Goal: Transaction & Acquisition: Book appointment/travel/reservation

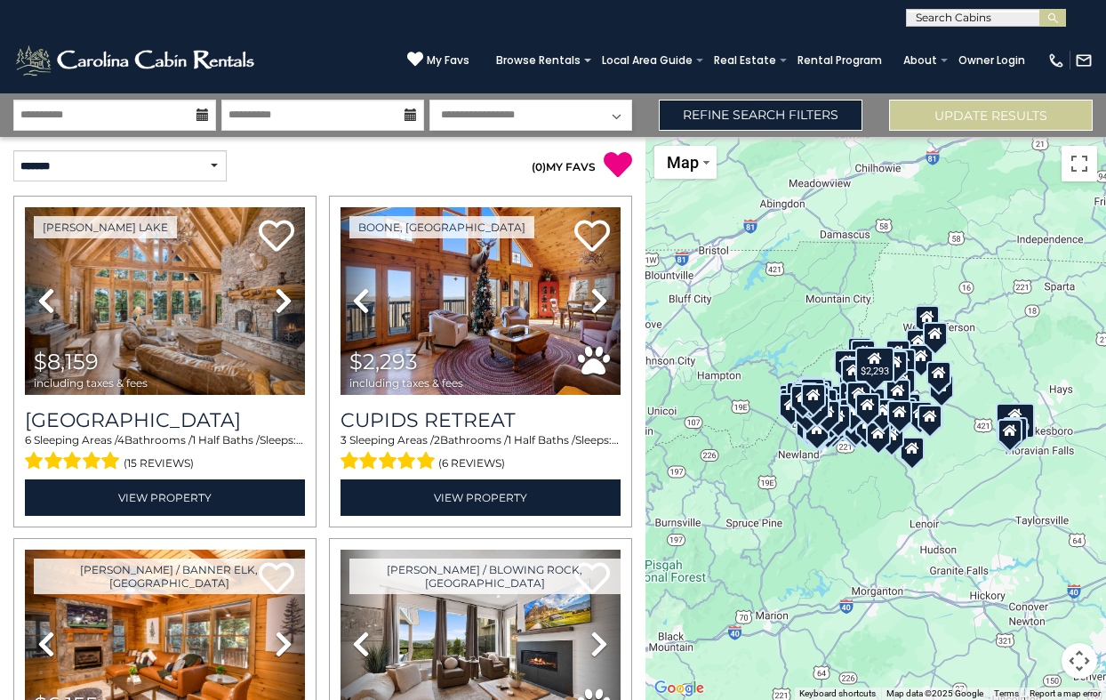
select select "*"
click at [954, 431] on div "$8,159 $2,293 $6,155" at bounding box center [876, 418] width 461 height 563
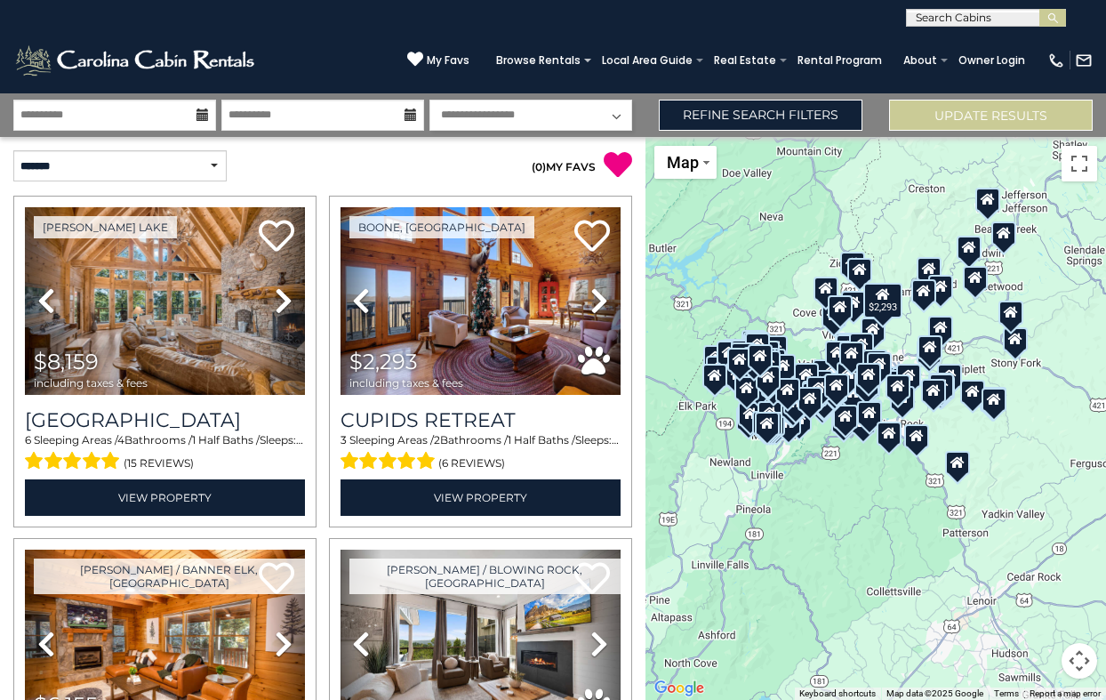
drag, startPoint x: 943, startPoint y: 381, endPoint x: 1032, endPoint y: 367, distance: 90.1
click at [1032, 367] on div "$8,159 $2,293 $6,155" at bounding box center [876, 418] width 461 height 563
click at [144, 166] on select "**********" at bounding box center [119, 165] width 213 height 31
click at [1083, 162] on button "Toggle fullscreen view" at bounding box center [1080, 164] width 36 height 36
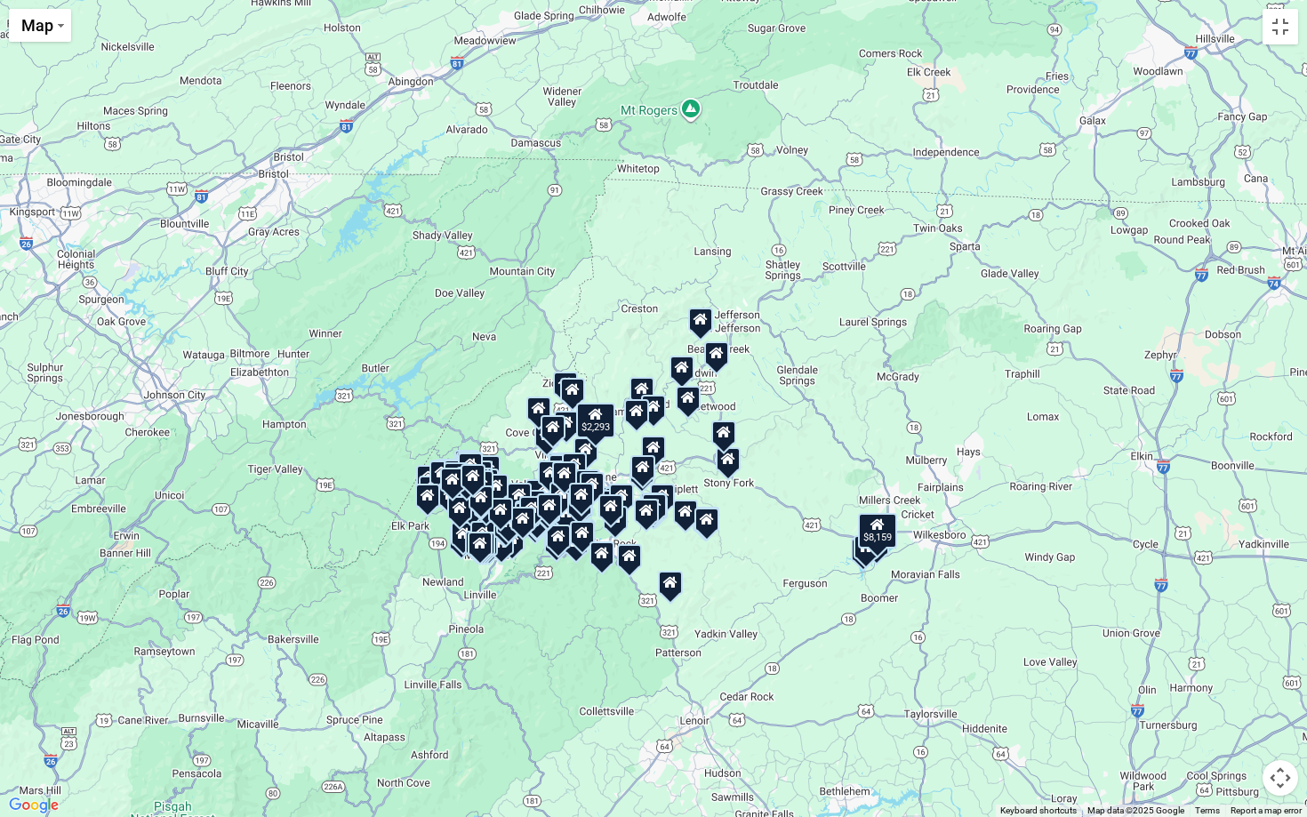
drag, startPoint x: 631, startPoint y: 465, endPoint x: 566, endPoint y: 597, distance: 146.8
click at [566, 597] on div "$8,159 $2,293 $6,155" at bounding box center [653, 408] width 1307 height 817
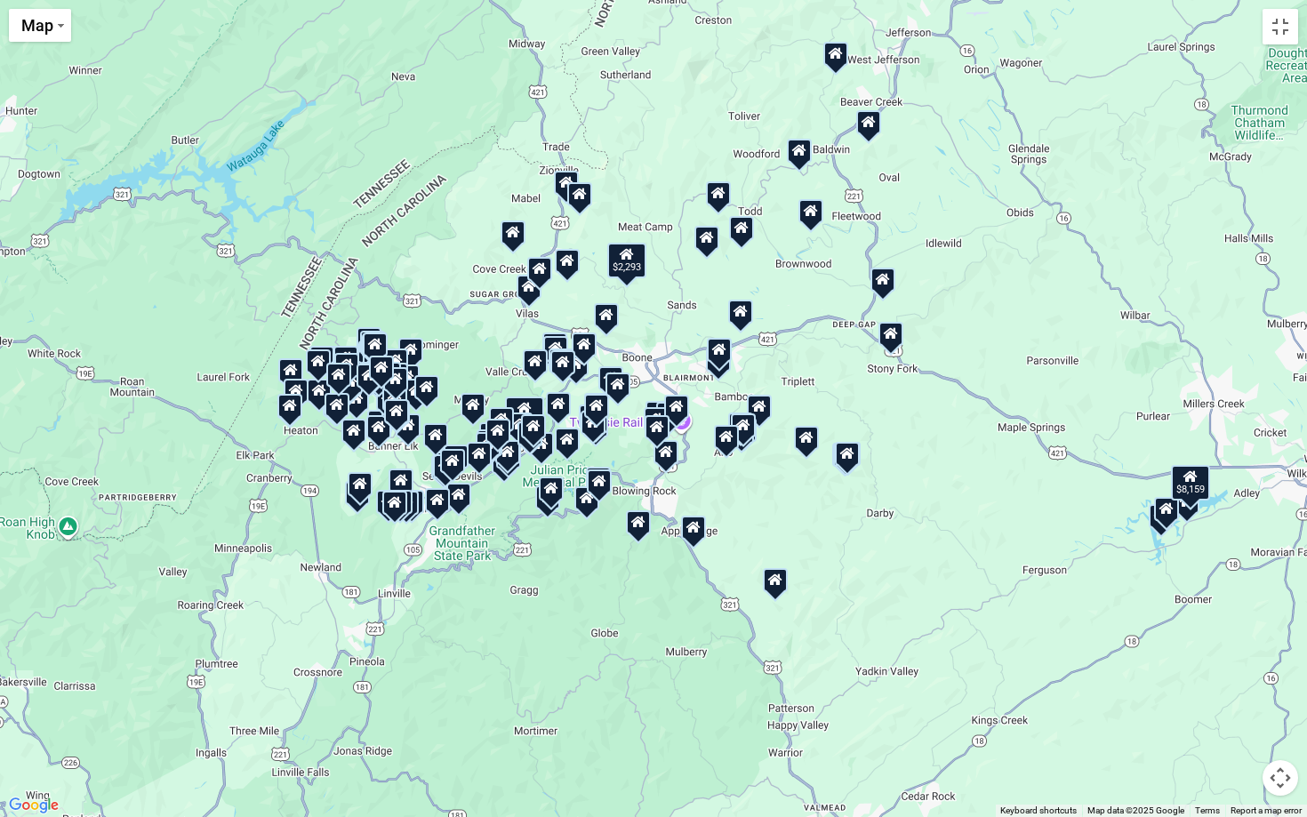
click at [617, 571] on div "$8,159 $2,293 $6,155" at bounding box center [653, 408] width 1307 height 817
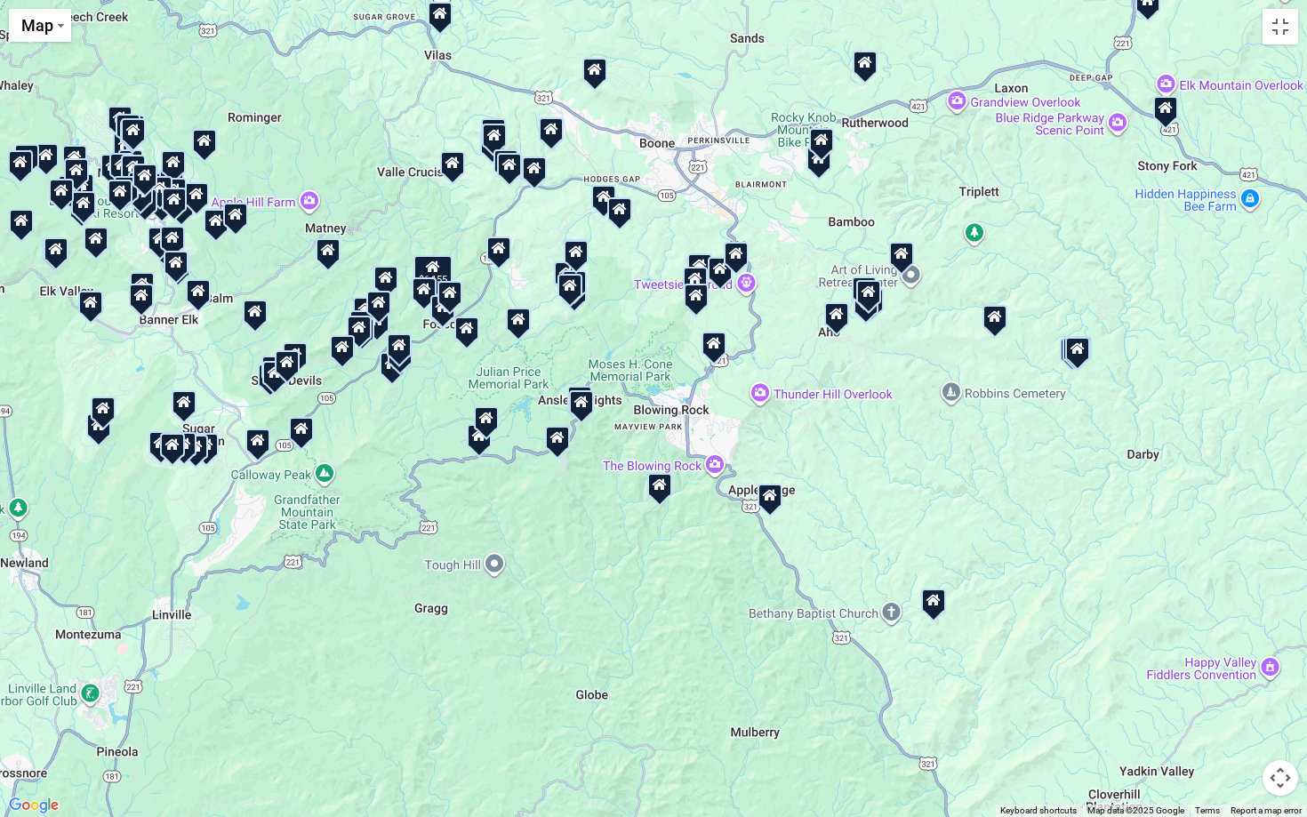
click at [791, 349] on div "$8,159 $2,293 $6,155" at bounding box center [653, 408] width 1307 height 817
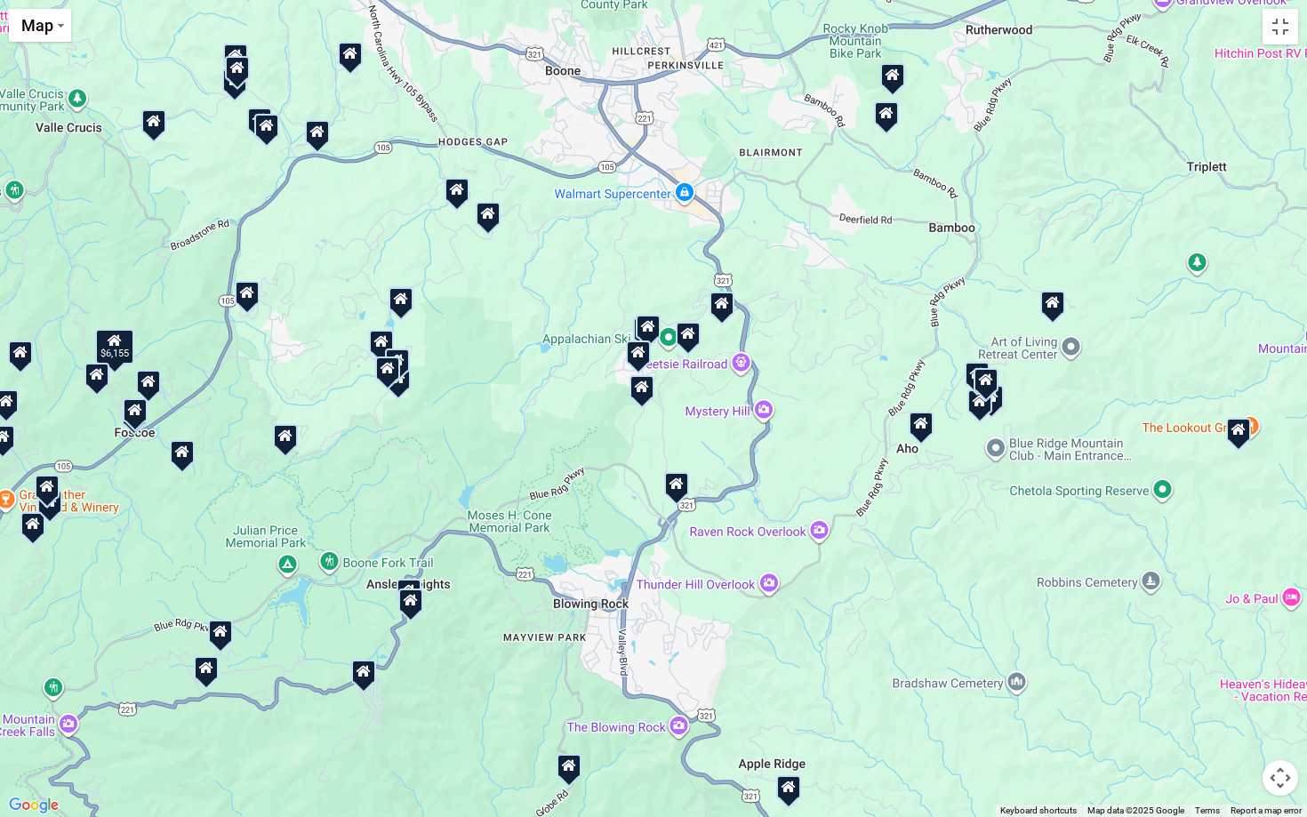
drag, startPoint x: 784, startPoint y: 302, endPoint x: 824, endPoint y: 439, distance: 142.7
click at [824, 439] on div "$8,159 $2,293 $6,155" at bounding box center [653, 408] width 1307 height 817
click at [689, 338] on icon at bounding box center [688, 332] width 14 height 12
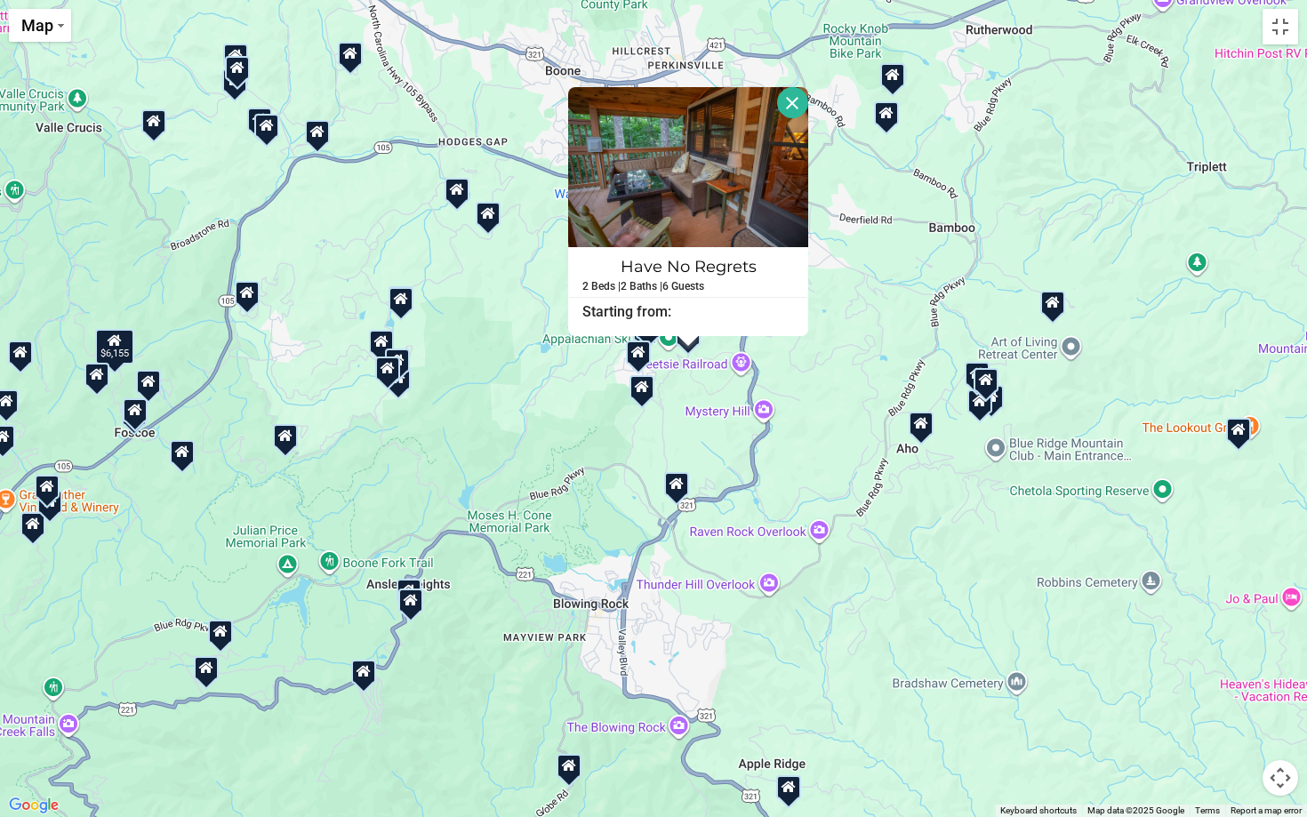
click at [644, 390] on icon at bounding box center [642, 386] width 14 height 12
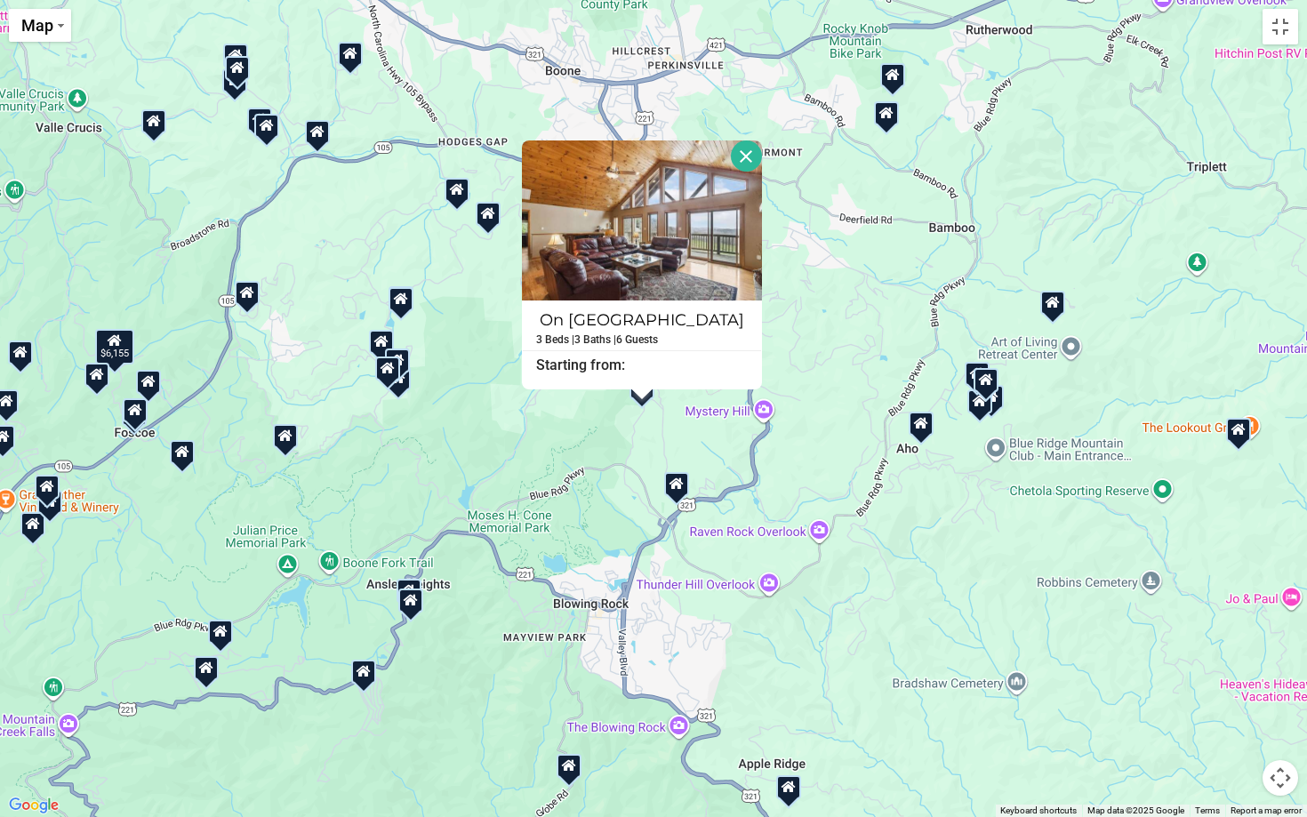
click at [830, 311] on div "$8,159 $2,293 $6,155" at bounding box center [653, 408] width 1307 height 817
click at [746, 154] on button "Close" at bounding box center [746, 156] width 31 height 31
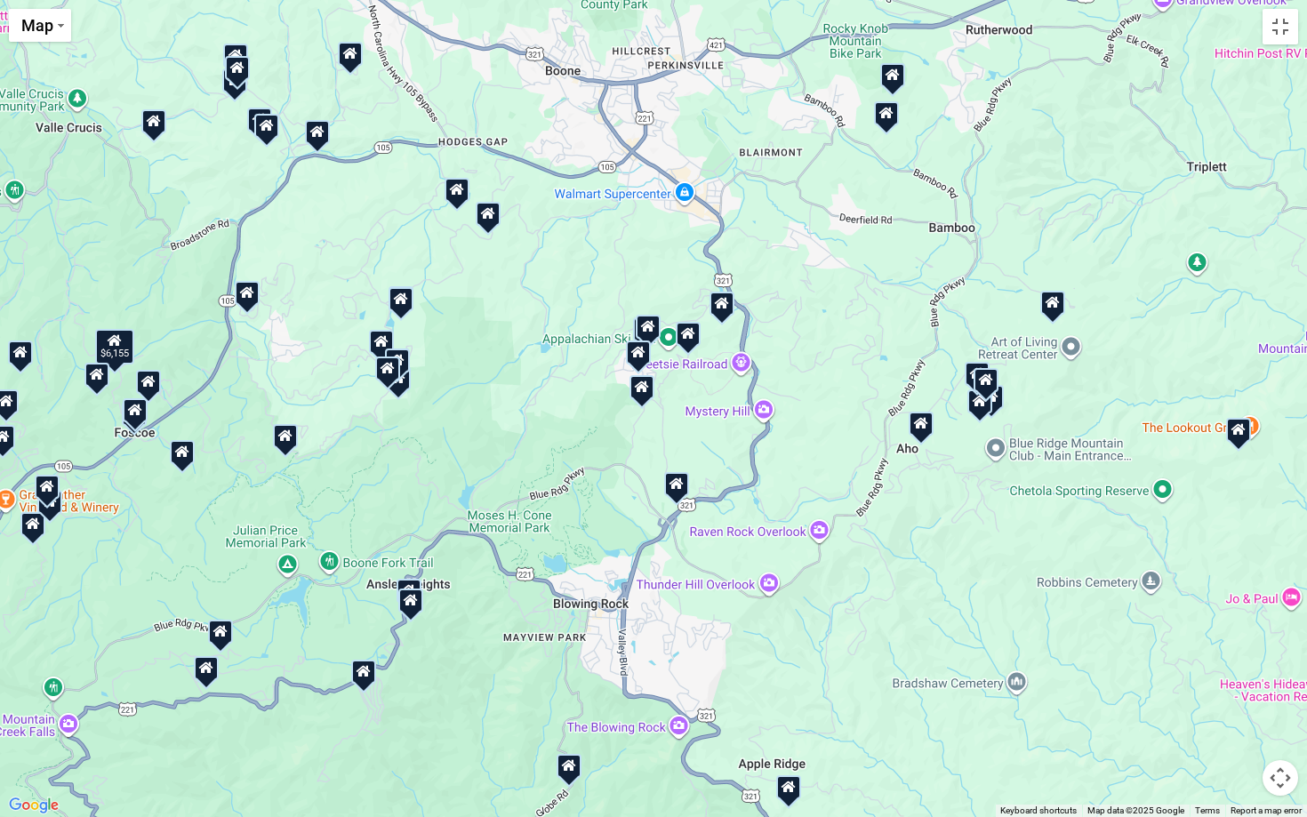
click at [638, 351] on icon at bounding box center [638, 352] width 14 height 12
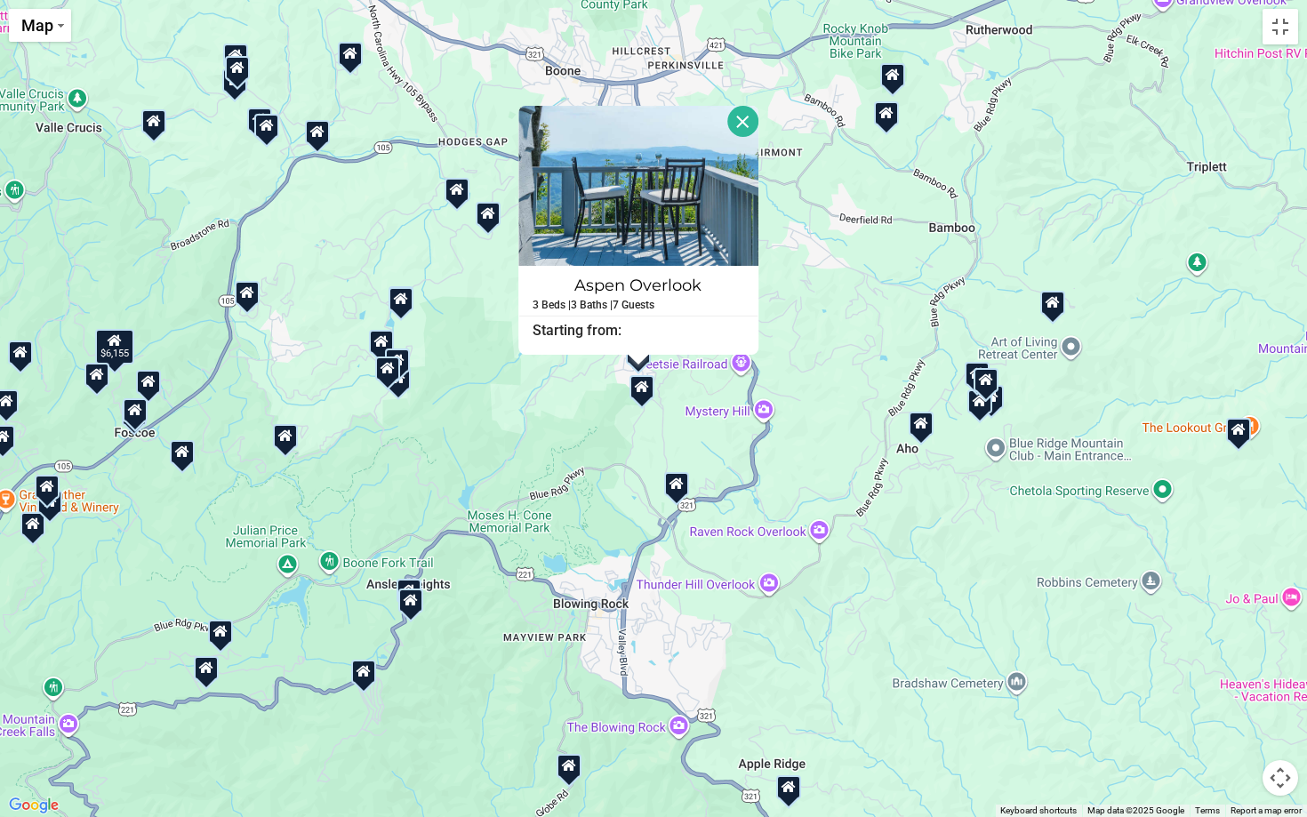
click at [840, 319] on div "$8,159 $2,293 $6,155" at bounding box center [653, 408] width 1307 height 817
click at [642, 396] on div at bounding box center [642, 386] width 25 height 24
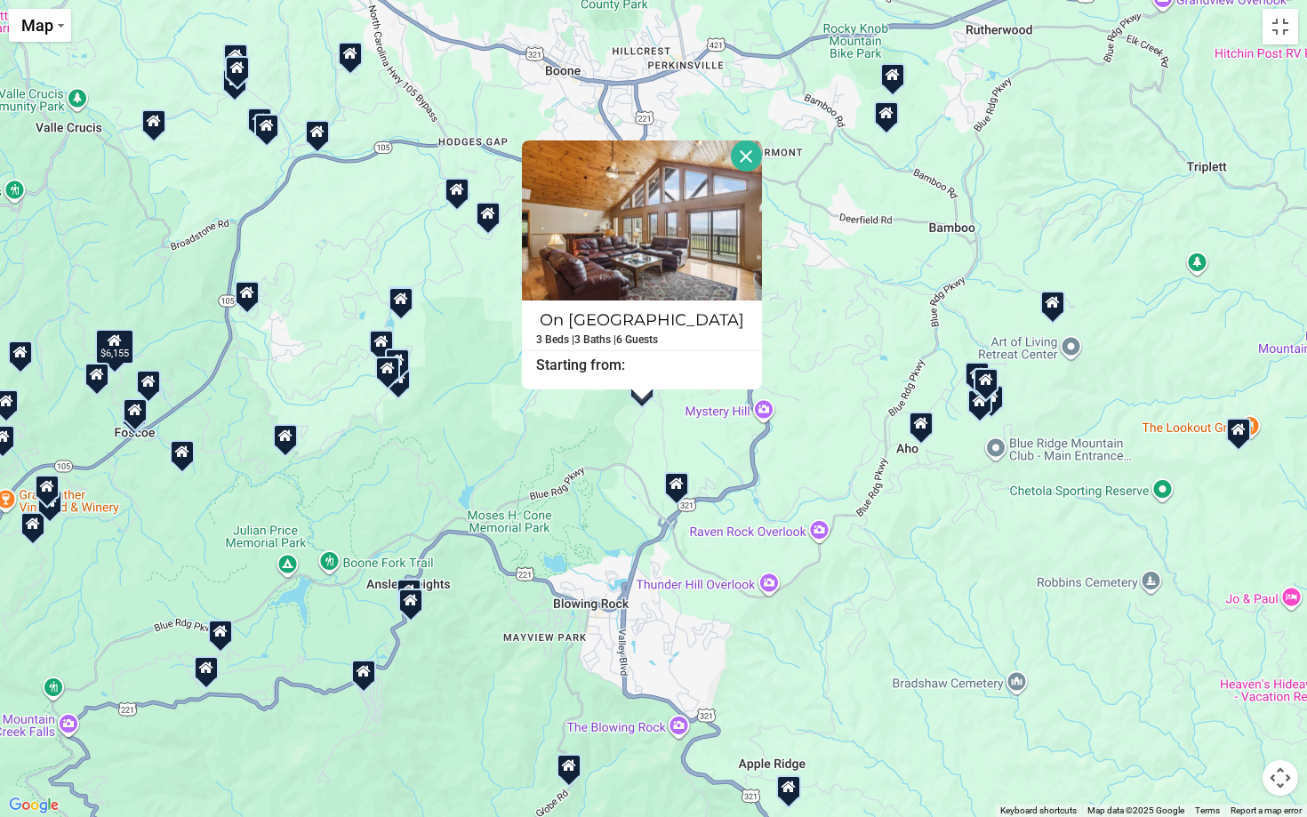
click at [854, 331] on div "$8,159 $2,293 $6,155" at bounding box center [653, 408] width 1307 height 817
click at [745, 158] on button "Close" at bounding box center [746, 156] width 31 height 31
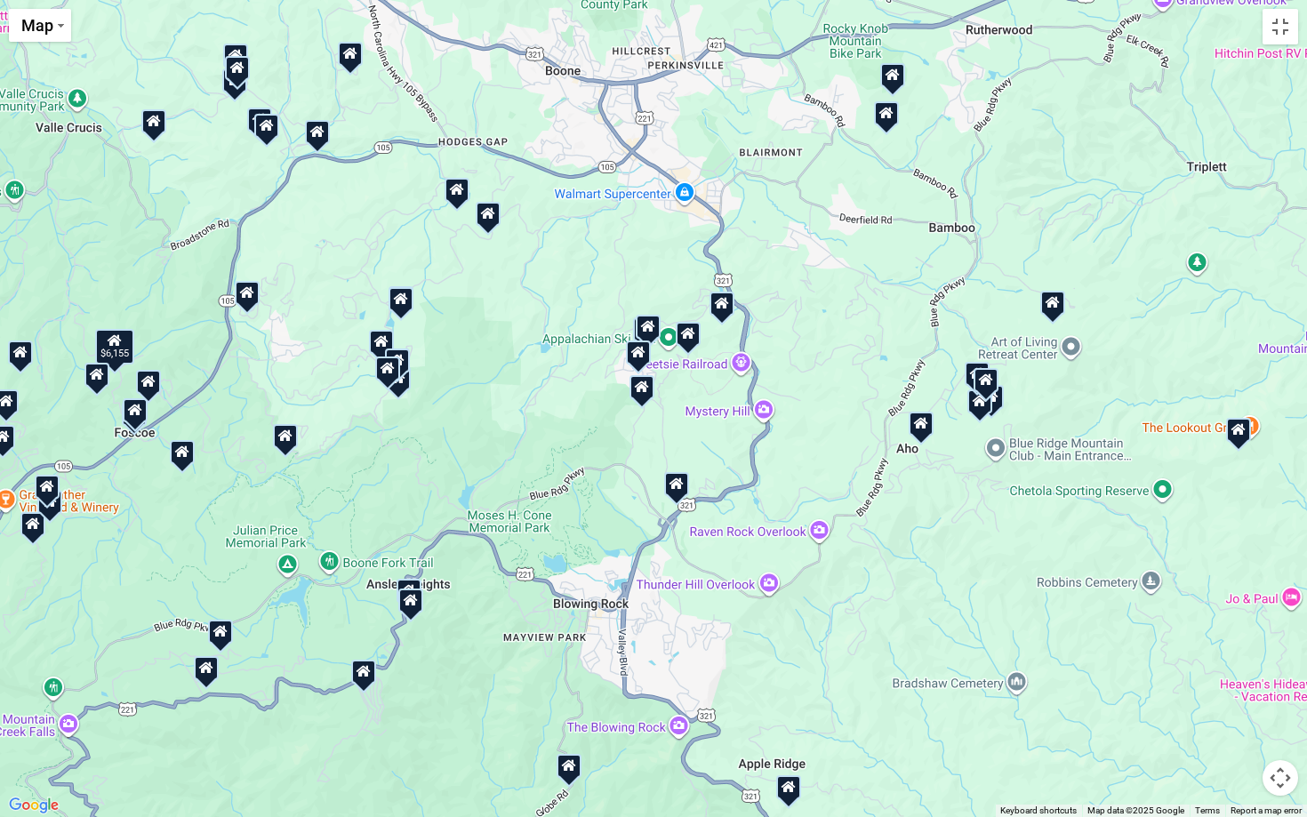
click at [724, 309] on div at bounding box center [722, 304] width 25 height 24
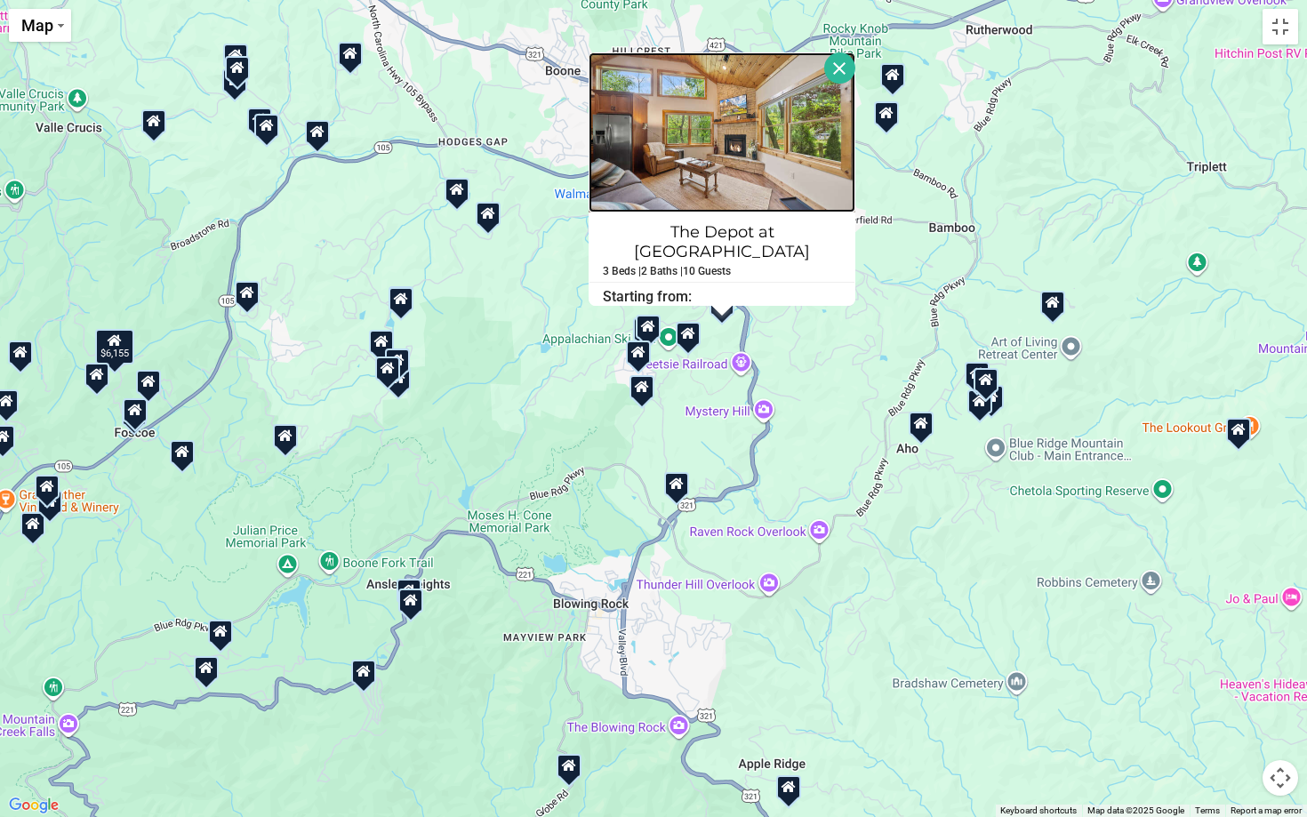
click at [733, 177] on img at bounding box center [722, 132] width 267 height 160
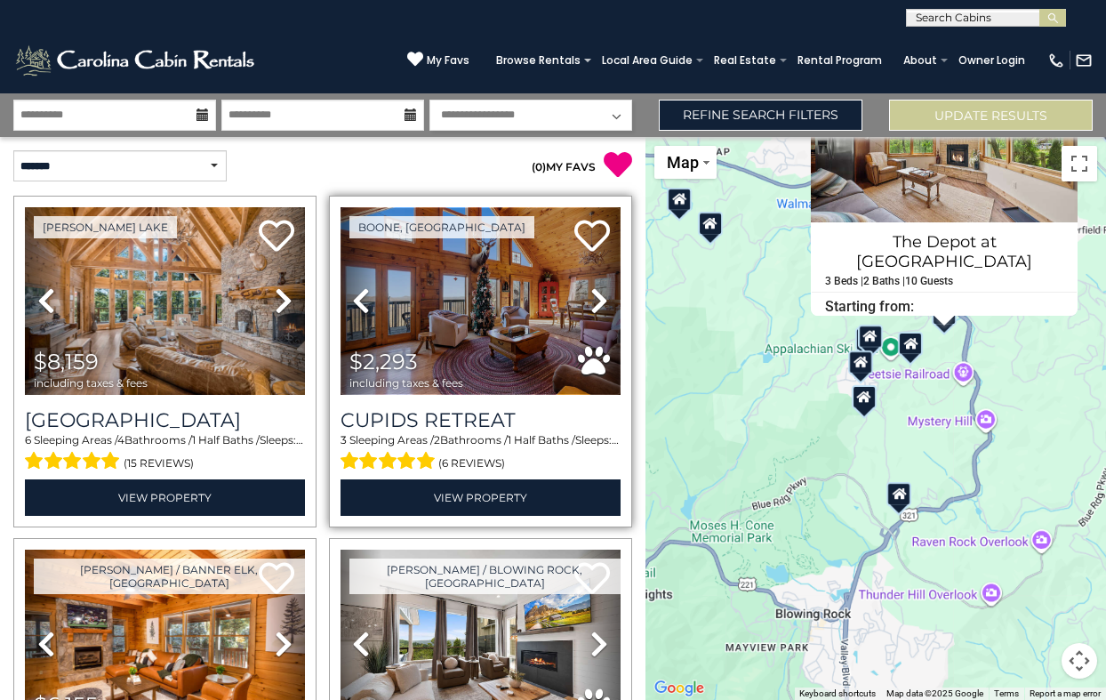
click at [483, 331] on img at bounding box center [481, 301] width 280 height 188
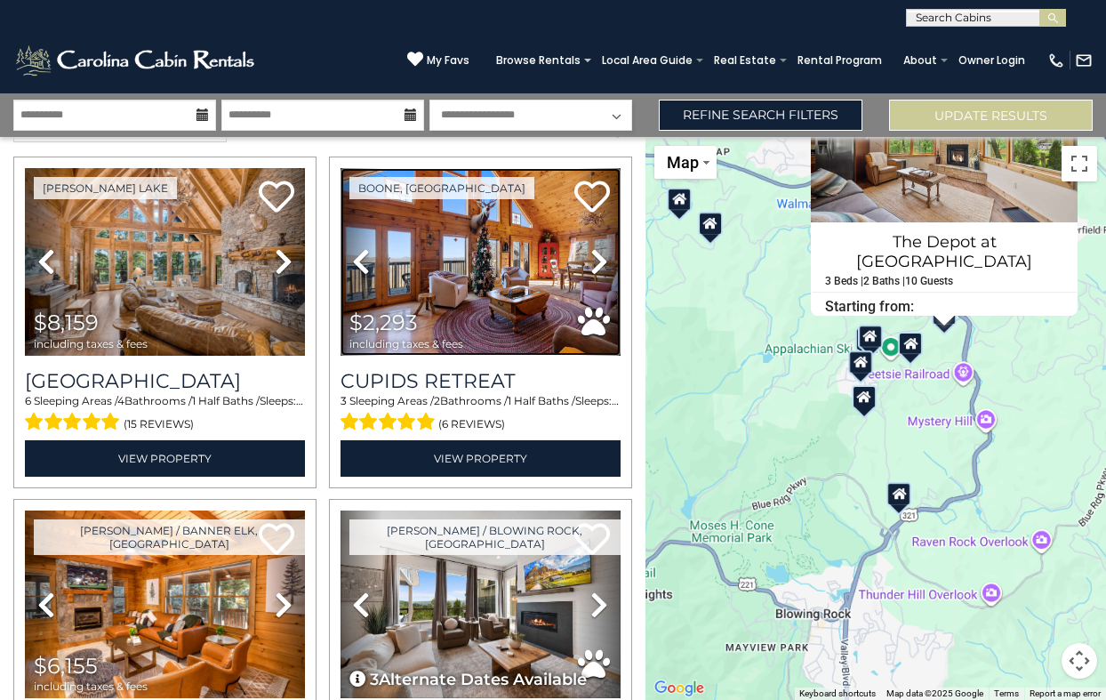
scroll to position [45, 0]
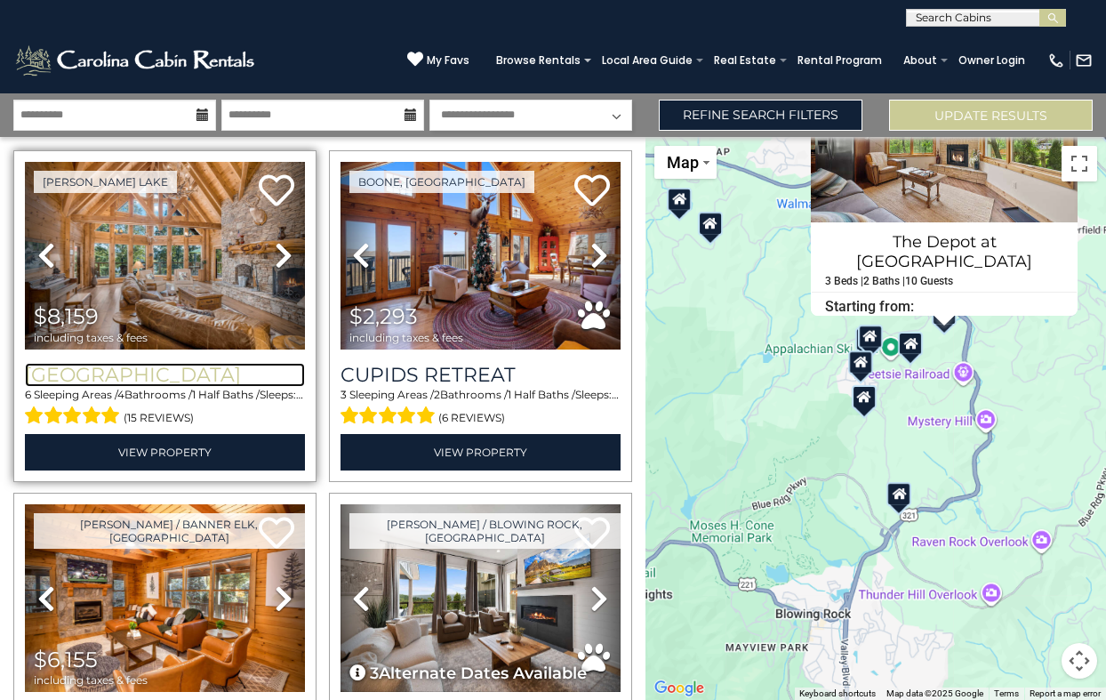
click at [261, 370] on h3 "Lake Haven Lodge" at bounding box center [165, 375] width 280 height 24
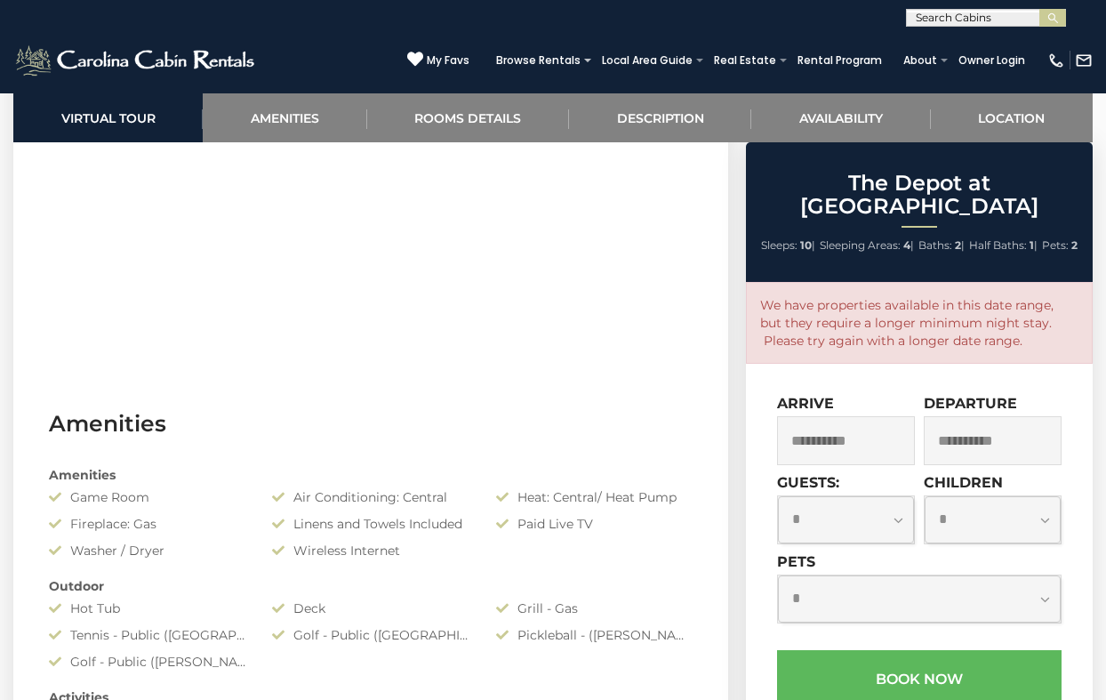
scroll to position [1025, 0]
click at [874, 416] on input "**********" at bounding box center [846, 440] width 138 height 49
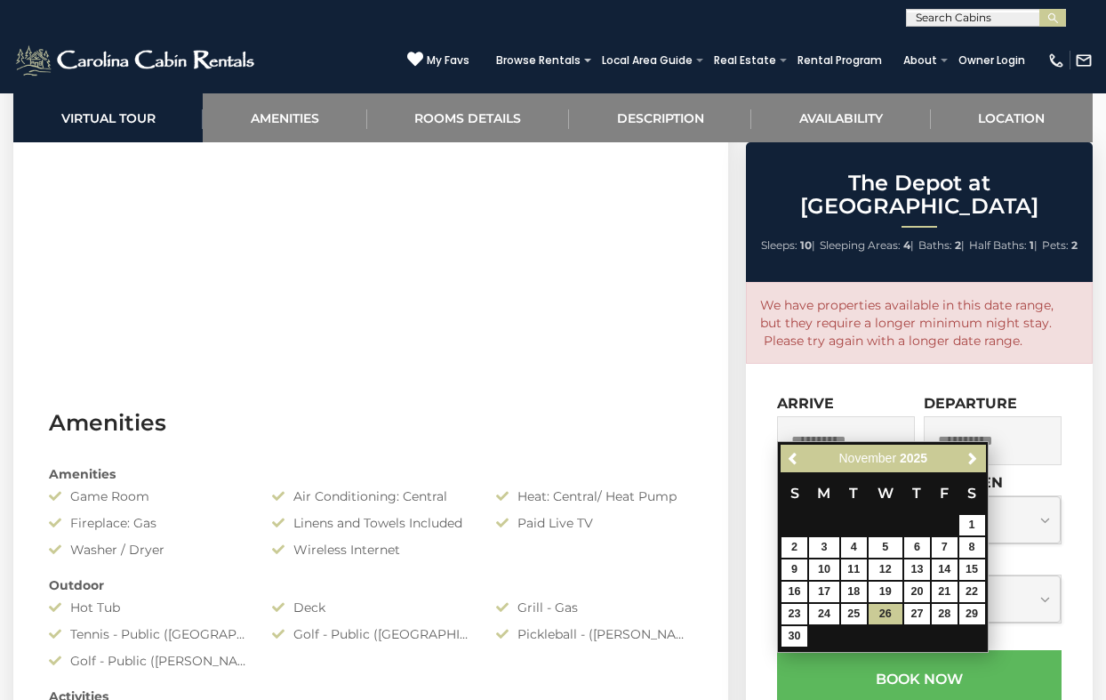
click at [983, 416] on input "**********" at bounding box center [993, 440] width 138 height 49
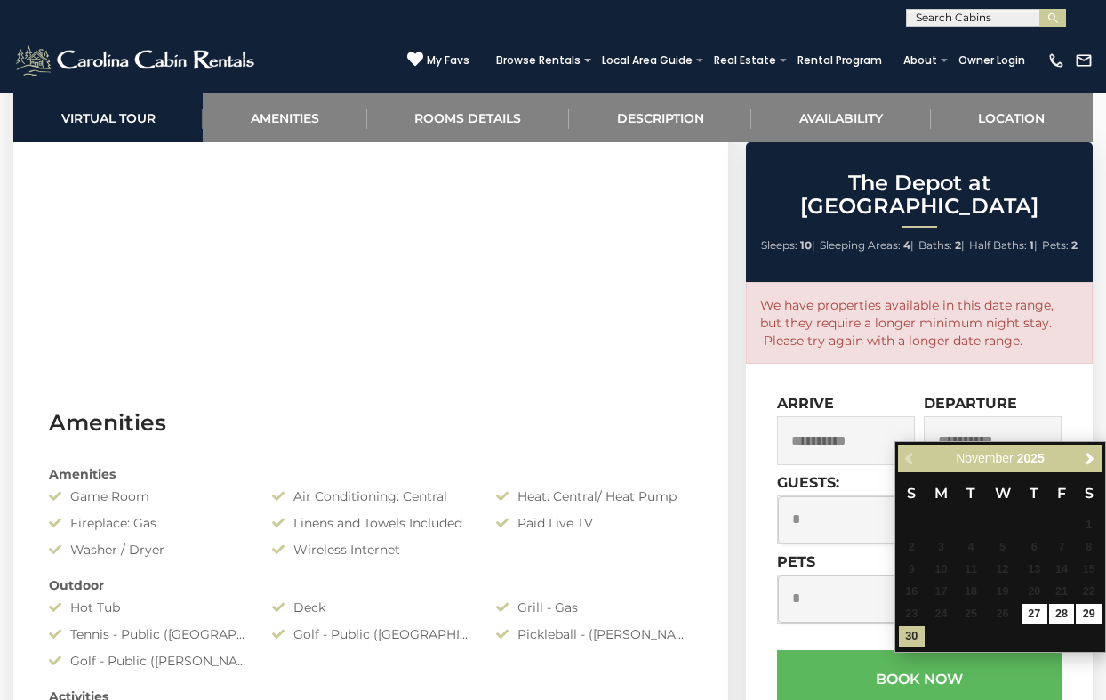
click at [841, 422] on input "**********" at bounding box center [846, 440] width 138 height 49
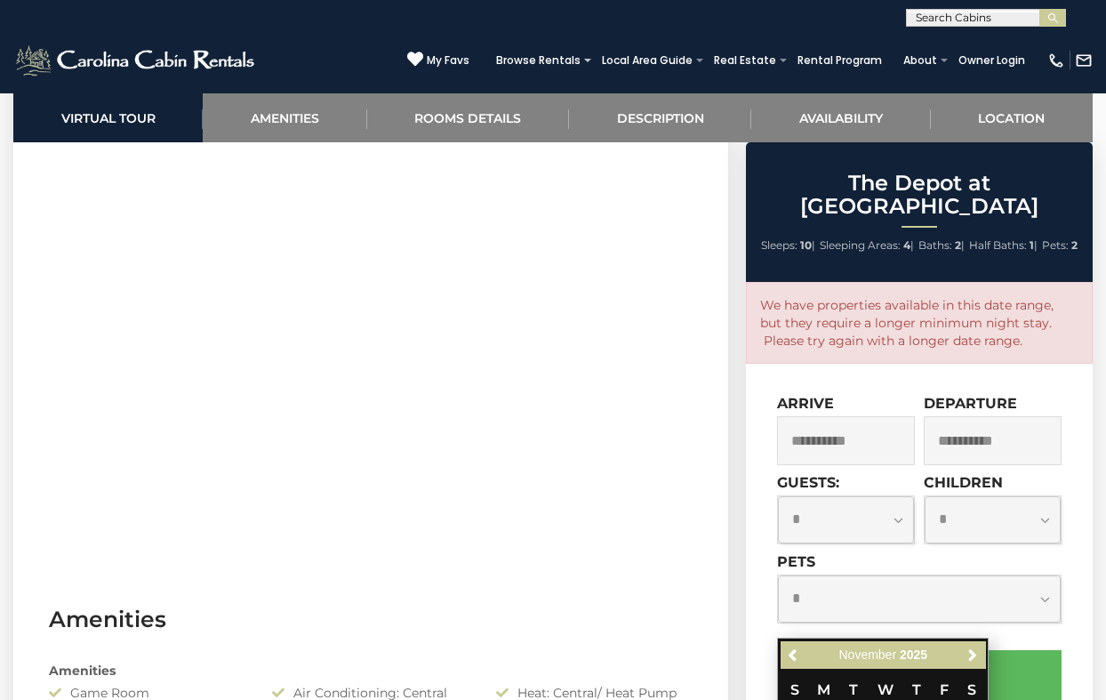
scroll to position [852, 0]
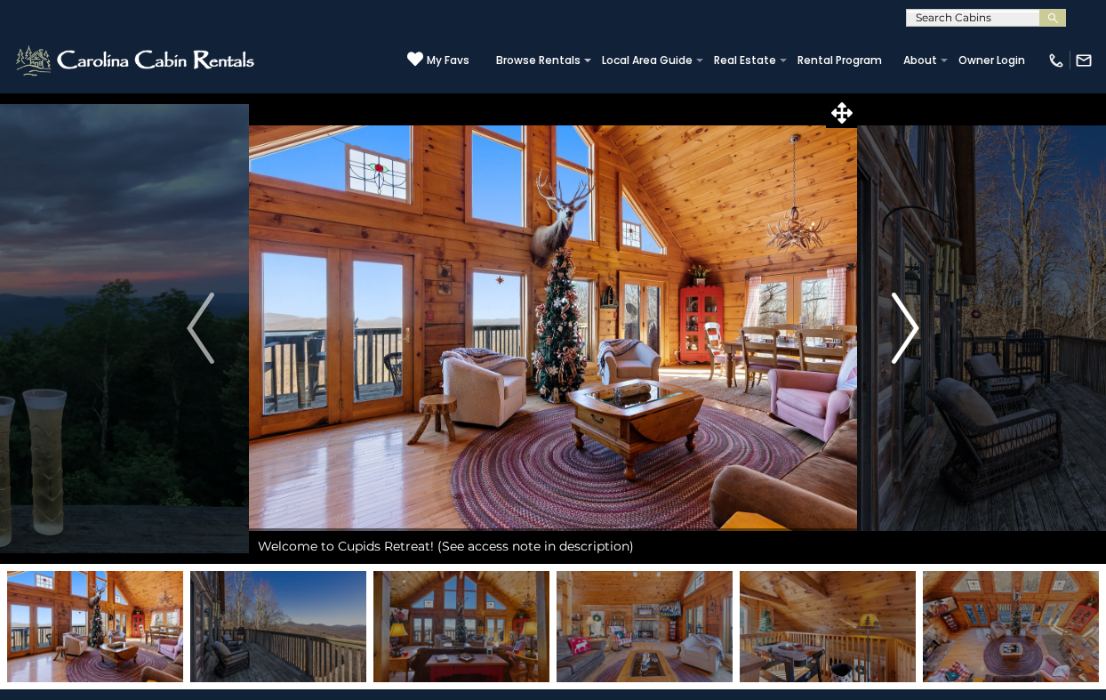
click at [895, 327] on img "Next" at bounding box center [905, 328] width 27 height 71
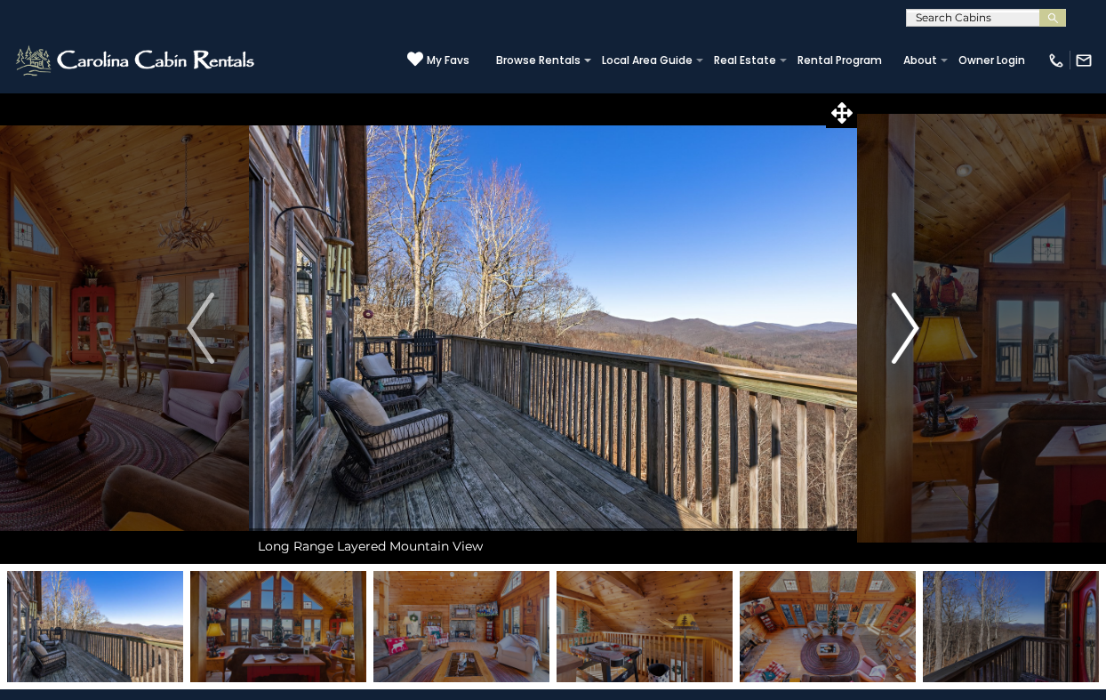
click at [895, 327] on img "Next" at bounding box center [905, 328] width 27 height 71
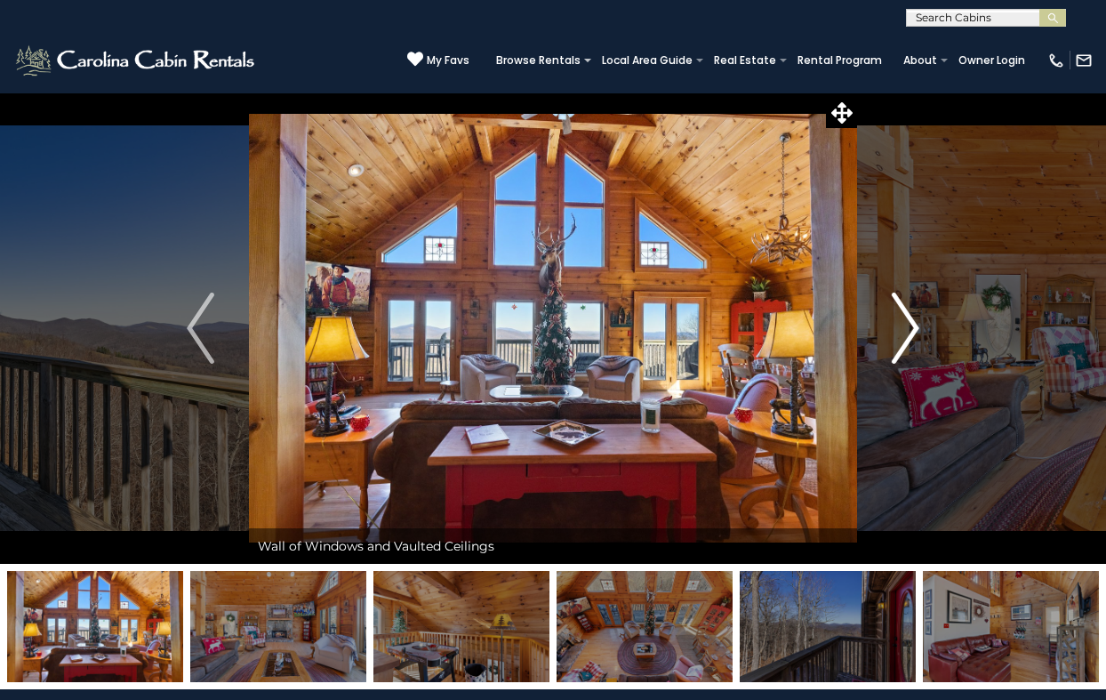
click at [895, 327] on img "Next" at bounding box center [905, 328] width 27 height 71
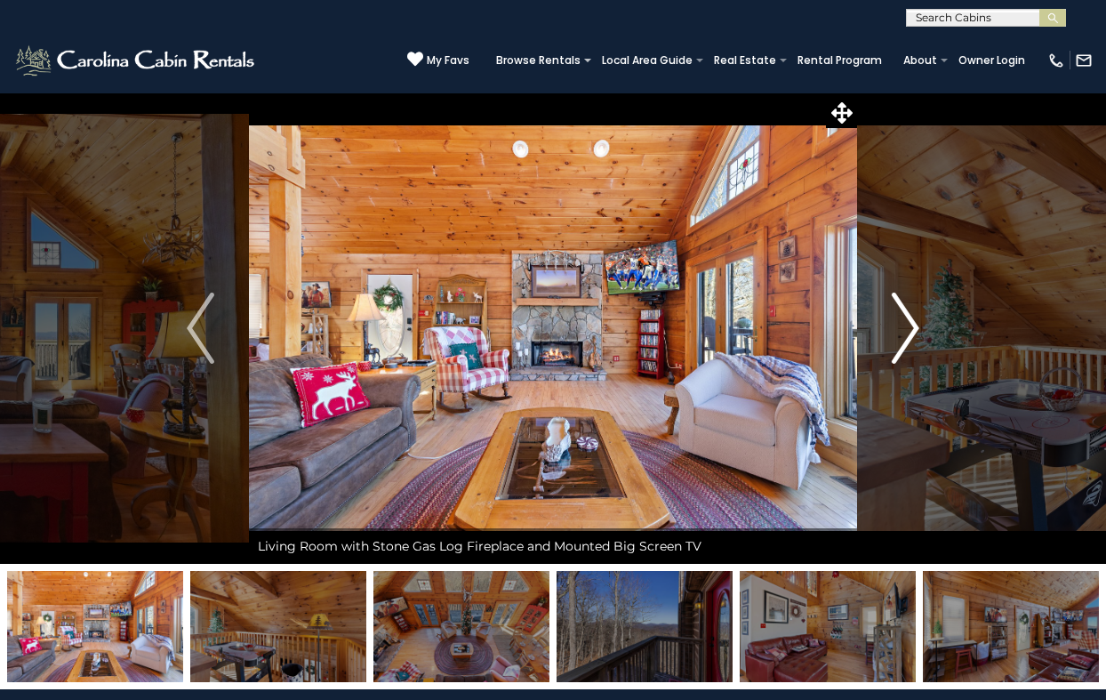
click at [895, 327] on img "Next" at bounding box center [905, 328] width 27 height 71
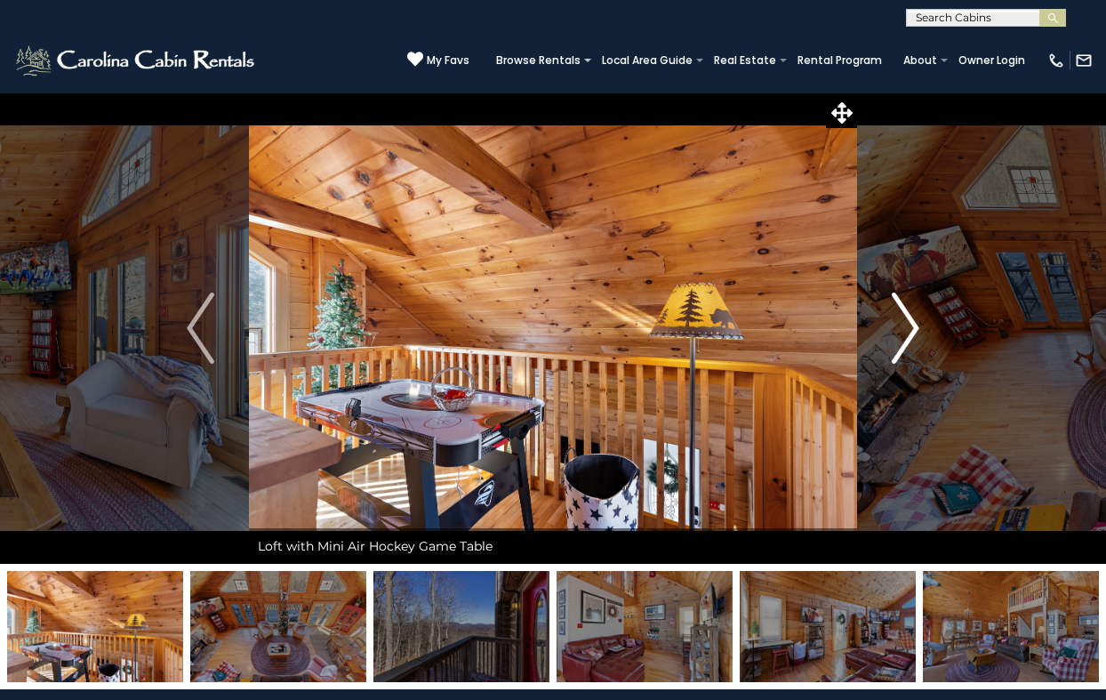
click at [895, 327] on img "Next" at bounding box center [905, 328] width 27 height 71
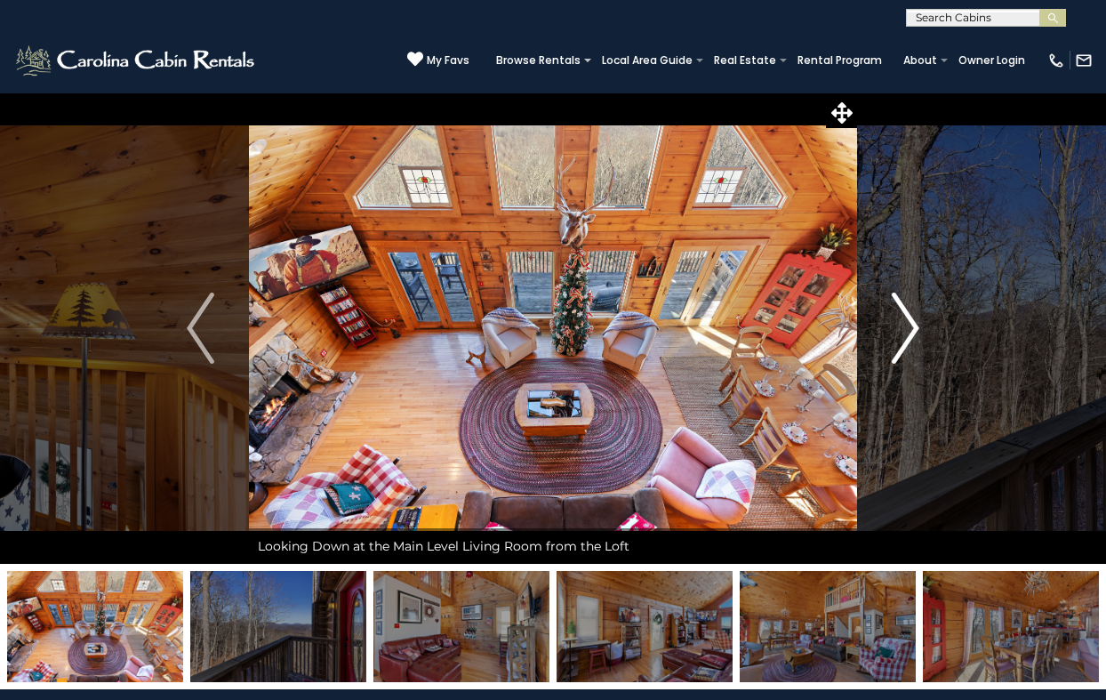
click at [895, 327] on img "Next" at bounding box center [905, 328] width 27 height 71
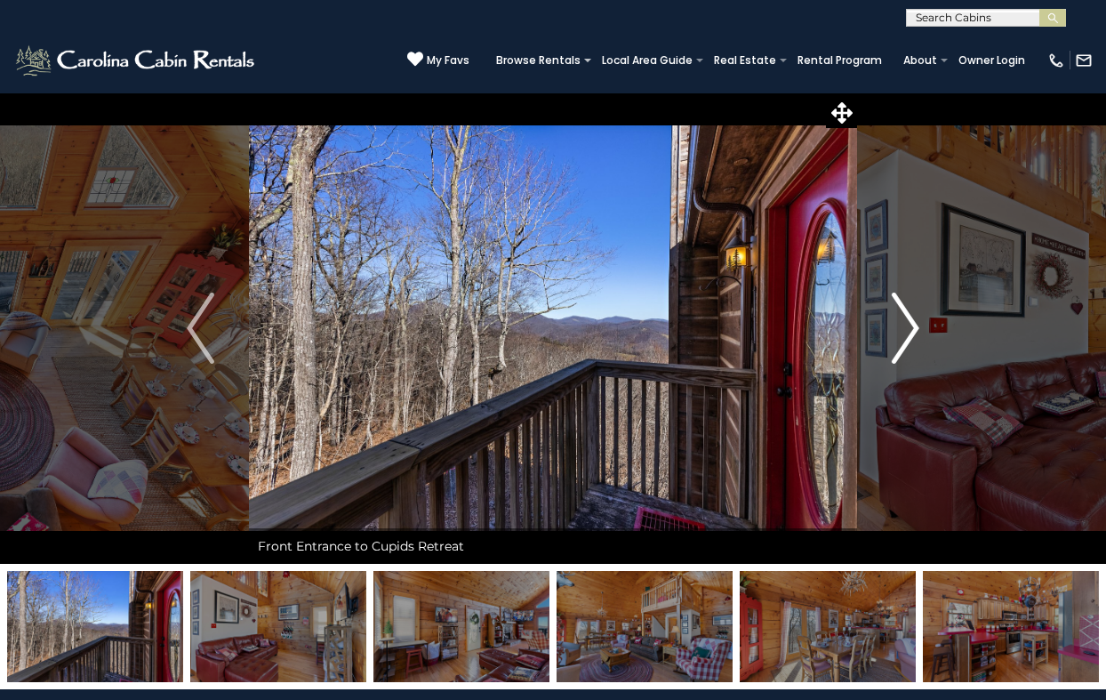
click at [895, 327] on img "Next" at bounding box center [905, 328] width 27 height 71
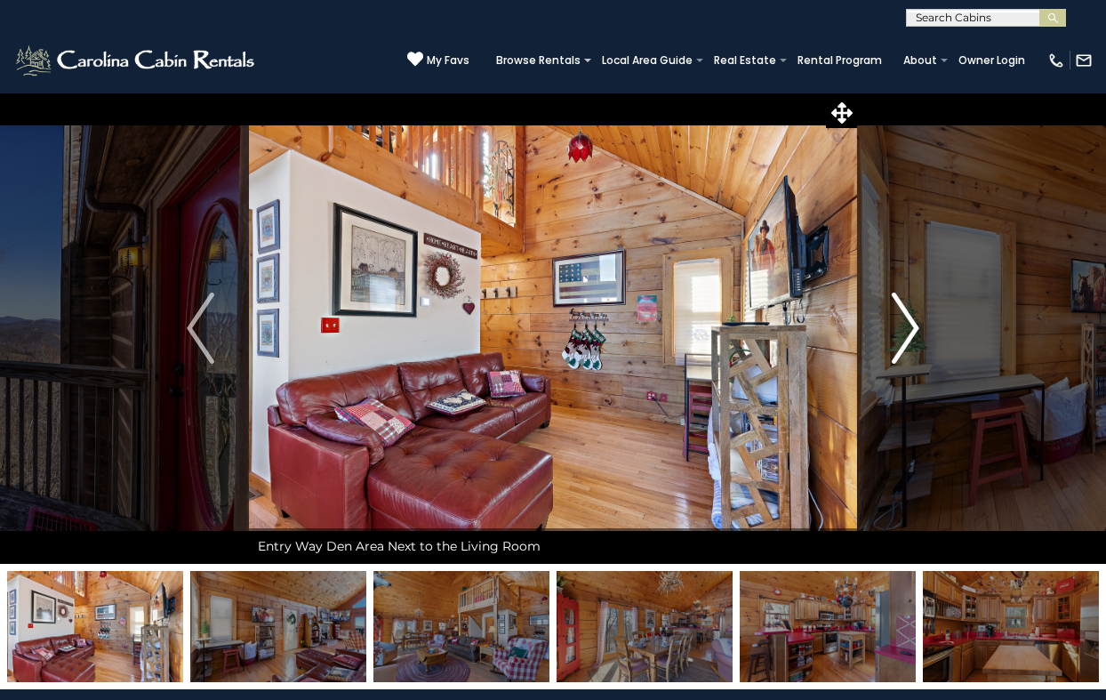
click at [895, 327] on img "Next" at bounding box center [905, 328] width 27 height 71
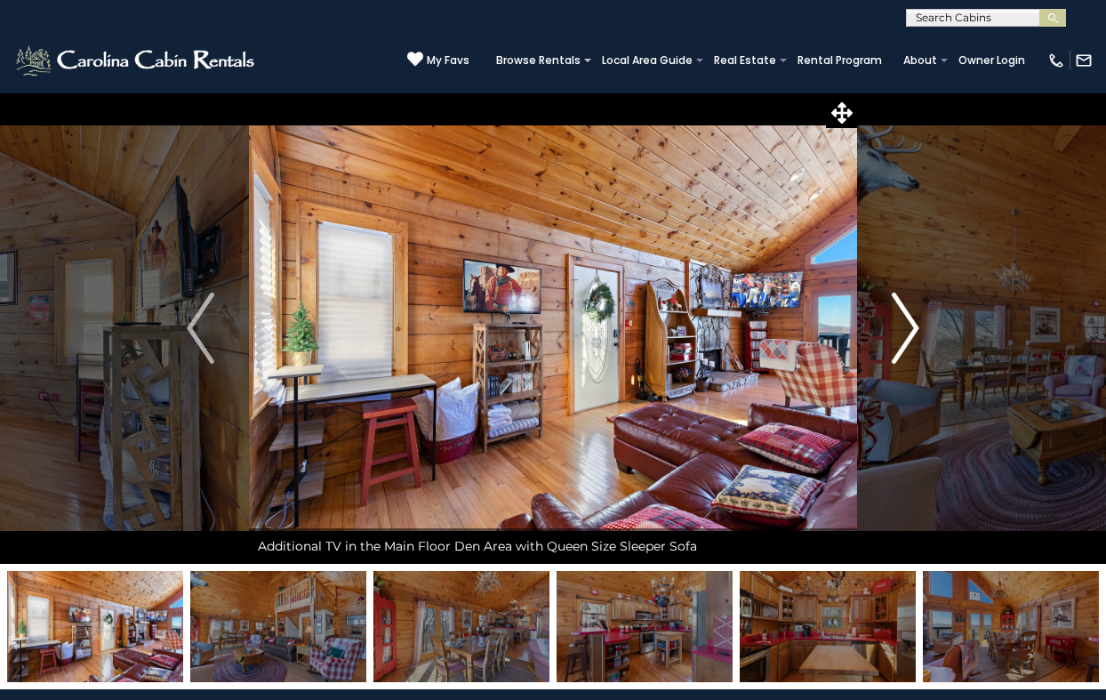
click at [895, 327] on img "Next" at bounding box center [905, 328] width 27 height 71
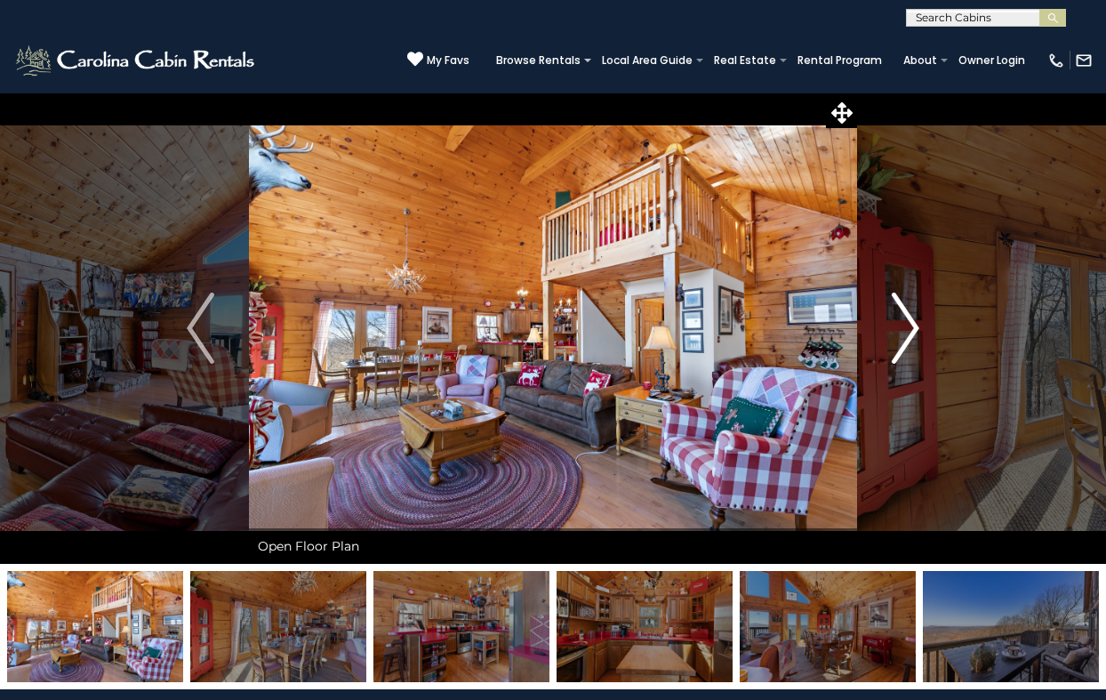
click at [895, 327] on img "Next" at bounding box center [905, 328] width 27 height 71
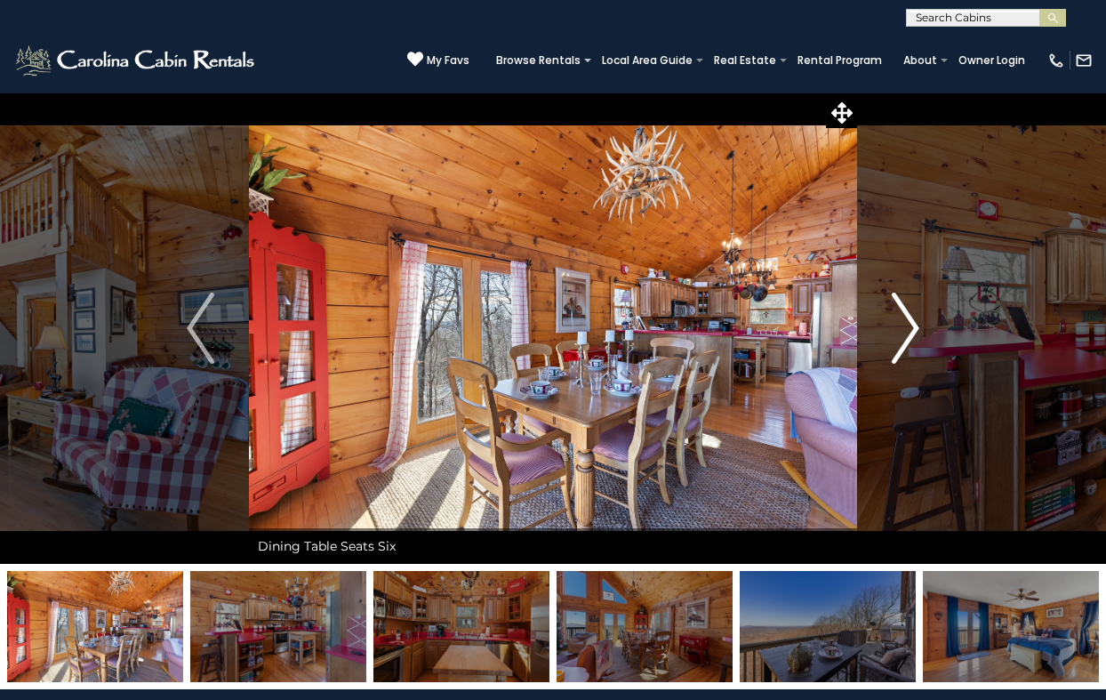
click at [895, 327] on img "Next" at bounding box center [905, 328] width 27 height 71
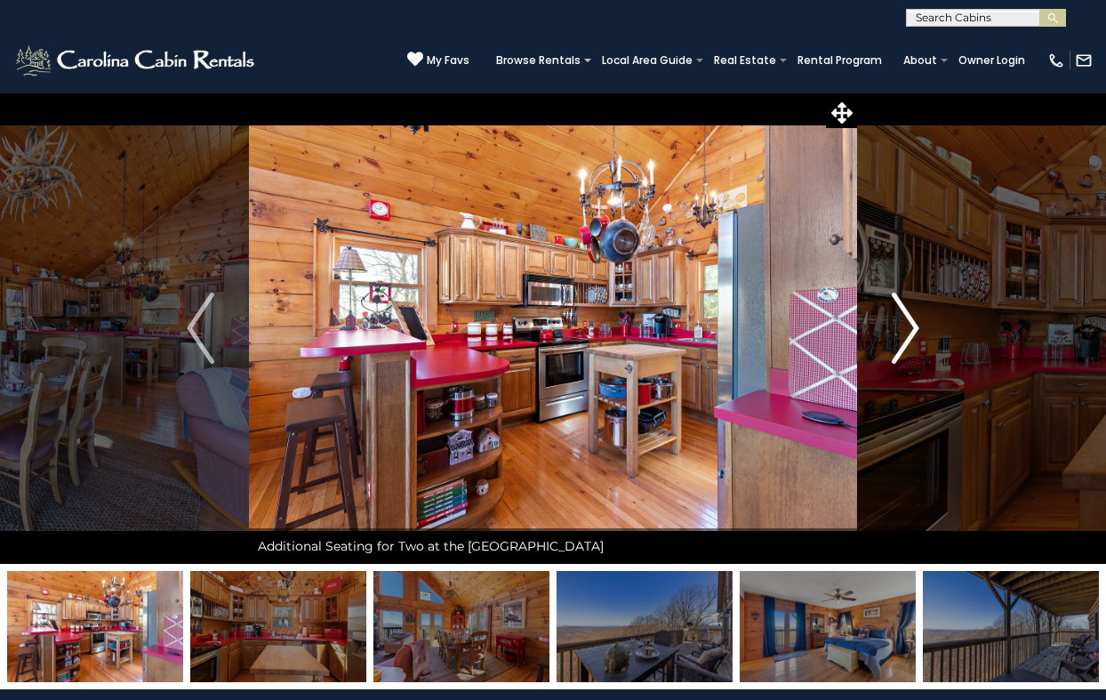
click at [895, 327] on img "Next" at bounding box center [905, 328] width 27 height 71
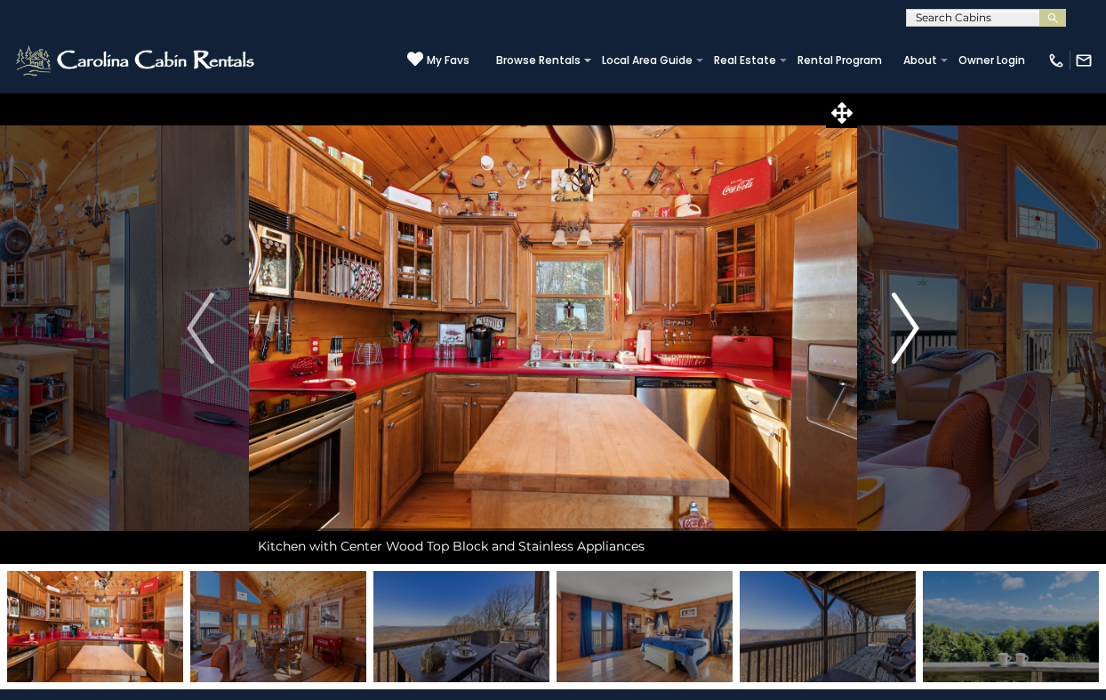
click at [895, 327] on img "Next" at bounding box center [905, 328] width 27 height 71
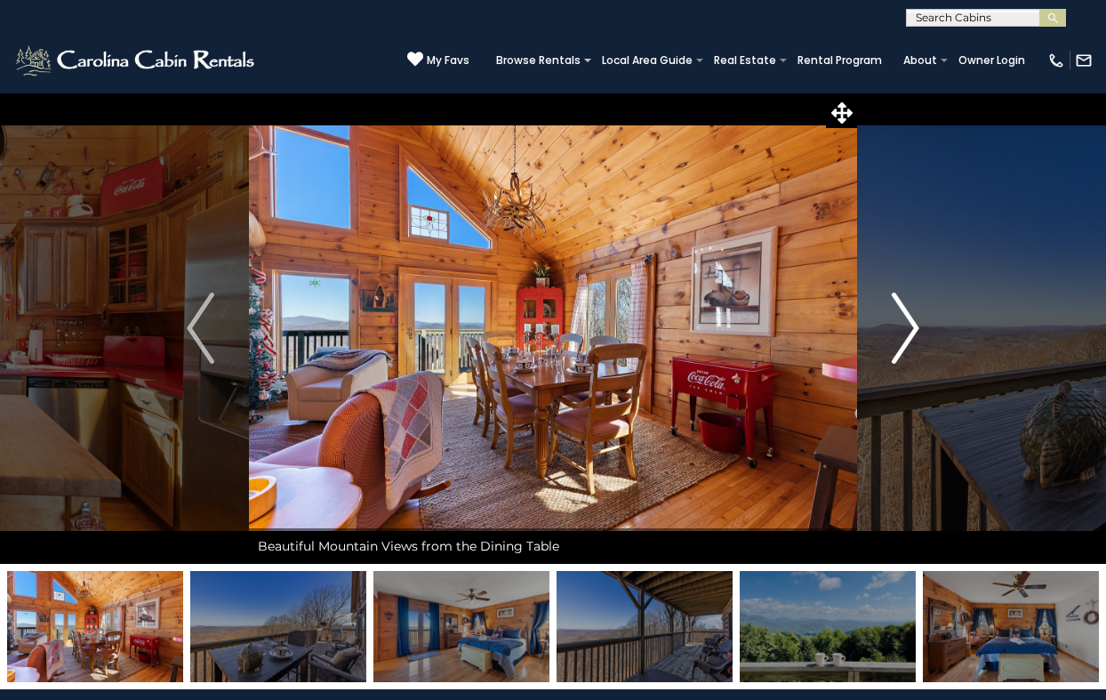
click at [895, 327] on img "Next" at bounding box center [905, 328] width 27 height 71
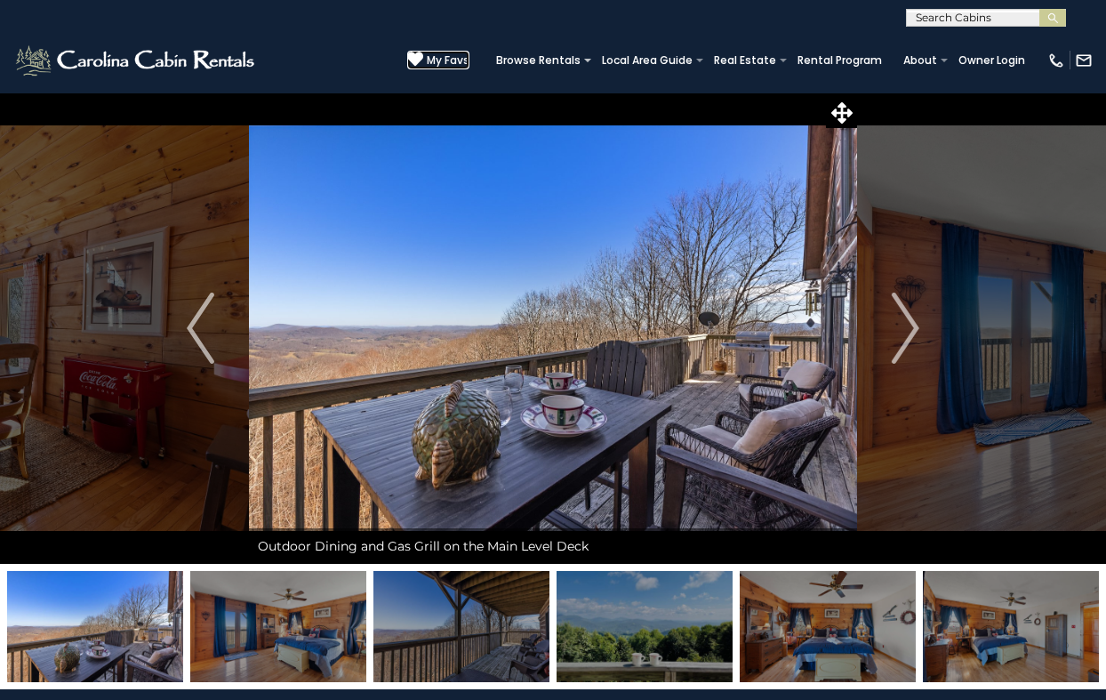
click at [446, 58] on span "My Favs" at bounding box center [448, 60] width 43 height 16
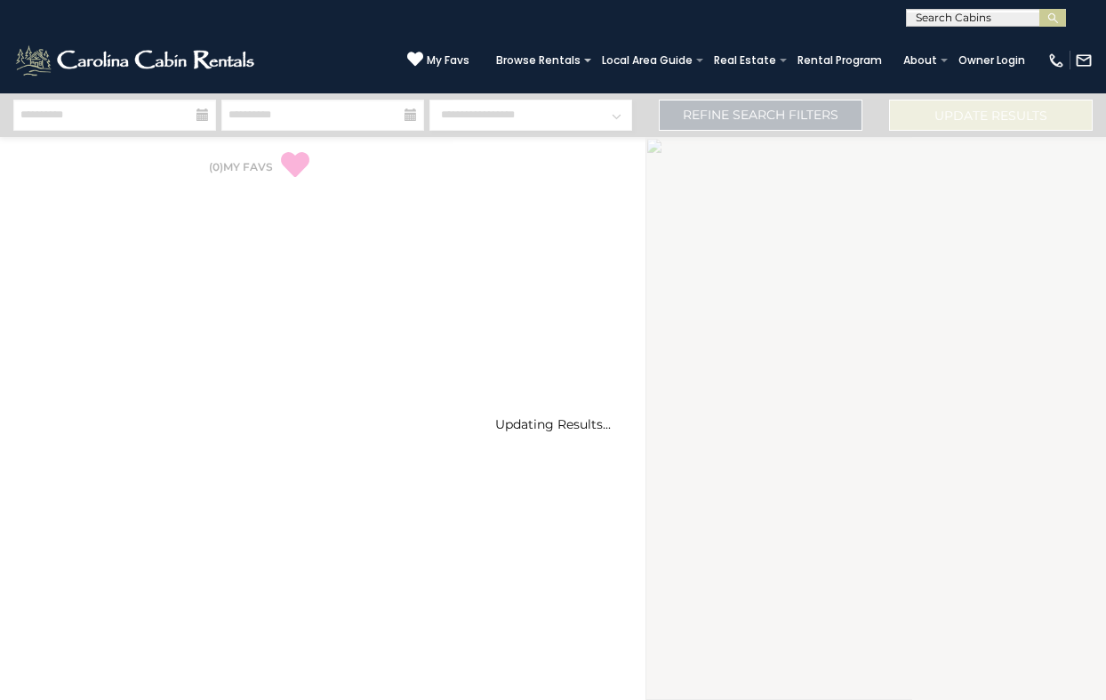
select select "*"
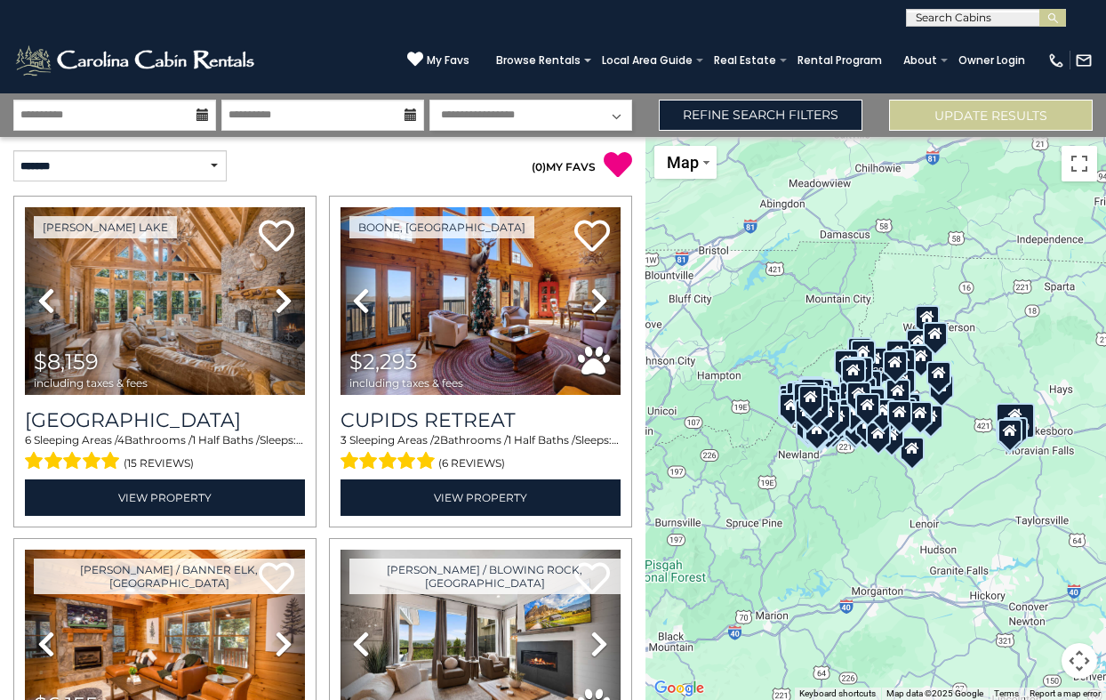
click at [952, 443] on div "$8,159 $2,293 $6,155" at bounding box center [876, 418] width 461 height 563
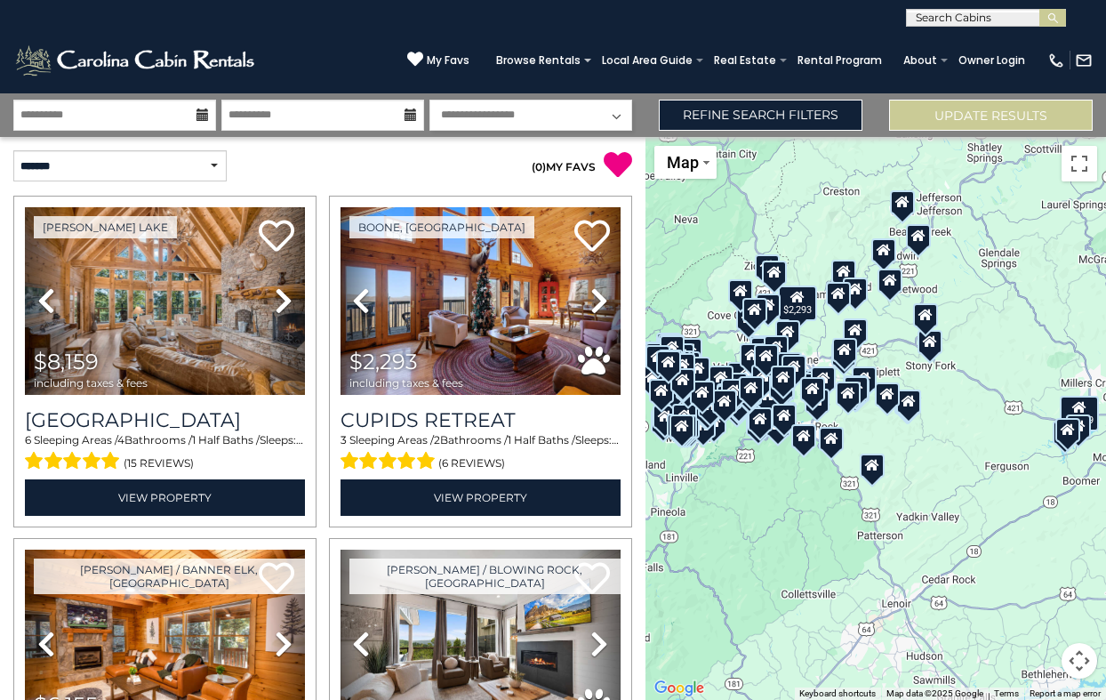
click at [952, 387] on div "$8,159 $2,293 $6,155" at bounding box center [876, 418] width 461 height 563
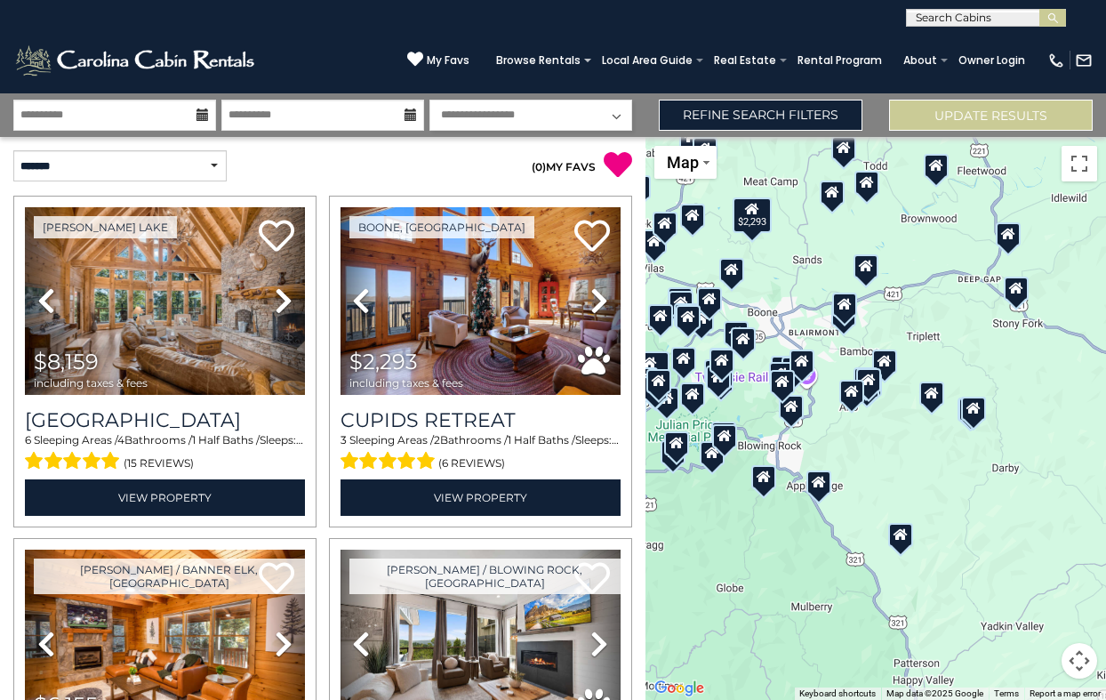
drag, startPoint x: 884, startPoint y: 378, endPoint x: 995, endPoint y: 357, distance: 113.0
click at [995, 357] on div "$8,159 $2,293 $6,155" at bounding box center [876, 418] width 461 height 563
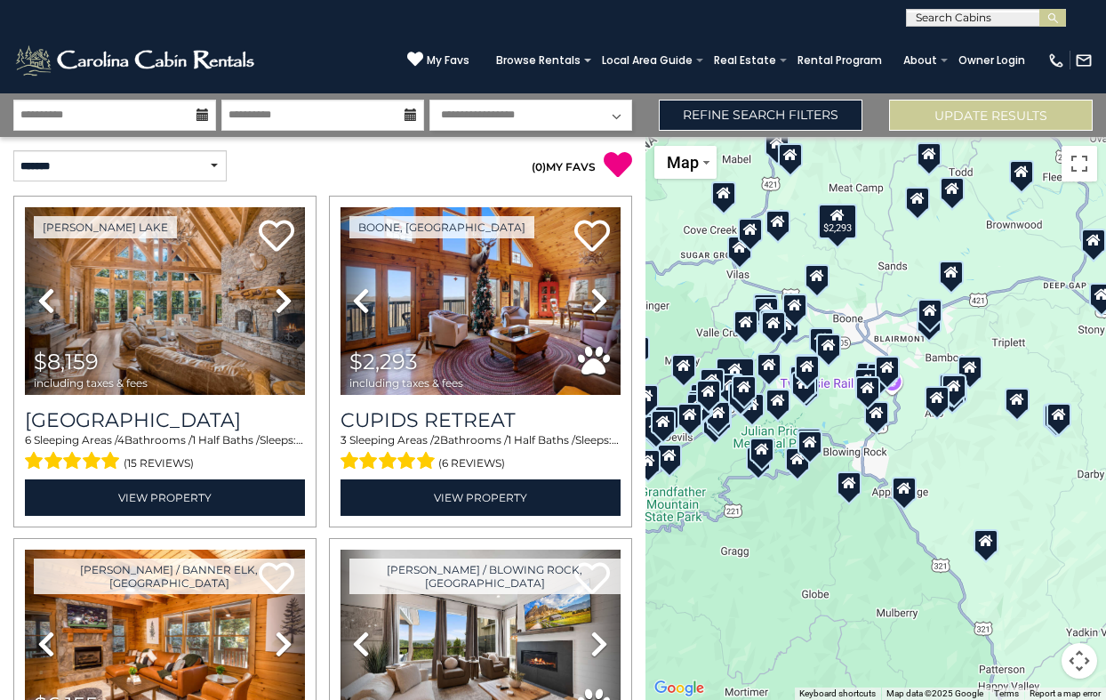
drag, startPoint x: 850, startPoint y: 478, endPoint x: 937, endPoint y: 485, distance: 87.4
click at [937, 485] on div "$8,159 $2,293 $6,155" at bounding box center [876, 418] width 461 height 563
click at [928, 450] on div "$8,159 $2,293 $6,155" at bounding box center [876, 418] width 461 height 563
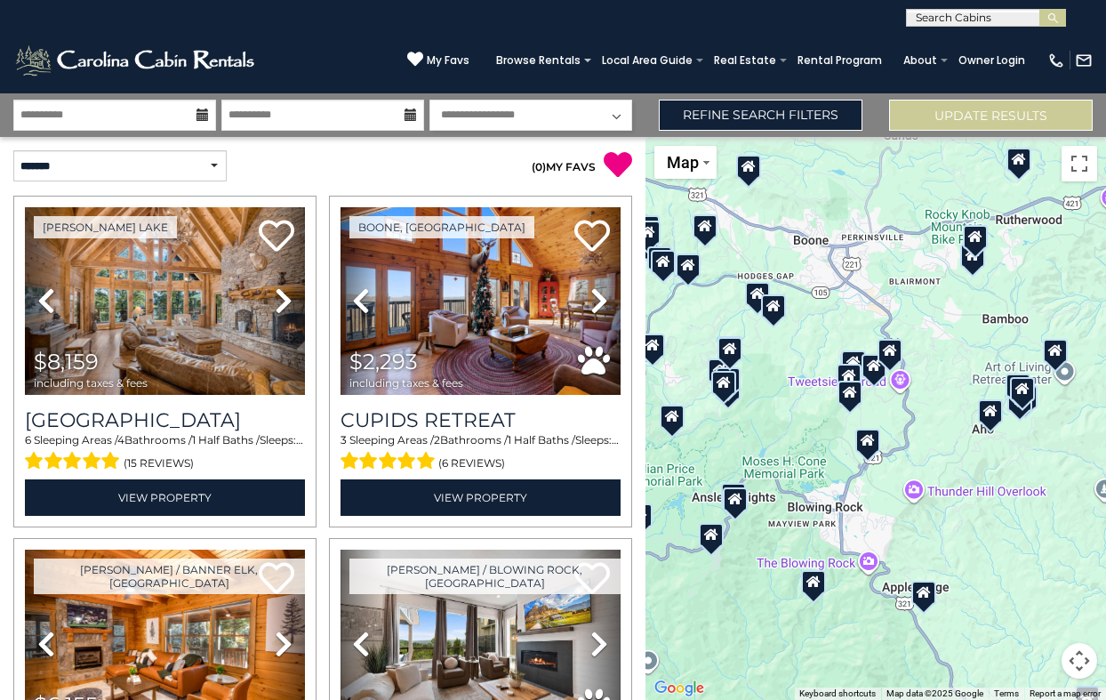
drag, startPoint x: 904, startPoint y: 404, endPoint x: 951, endPoint y: 460, distance: 73.2
click at [951, 460] on div "$8,159 $2,293 $6,155" at bounding box center [876, 418] width 461 height 563
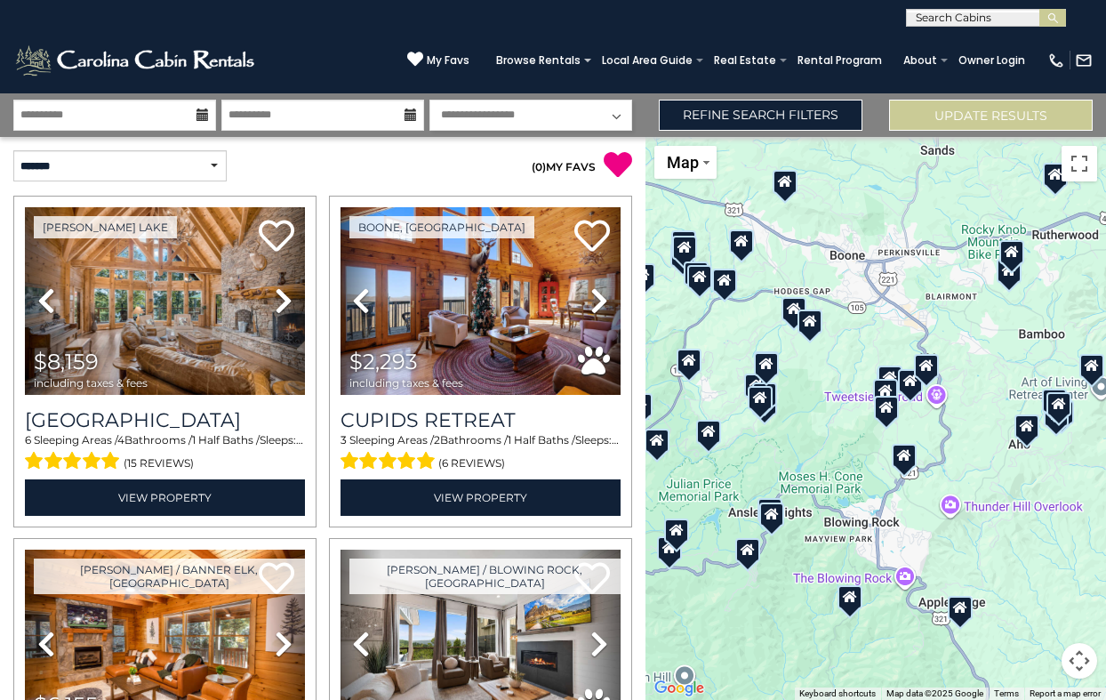
drag, startPoint x: 943, startPoint y: 339, endPoint x: 976, endPoint y: 354, distance: 37.0
click at [976, 354] on div "$8,159 $2,293 $6,155" at bounding box center [876, 418] width 461 height 563
click at [811, 116] on link "Refine Search Filters" at bounding box center [761, 115] width 204 height 31
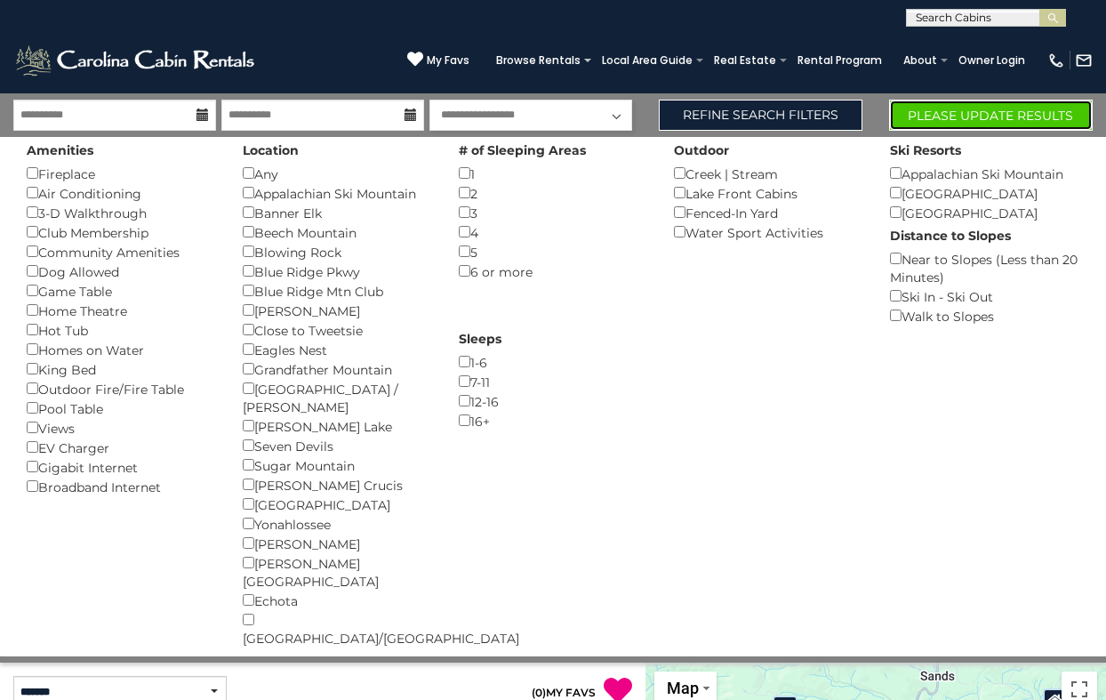
click at [972, 113] on button "Please Update Results" at bounding box center [991, 115] width 204 height 31
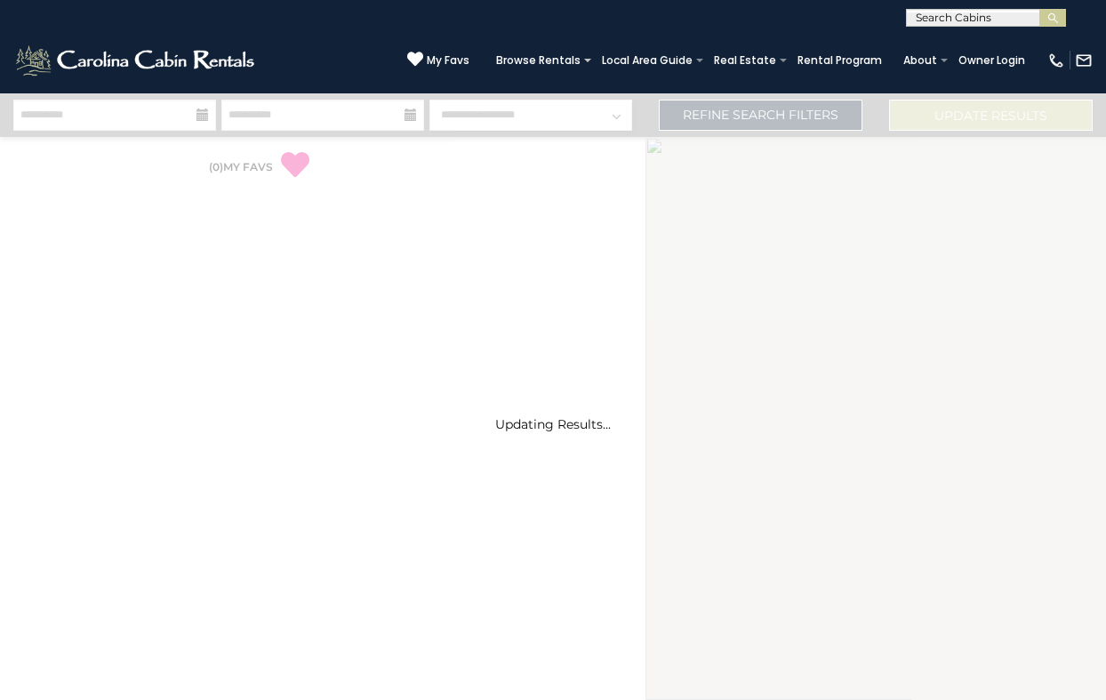
select select "*"
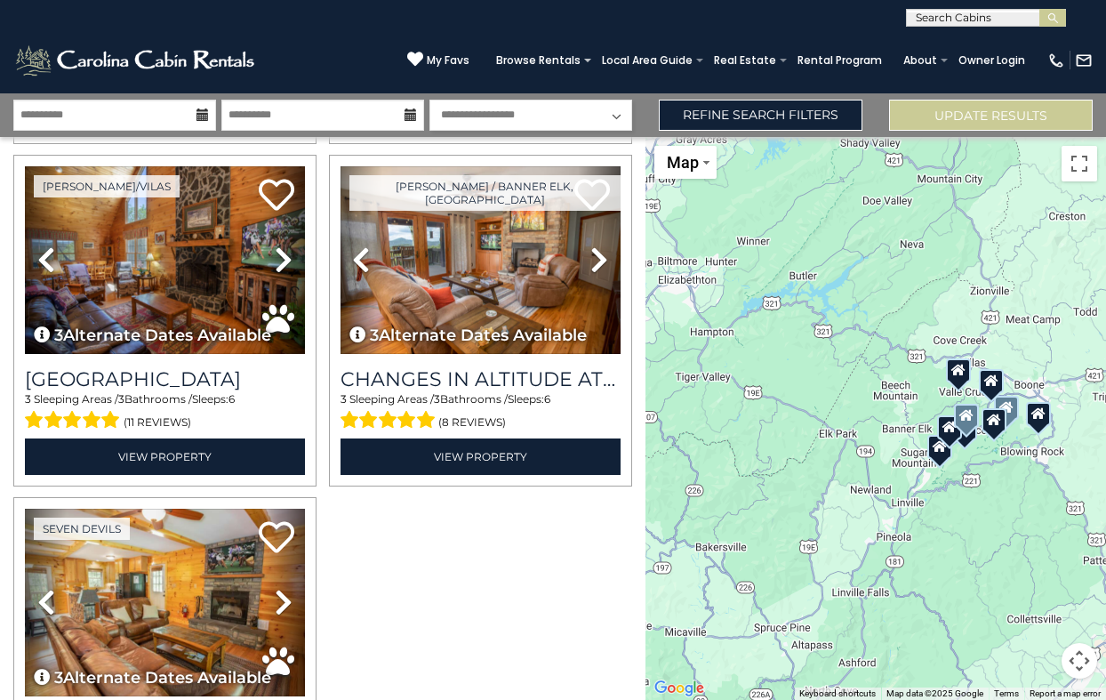
scroll to position [1071, 0]
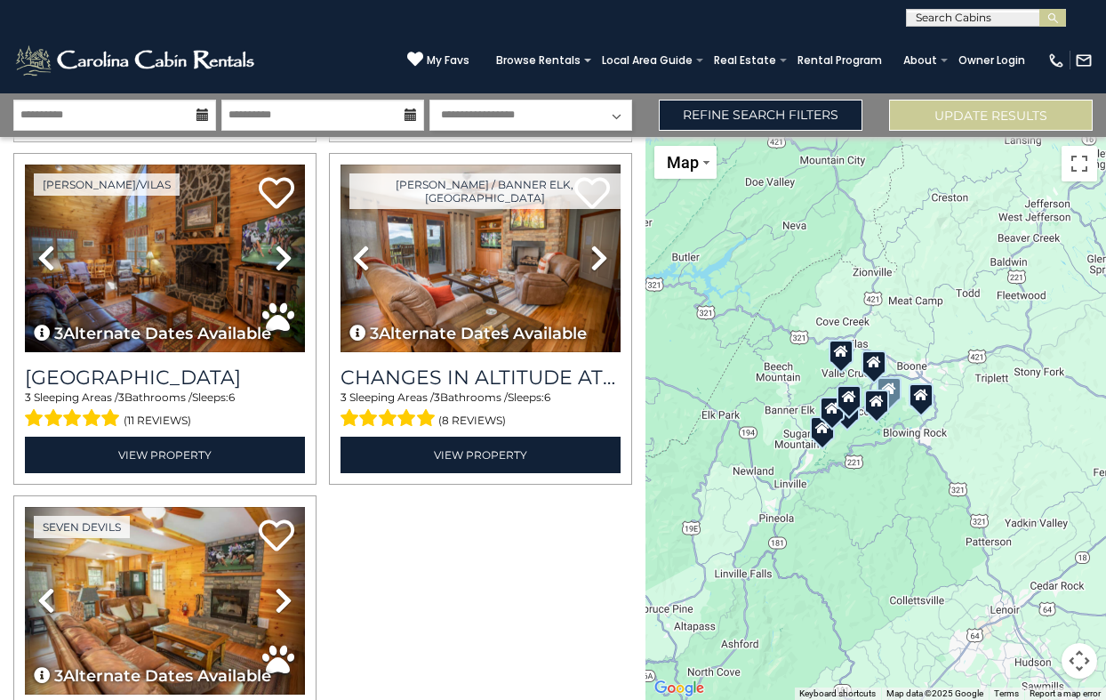
drag, startPoint x: 859, startPoint y: 362, endPoint x: 739, endPoint y: 343, distance: 121.5
click at [739, 343] on div at bounding box center [876, 418] width 461 height 563
click at [971, 399] on div at bounding box center [876, 418] width 461 height 563
click at [923, 399] on icon at bounding box center [921, 394] width 14 height 12
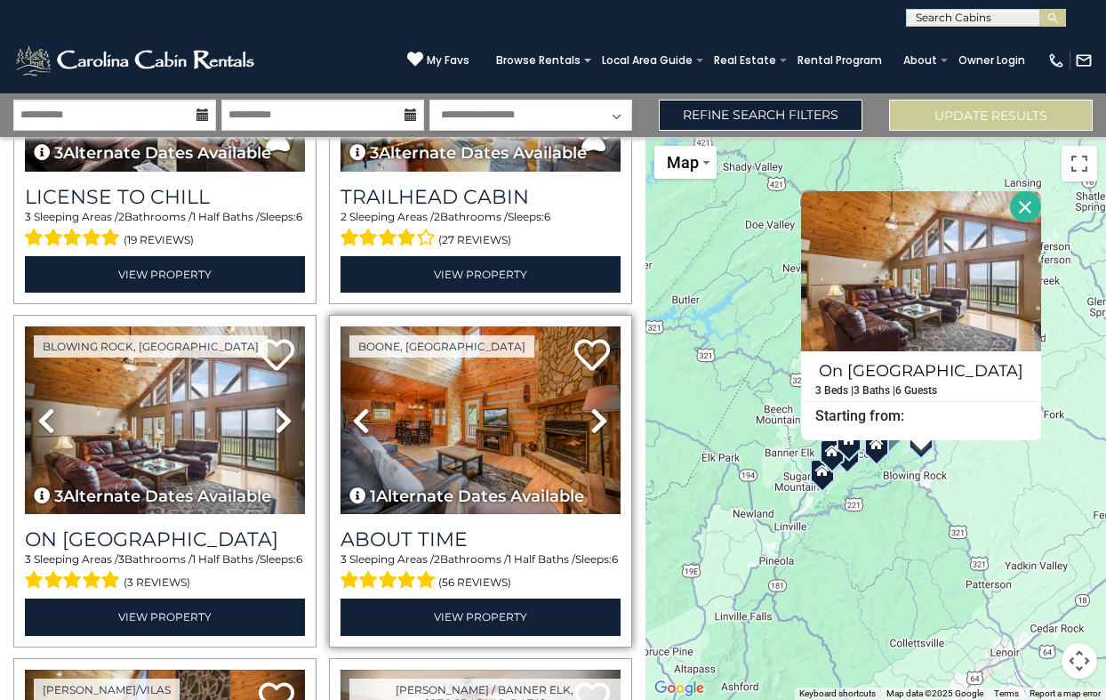
scroll to position [567, 0]
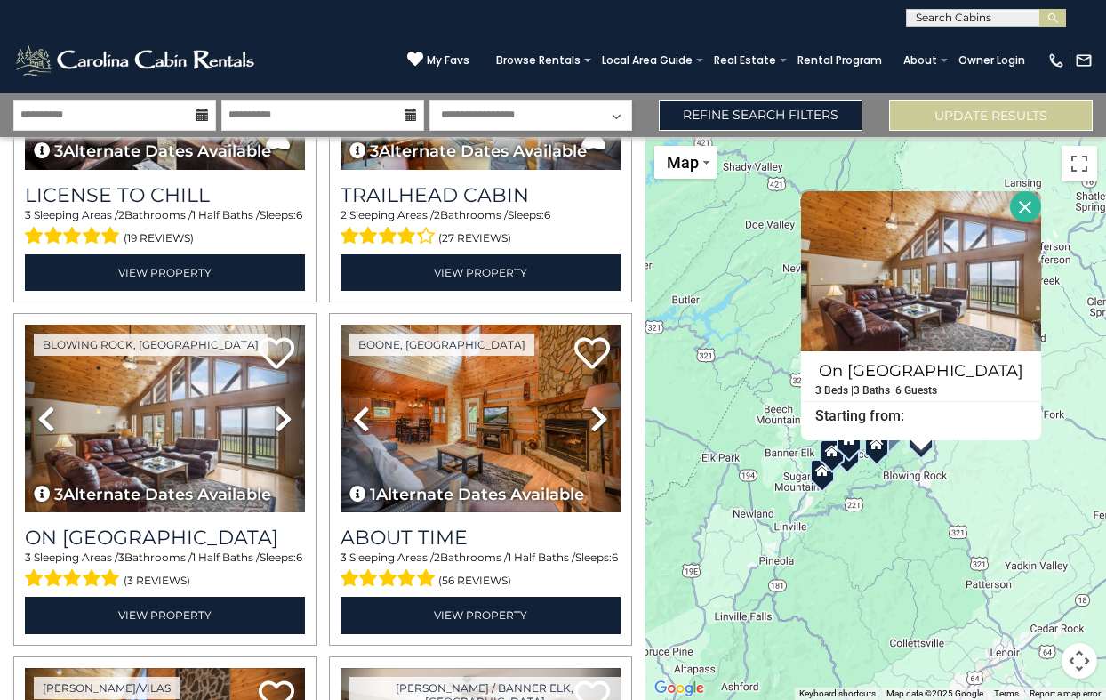
click at [823, 479] on div at bounding box center [822, 471] width 25 height 24
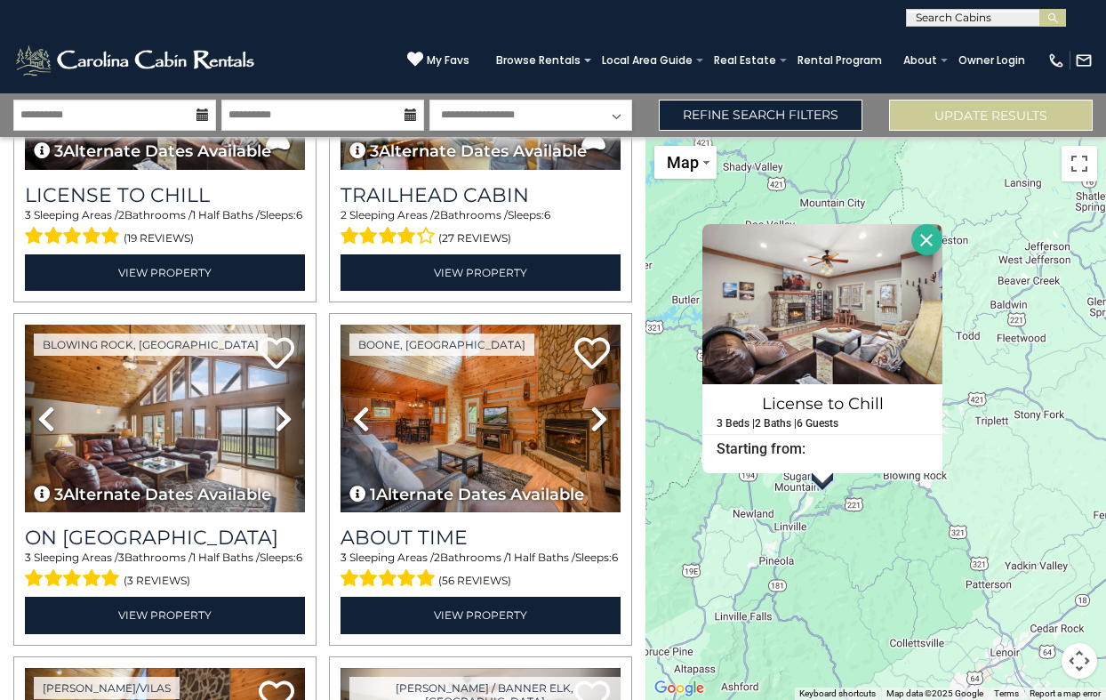
click at [895, 508] on div "License to Chill 3 Beds | 2 Baths | 6 Guests Distance from your point: %dist% %…" at bounding box center [876, 418] width 461 height 563
click at [983, 449] on div "License to Chill 3 Beds | 2 Baths | 6 Guests Distance from your point: %dist% %…" at bounding box center [876, 418] width 461 height 563
click at [928, 237] on button "Close" at bounding box center [927, 239] width 31 height 31
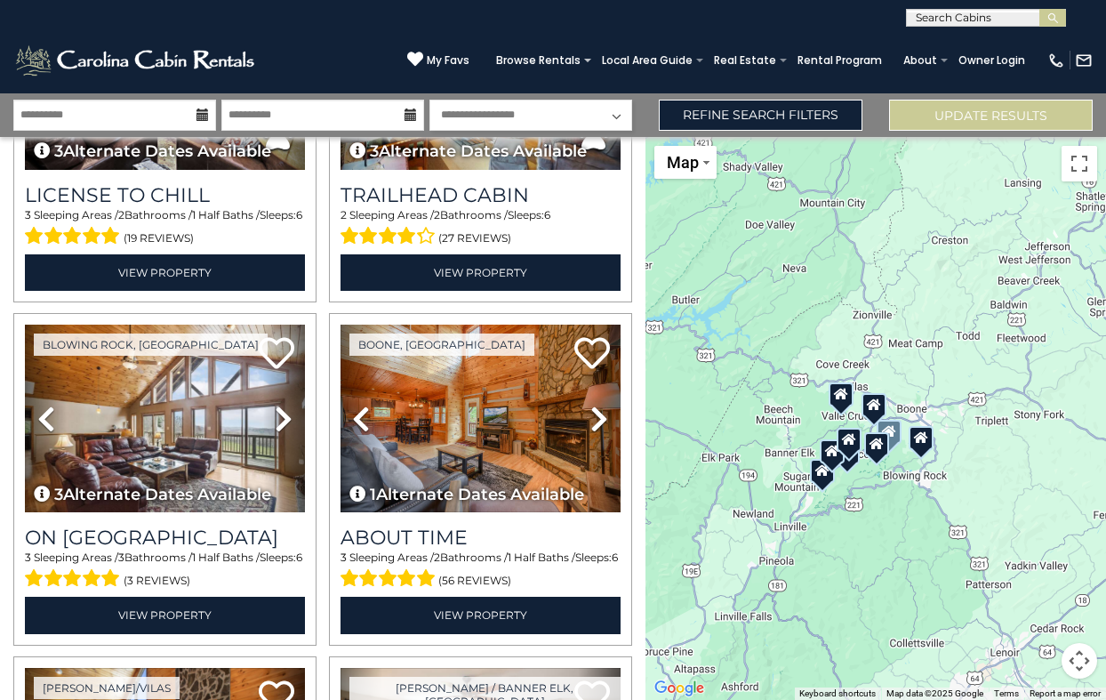
click at [893, 434] on icon at bounding box center [889, 431] width 14 height 12
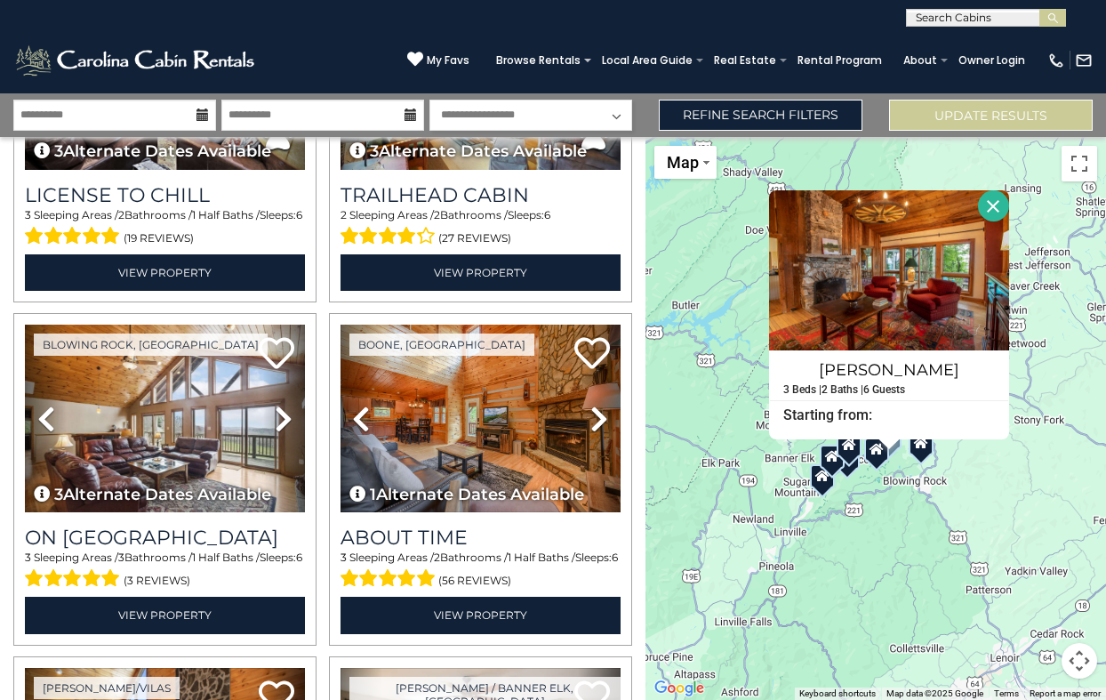
click at [876, 459] on div at bounding box center [876, 449] width 25 height 24
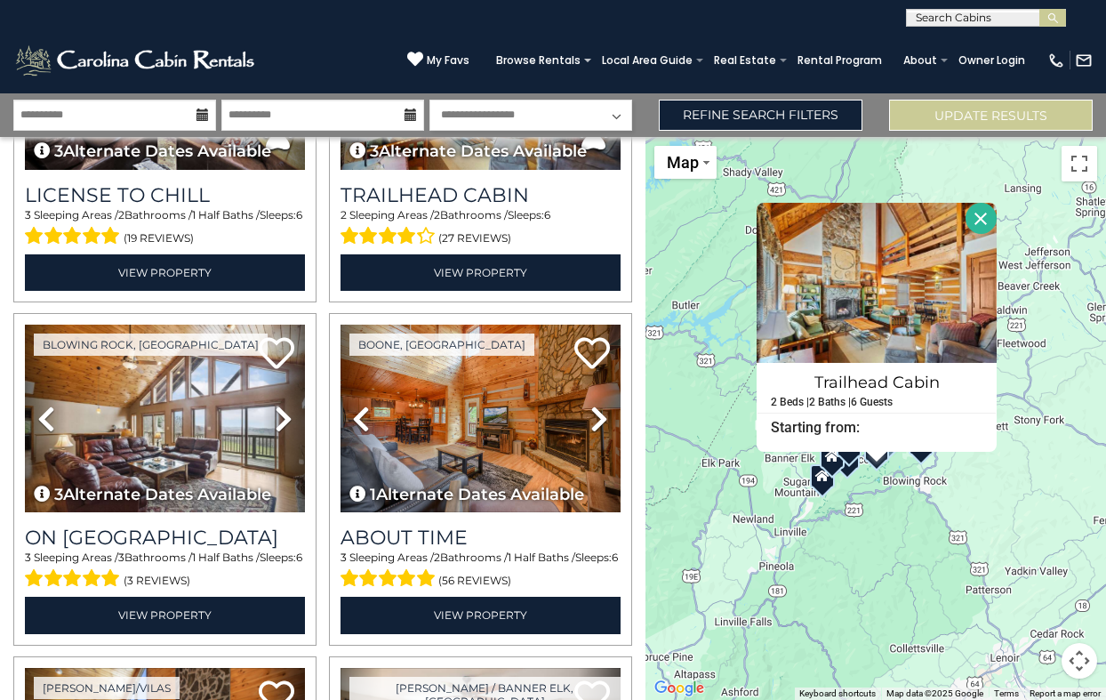
click at [853, 470] on div "Trailhead Cabin 2 Beds | 2 Baths | 6 Guests Distance from your point: %dist% %d…" at bounding box center [876, 418] width 461 height 563
click at [999, 486] on div "Trailhead Cabin 2 Beds | 2 Baths | 6 Guests Distance from your point: %dist% %d…" at bounding box center [876, 418] width 461 height 563
click at [982, 216] on button "Close" at bounding box center [981, 218] width 31 height 31
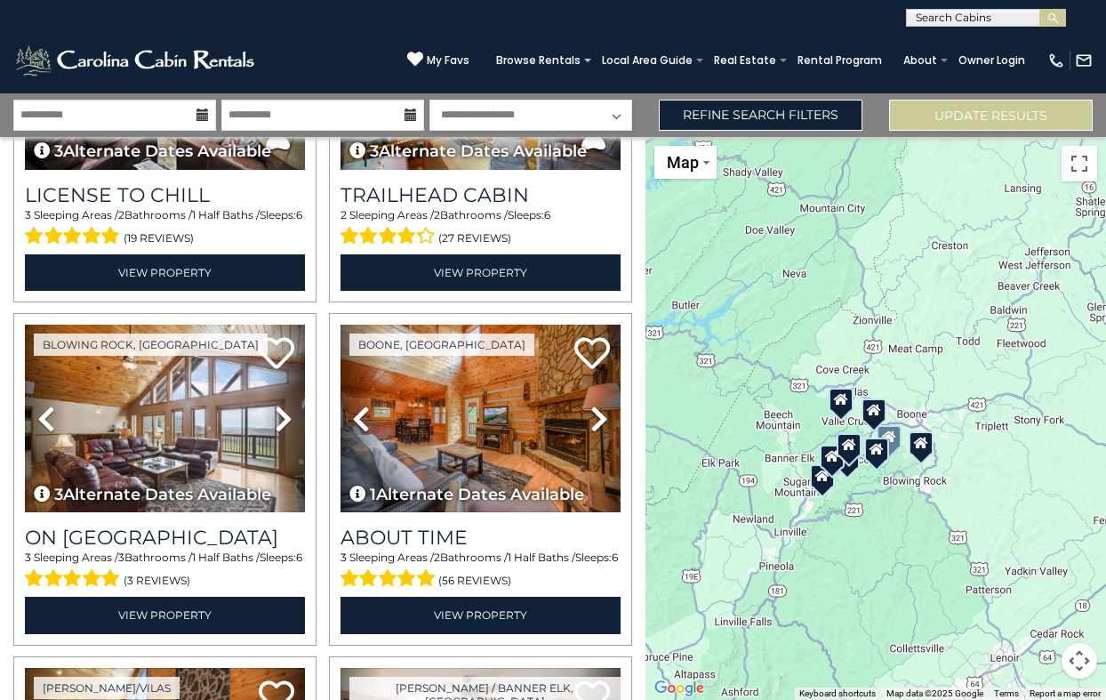
click at [878, 414] on icon at bounding box center [874, 410] width 14 height 12
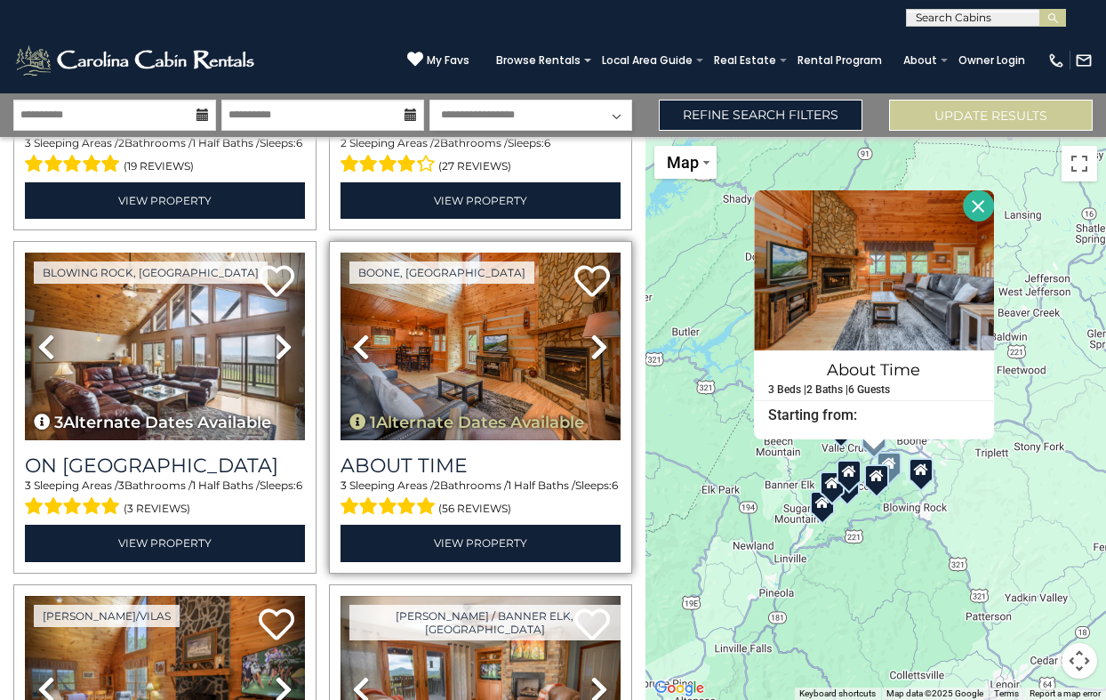
scroll to position [640, 0]
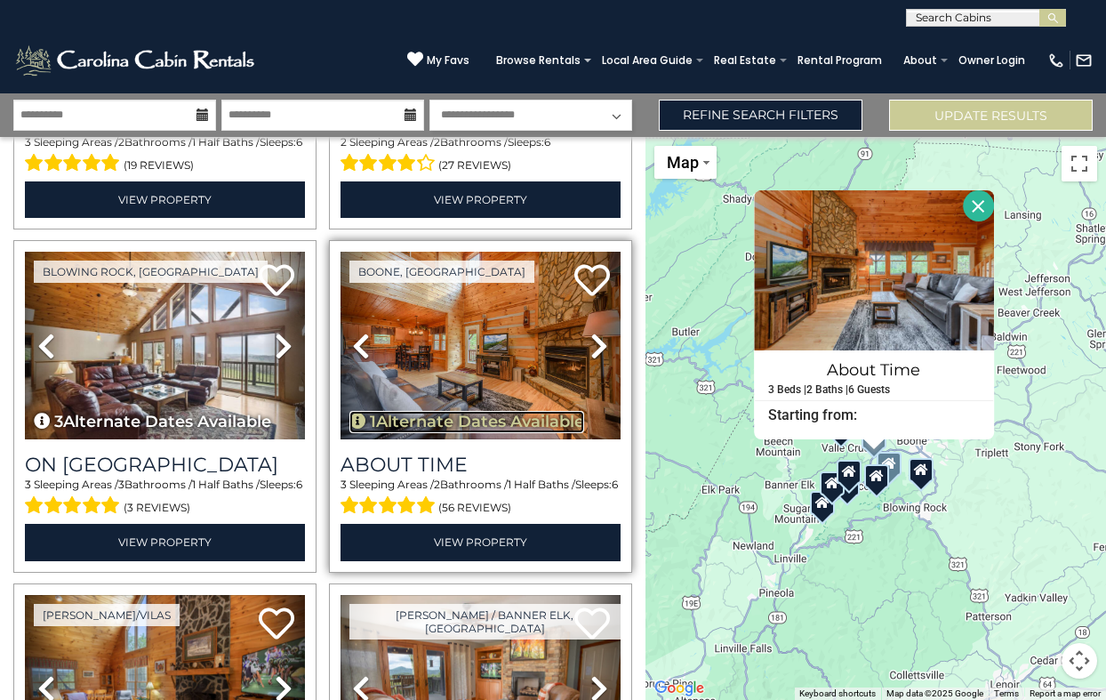
click at [476, 419] on button "1 Alternate Dates Available" at bounding box center [466, 422] width 235 height 23
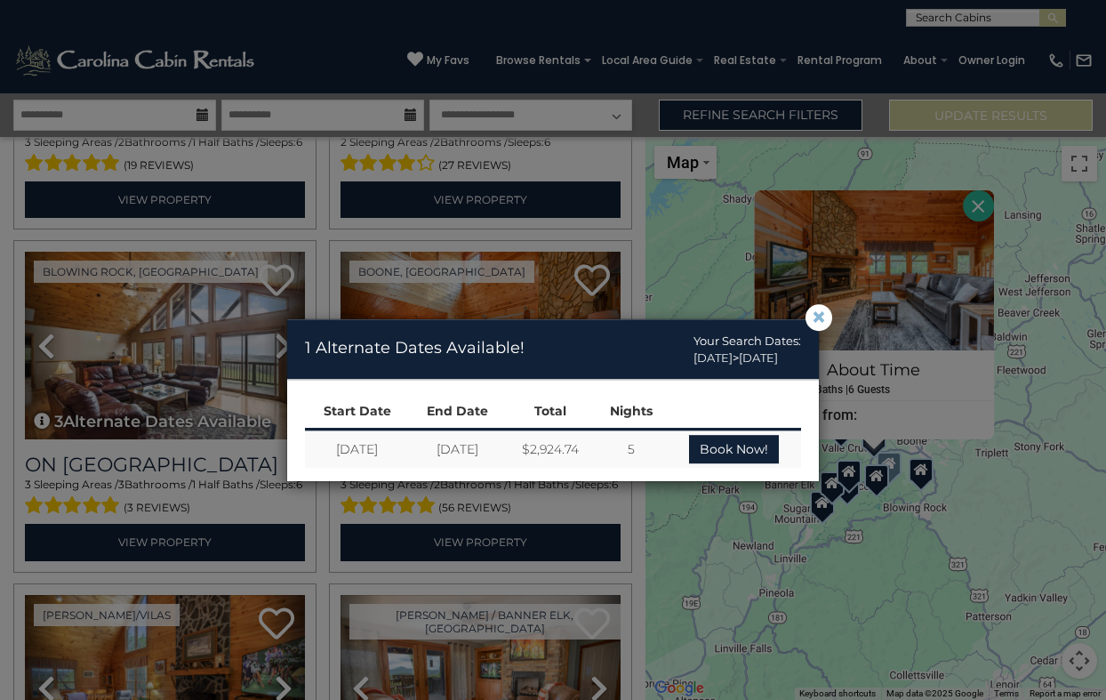
click at [819, 317] on span "×" at bounding box center [819, 317] width 16 height 0
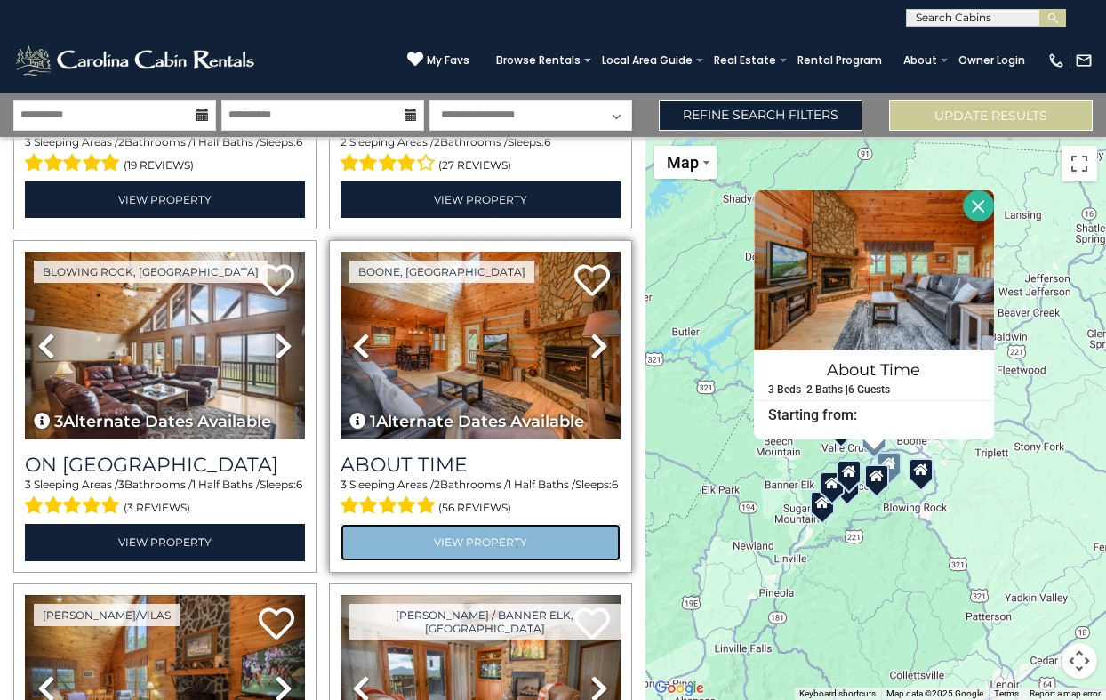
click at [506, 542] on link "View Property" at bounding box center [481, 542] width 280 height 36
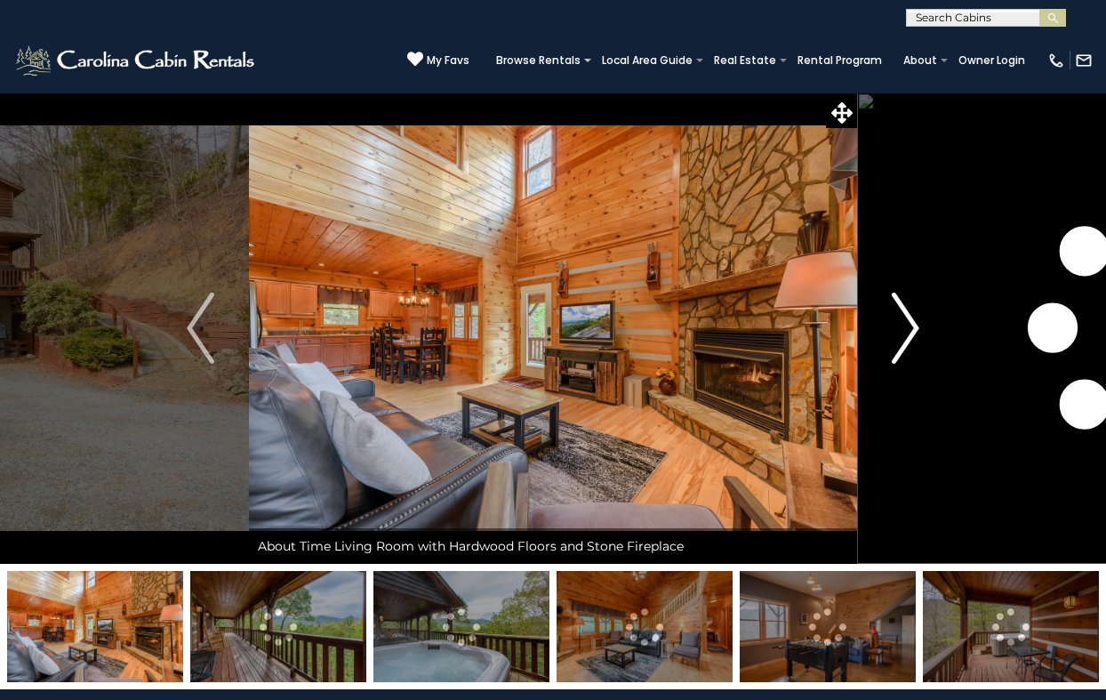
click at [909, 322] on img "Next" at bounding box center [905, 328] width 27 height 71
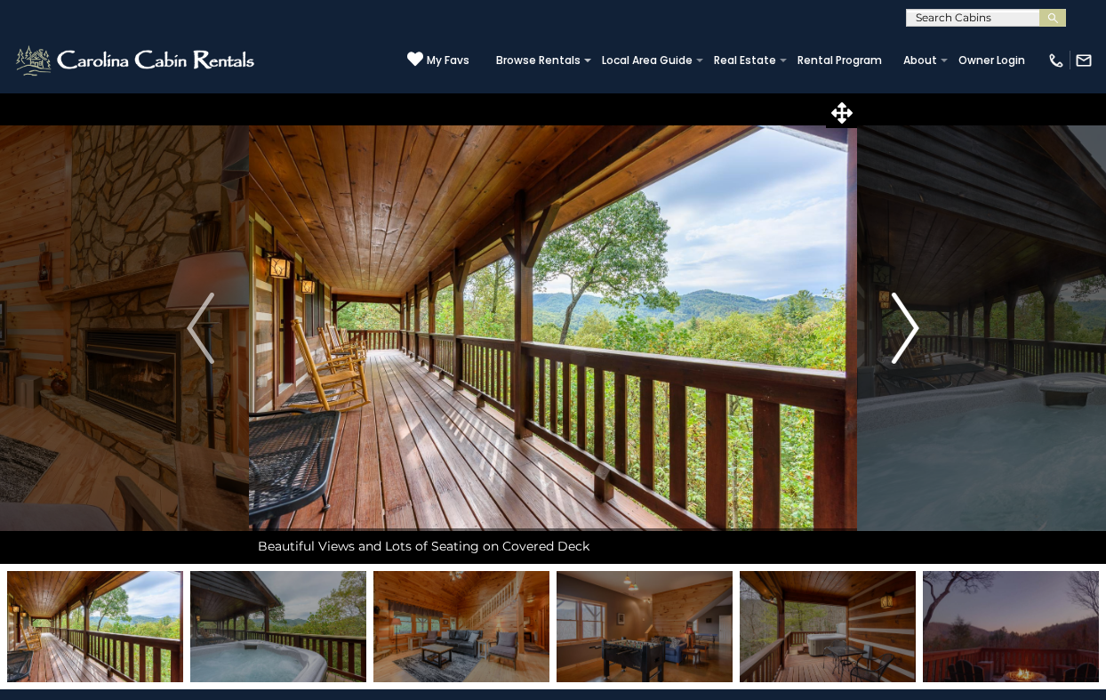
click at [909, 322] on img "Next" at bounding box center [905, 328] width 27 height 71
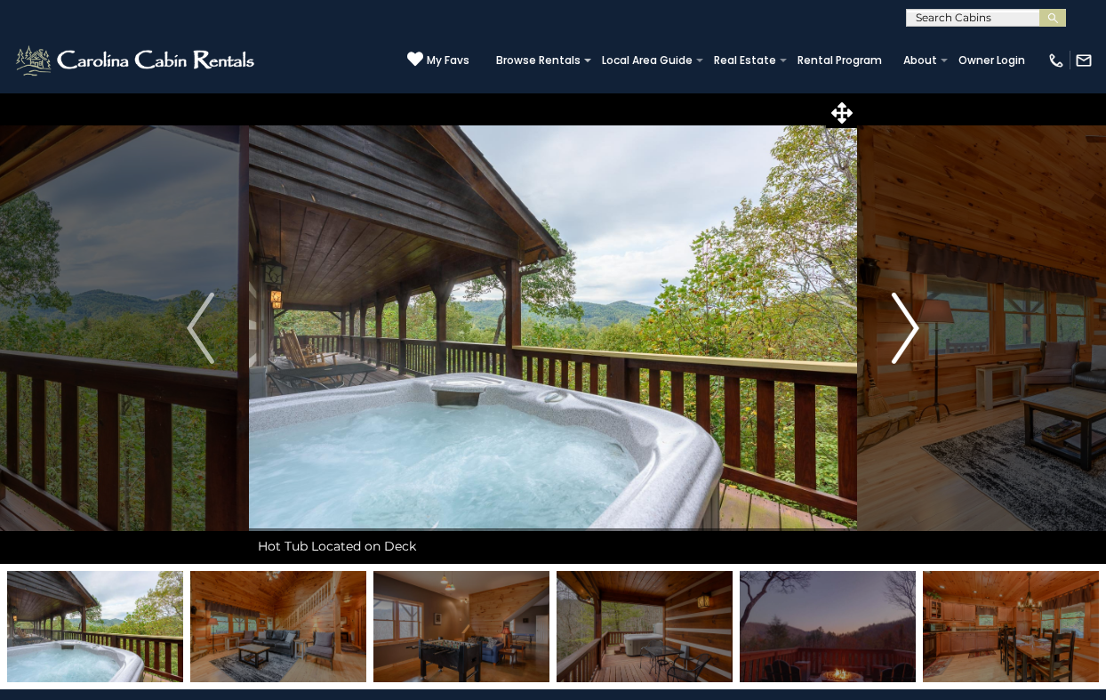
click at [909, 322] on img "Next" at bounding box center [905, 328] width 27 height 71
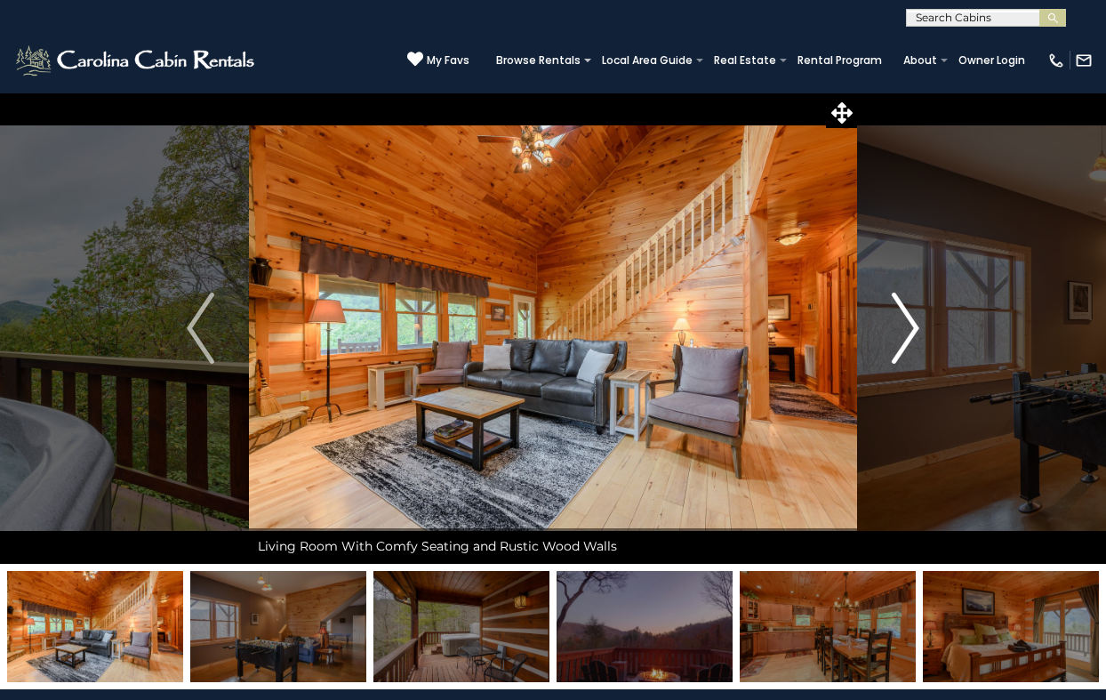
click at [909, 322] on img "Next" at bounding box center [905, 328] width 27 height 71
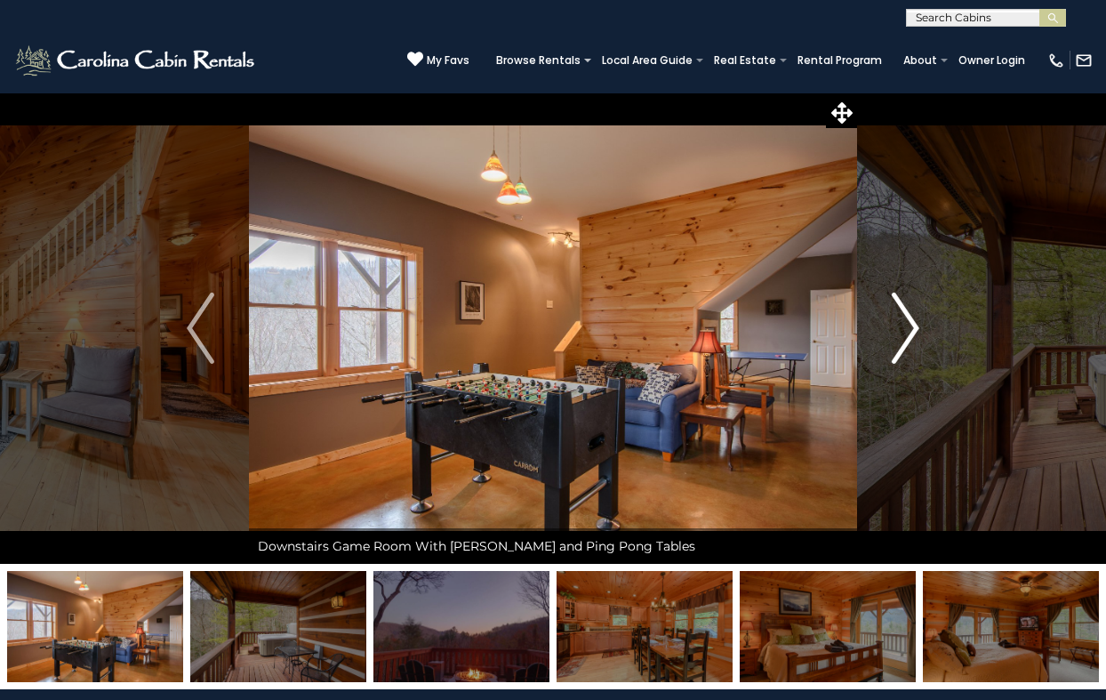
click at [909, 322] on img "Next" at bounding box center [905, 328] width 27 height 71
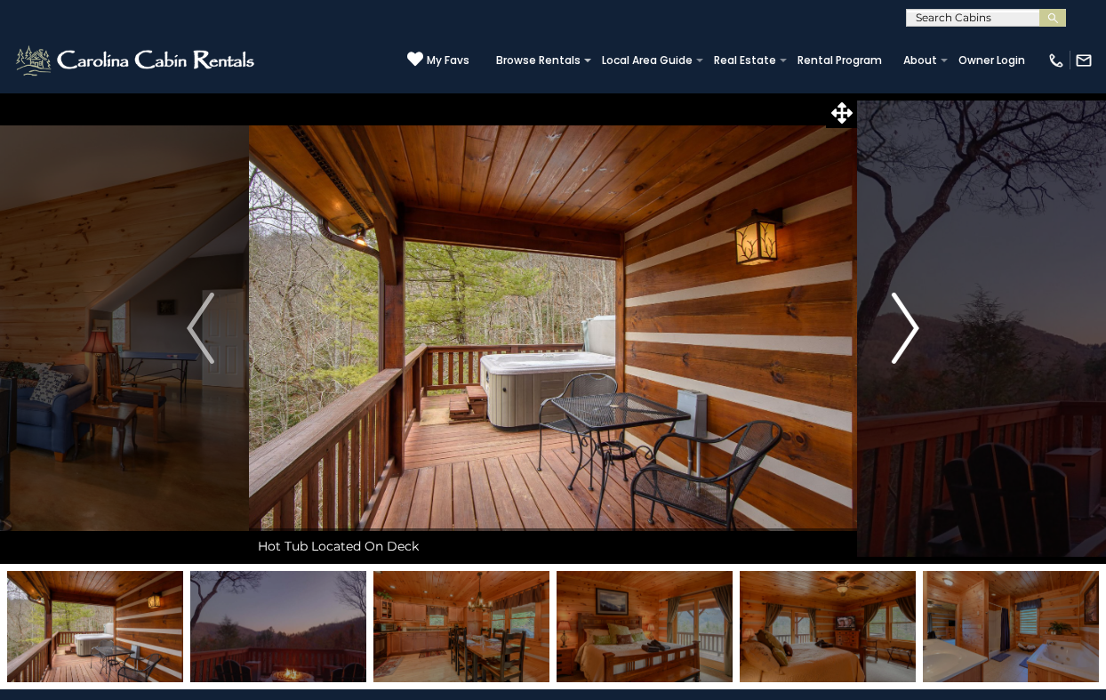
click at [909, 322] on img "Next" at bounding box center [905, 328] width 27 height 71
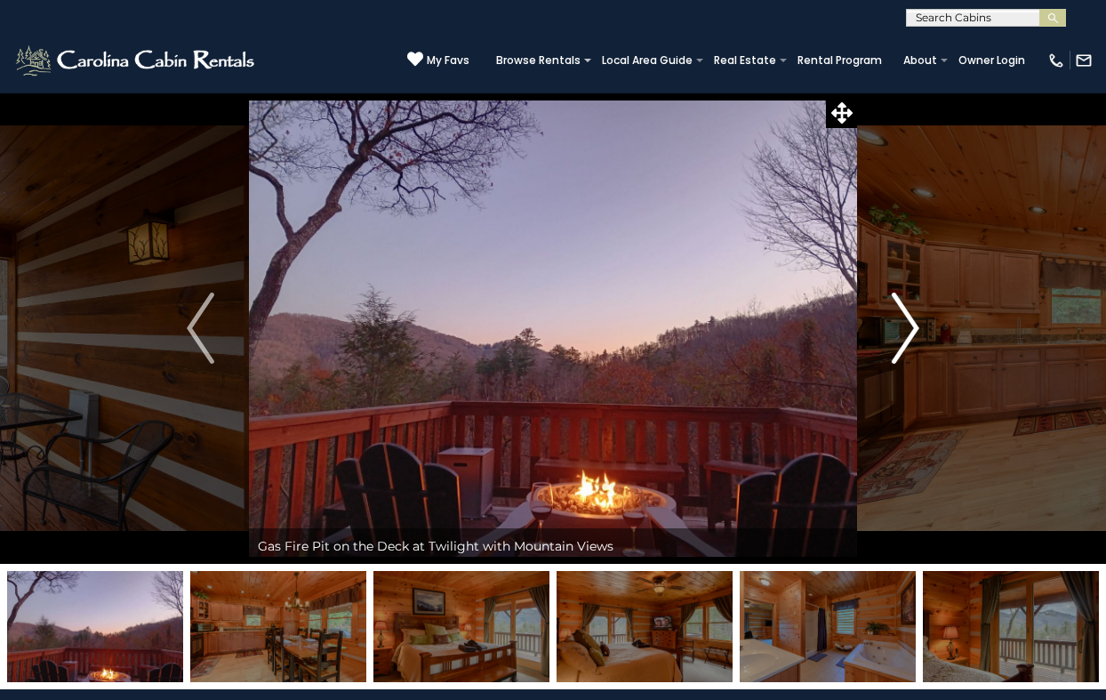
click at [909, 322] on img "Next" at bounding box center [905, 328] width 27 height 71
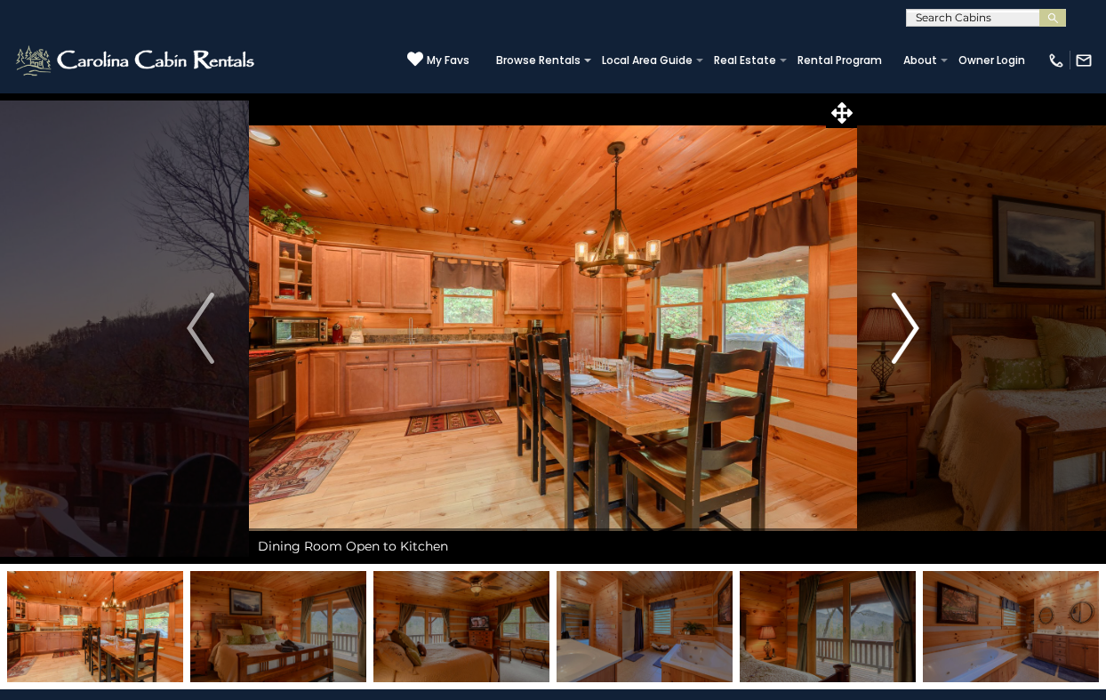
click at [909, 322] on img "Next" at bounding box center [905, 328] width 27 height 71
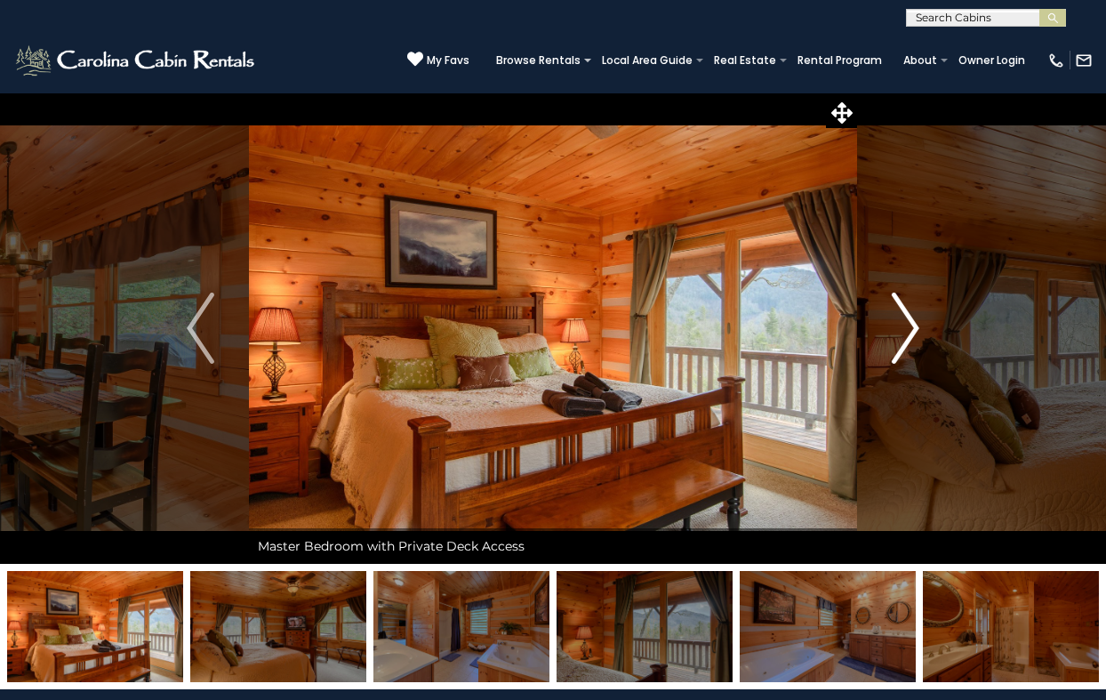
click at [909, 322] on img "Next" at bounding box center [905, 328] width 27 height 71
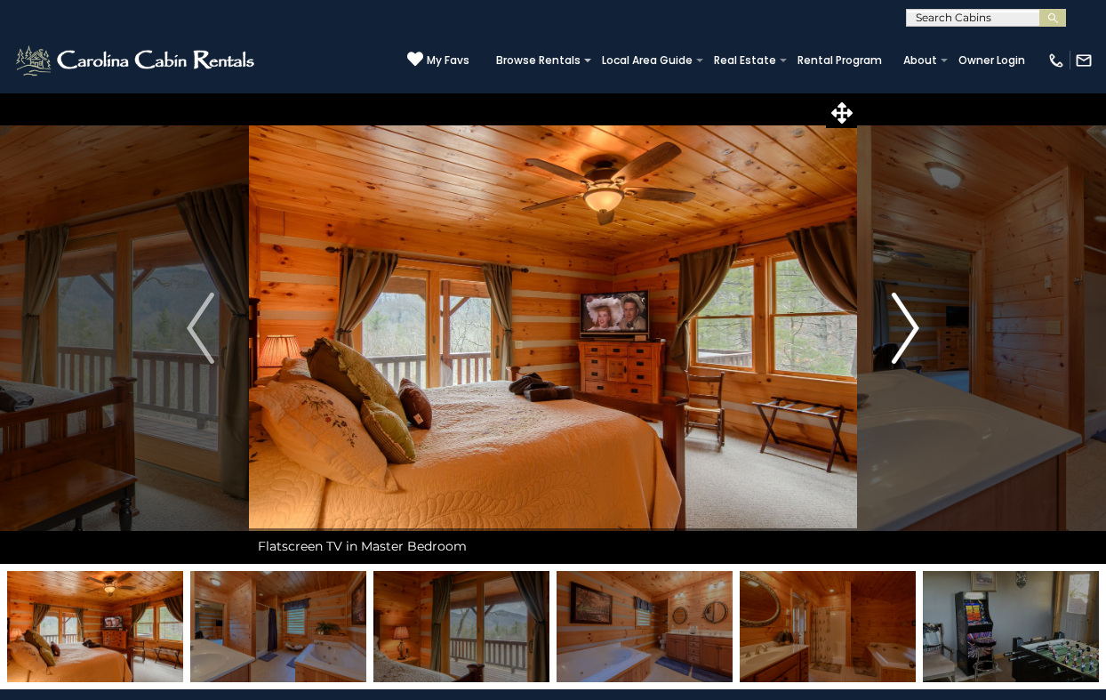
click at [909, 322] on img "Next" at bounding box center [905, 328] width 27 height 71
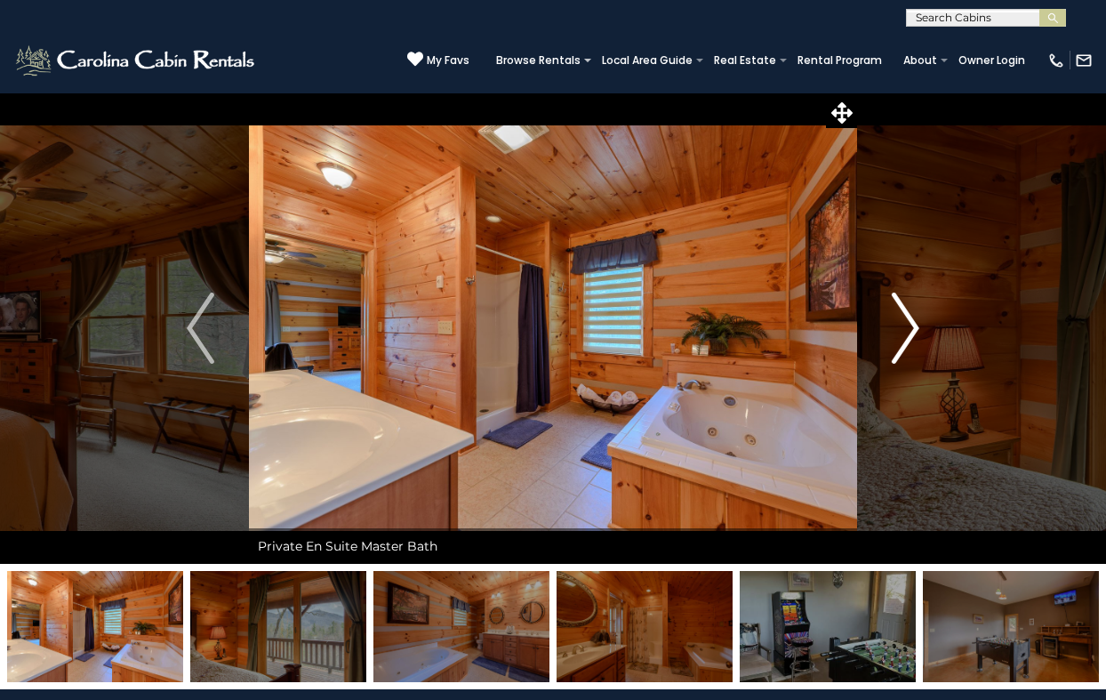
click at [909, 322] on img "Next" at bounding box center [905, 328] width 27 height 71
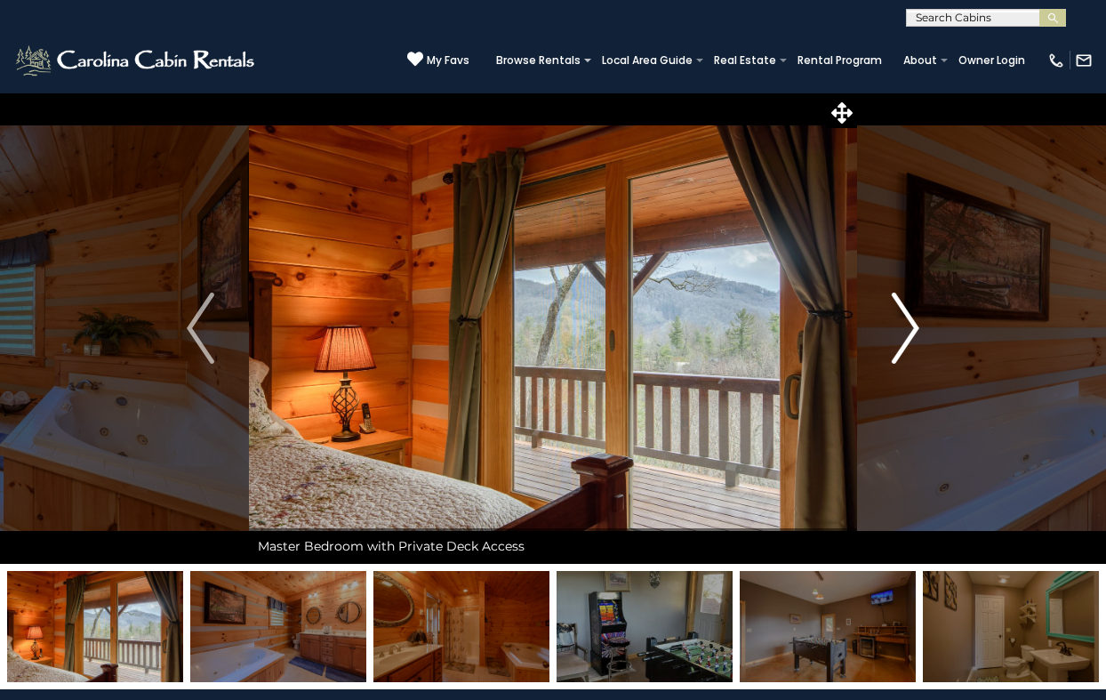
click at [909, 322] on img "Next" at bounding box center [905, 328] width 27 height 71
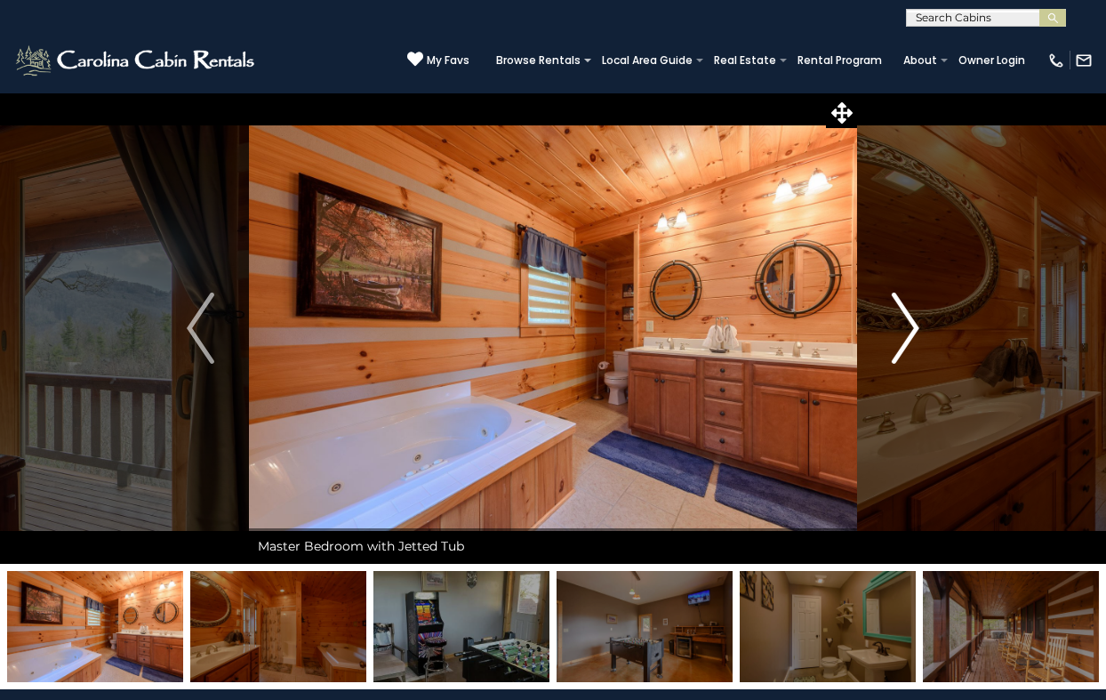
click at [909, 322] on img "Next" at bounding box center [905, 328] width 27 height 71
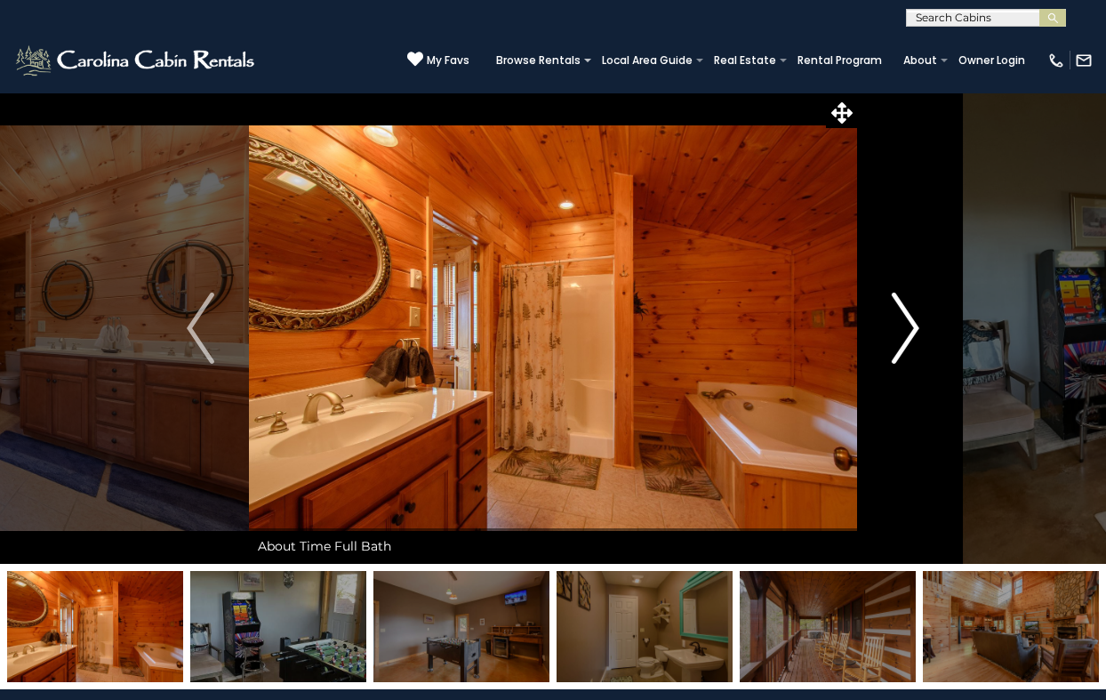
click at [909, 322] on img "Next" at bounding box center [905, 328] width 27 height 71
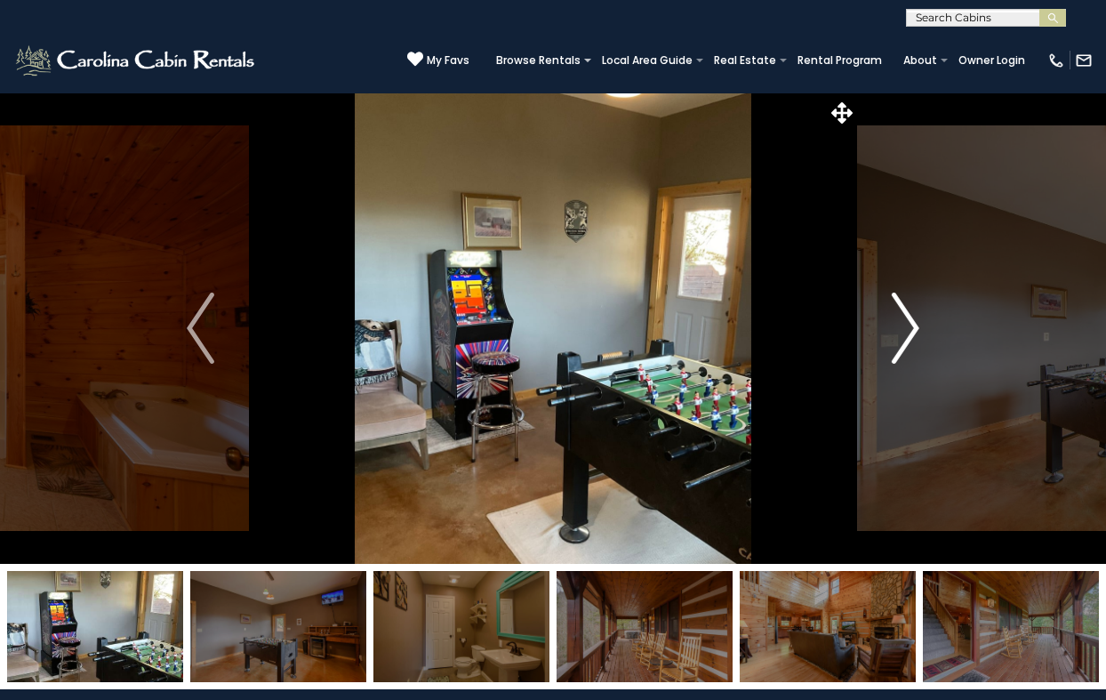
click at [909, 322] on img "Next" at bounding box center [905, 328] width 27 height 71
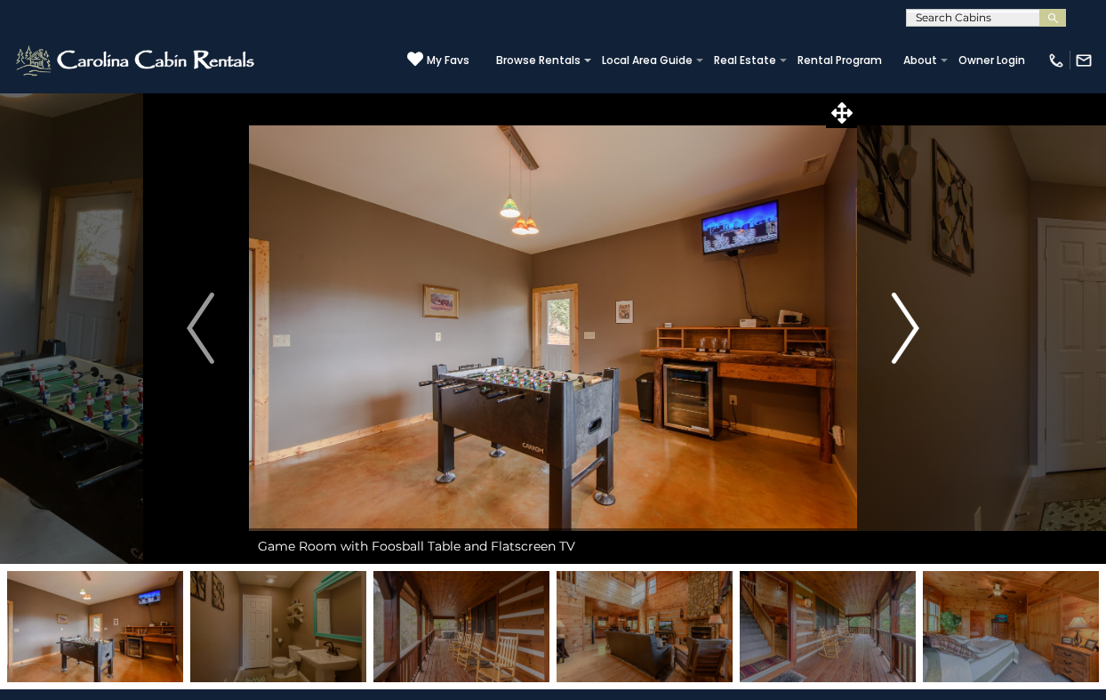
click at [909, 322] on img "Next" at bounding box center [905, 328] width 27 height 71
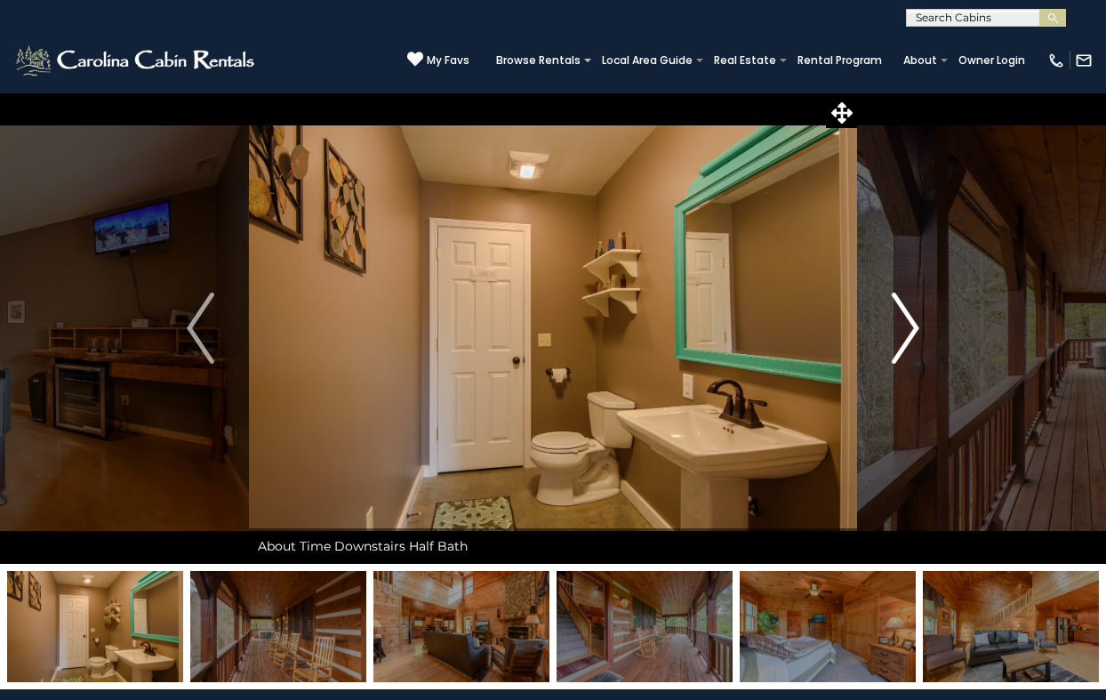
click at [909, 322] on img "Next" at bounding box center [905, 328] width 27 height 71
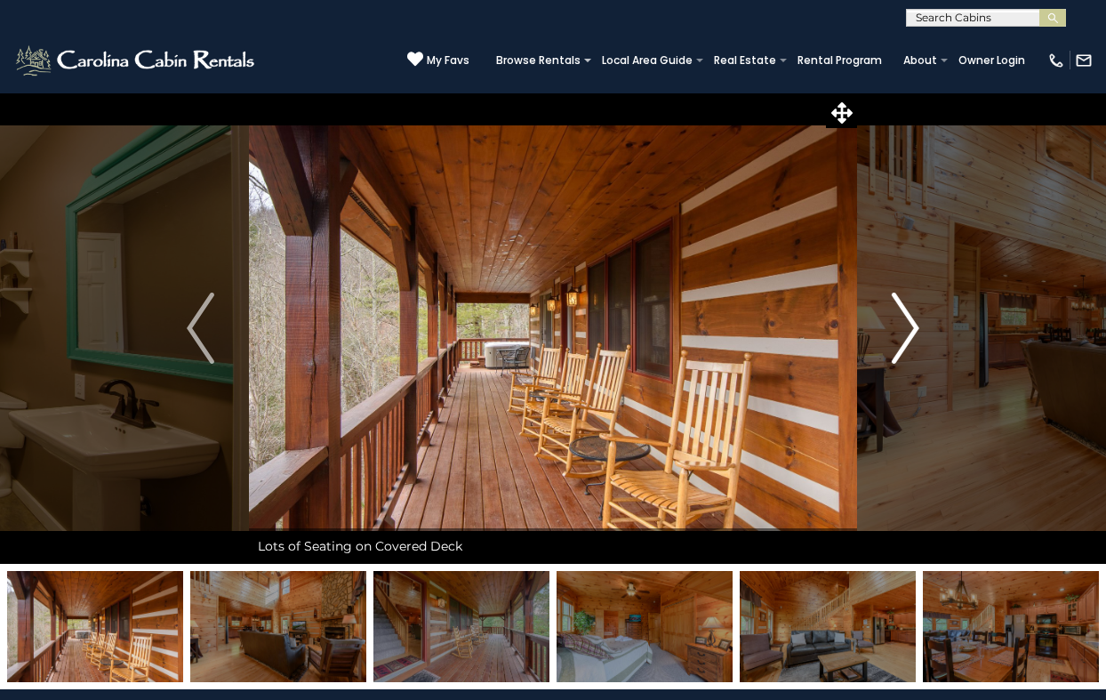
click at [909, 322] on img "Next" at bounding box center [905, 328] width 27 height 71
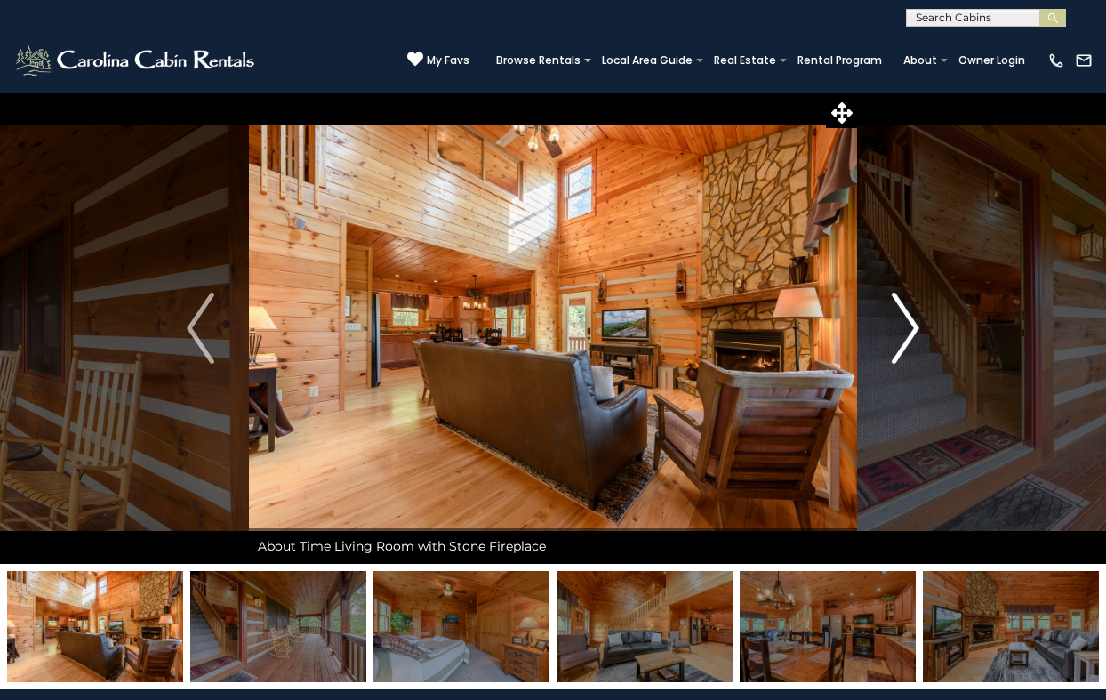
click at [909, 322] on img "Next" at bounding box center [905, 328] width 27 height 71
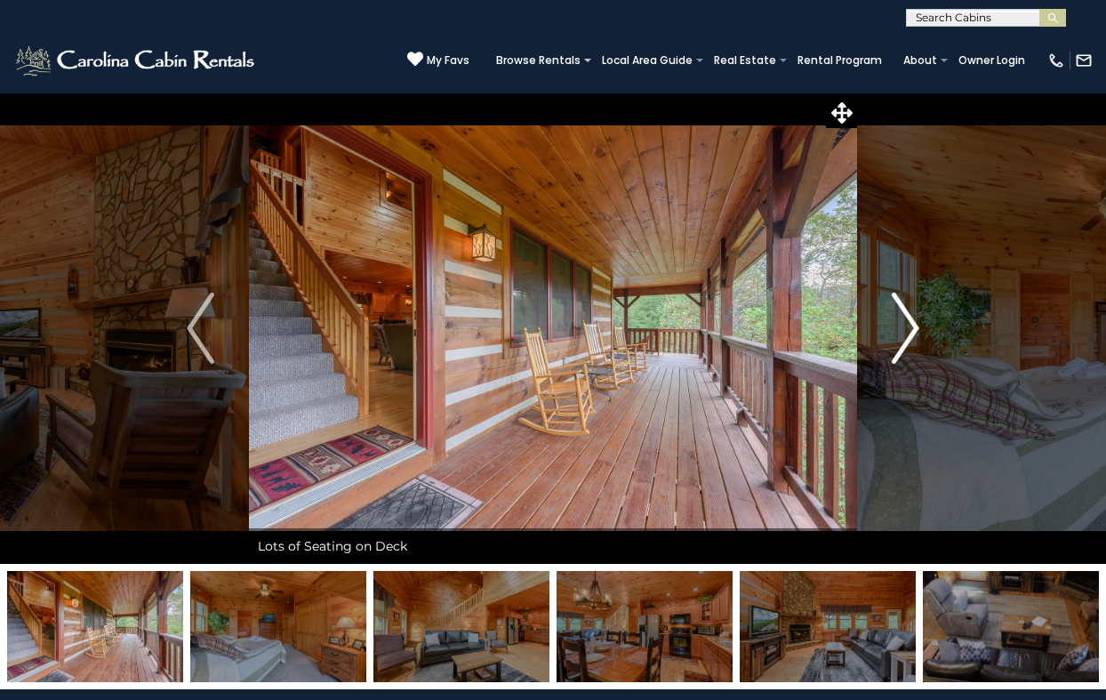
click at [909, 322] on img "Next" at bounding box center [905, 328] width 27 height 71
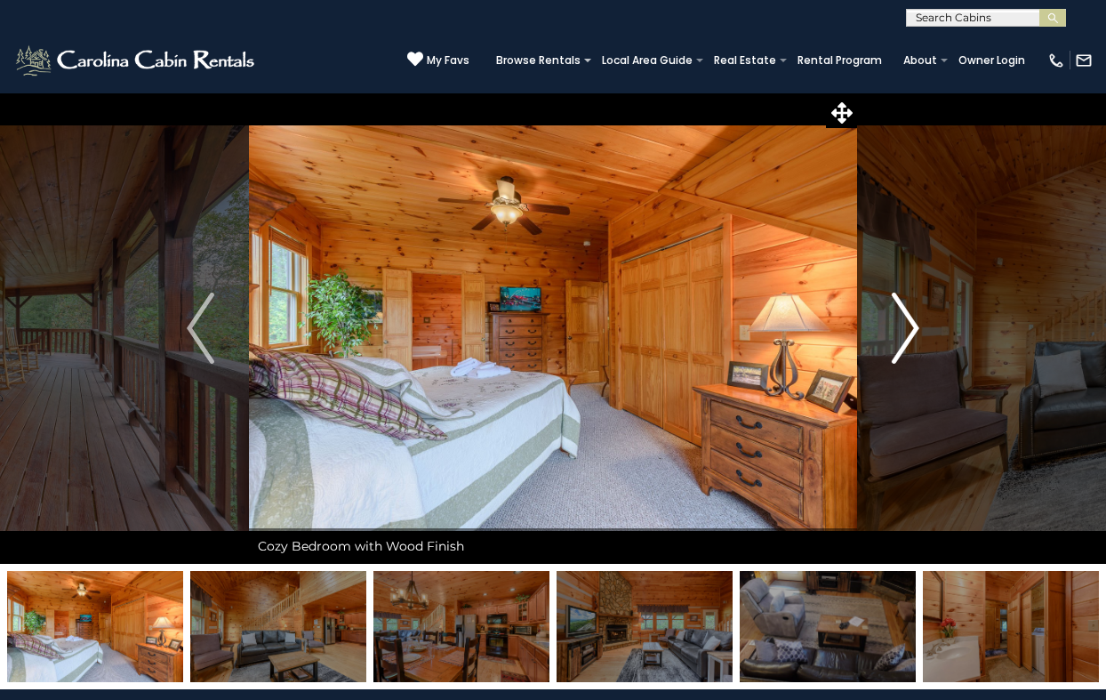
click at [909, 322] on img "Next" at bounding box center [905, 328] width 27 height 71
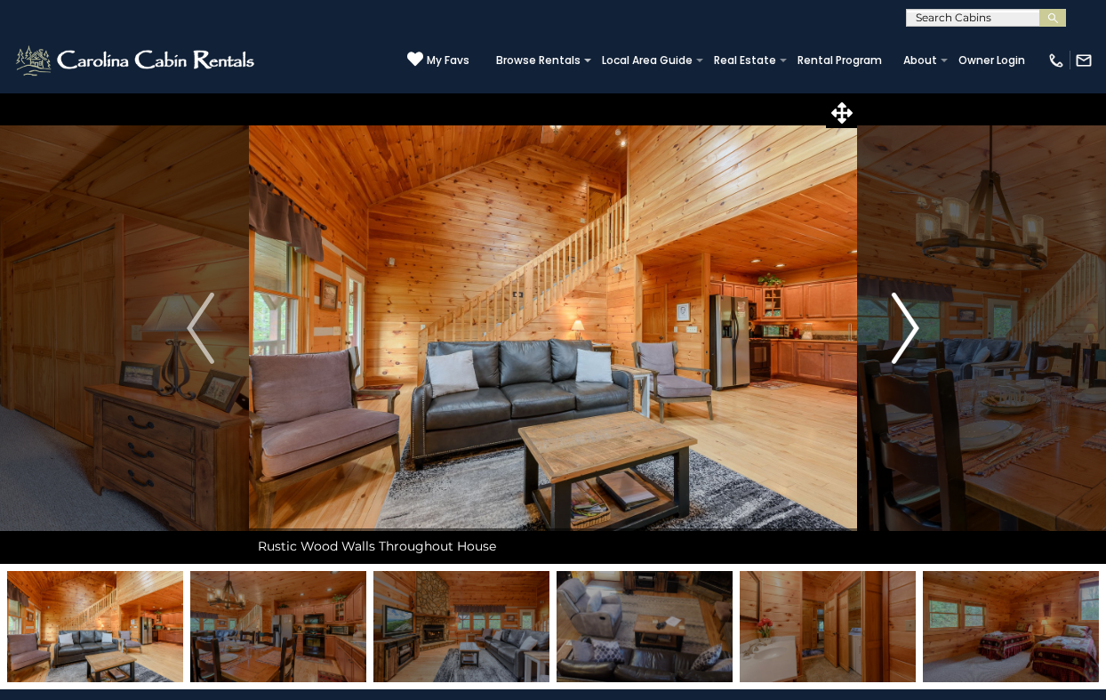
click at [909, 322] on img "Next" at bounding box center [905, 328] width 27 height 71
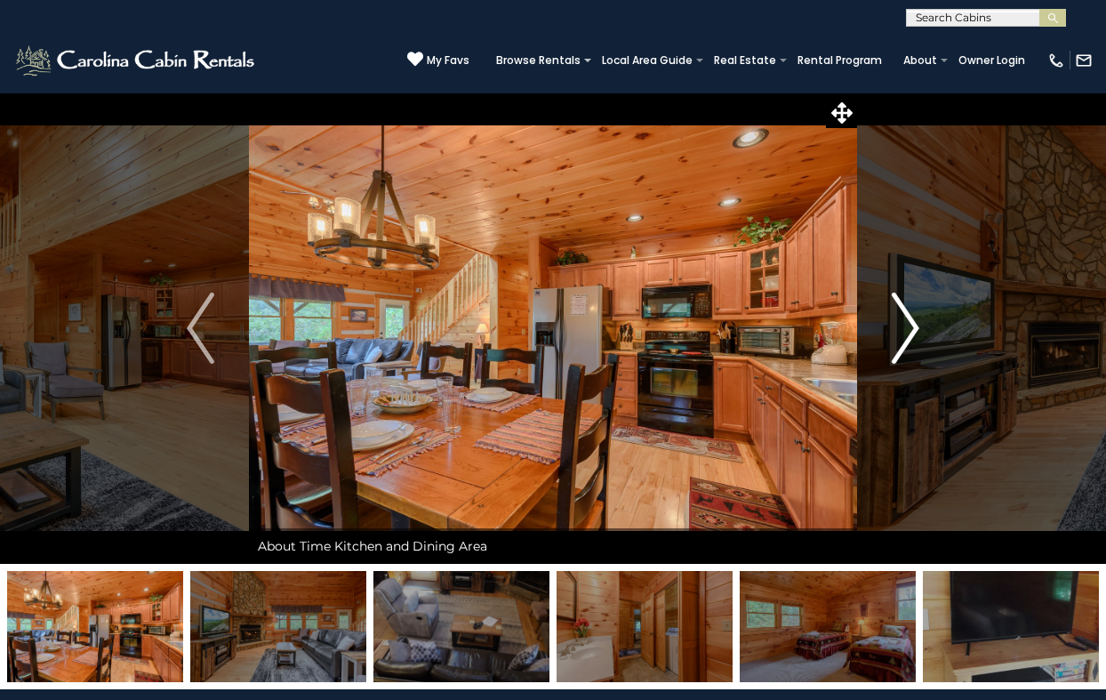
click at [909, 322] on img "Next" at bounding box center [905, 328] width 27 height 71
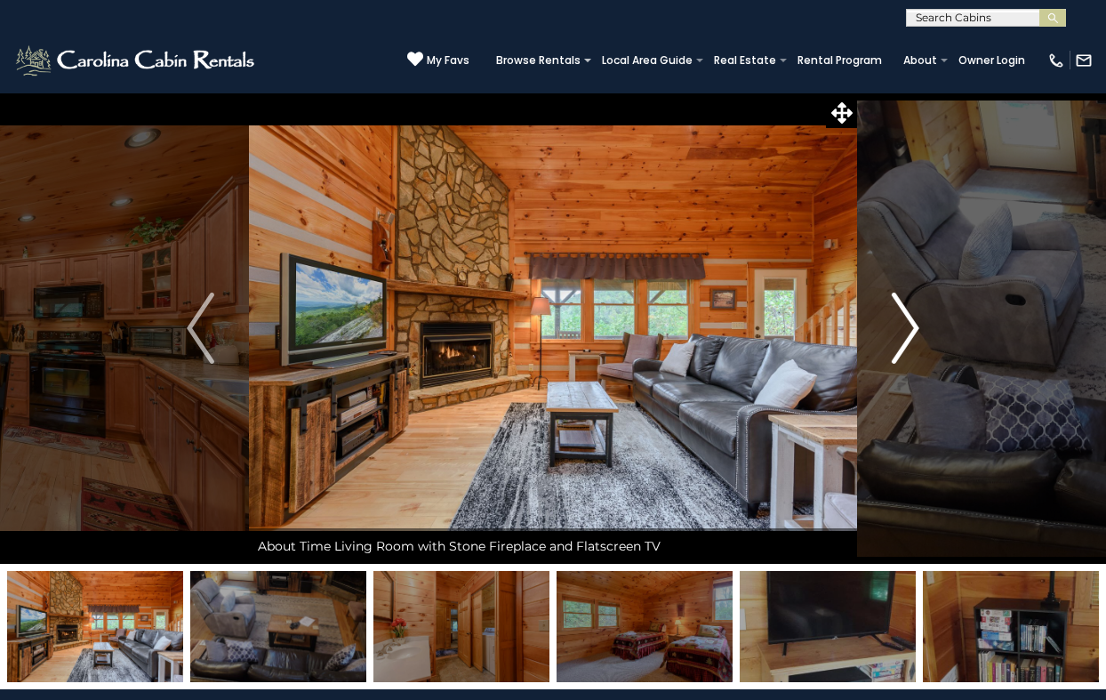
click at [909, 322] on img "Next" at bounding box center [905, 328] width 27 height 71
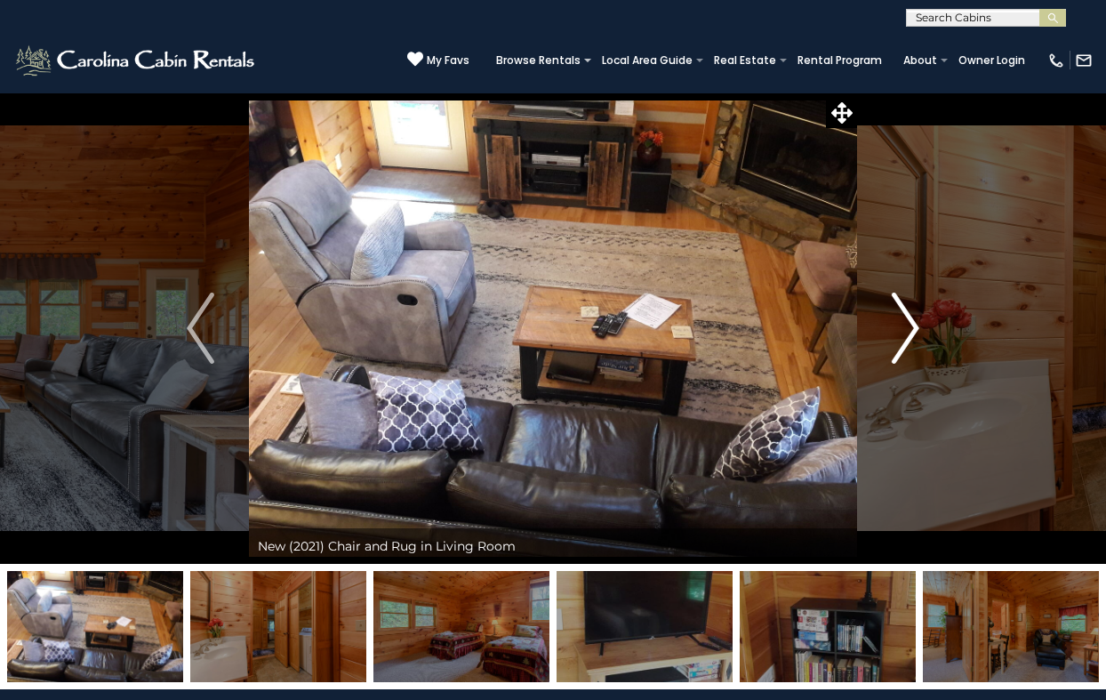
click at [909, 322] on img "Next" at bounding box center [905, 328] width 27 height 71
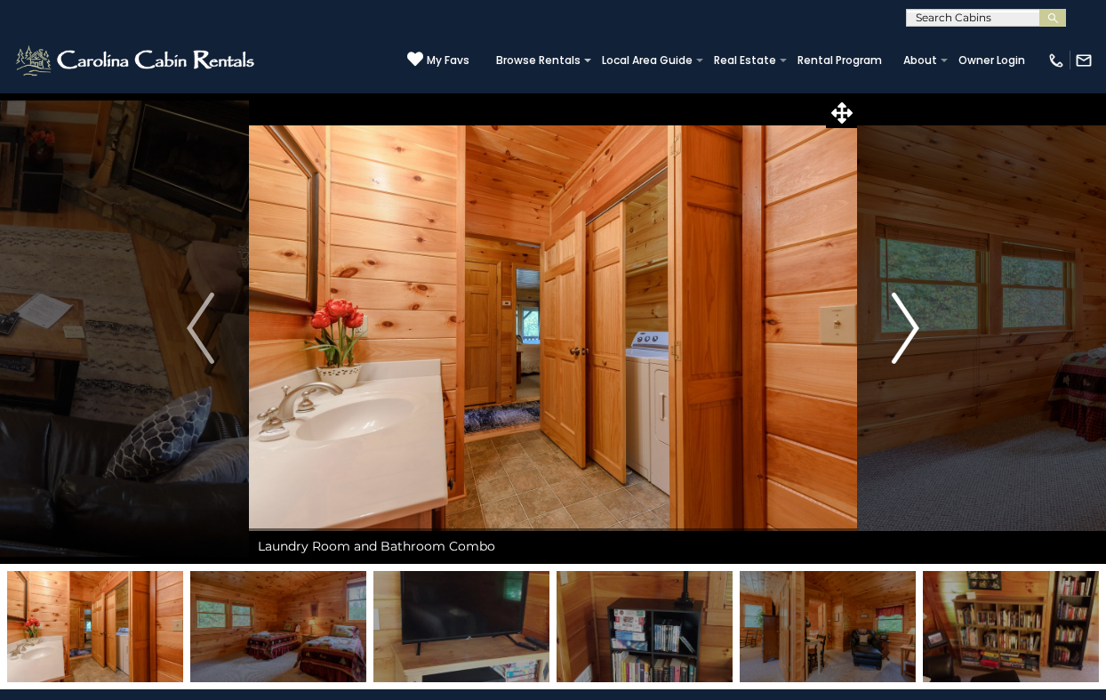
click at [909, 322] on img "Next" at bounding box center [905, 328] width 27 height 71
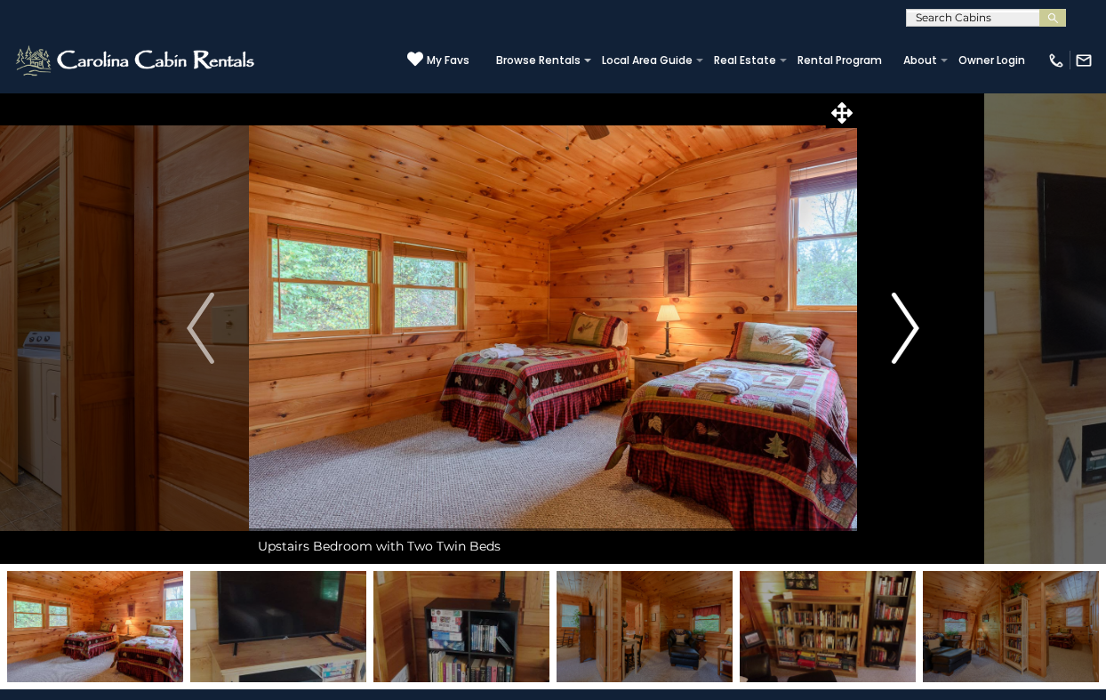
click at [909, 322] on img "Next" at bounding box center [905, 328] width 27 height 71
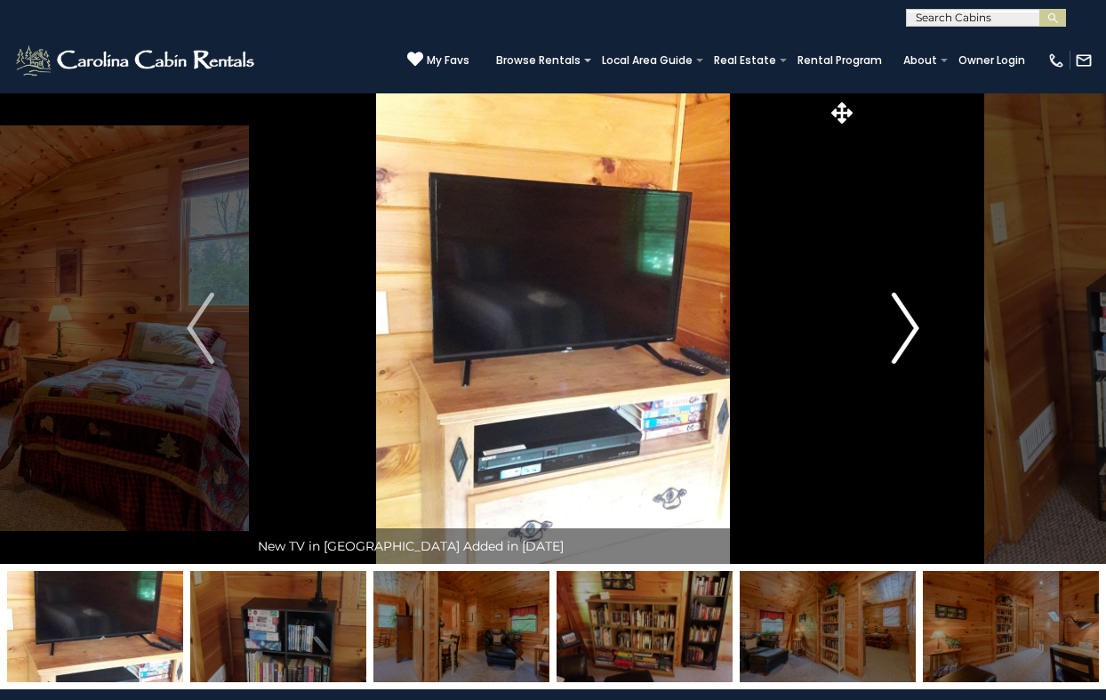
click at [909, 322] on img "Next" at bounding box center [905, 328] width 27 height 71
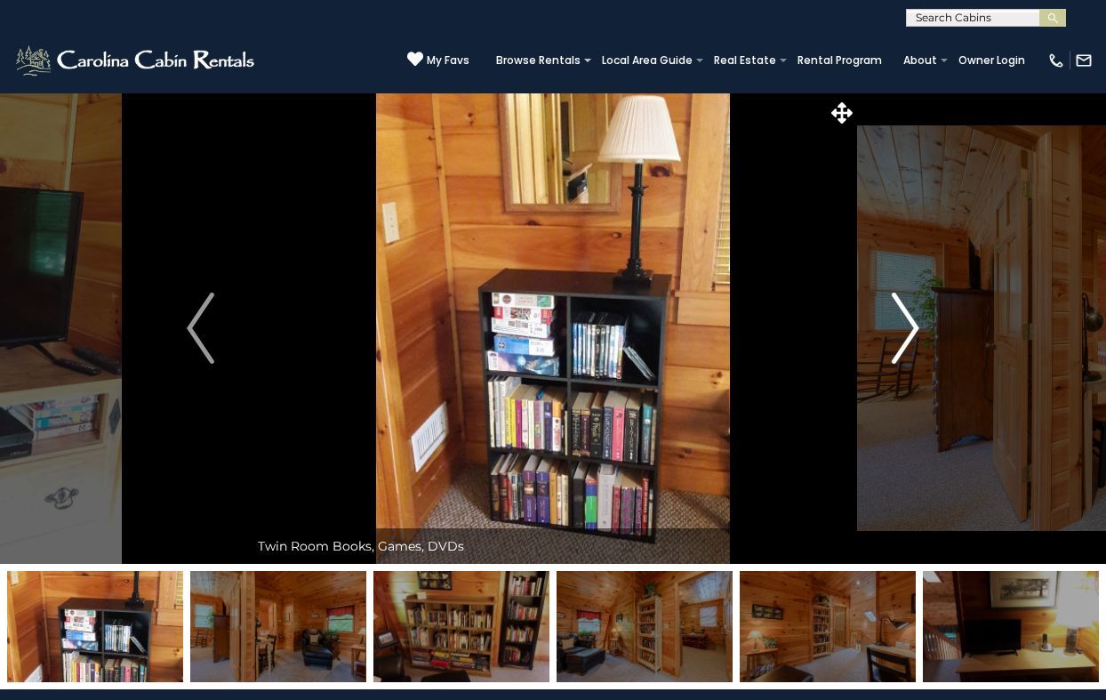
click at [909, 322] on img "Next" at bounding box center [905, 328] width 27 height 71
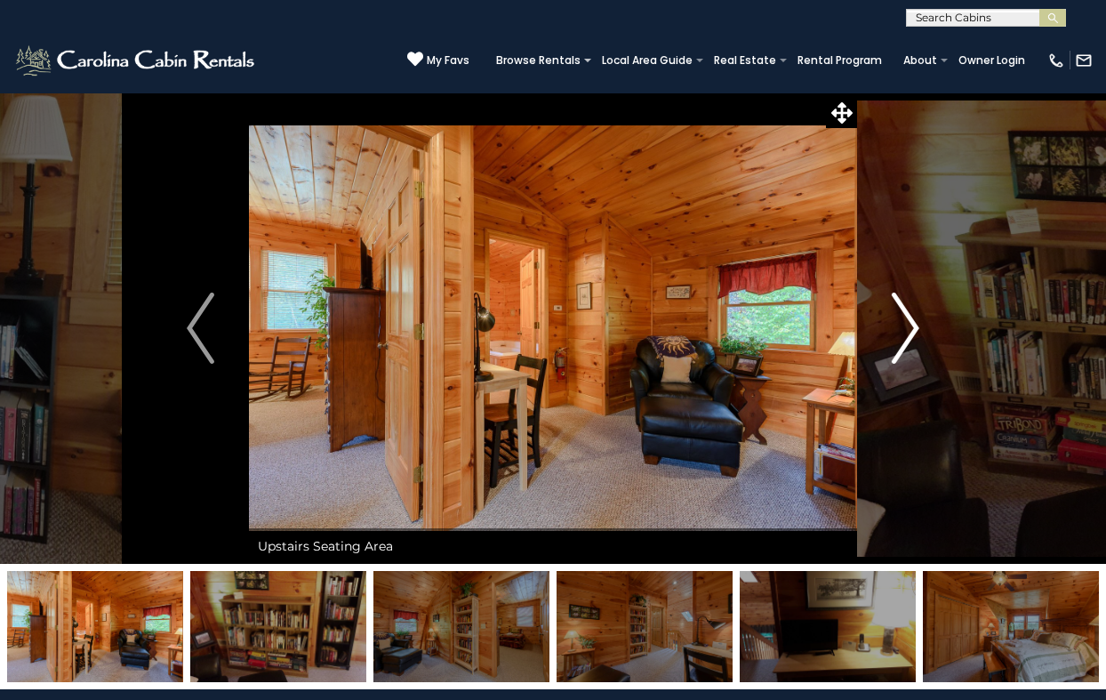
click at [909, 322] on img "Next" at bounding box center [905, 328] width 27 height 71
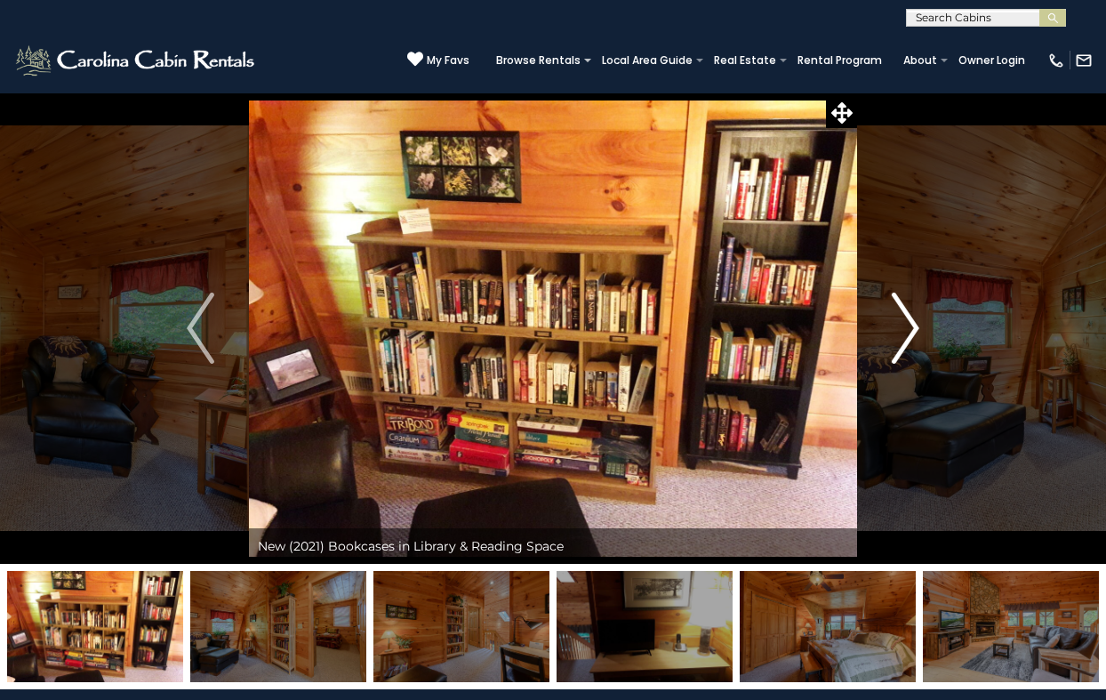
click at [909, 322] on img "Next" at bounding box center [905, 328] width 27 height 71
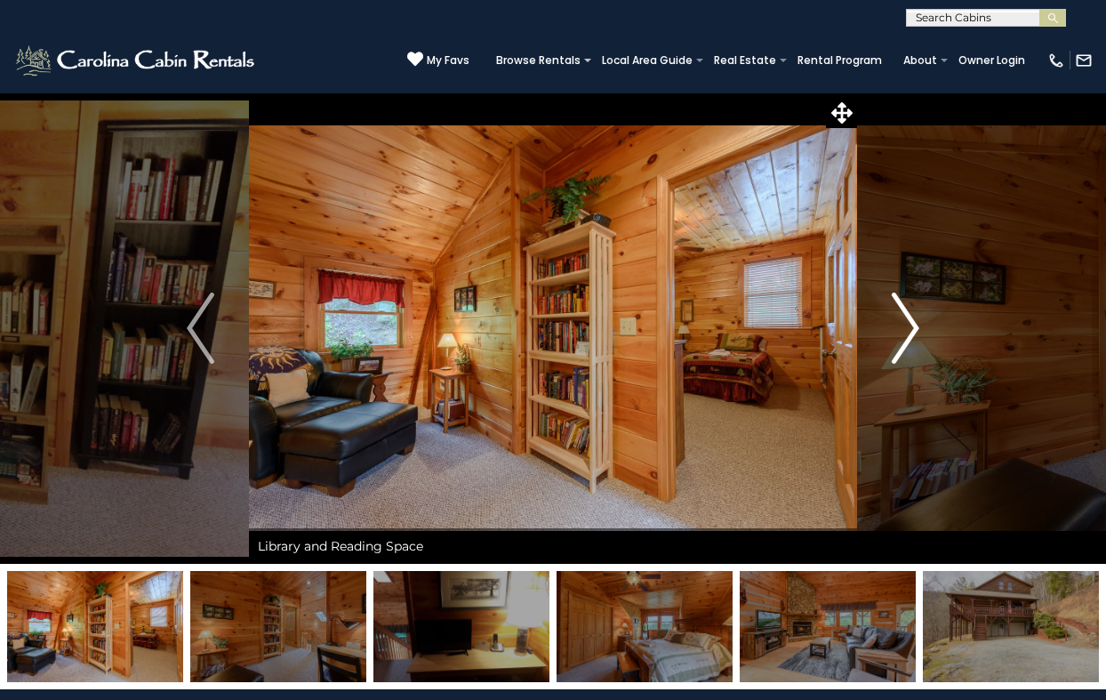
click at [909, 322] on img "Next" at bounding box center [905, 328] width 27 height 71
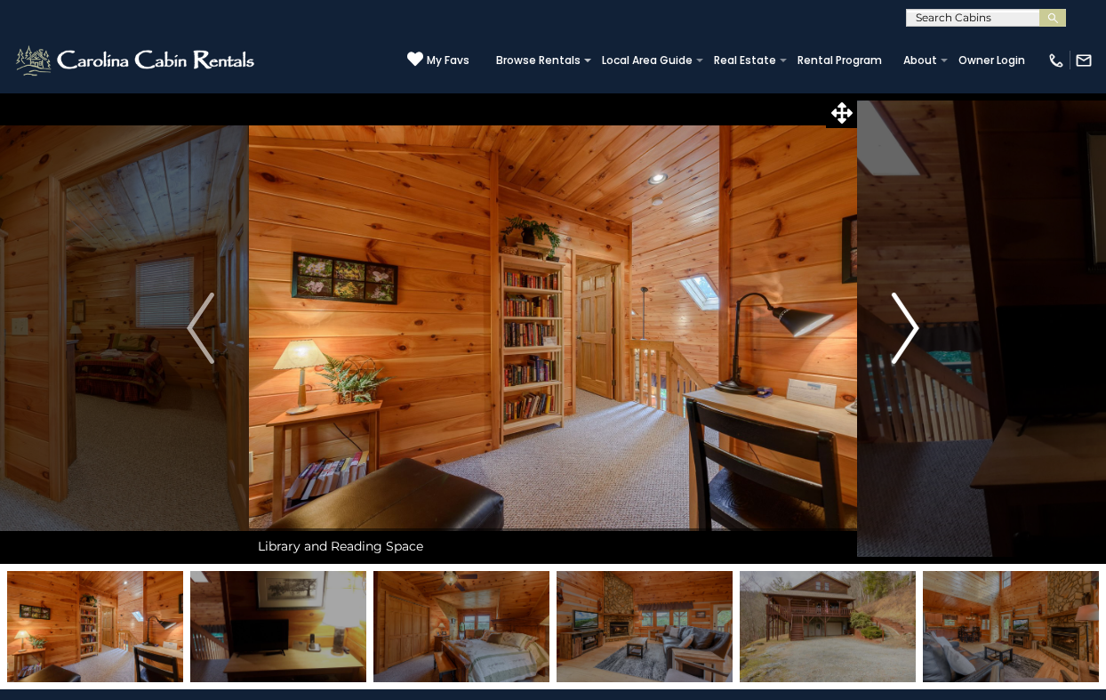
click at [909, 322] on img "Next" at bounding box center [905, 328] width 27 height 71
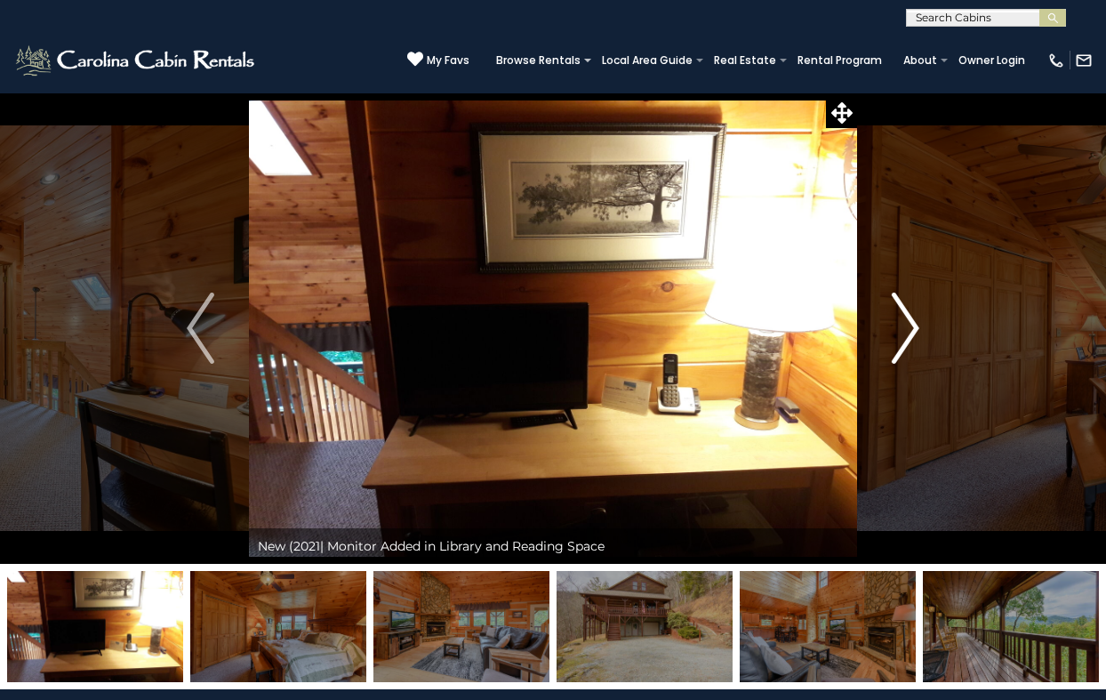
click at [909, 322] on img "Next" at bounding box center [905, 328] width 27 height 71
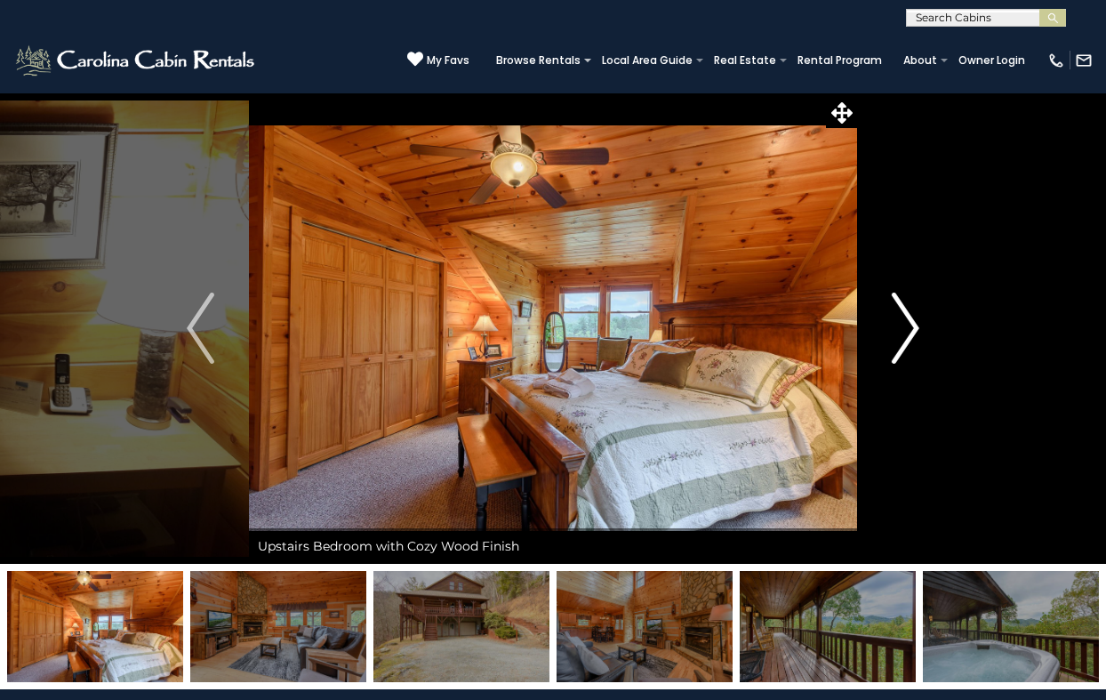
click at [909, 322] on img "Next" at bounding box center [905, 328] width 27 height 71
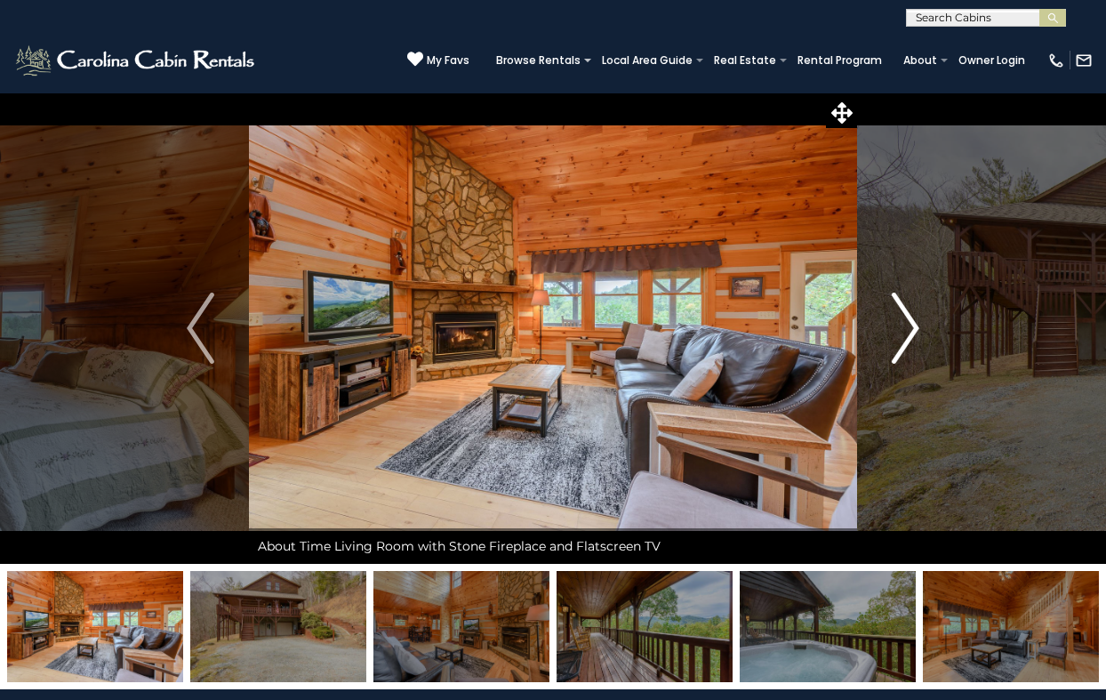
click at [909, 322] on img "Next" at bounding box center [905, 328] width 27 height 71
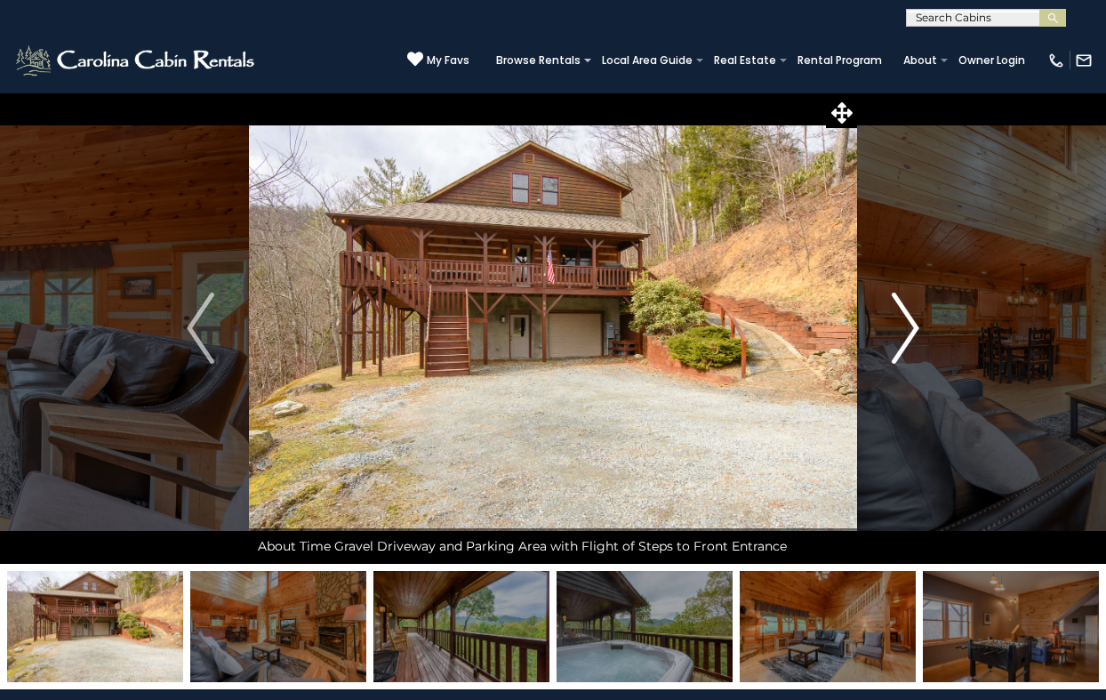
click at [909, 322] on img "Next" at bounding box center [905, 328] width 27 height 71
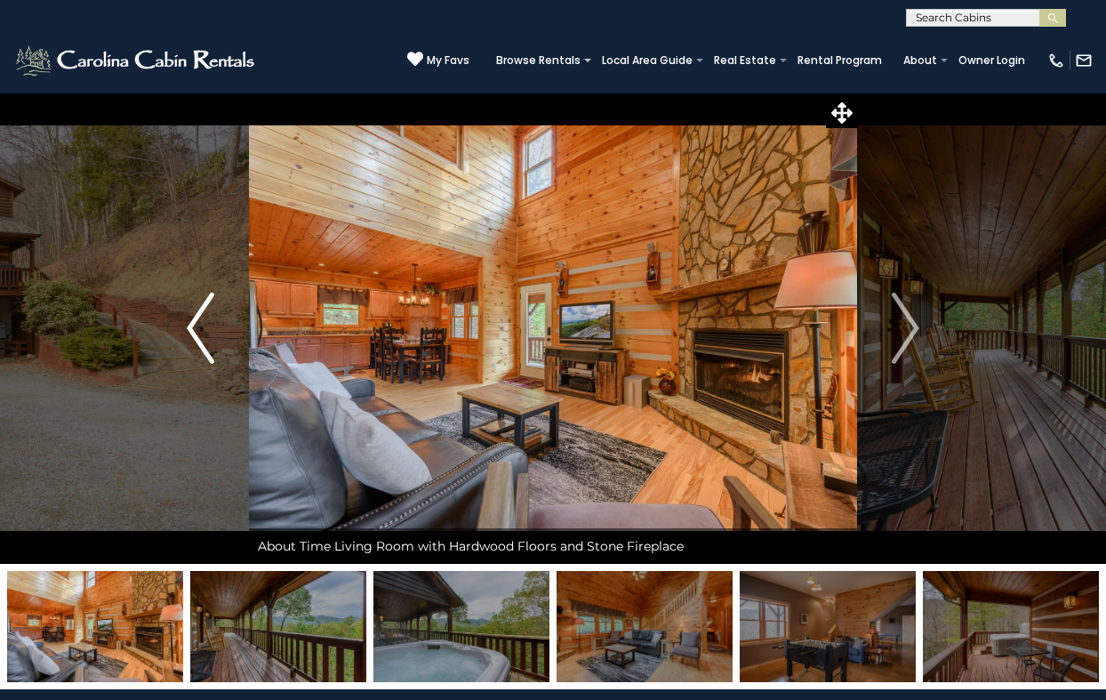
click at [197, 321] on img "Previous" at bounding box center [200, 328] width 27 height 71
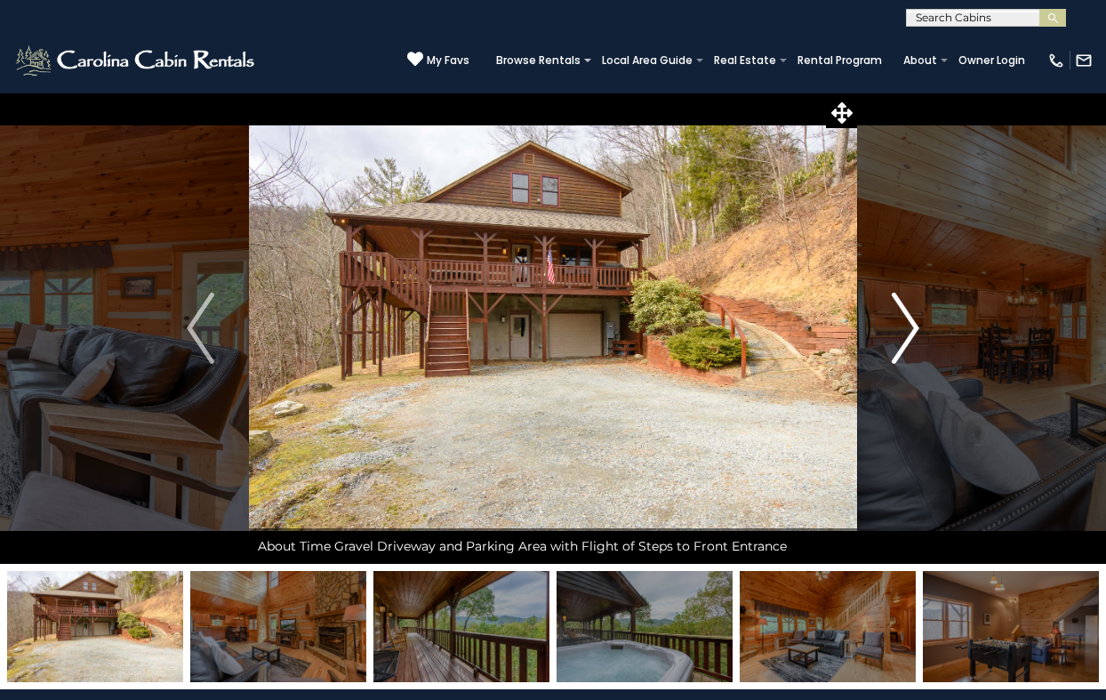
click at [912, 322] on img "Next" at bounding box center [905, 328] width 27 height 71
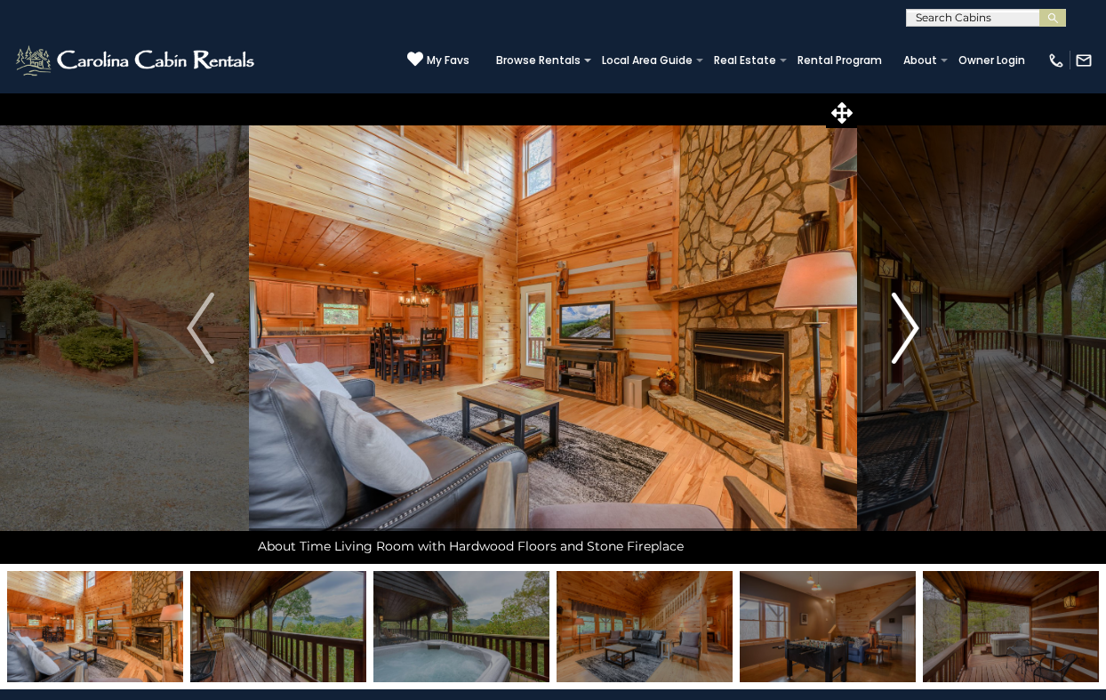
click at [912, 322] on img "Next" at bounding box center [905, 328] width 27 height 71
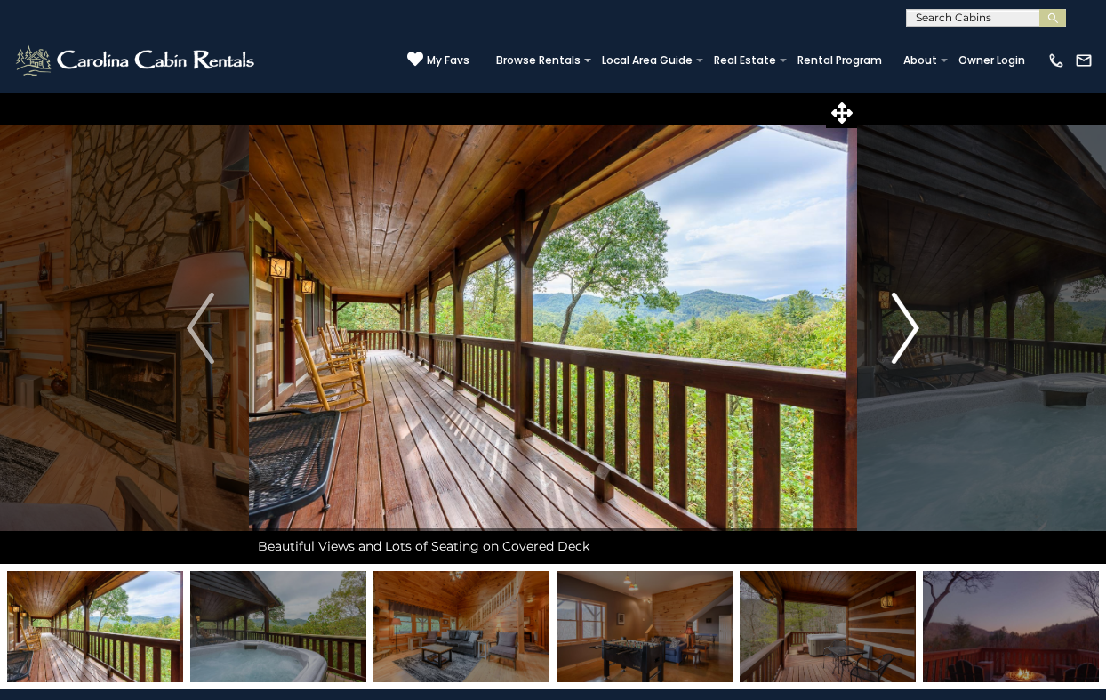
click at [912, 322] on img "Next" at bounding box center [905, 328] width 27 height 71
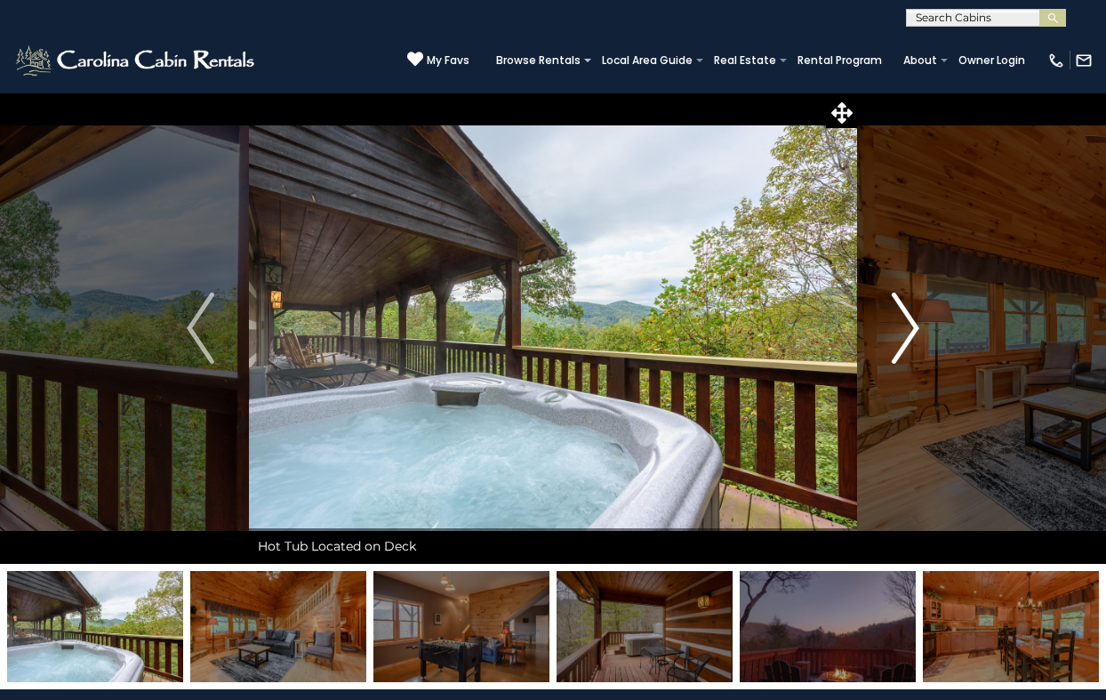
click at [912, 322] on img "Next" at bounding box center [905, 328] width 27 height 71
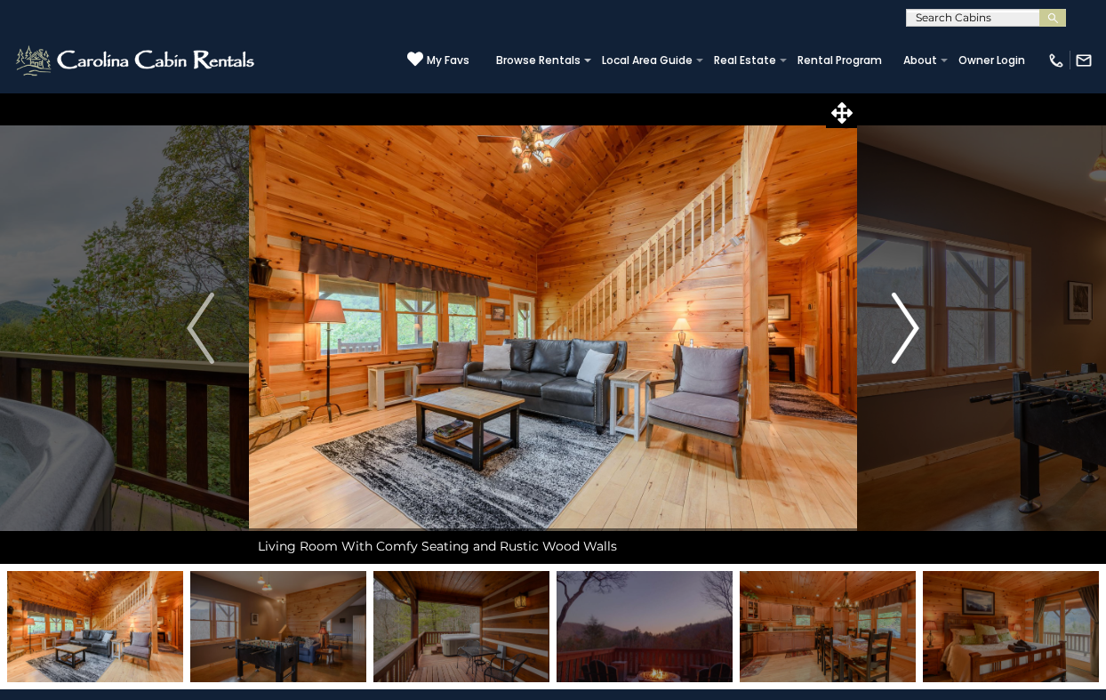
click at [912, 322] on img "Next" at bounding box center [905, 328] width 27 height 71
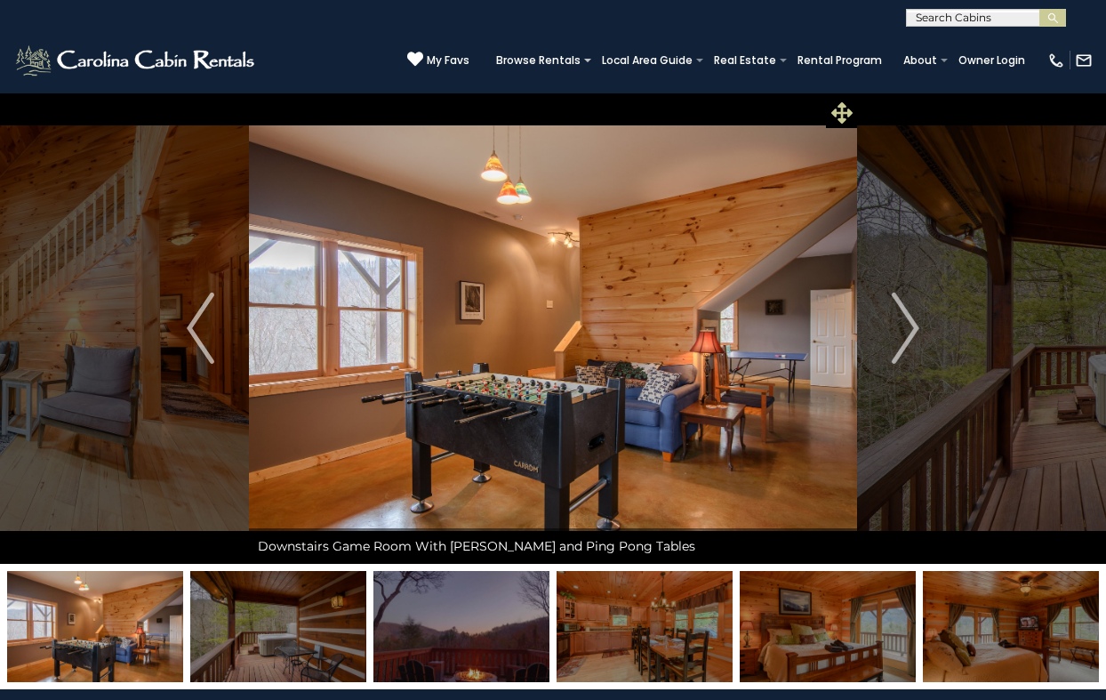
click at [842, 108] on icon at bounding box center [841, 112] width 21 height 21
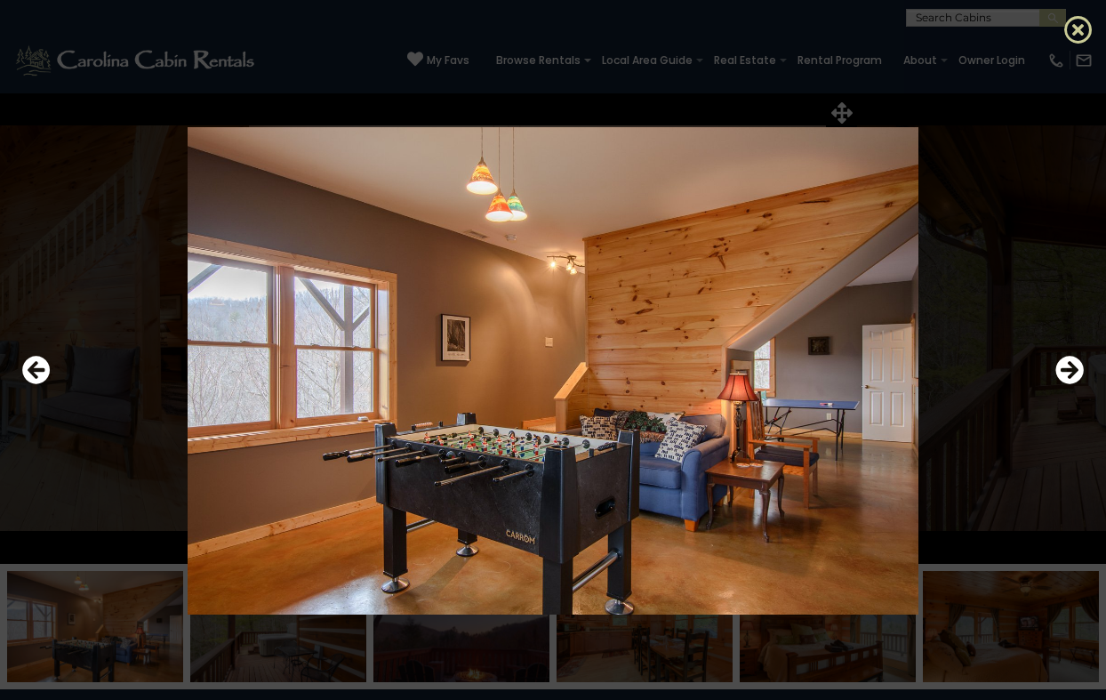
click at [1080, 28] on icon at bounding box center [1078, 29] width 28 height 28
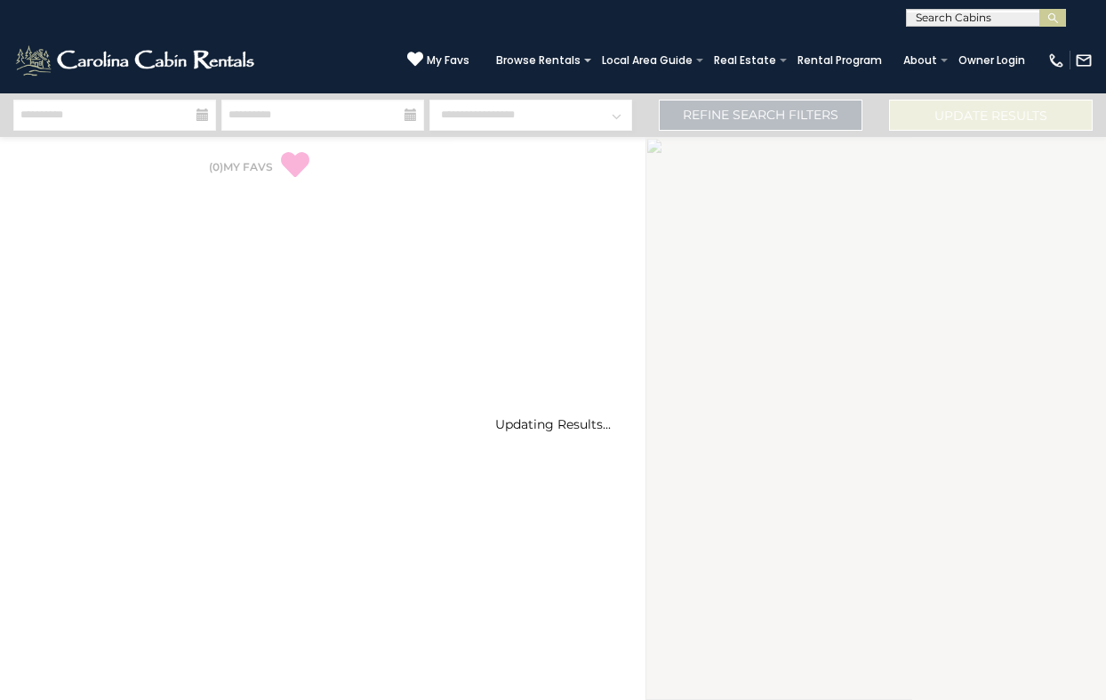
select select "*"
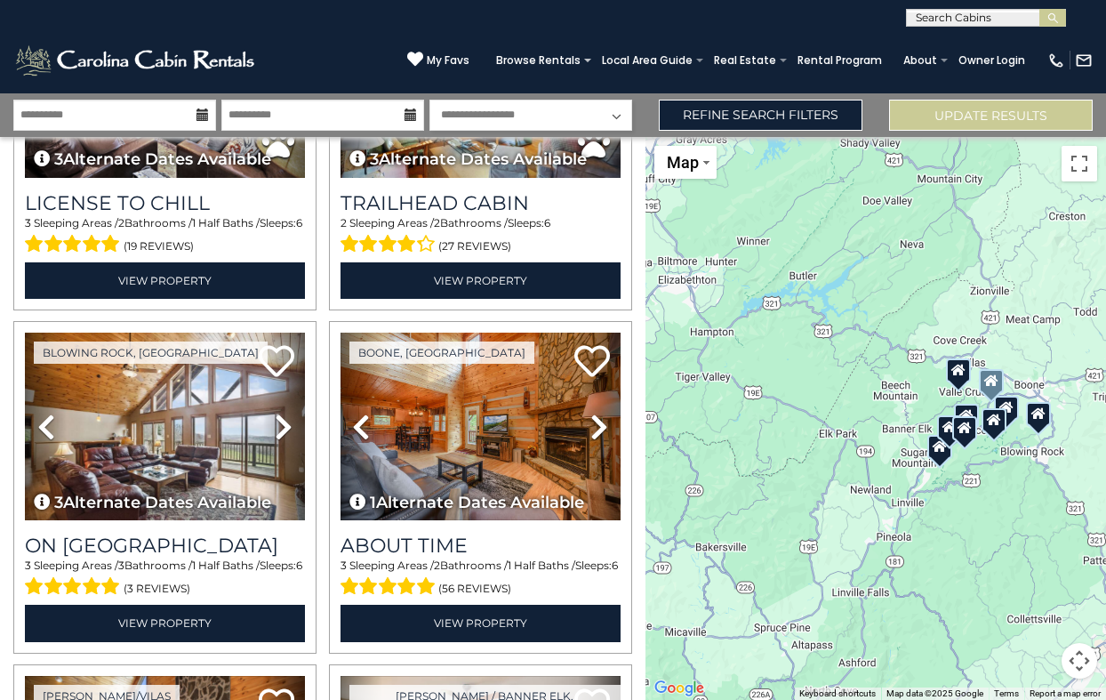
scroll to position [564, 0]
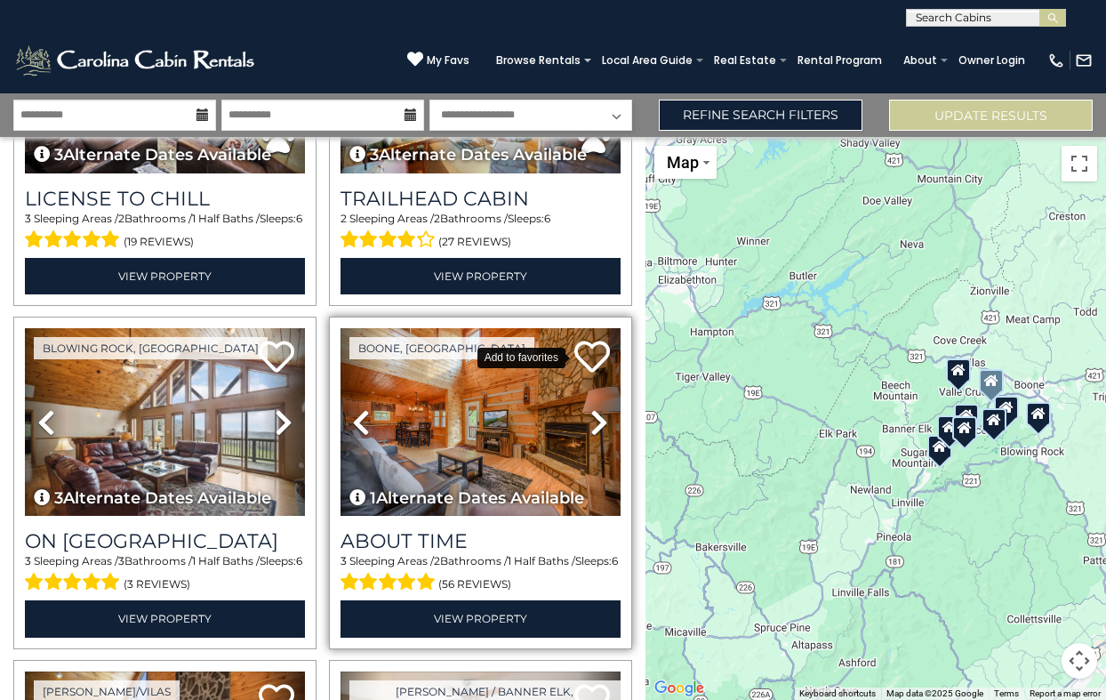
click at [594, 353] on icon at bounding box center [592, 357] width 36 height 36
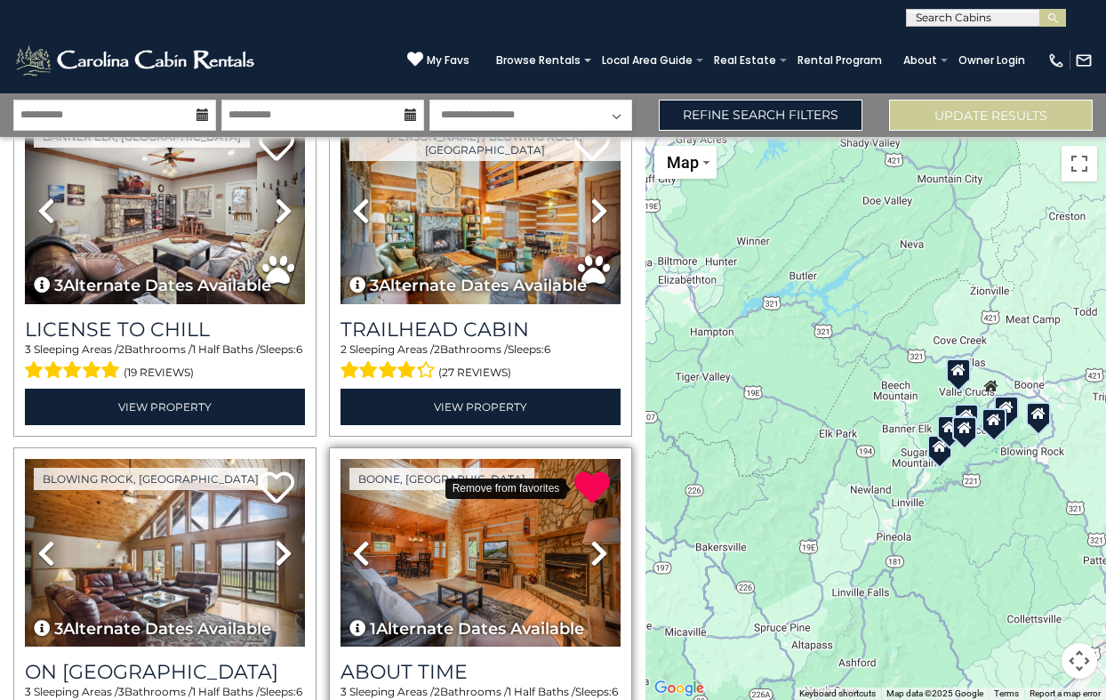
scroll to position [430, 0]
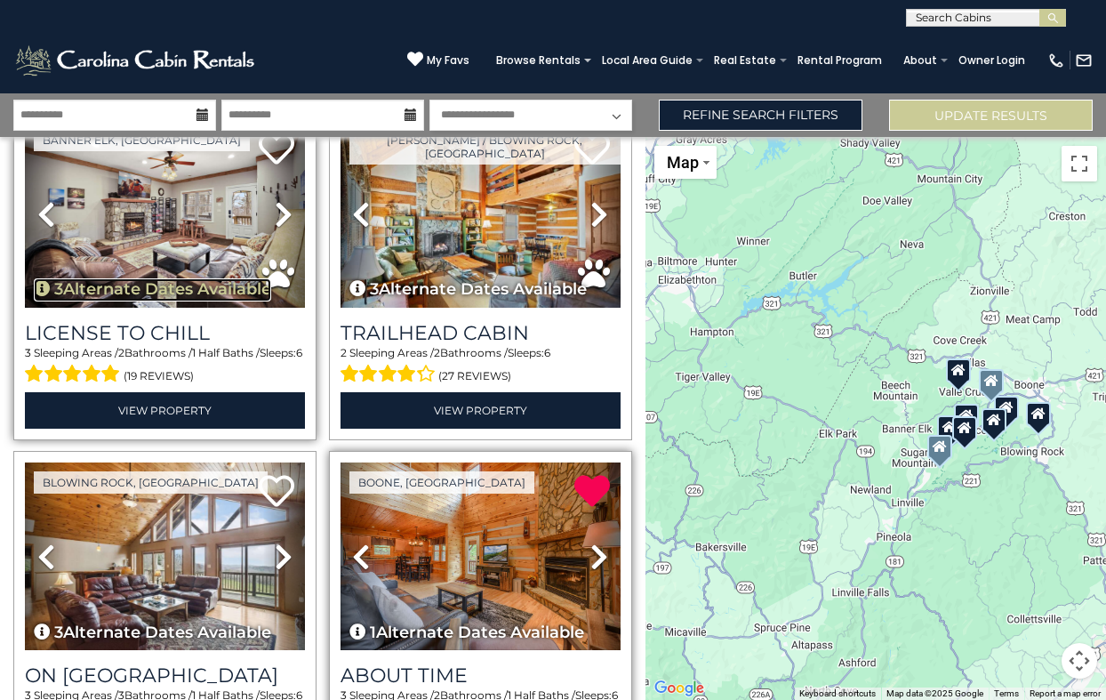
click at [150, 285] on button "3 Alternate Dates Available" at bounding box center [152, 289] width 237 height 23
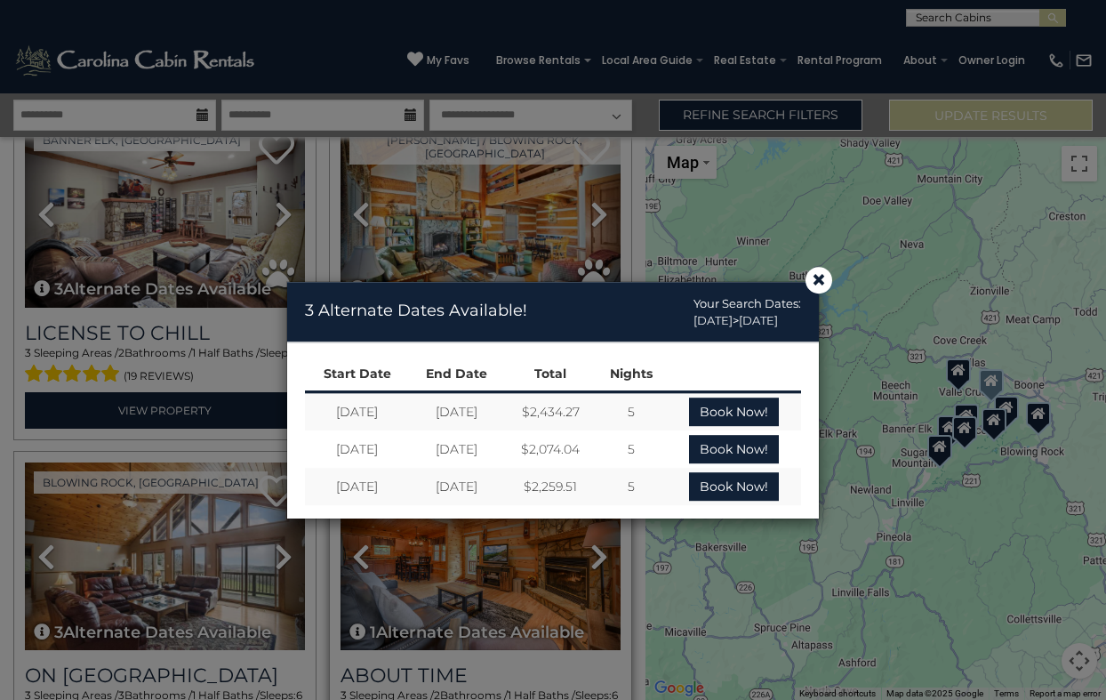
click at [534, 486] on td "$2,259.51" at bounding box center [551, 486] width 92 height 37
click at [816, 280] on span "×" at bounding box center [819, 280] width 16 height 0
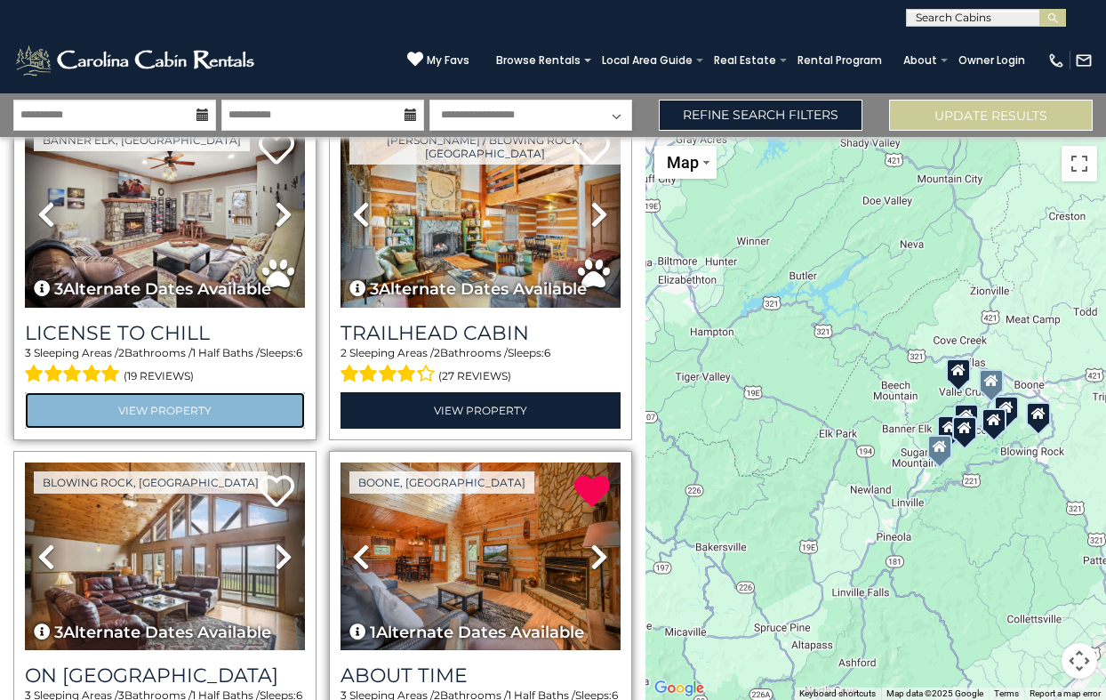
click at [197, 415] on link "View Property" at bounding box center [165, 410] width 280 height 36
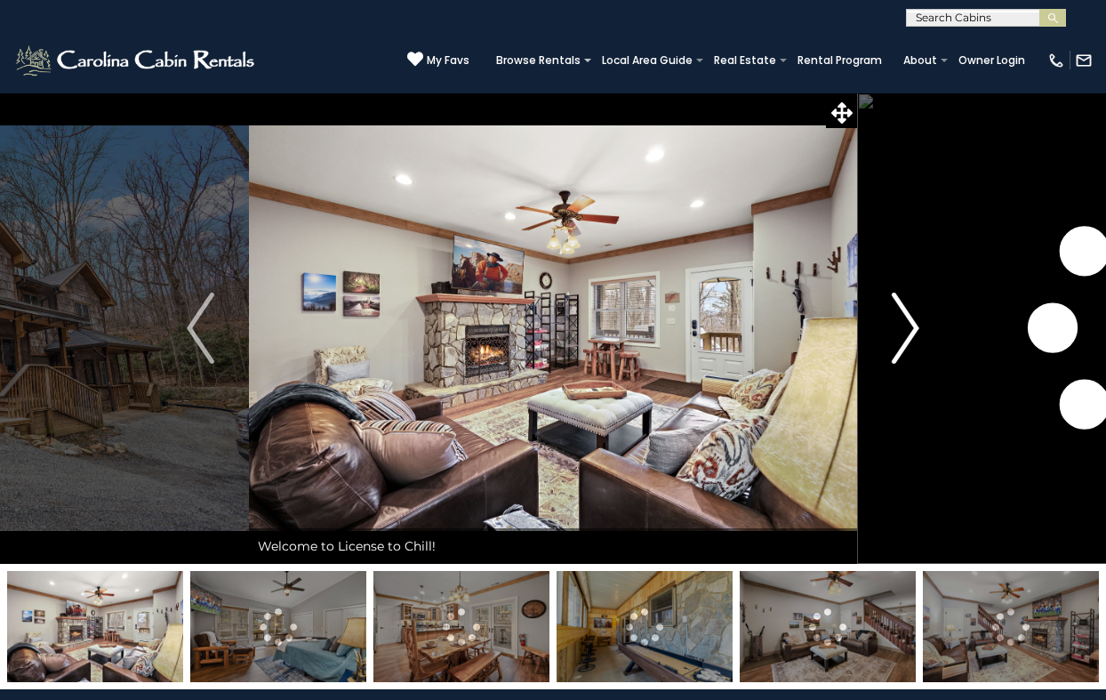
click at [910, 319] on img "Next" at bounding box center [905, 328] width 27 height 71
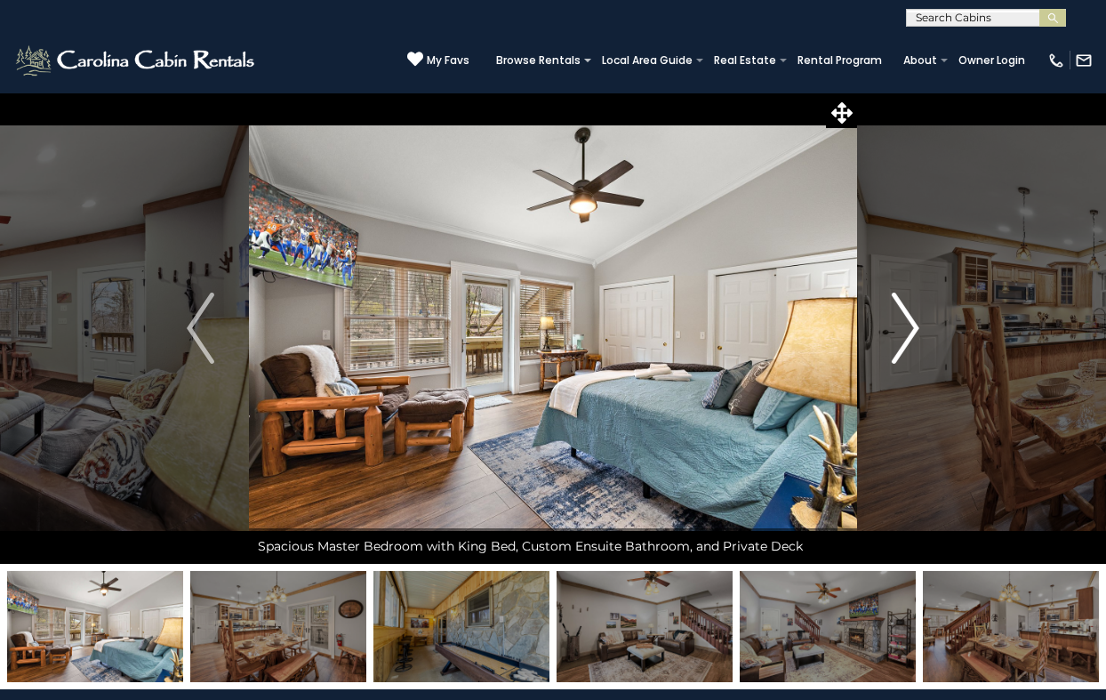
click at [910, 319] on img "Next" at bounding box center [905, 328] width 27 height 71
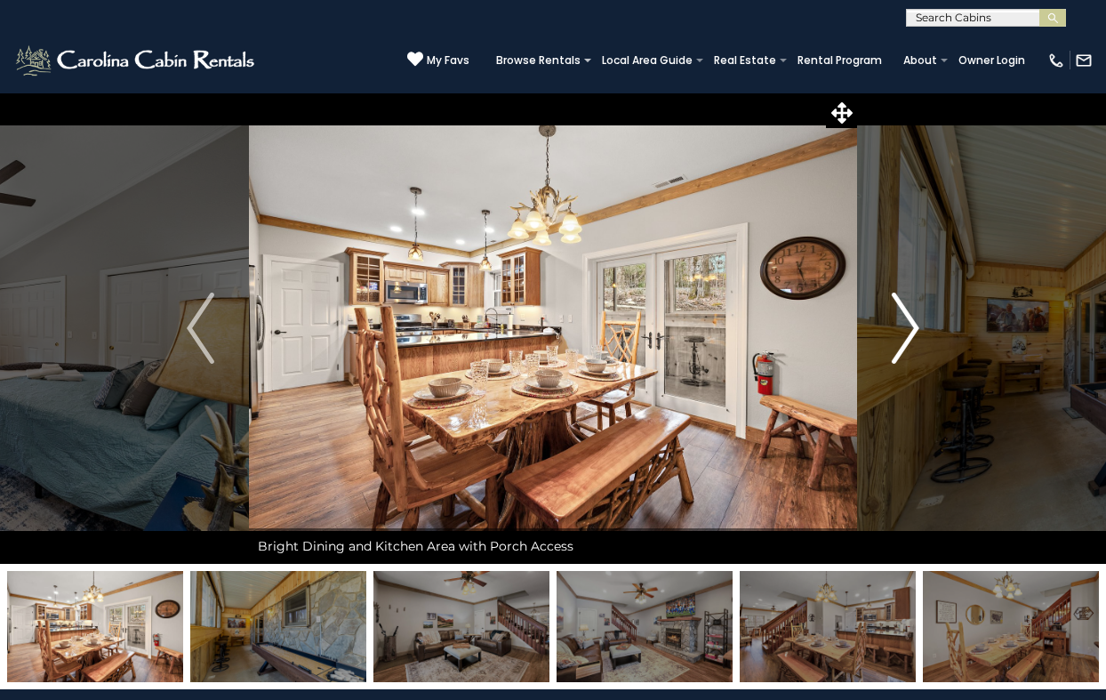
click at [910, 319] on img "Next" at bounding box center [905, 328] width 27 height 71
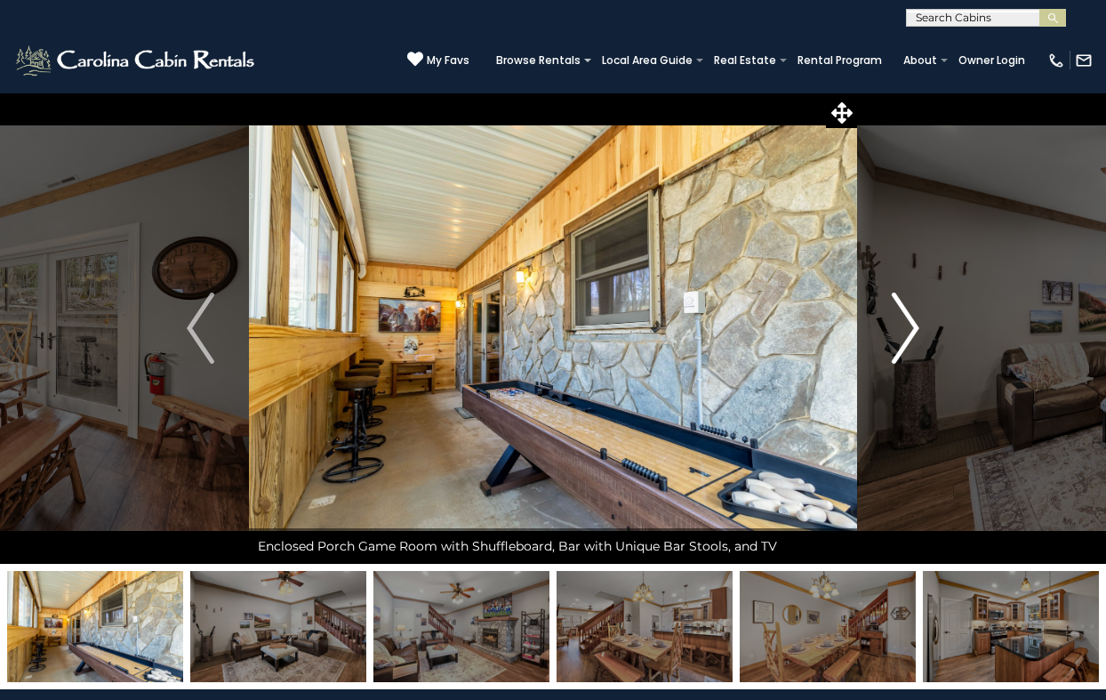
click at [910, 319] on img "Next" at bounding box center [905, 328] width 27 height 71
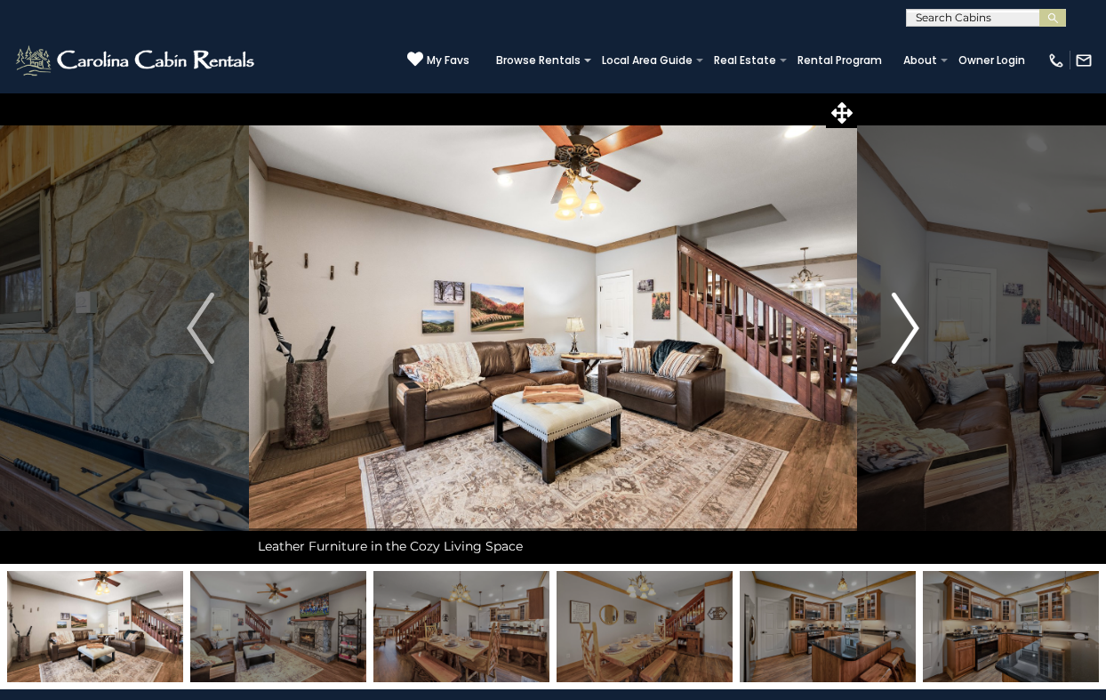
click at [910, 319] on img "Next" at bounding box center [905, 328] width 27 height 71
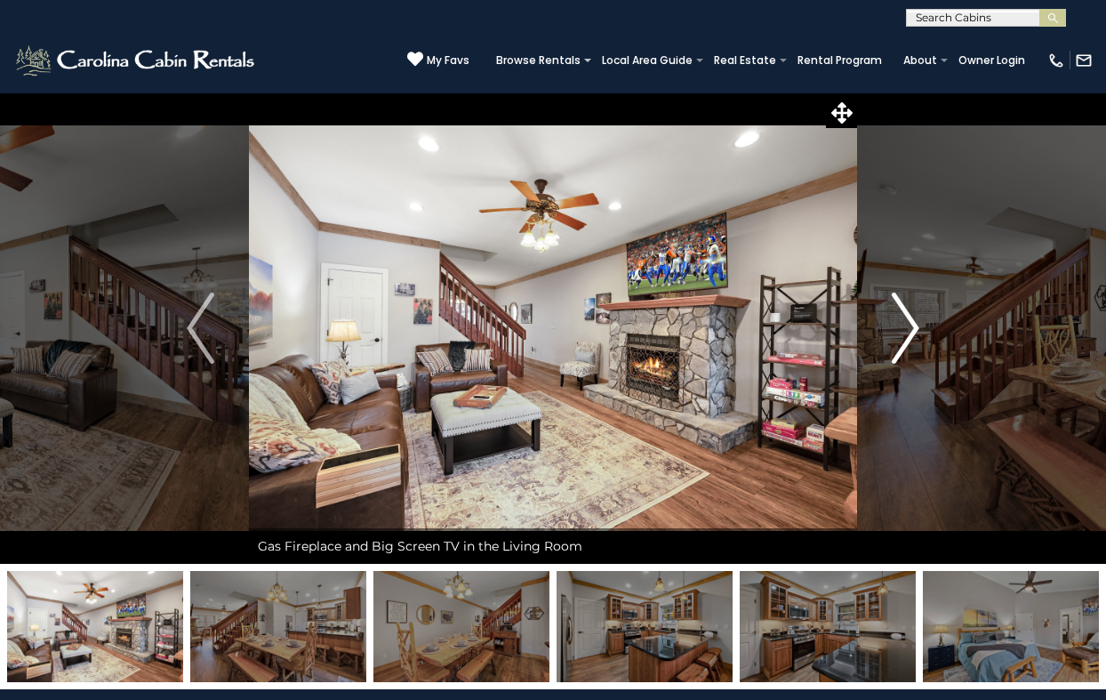
click at [910, 319] on img "Next" at bounding box center [905, 328] width 27 height 71
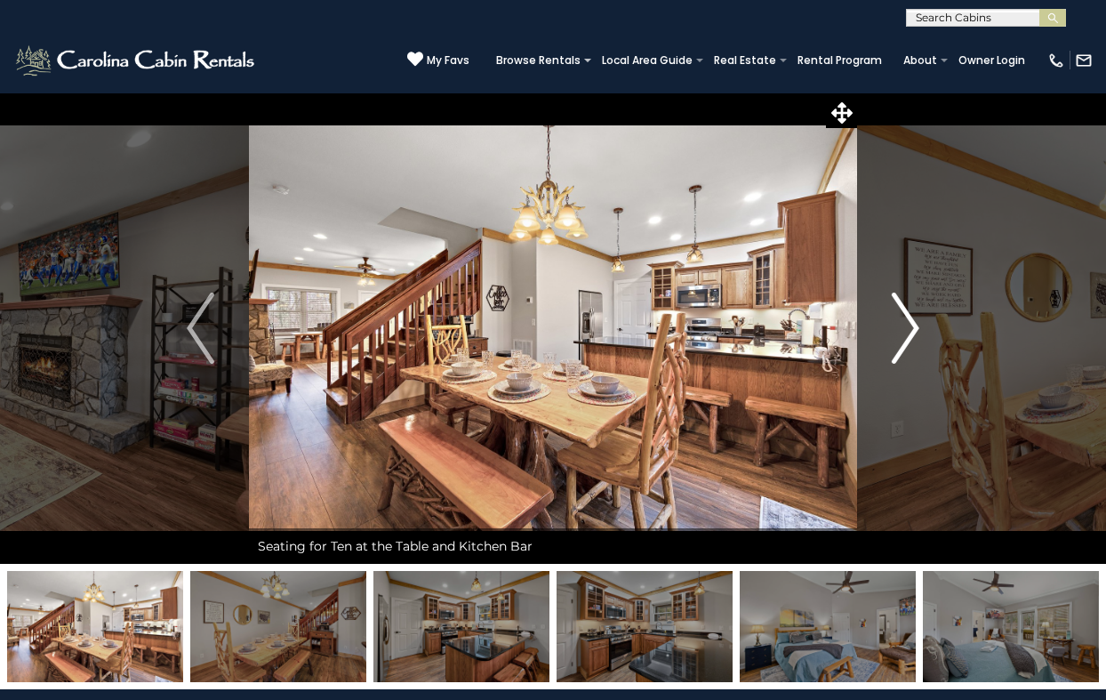
click at [910, 319] on img "Next" at bounding box center [905, 328] width 27 height 71
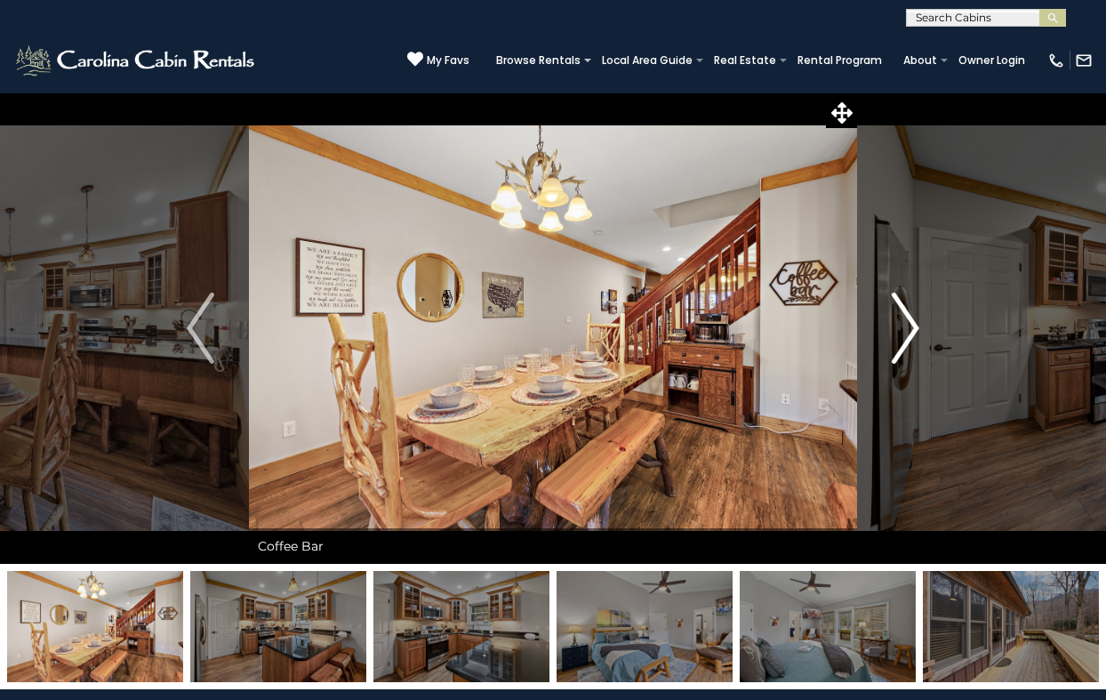
click at [910, 319] on img "Next" at bounding box center [905, 328] width 27 height 71
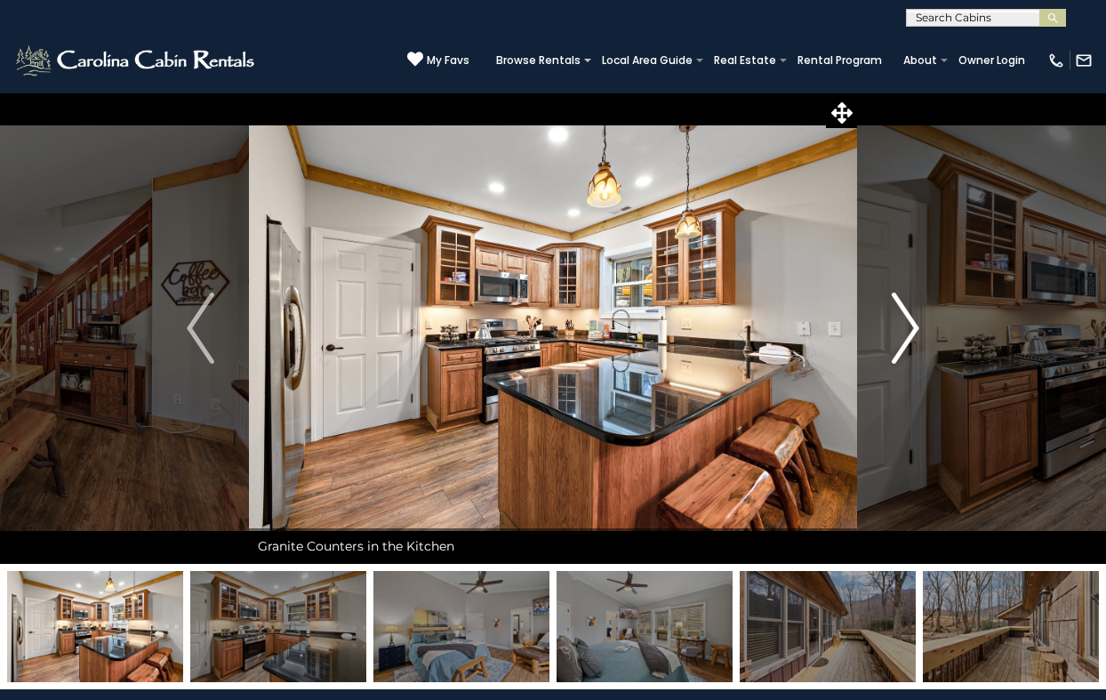
click at [910, 319] on img "Next" at bounding box center [905, 328] width 27 height 71
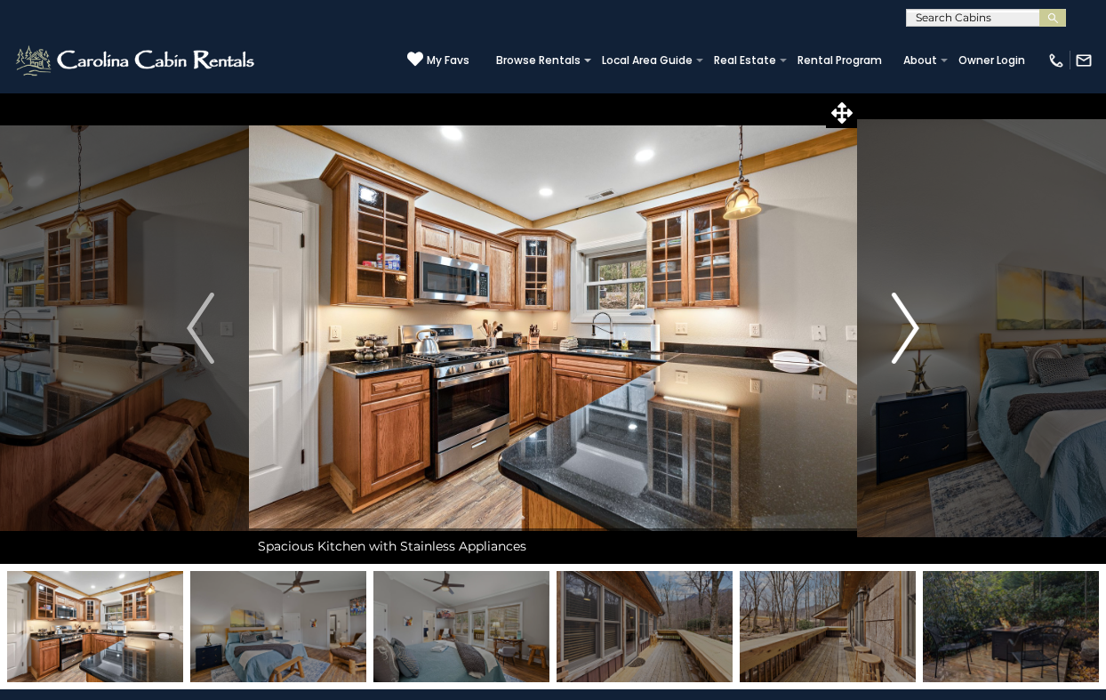
click at [910, 319] on img "Next" at bounding box center [905, 328] width 27 height 71
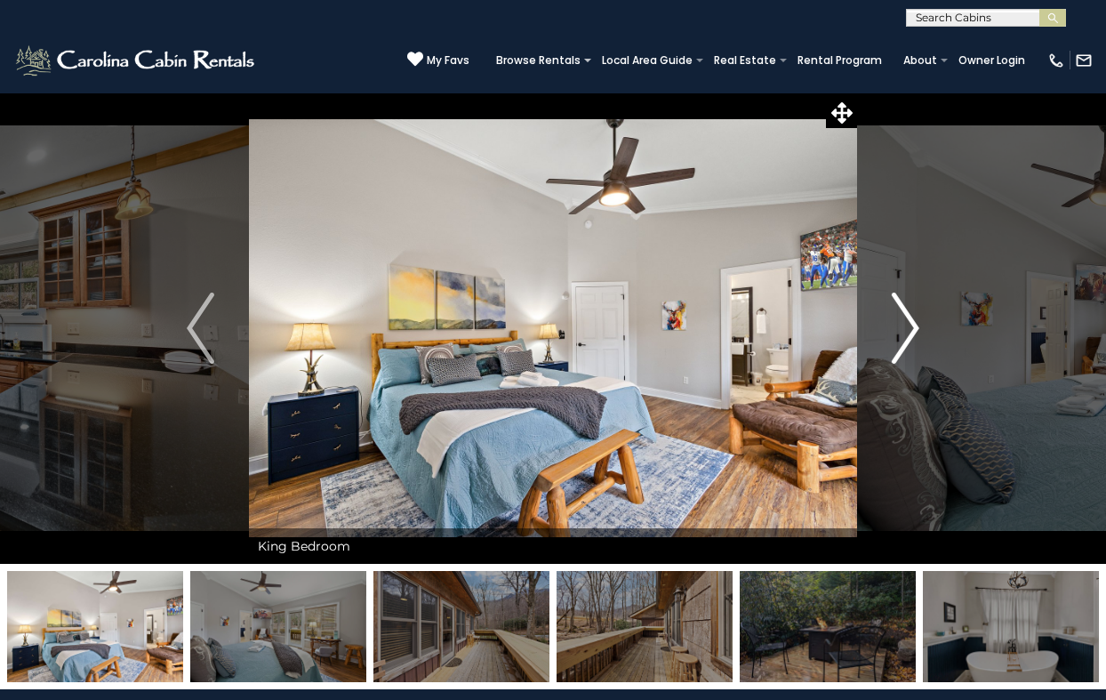
click at [910, 319] on img "Next" at bounding box center [905, 328] width 27 height 71
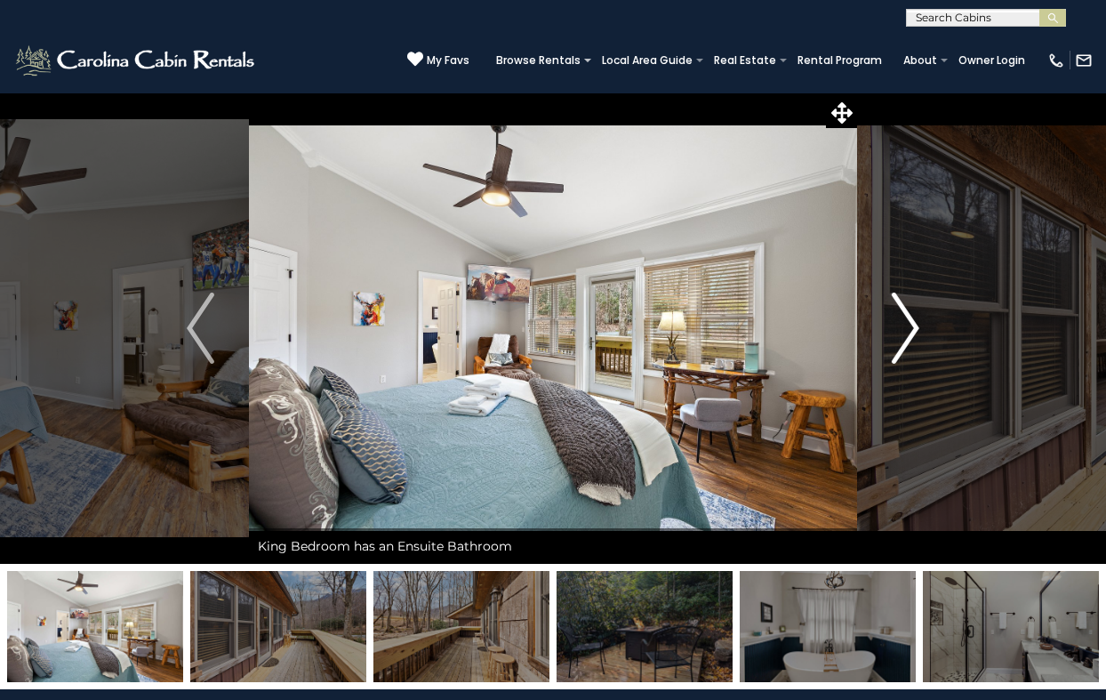
click at [910, 319] on img "Next" at bounding box center [905, 328] width 27 height 71
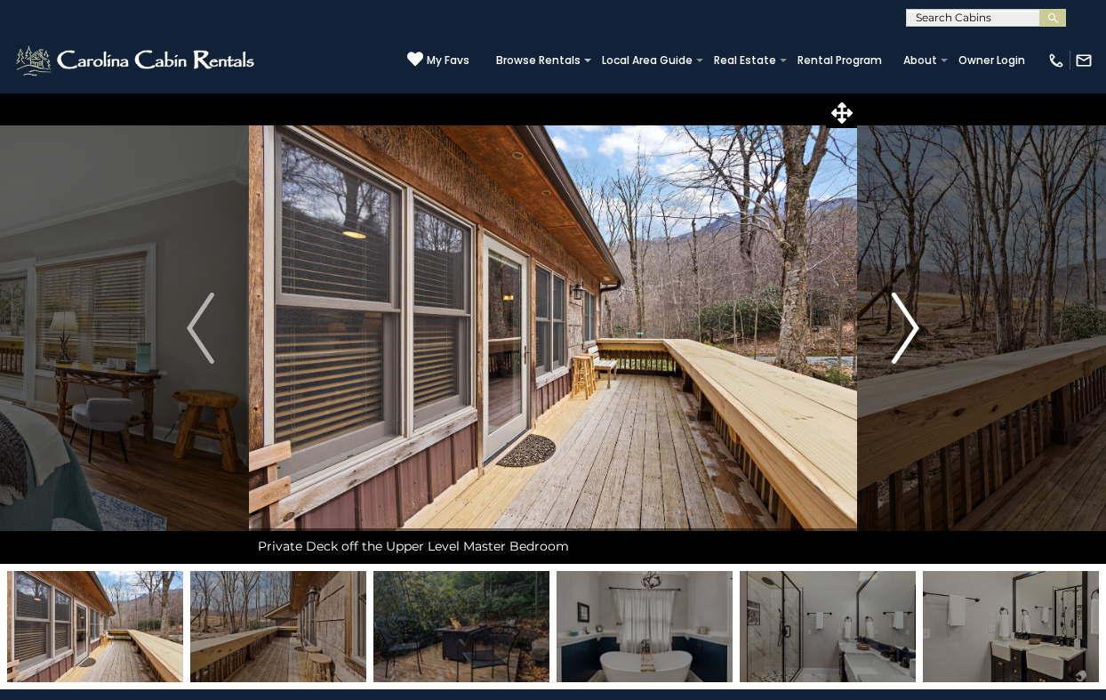
click at [910, 319] on img "Next" at bounding box center [905, 328] width 27 height 71
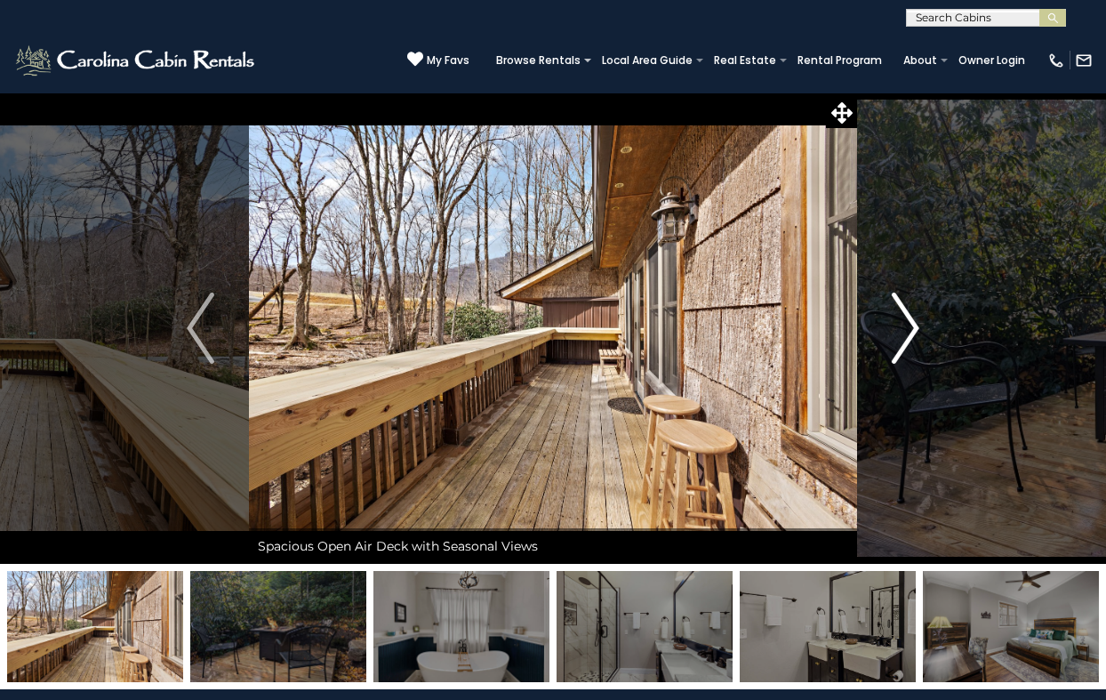
click at [910, 319] on img "Next" at bounding box center [905, 328] width 27 height 71
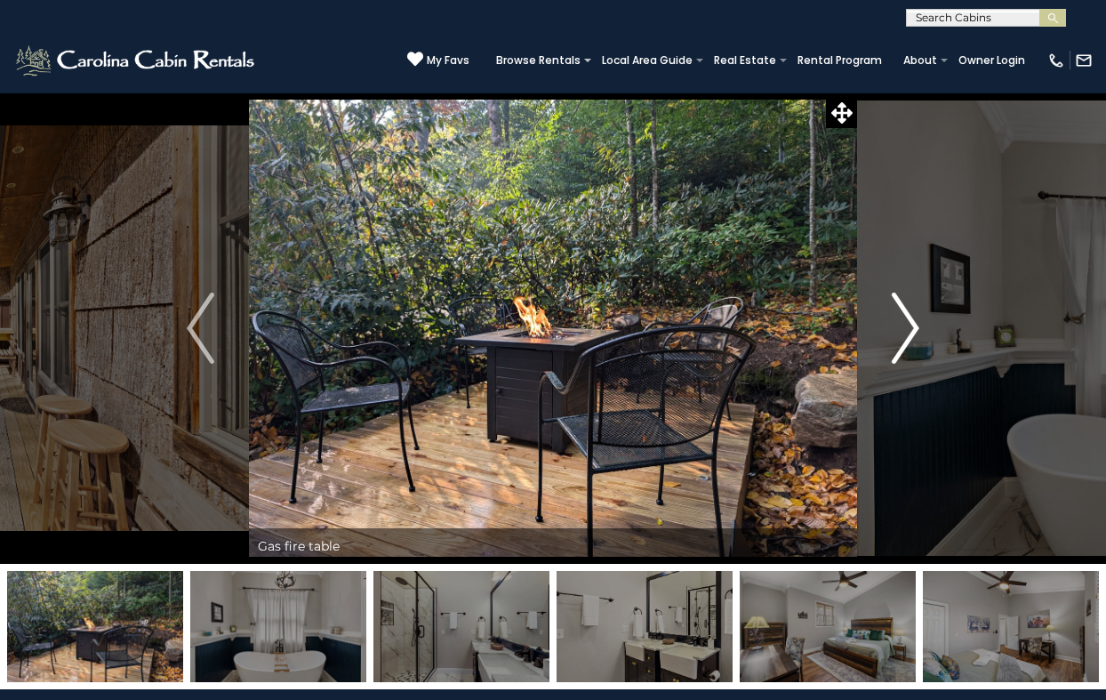
click at [910, 319] on img "Next" at bounding box center [905, 328] width 27 height 71
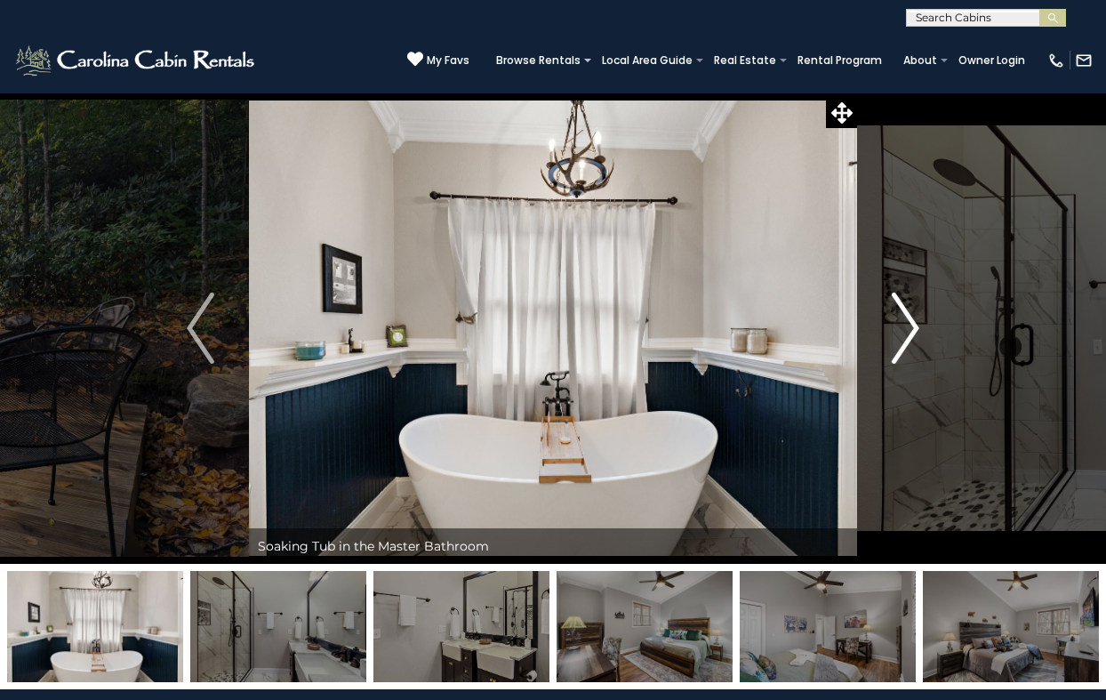
click at [910, 319] on img "Next" at bounding box center [905, 328] width 27 height 71
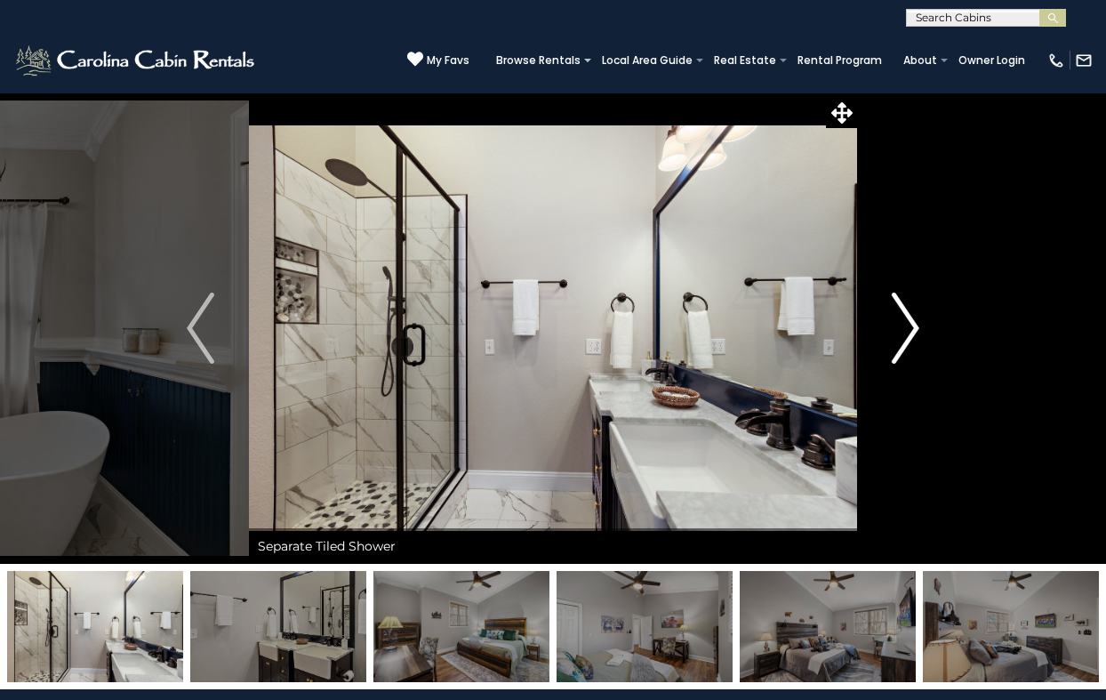
click at [910, 319] on img "Next" at bounding box center [905, 328] width 27 height 71
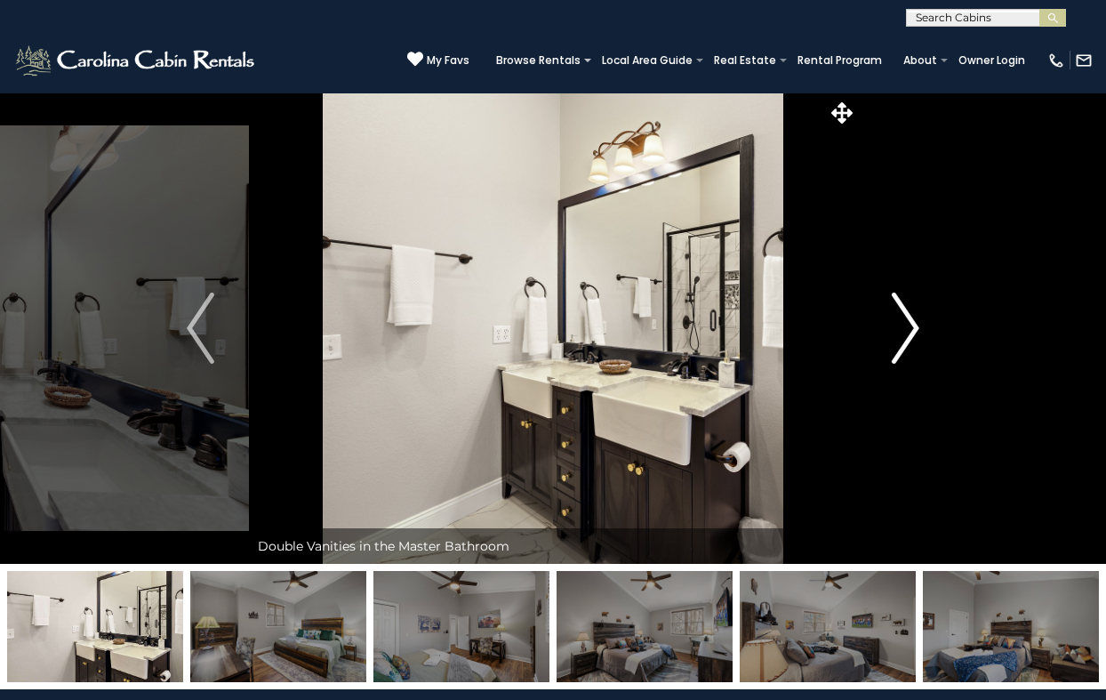
click at [910, 319] on img "Next" at bounding box center [905, 328] width 27 height 71
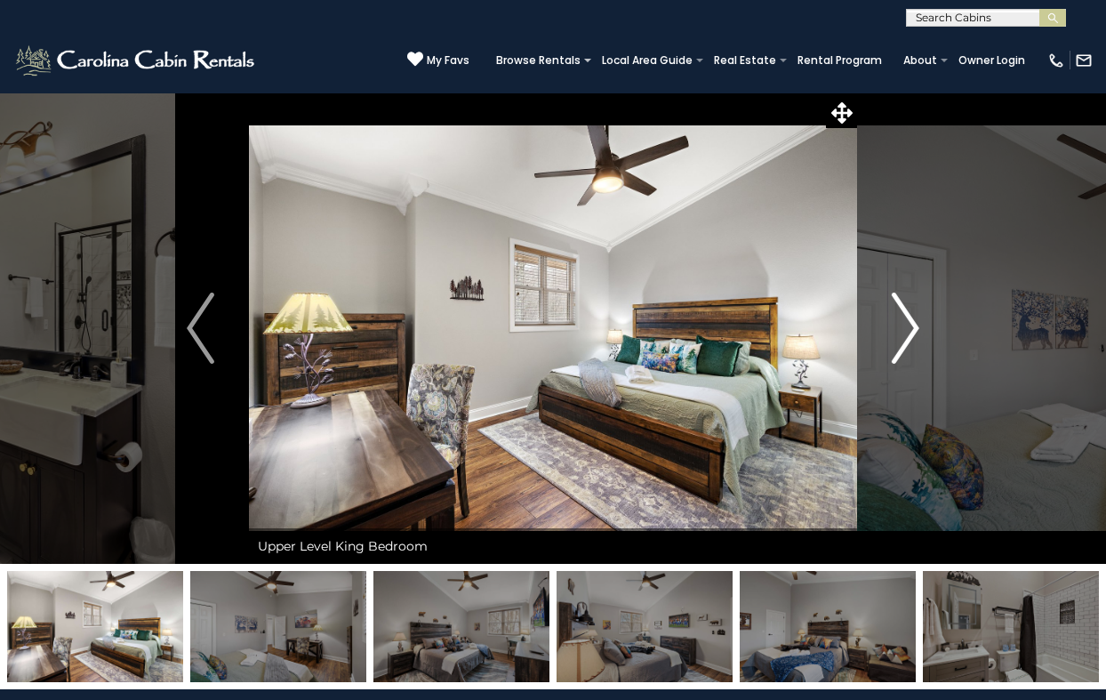
click at [910, 319] on img "Next" at bounding box center [905, 328] width 27 height 71
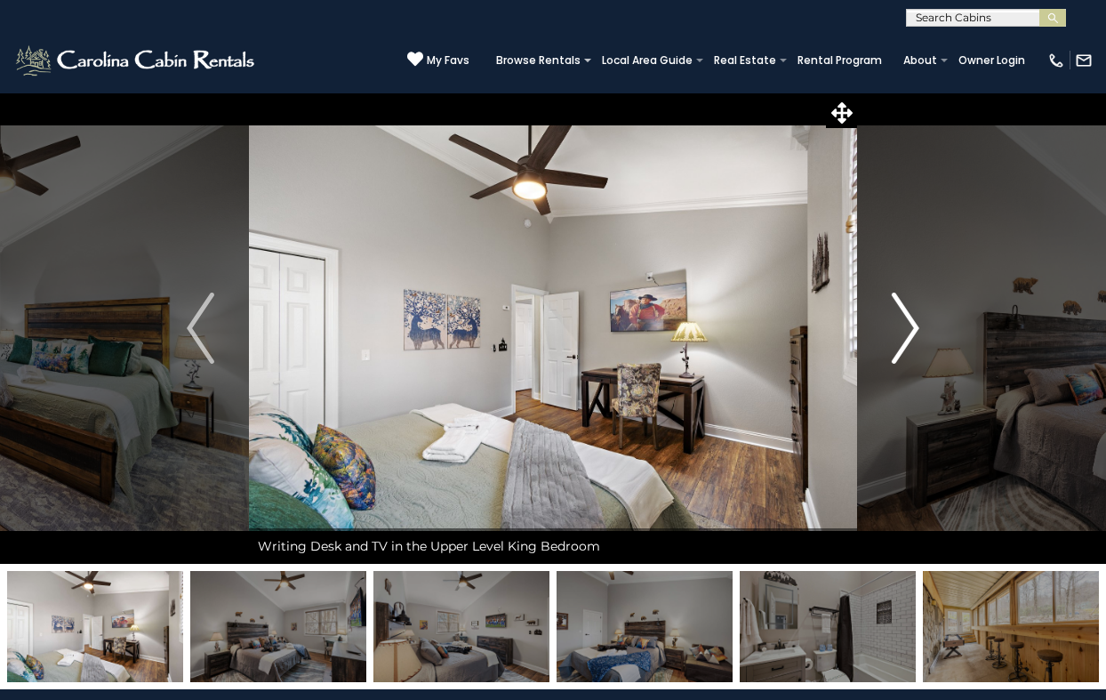
click at [910, 319] on img "Next" at bounding box center [905, 328] width 27 height 71
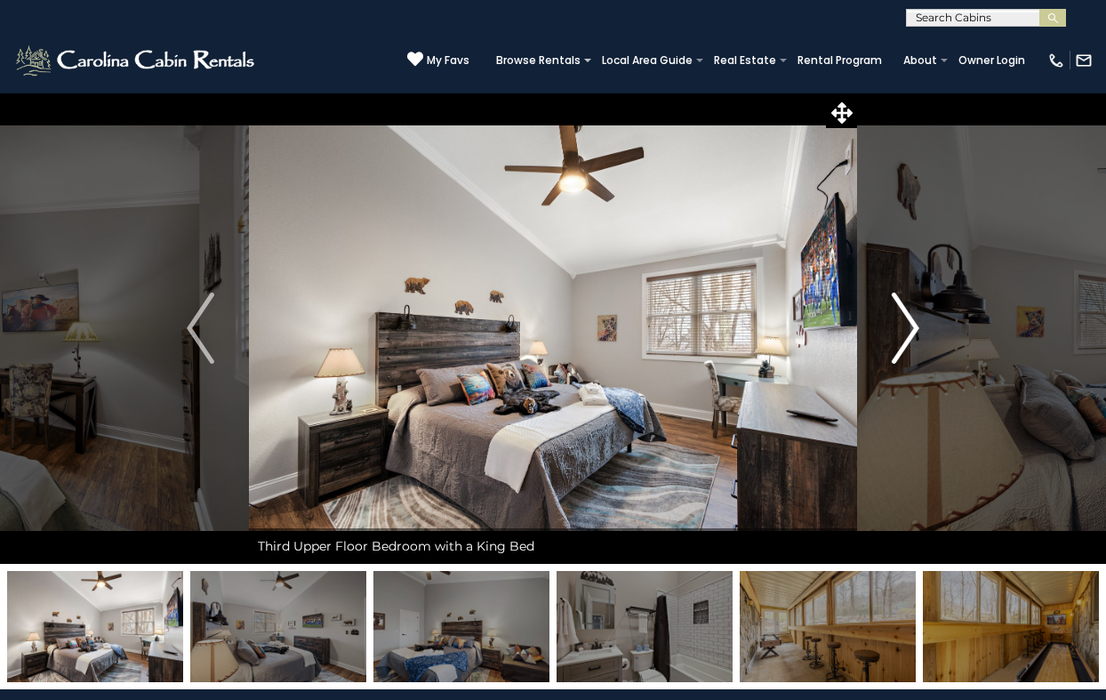
click at [910, 319] on img "Next" at bounding box center [905, 328] width 27 height 71
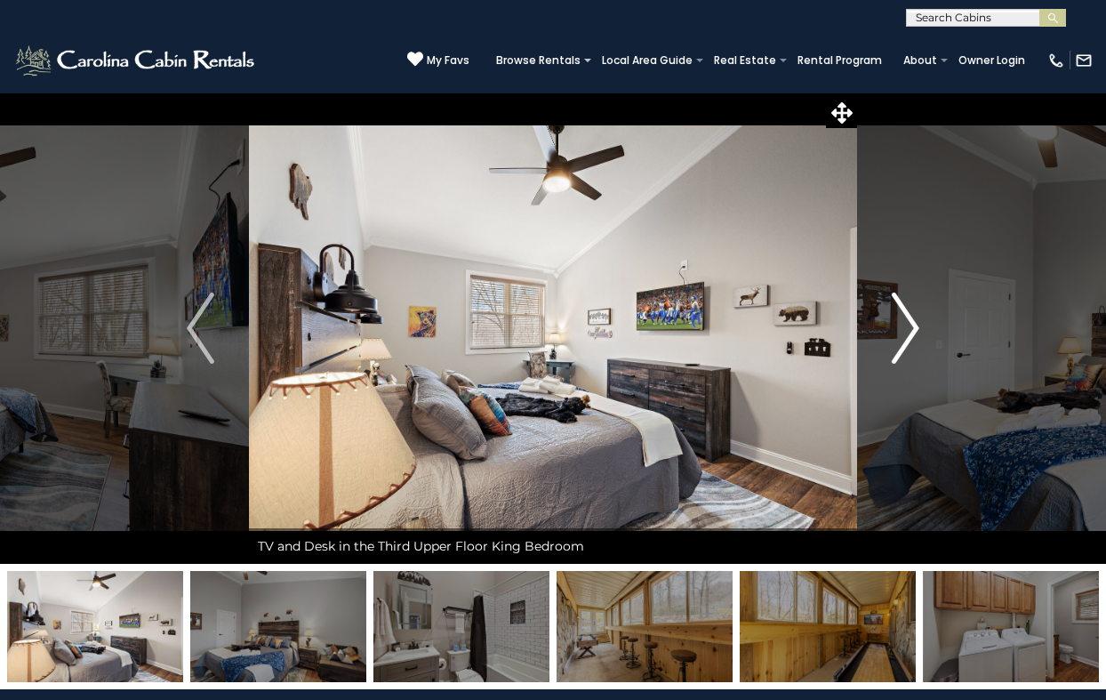
click at [910, 321] on img "Next" at bounding box center [905, 328] width 27 height 71
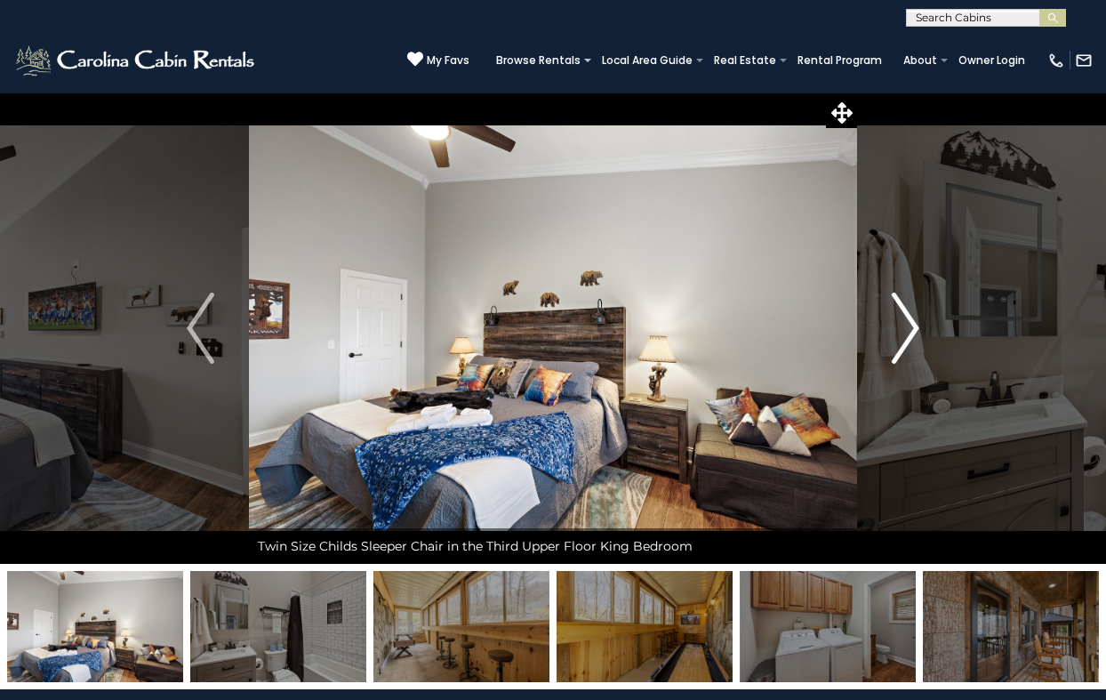
click at [910, 321] on img "Next" at bounding box center [905, 328] width 27 height 71
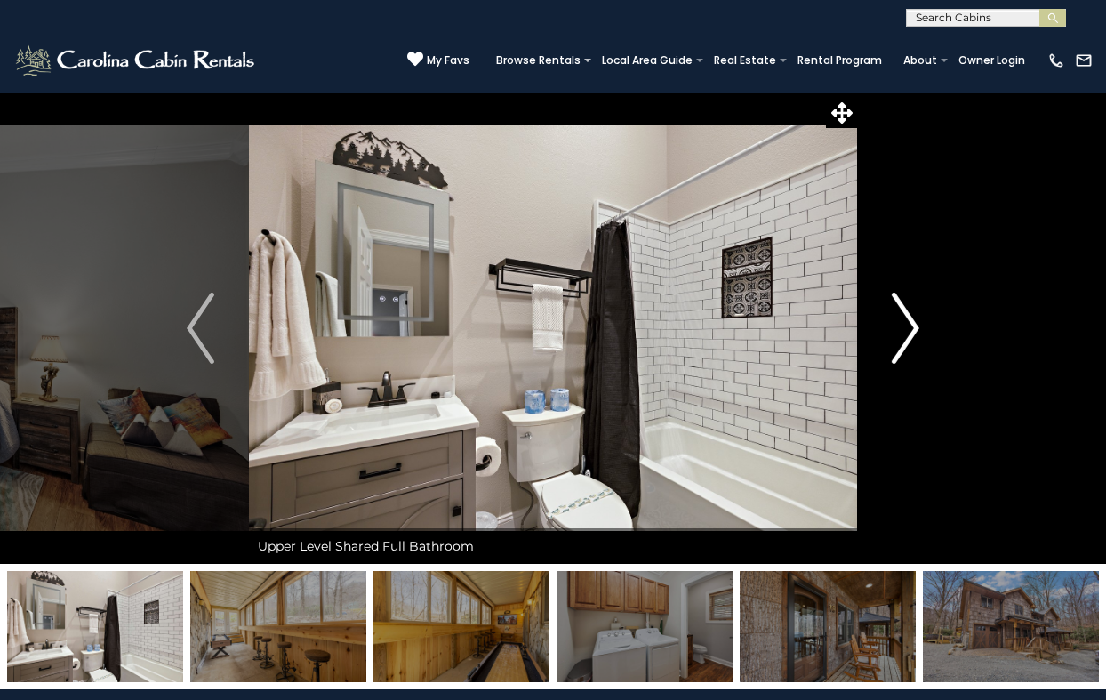
click at [910, 321] on img "Next" at bounding box center [905, 328] width 27 height 71
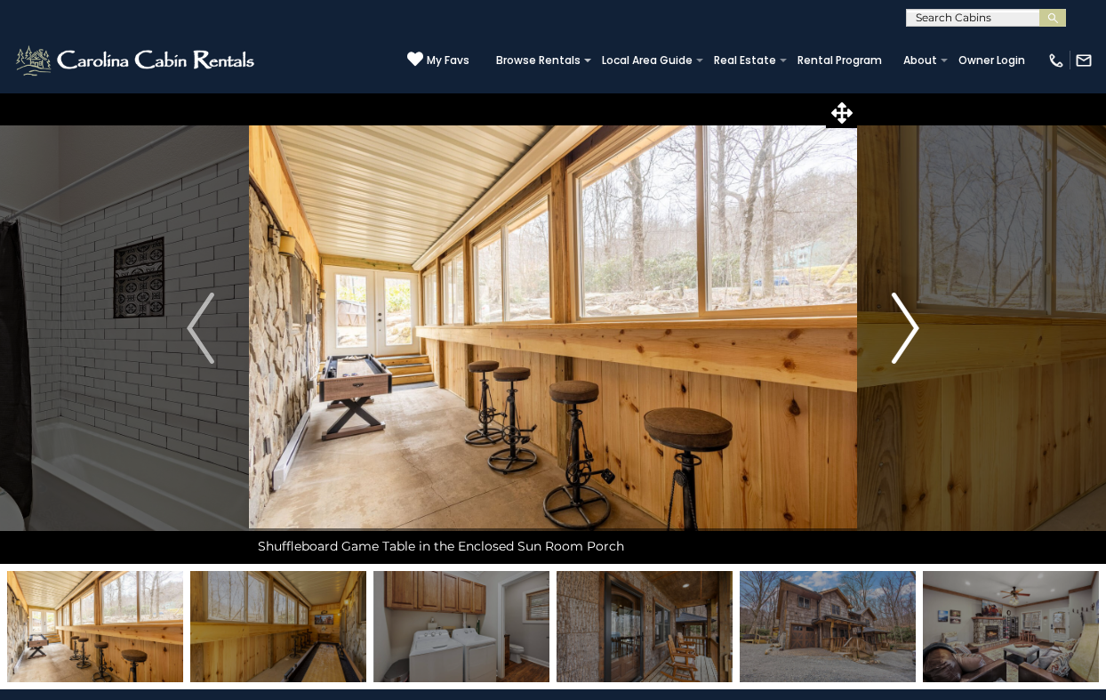
click at [910, 321] on img "Next" at bounding box center [905, 328] width 27 height 71
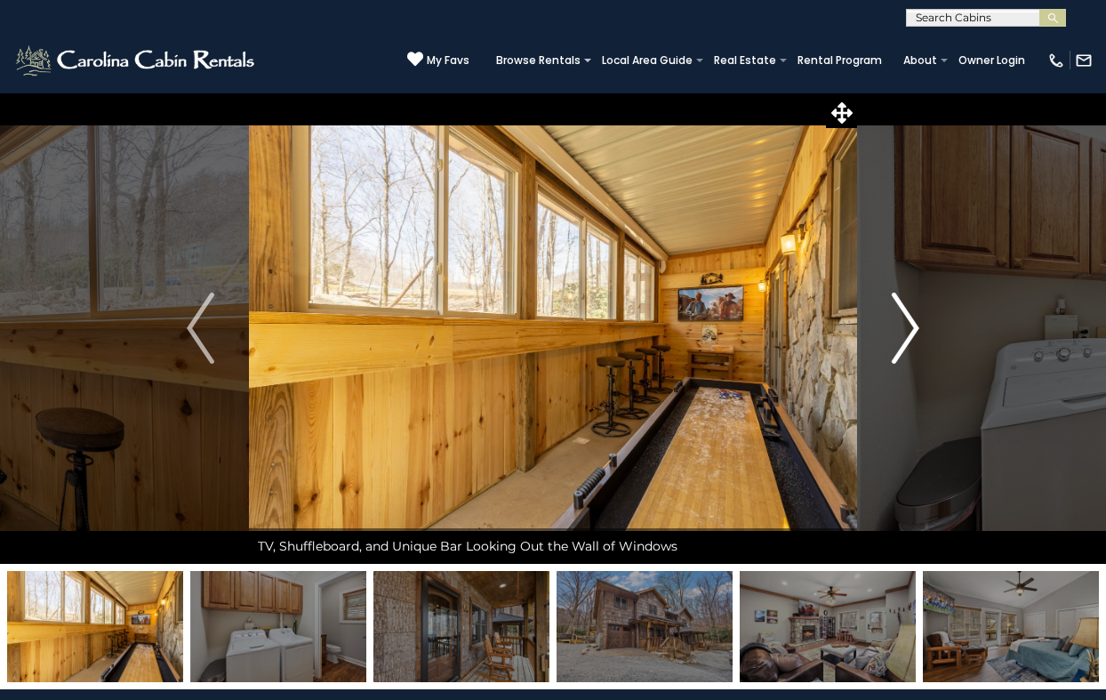
click at [910, 321] on img "Next" at bounding box center [905, 328] width 27 height 71
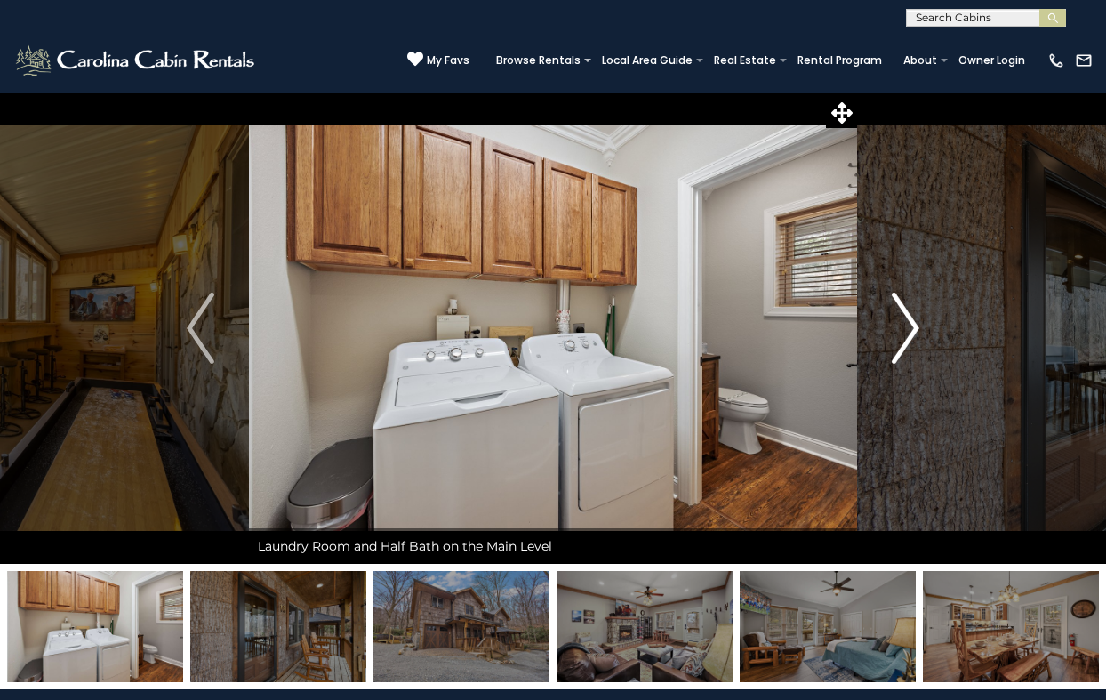
click at [910, 321] on img "Next" at bounding box center [905, 328] width 27 height 71
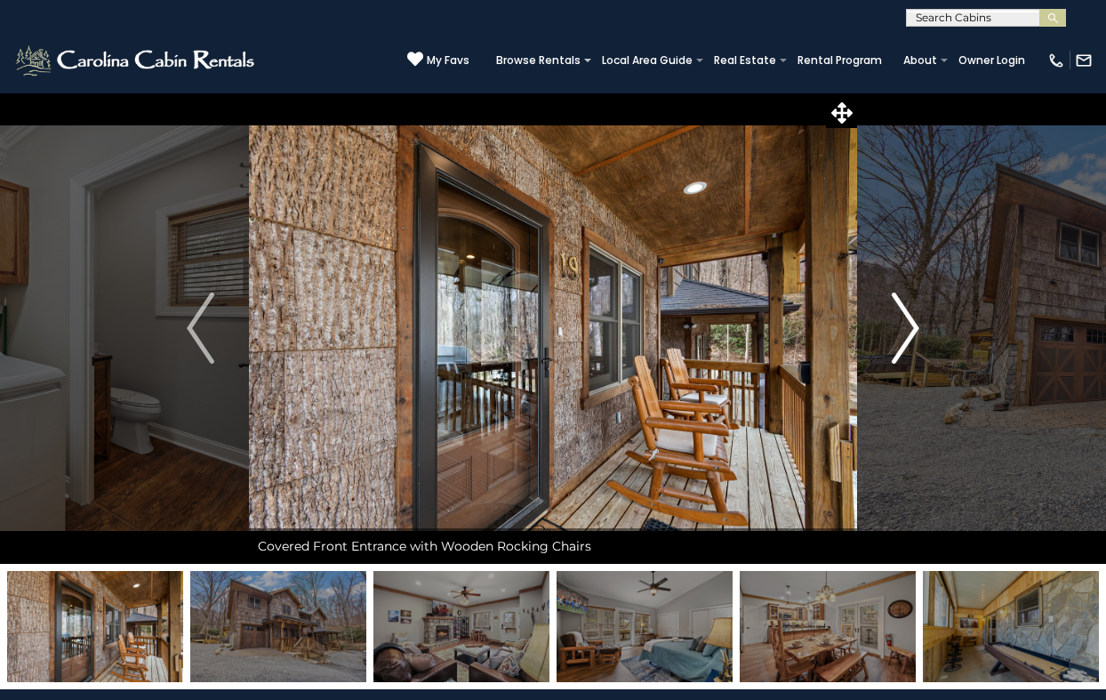
click at [910, 321] on img "Next" at bounding box center [905, 328] width 27 height 71
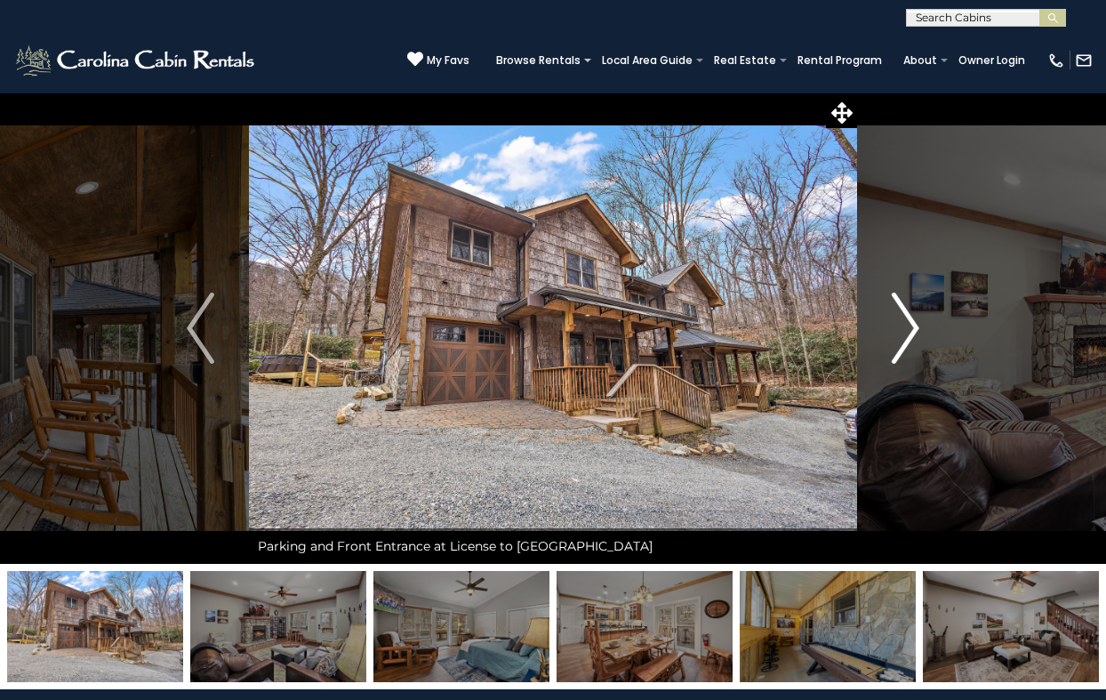
click at [910, 321] on img "Next" at bounding box center [905, 328] width 27 height 71
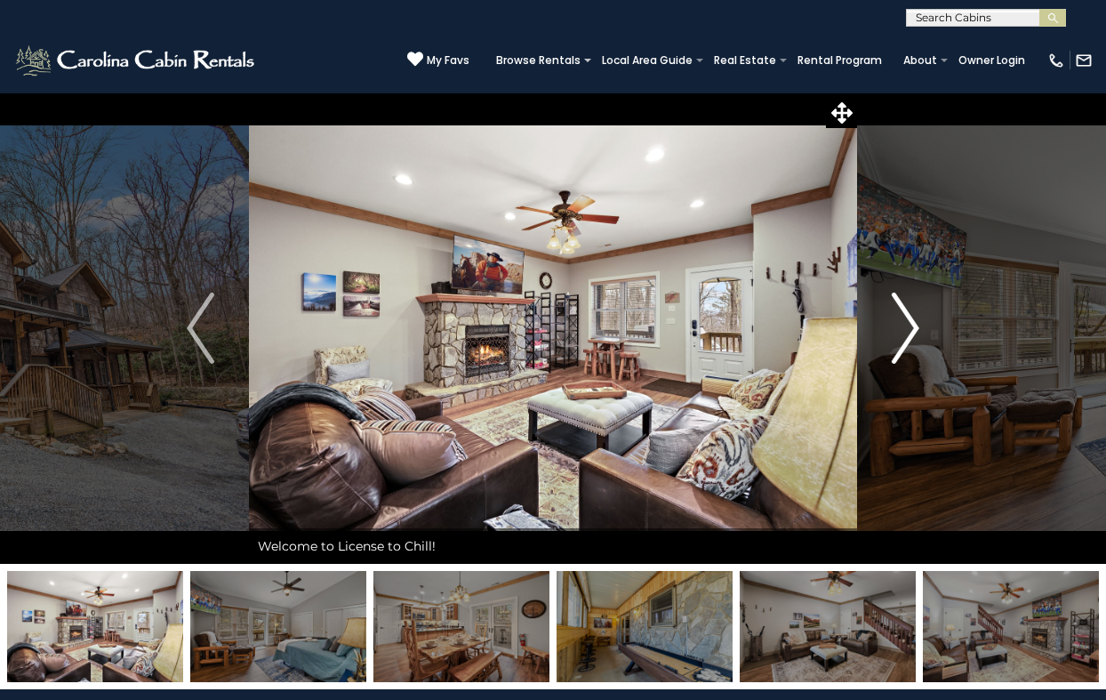
click at [910, 321] on img "Next" at bounding box center [905, 328] width 27 height 71
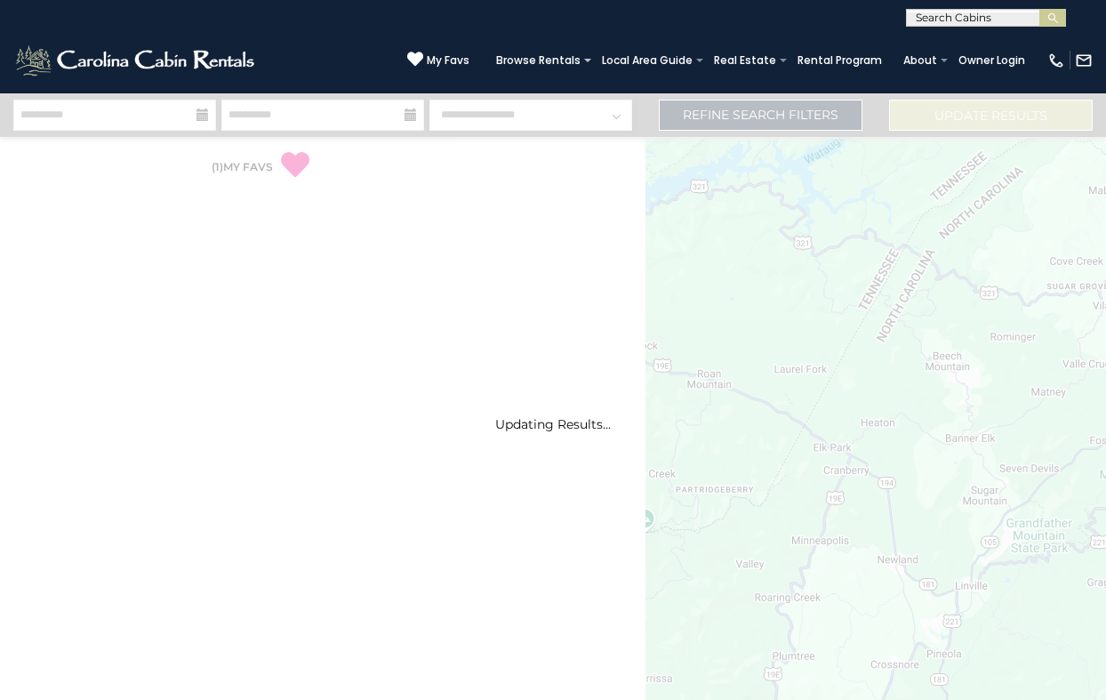
select select "*"
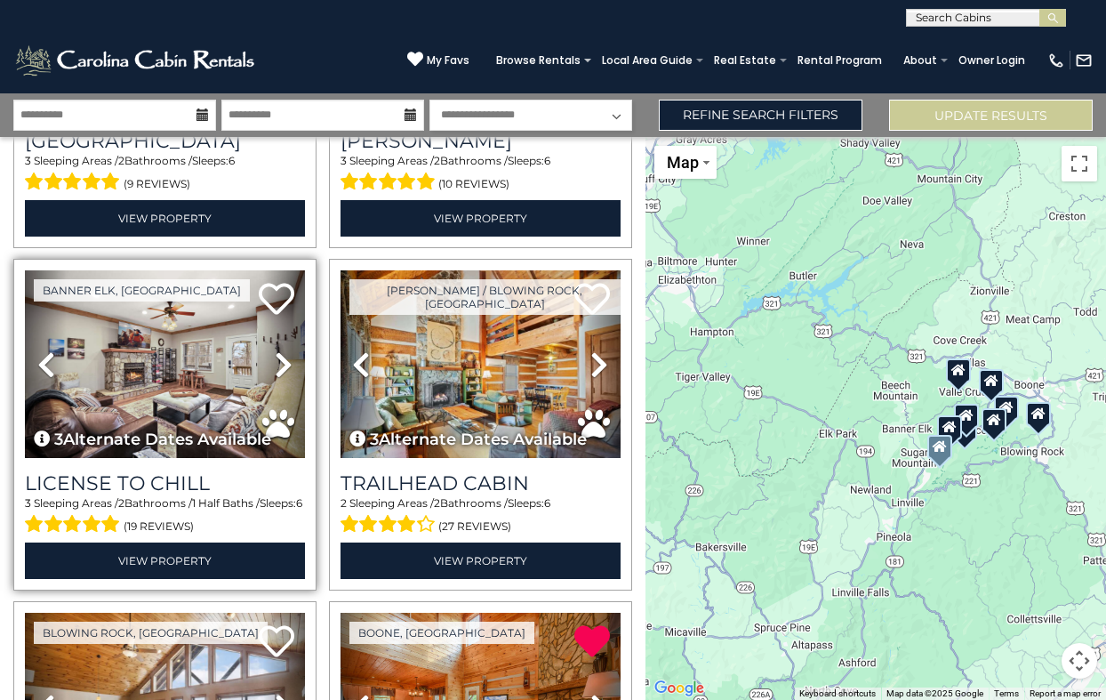
scroll to position [280, 0]
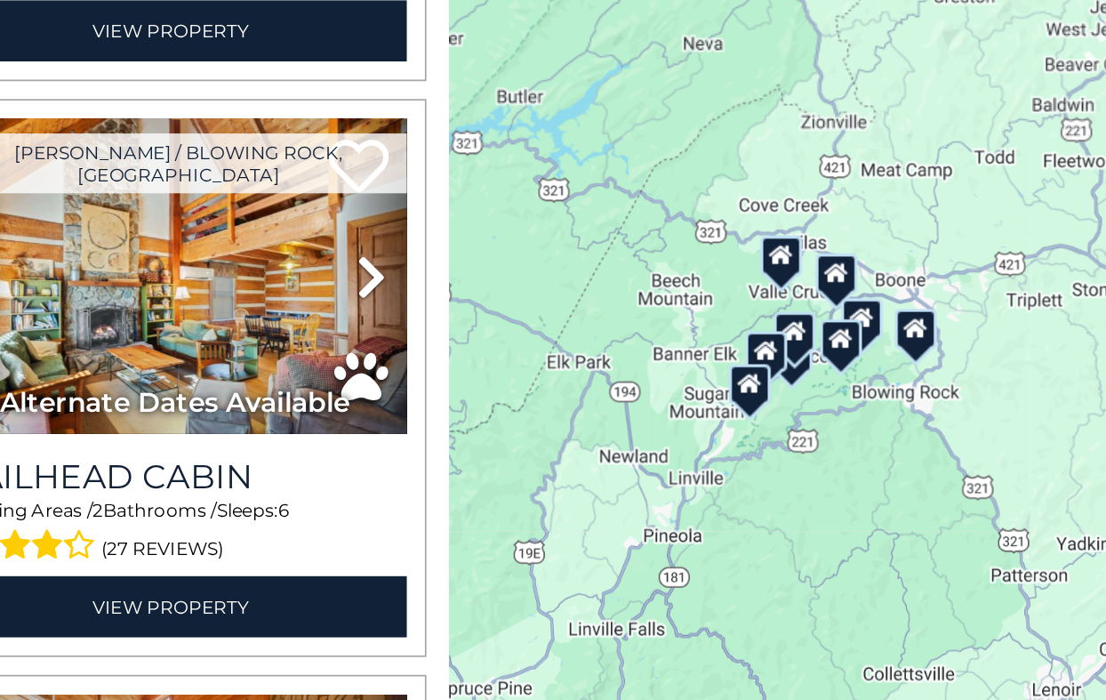
drag, startPoint x: 1009, startPoint y: 462, endPoint x: 880, endPoint y: 443, distance: 130.4
click at [880, 443] on div at bounding box center [876, 418] width 461 height 563
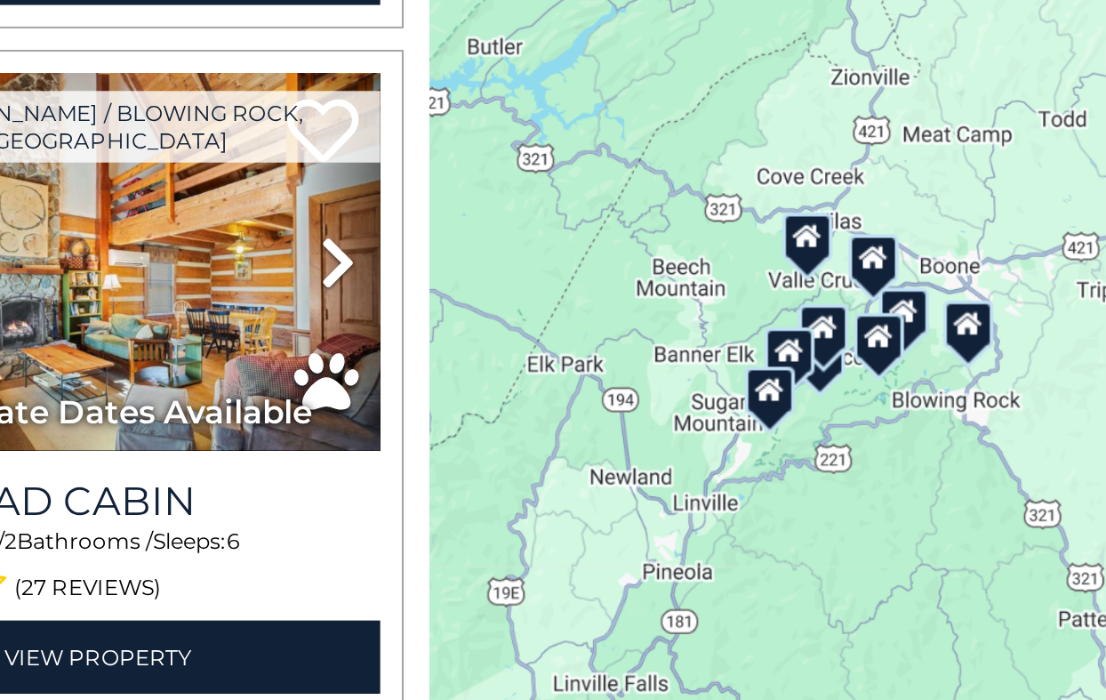
scroll to position [0, 0]
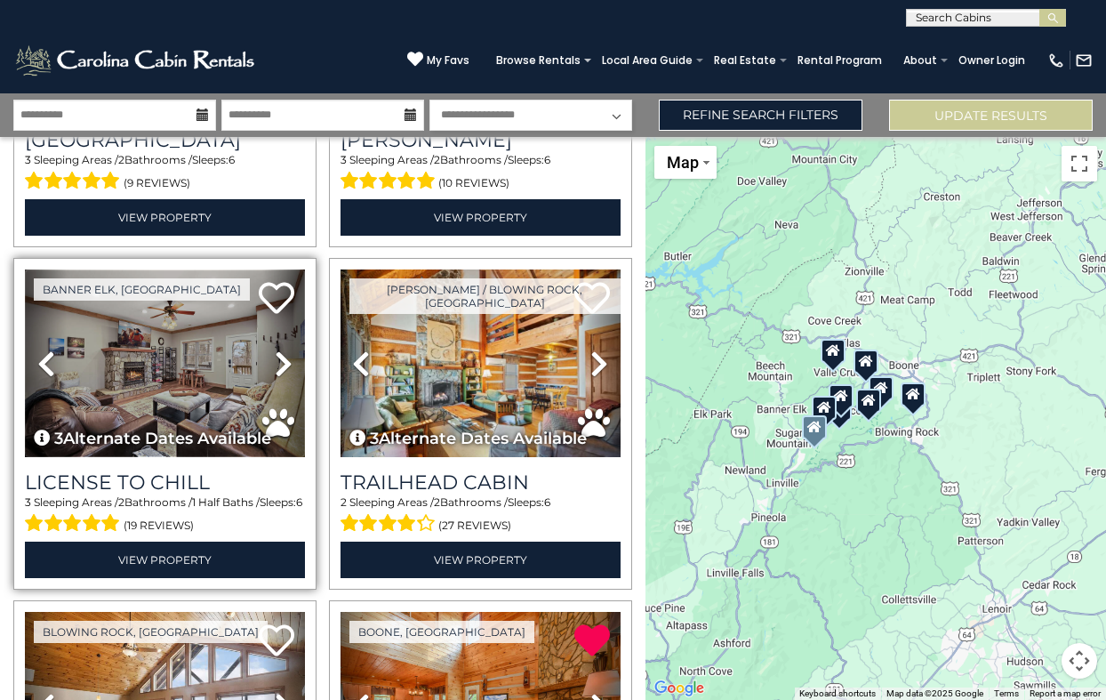
click at [180, 383] on img at bounding box center [165, 363] width 280 height 188
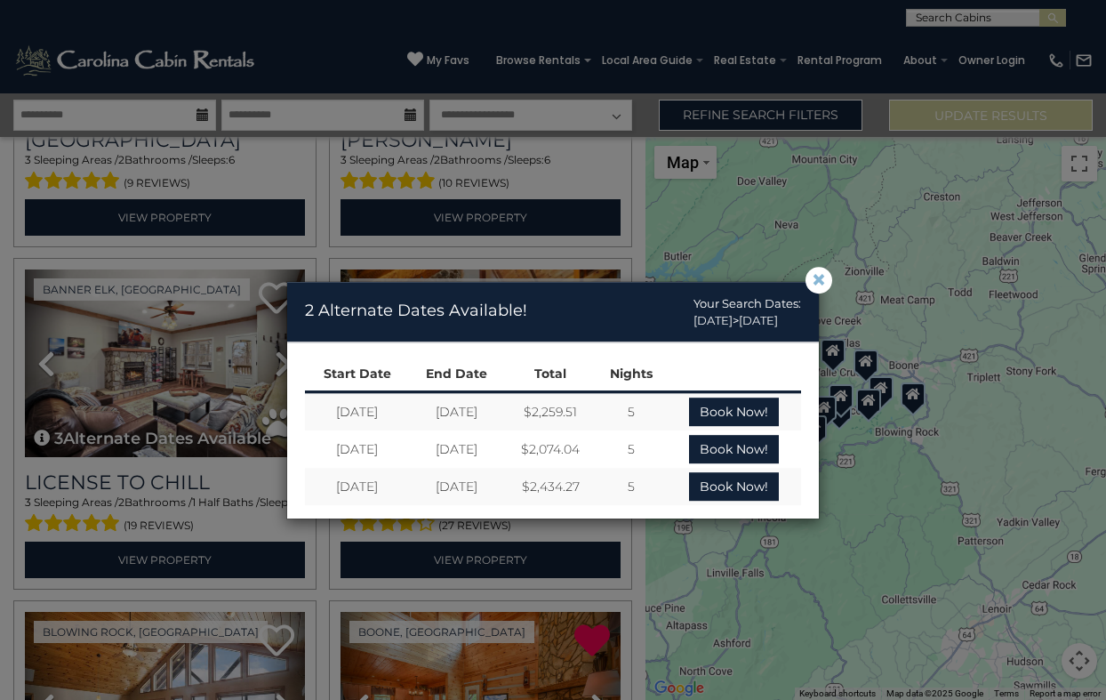
click at [820, 280] on span "×" at bounding box center [819, 280] width 16 height 0
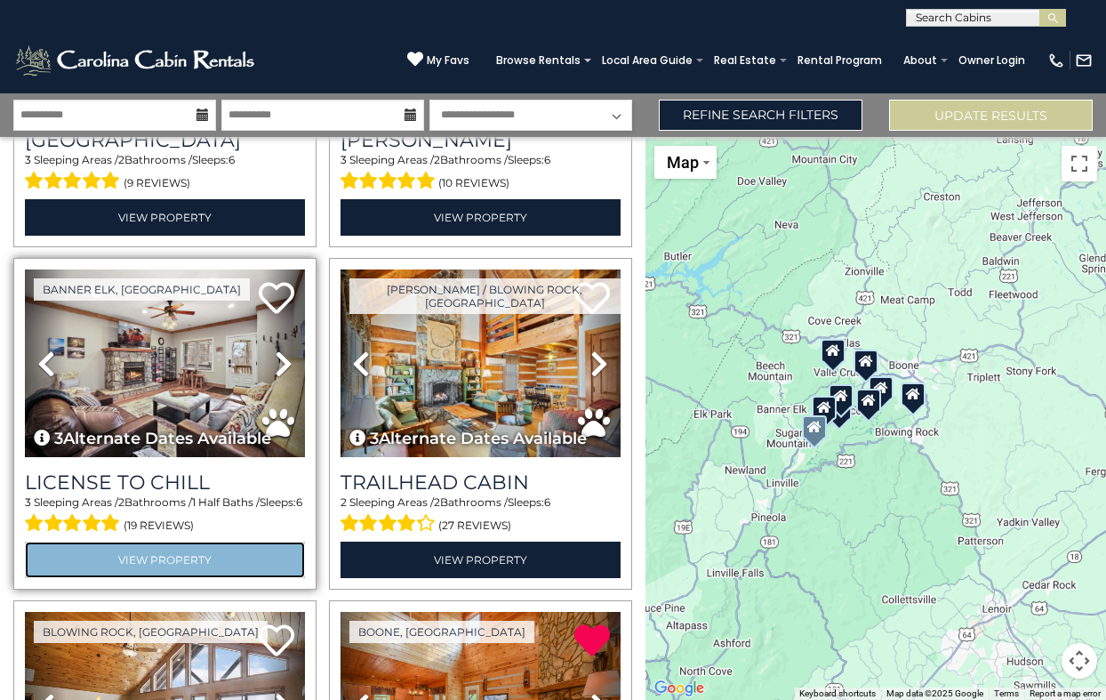
click at [209, 560] on link "View Property" at bounding box center [165, 560] width 280 height 36
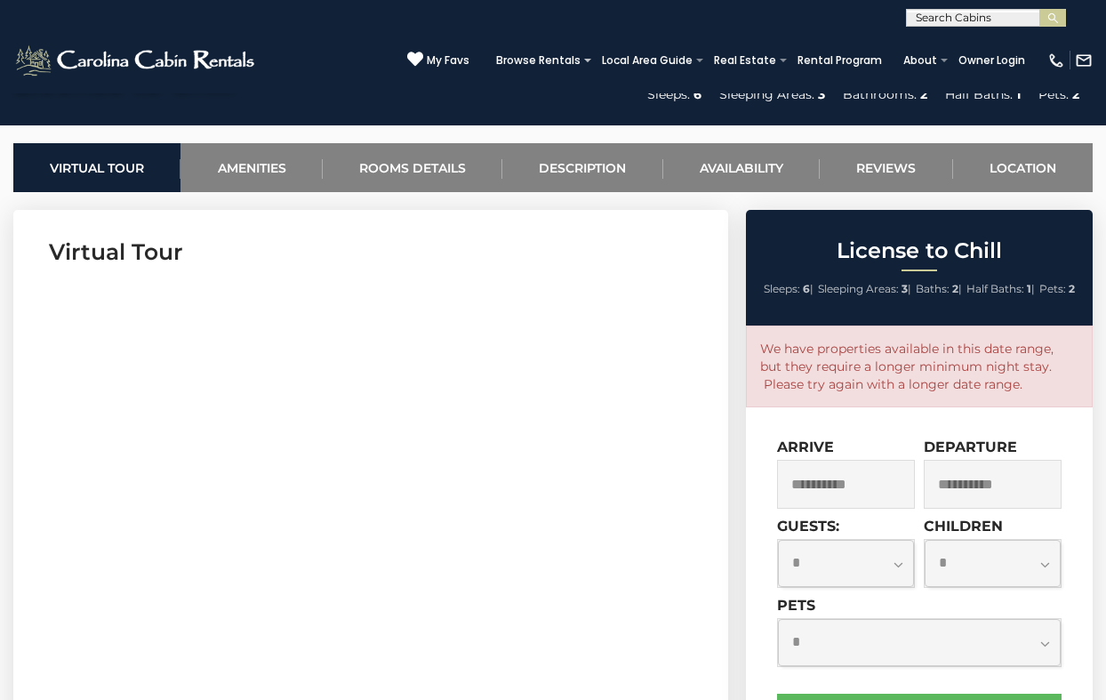
scroll to position [655, 0]
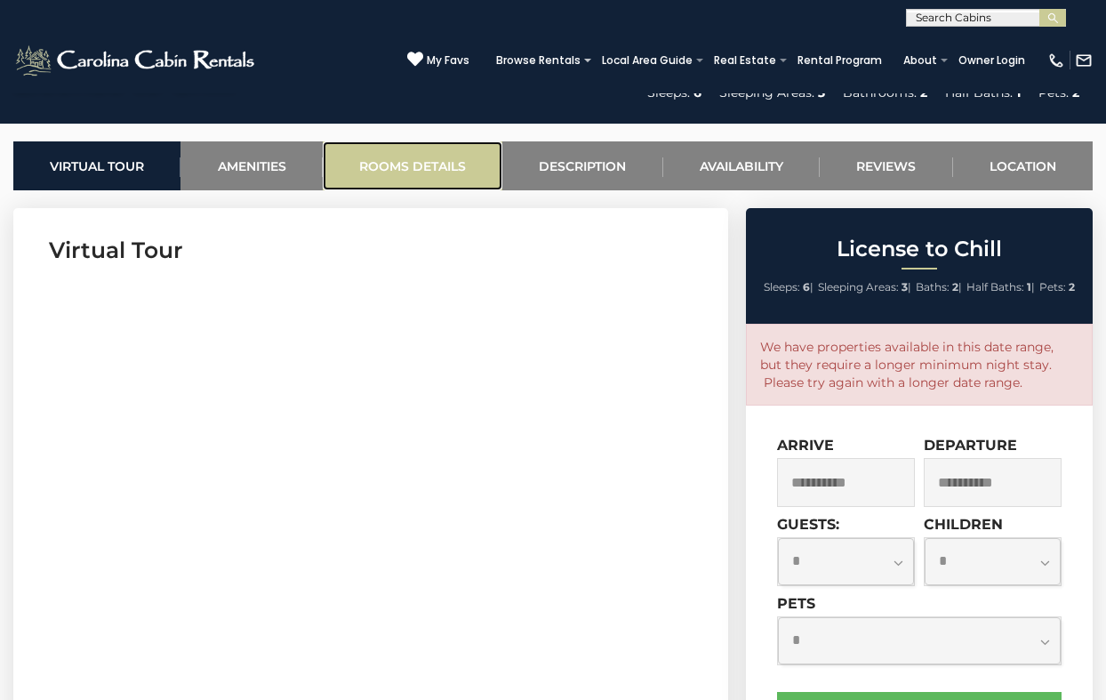
click at [418, 165] on link "Rooms Details" at bounding box center [413, 165] width 180 height 49
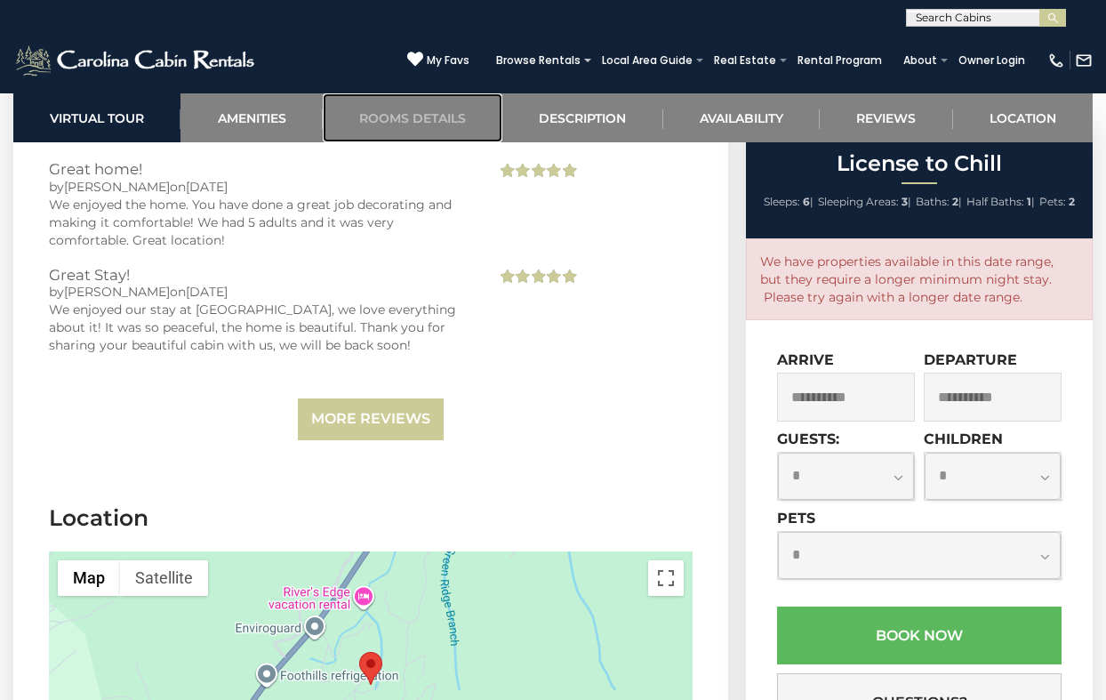
scroll to position [4172, 0]
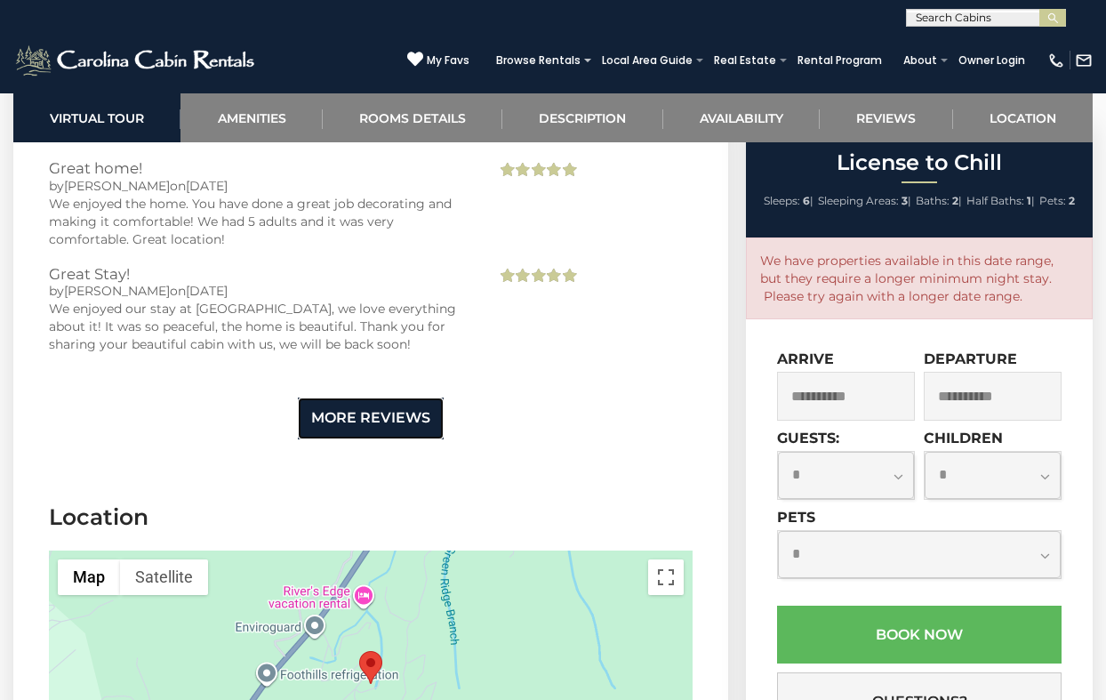
click at [377, 421] on link "More Reviews" at bounding box center [371, 419] width 146 height 42
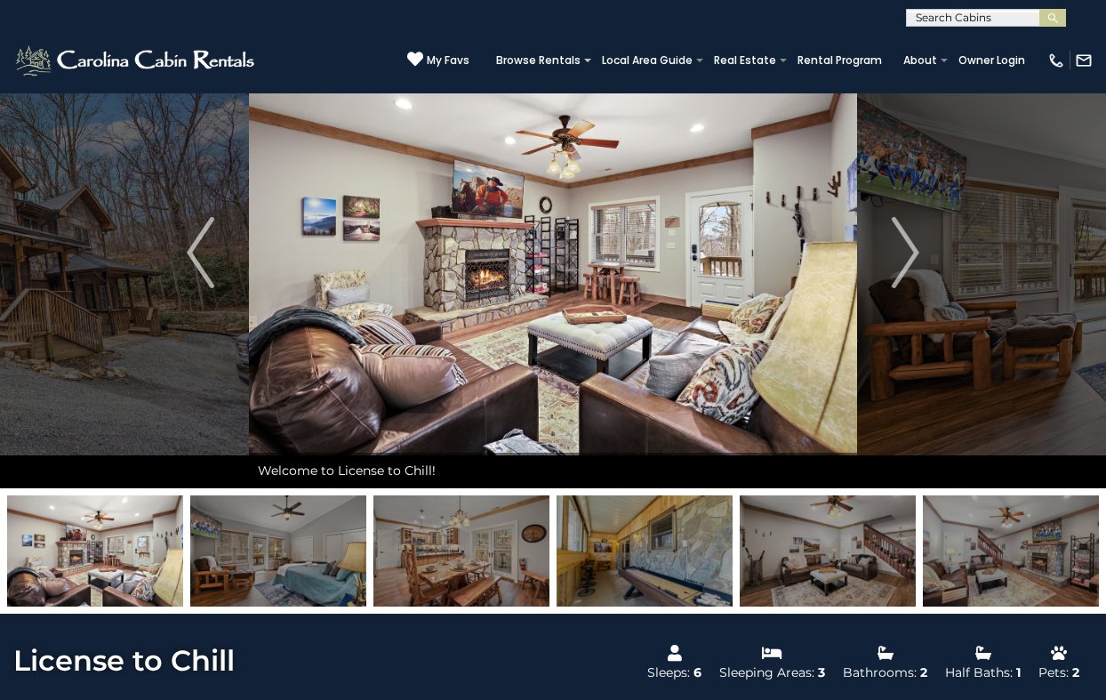
scroll to position [0, 0]
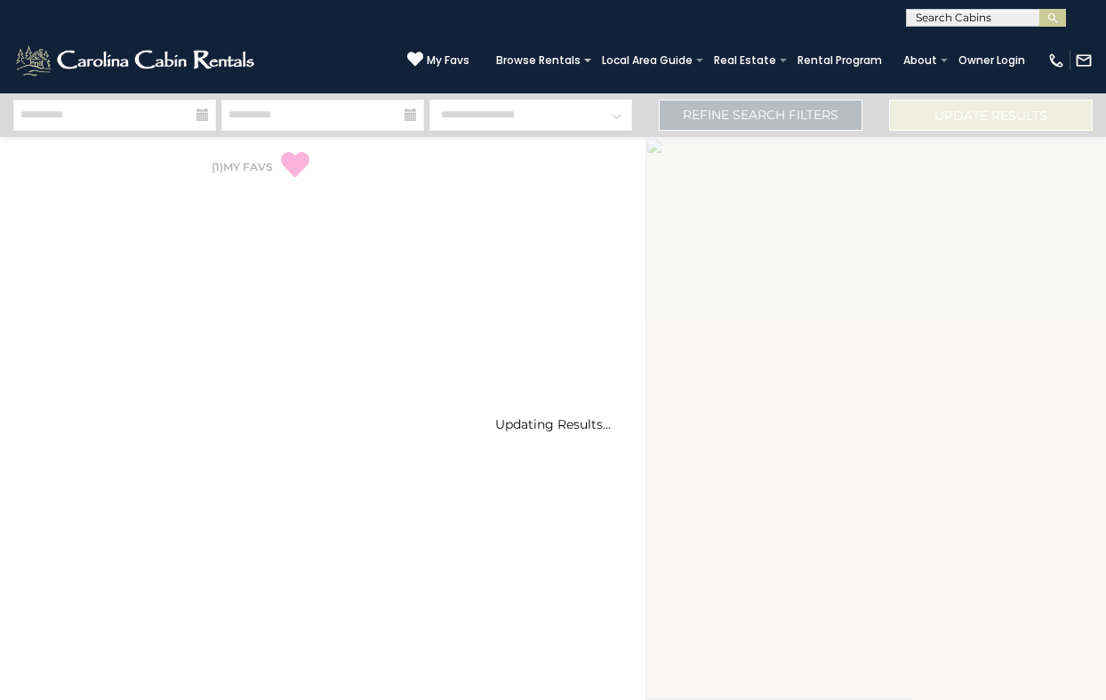
select select "*"
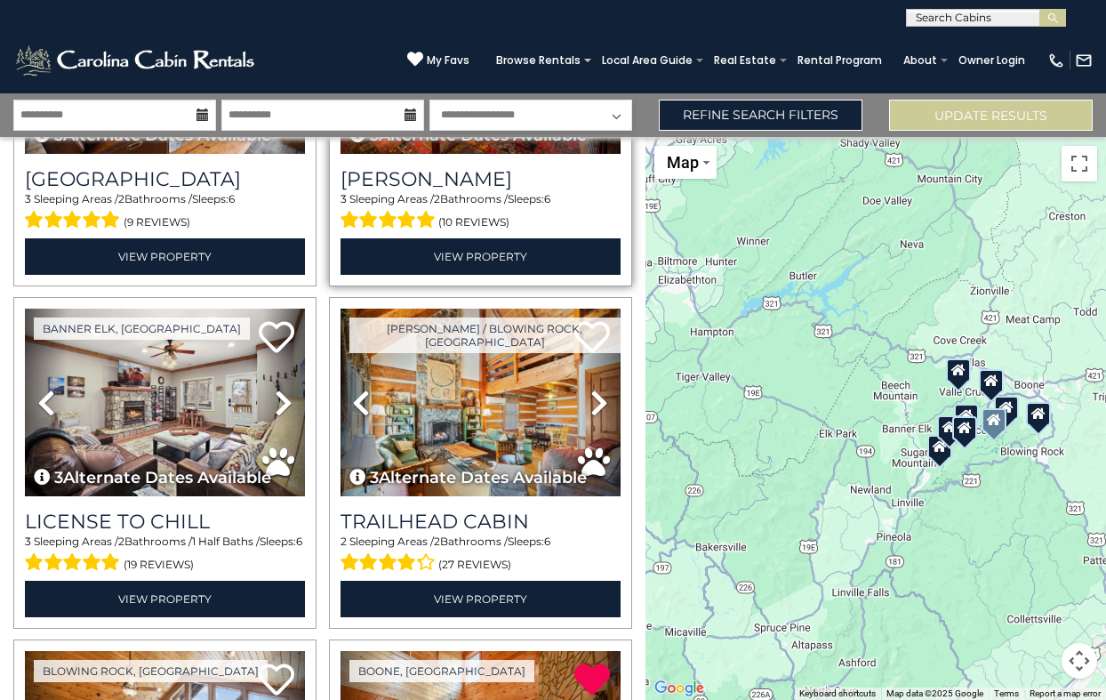
scroll to position [245, 0]
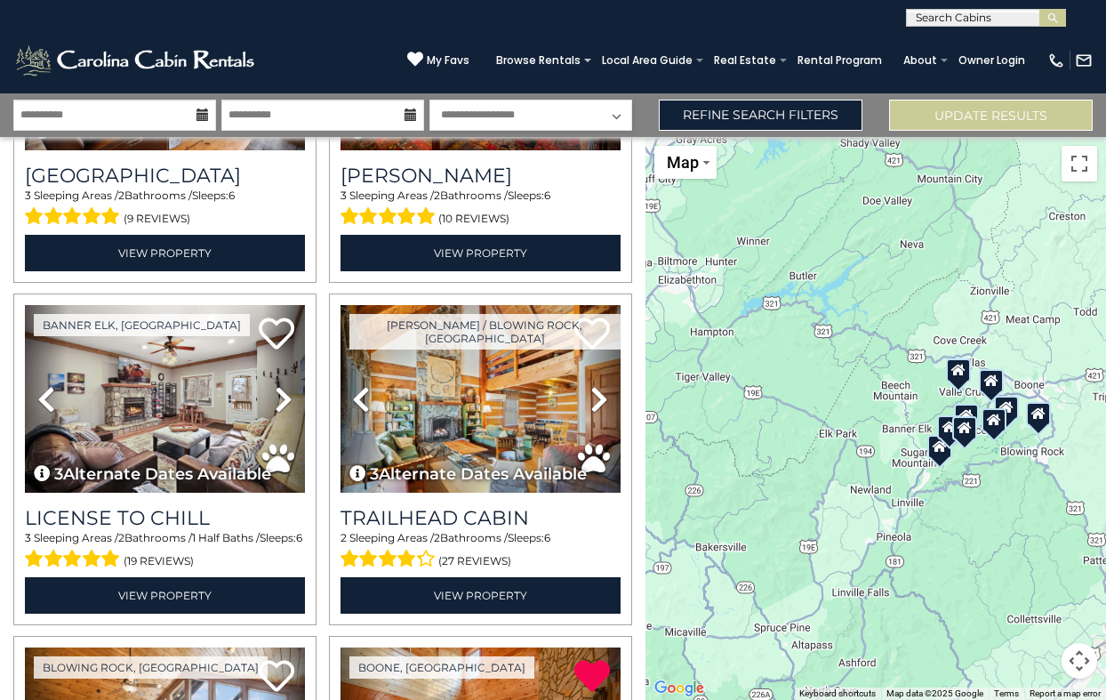
click at [947, 430] on icon at bounding box center [950, 426] width 14 height 12
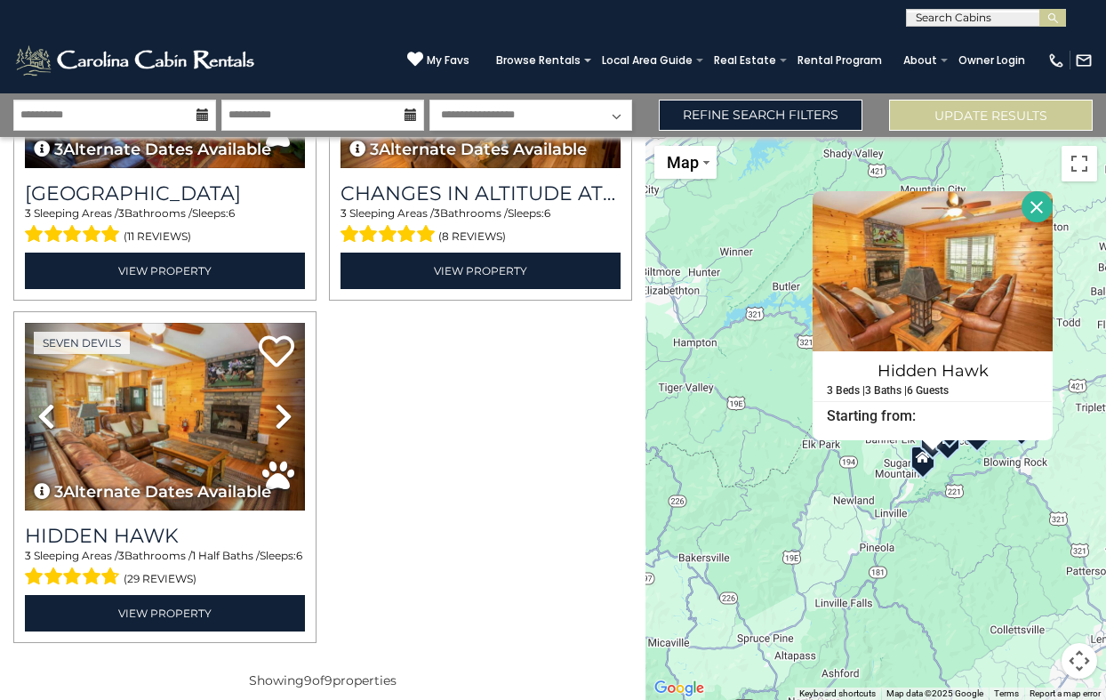
scroll to position [1257, 0]
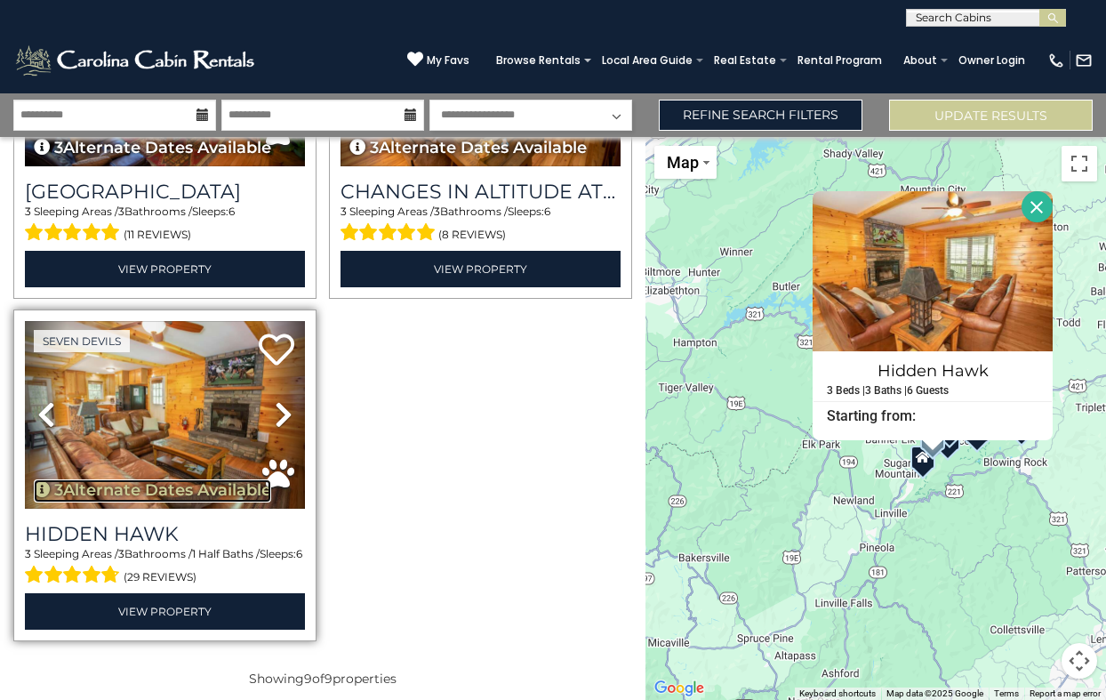
click at [177, 490] on button "3 Alternate Dates Available" at bounding box center [152, 490] width 237 height 23
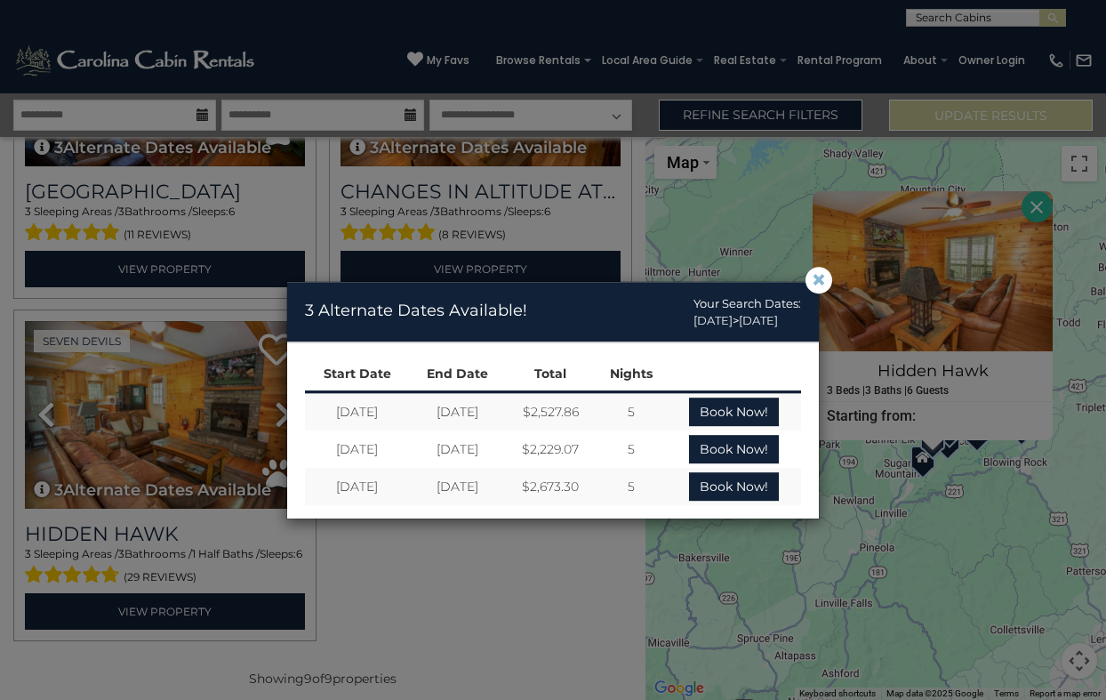
click at [820, 280] on span "×" at bounding box center [819, 280] width 16 height 0
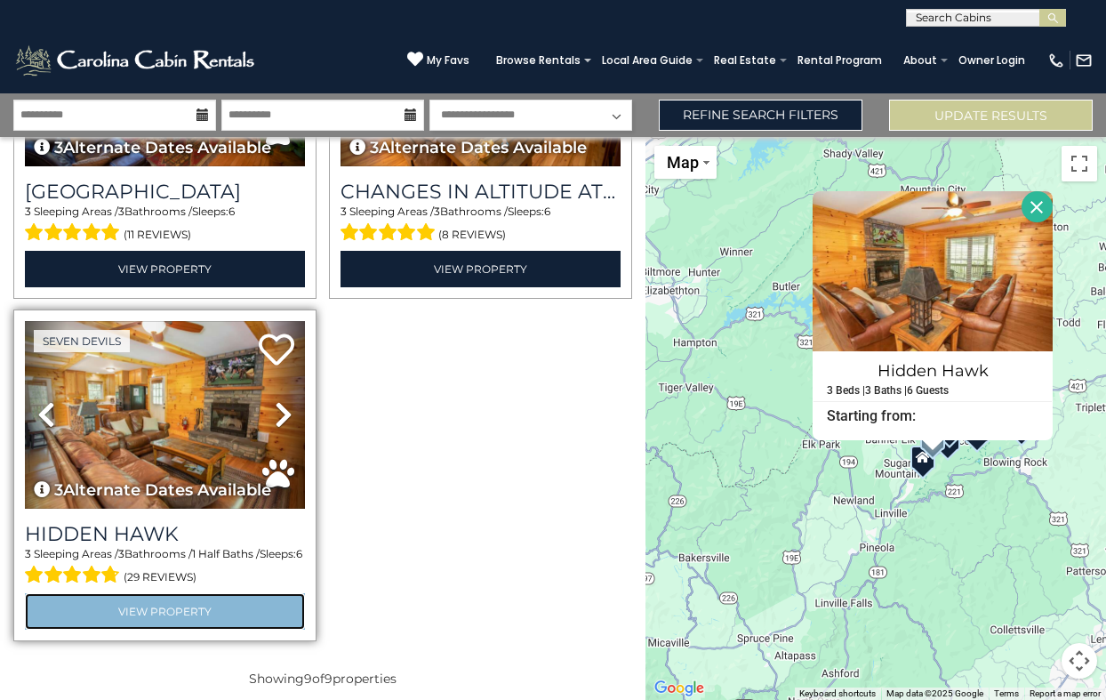
click at [206, 608] on link "View Property" at bounding box center [165, 611] width 280 height 36
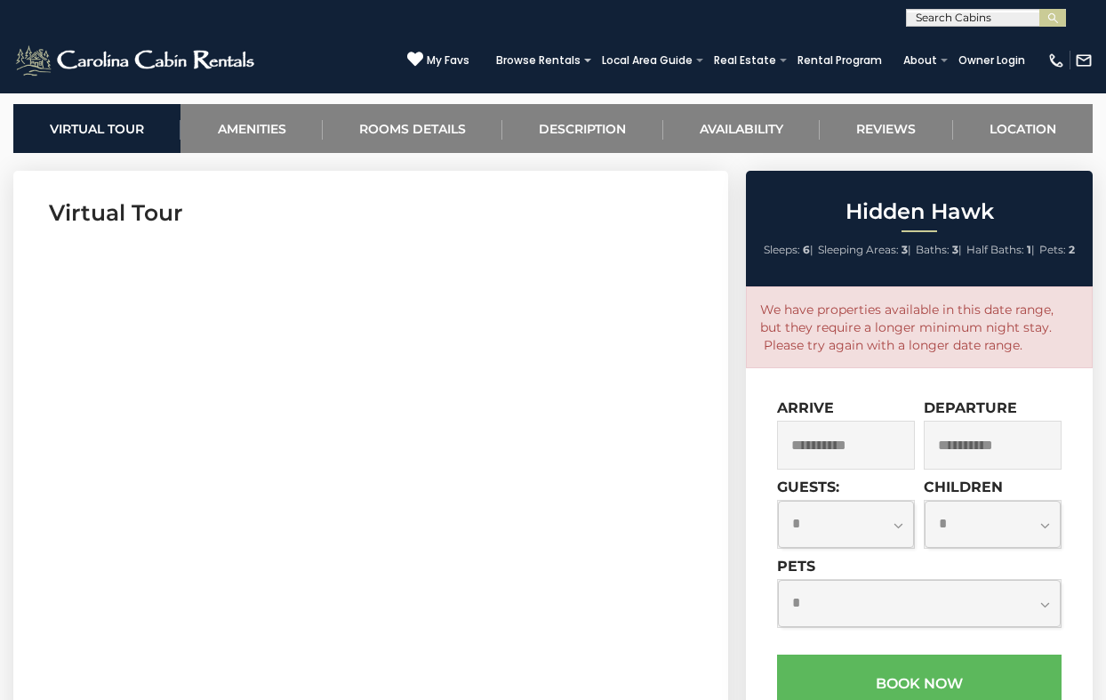
scroll to position [699, 0]
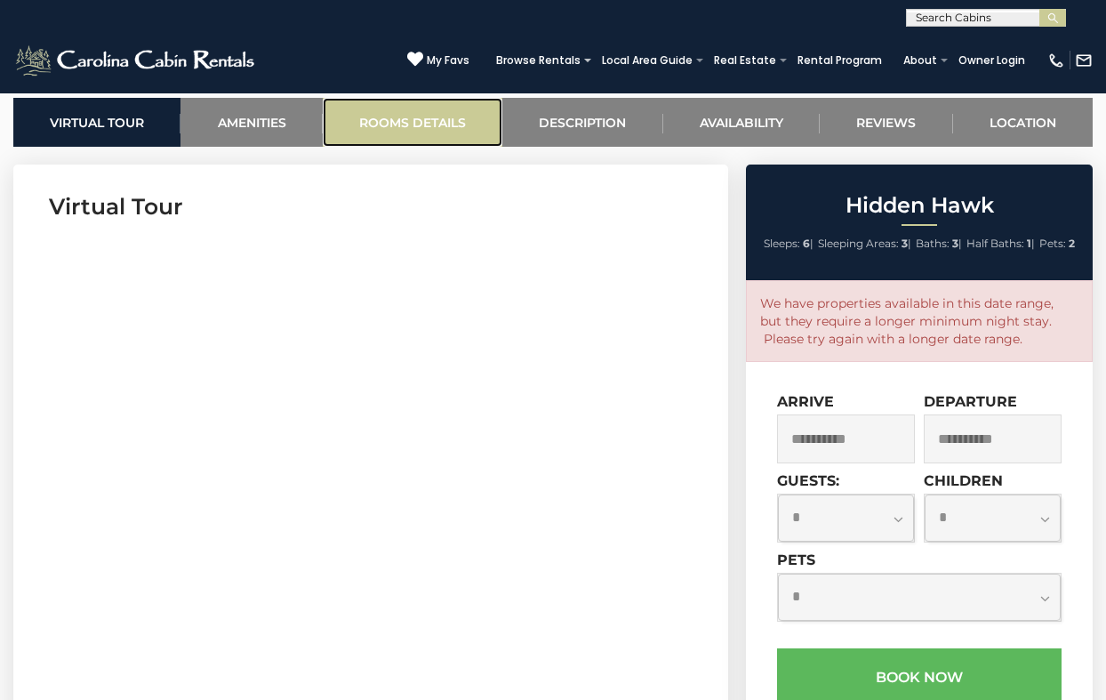
click at [437, 121] on link "Rooms Details" at bounding box center [413, 122] width 180 height 49
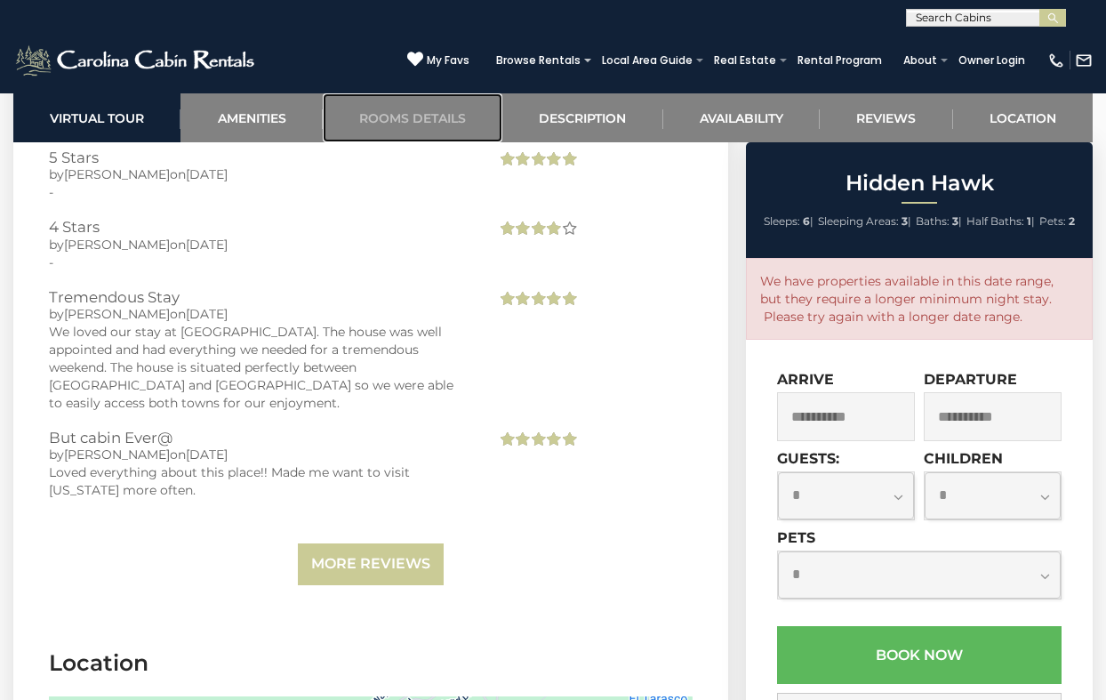
scroll to position [3665, 0]
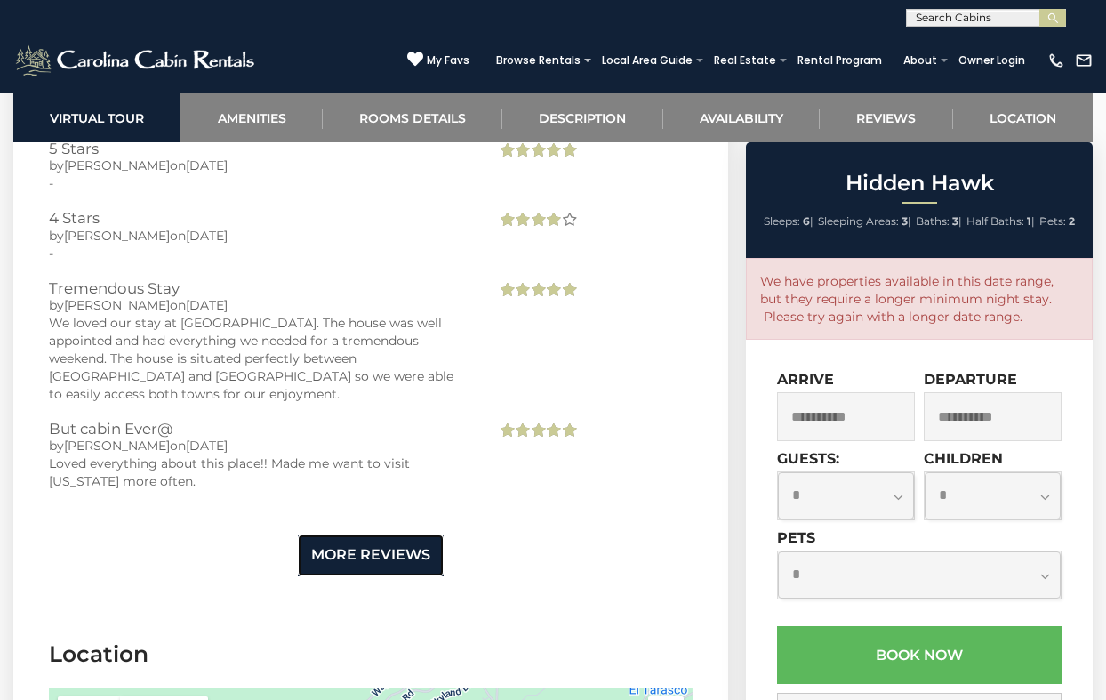
click at [392, 534] on link "More Reviews" at bounding box center [371, 555] width 146 height 42
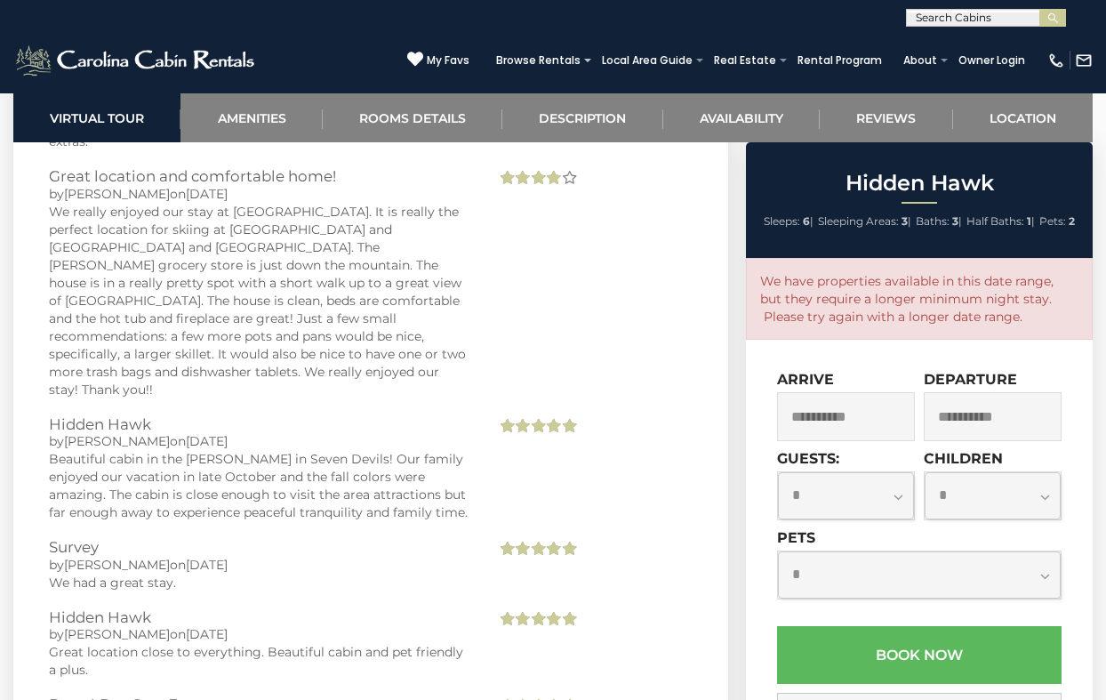
scroll to position [4281, 0]
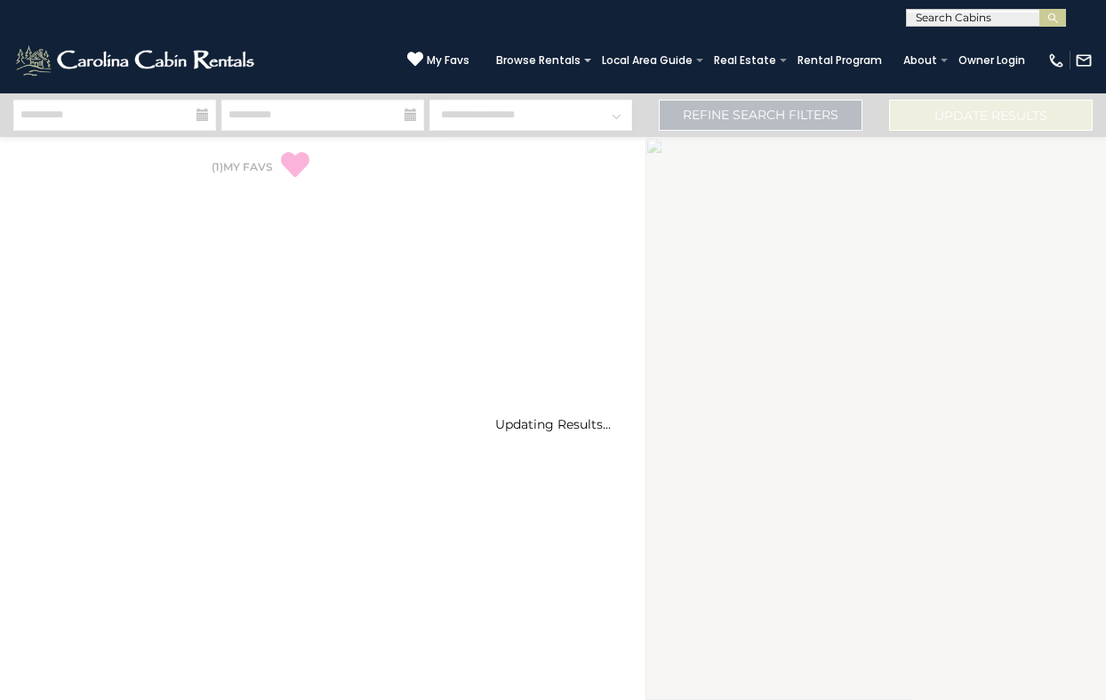
select select "*"
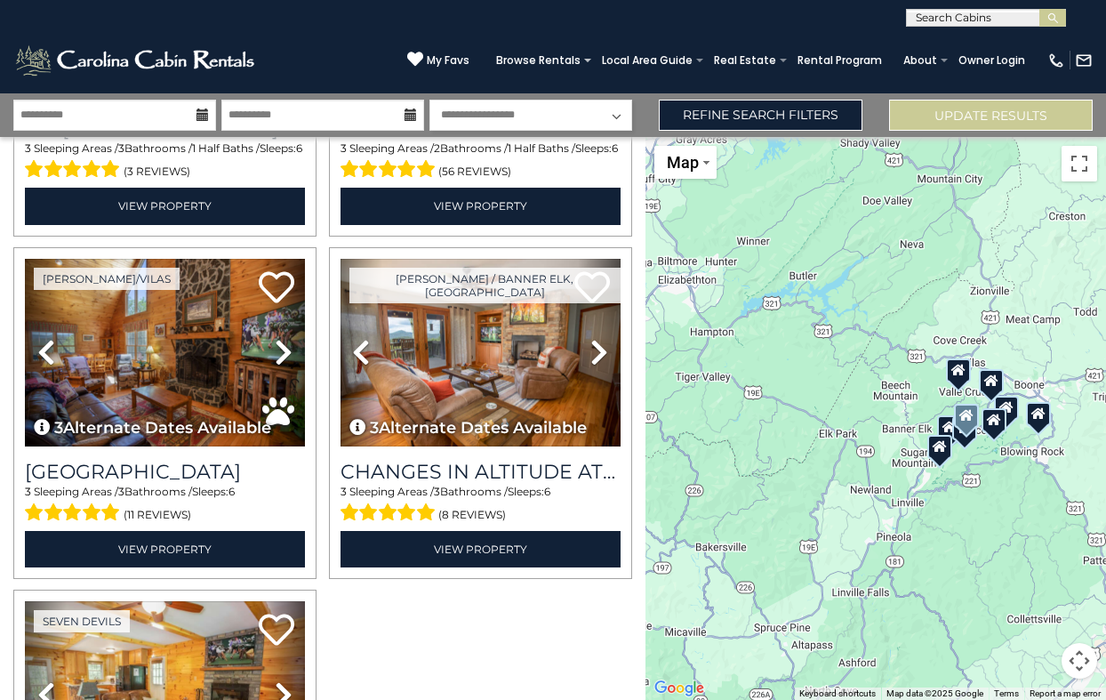
scroll to position [979, 0]
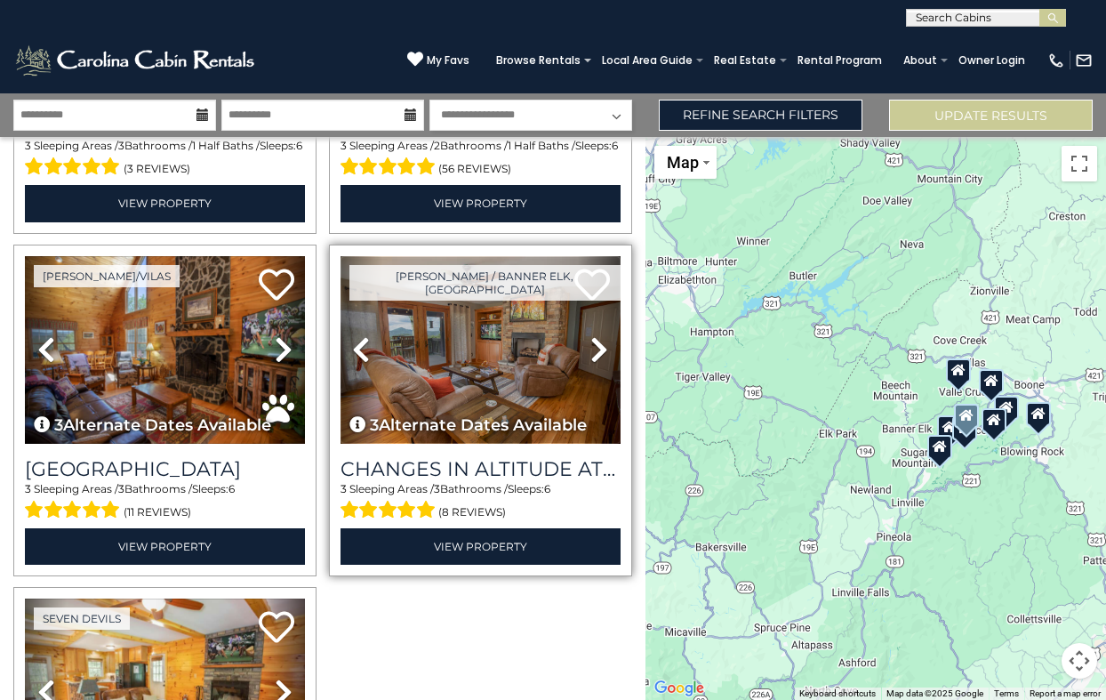
click at [480, 358] on img at bounding box center [481, 350] width 280 height 188
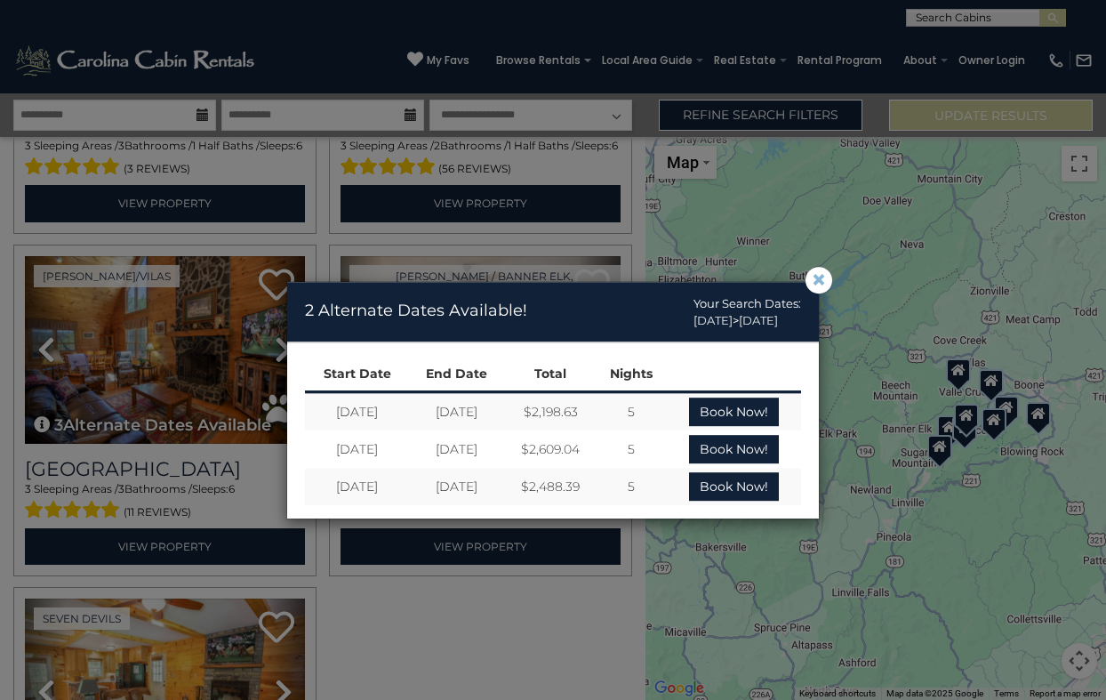
click at [823, 280] on span "×" at bounding box center [819, 280] width 16 height 0
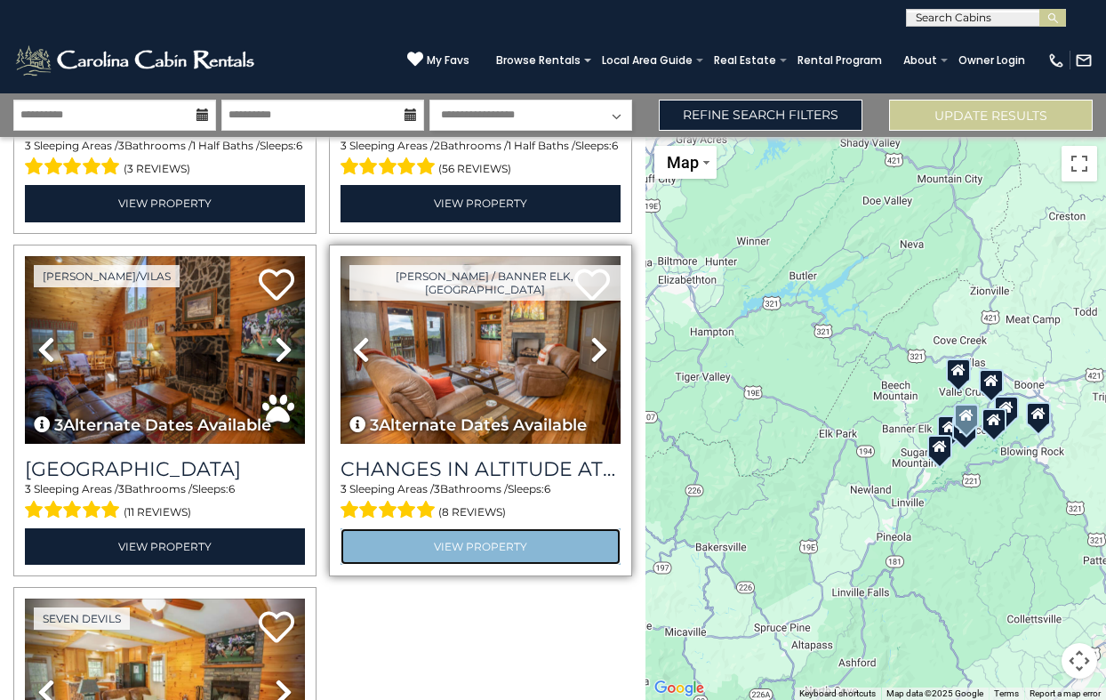
click at [497, 546] on link "View Property" at bounding box center [481, 546] width 280 height 36
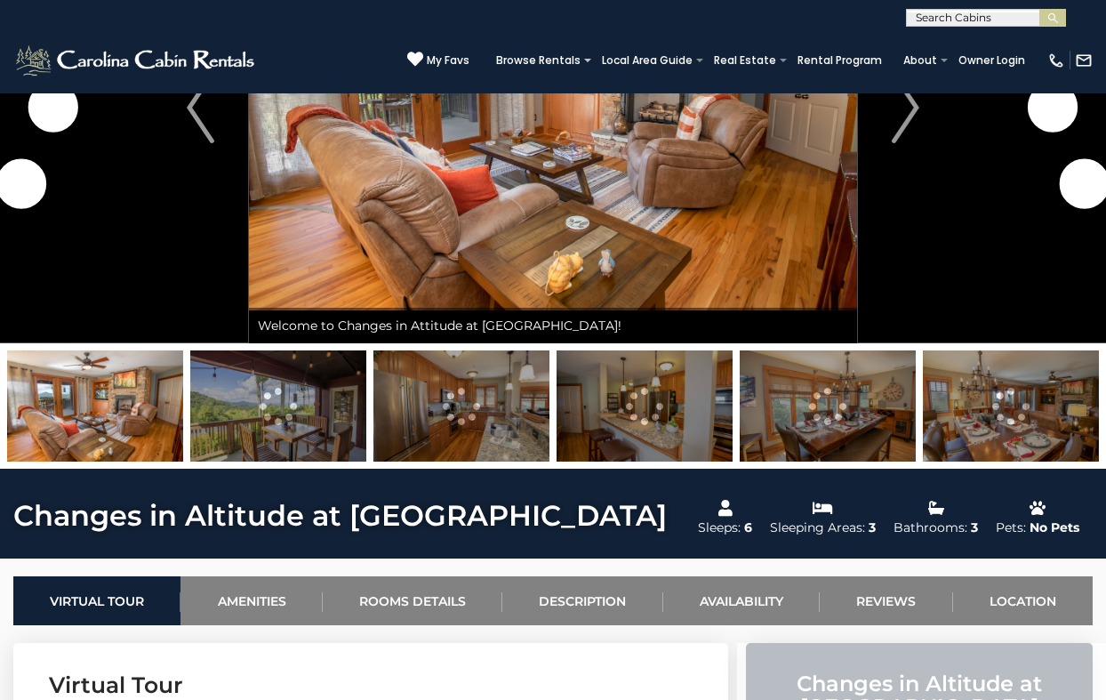
scroll to position [224, 0]
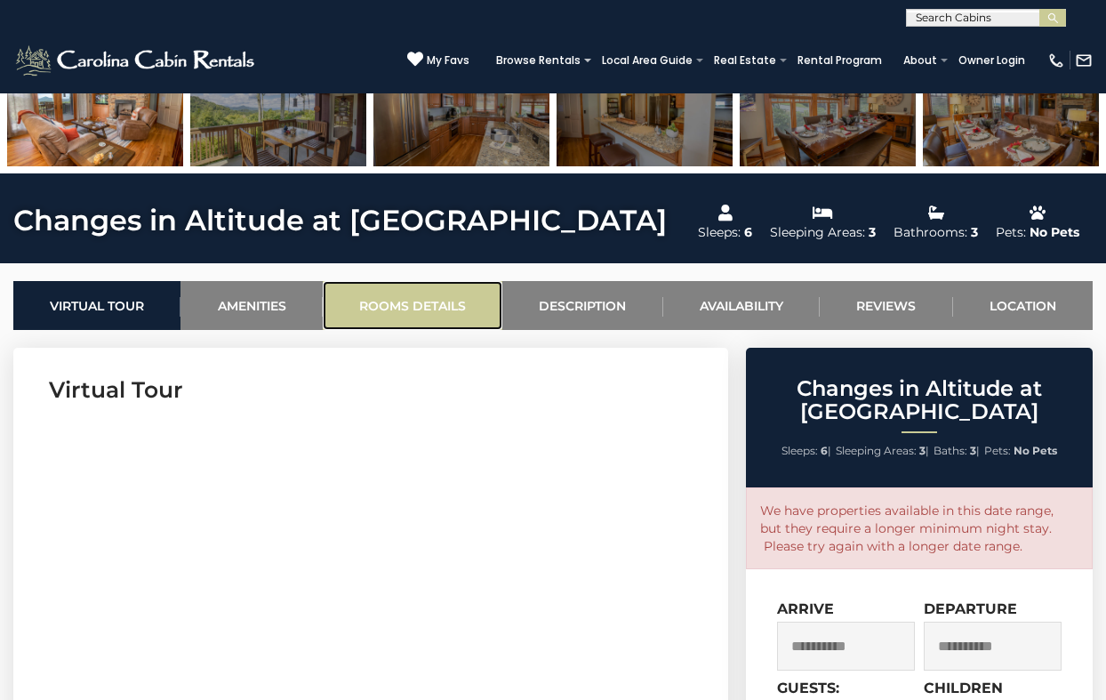
click at [410, 297] on link "Rooms Details" at bounding box center [413, 305] width 180 height 49
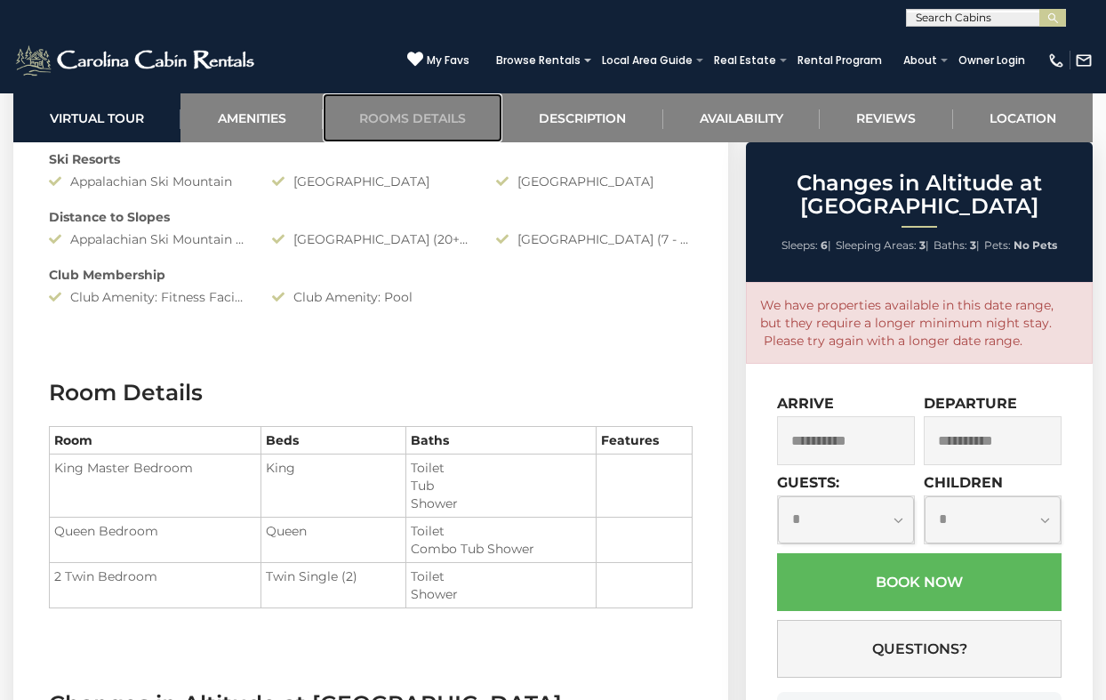
scroll to position [1786, 0]
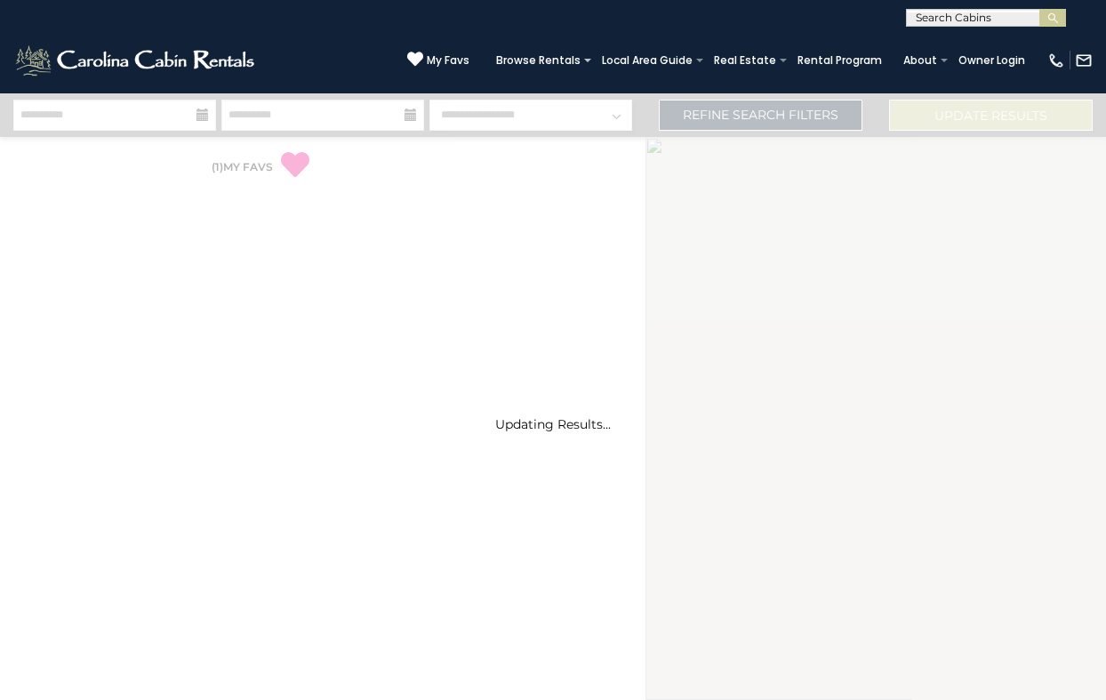
select select "*"
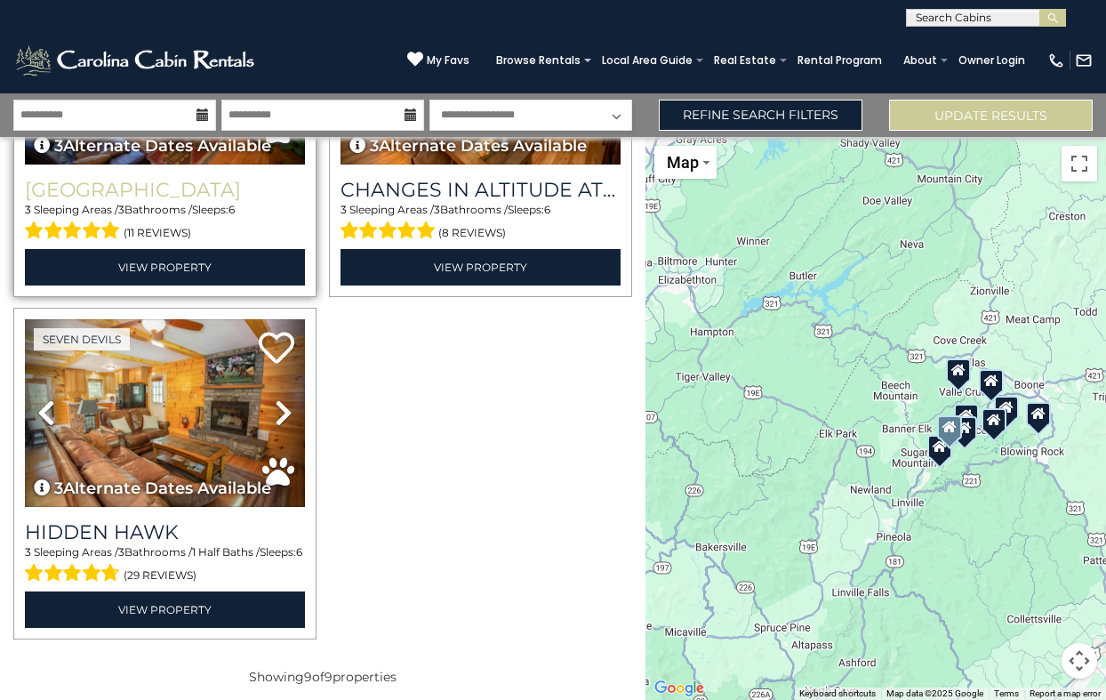
scroll to position [1271, 0]
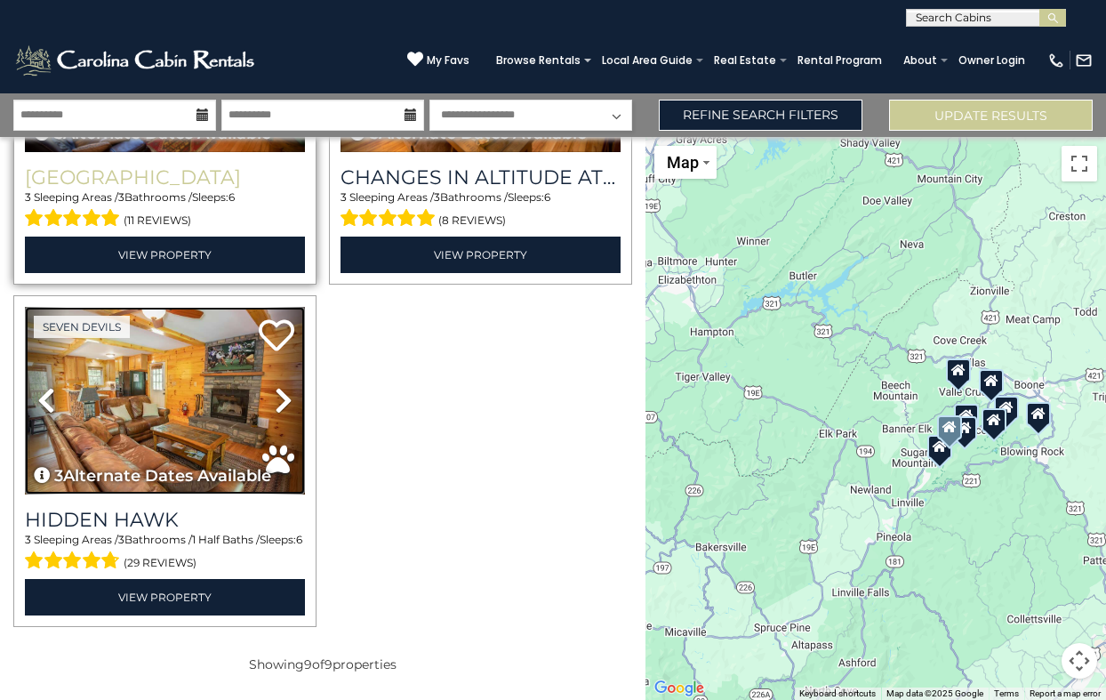
click at [179, 424] on img at bounding box center [165, 401] width 280 height 188
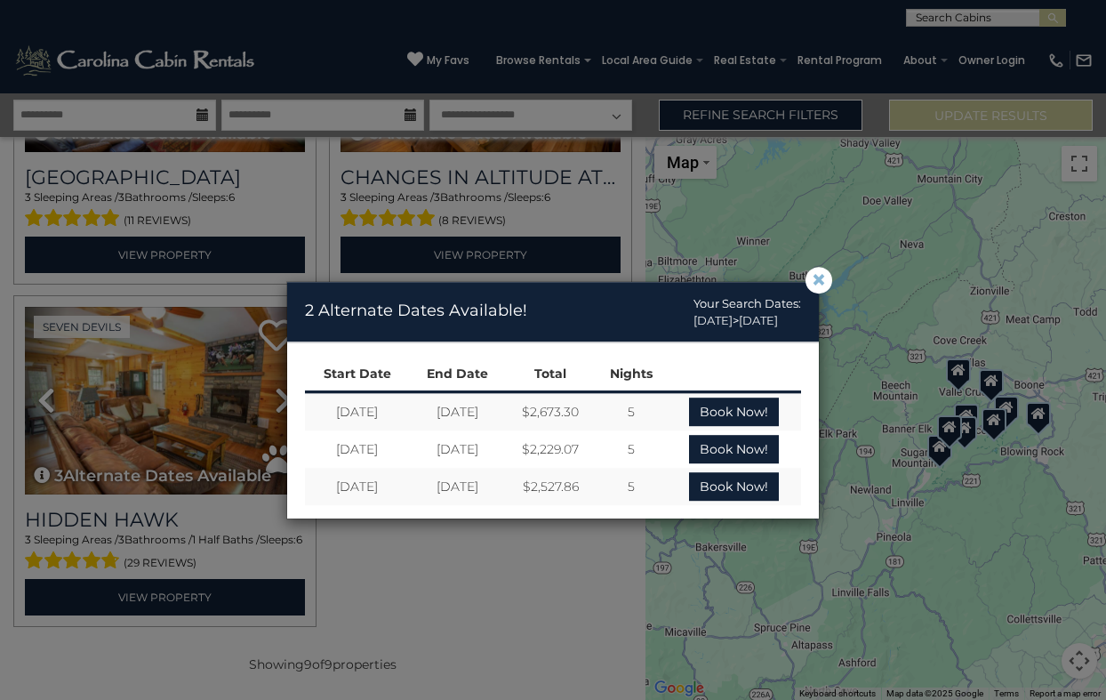
click at [822, 280] on span "×" at bounding box center [819, 280] width 16 height 0
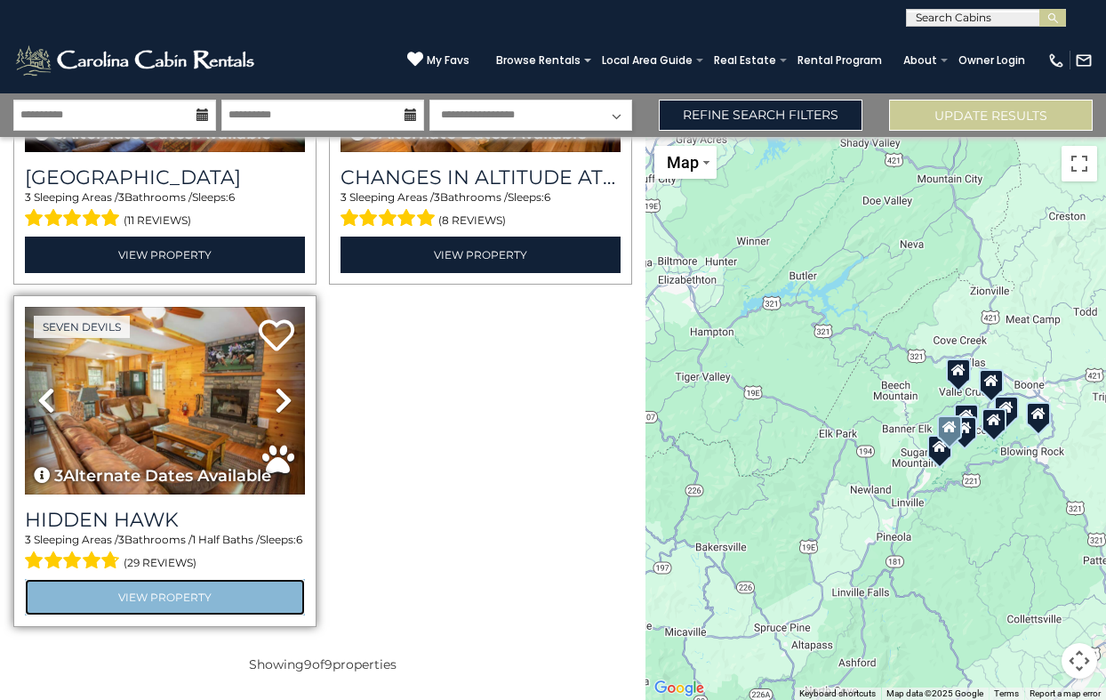
click at [240, 602] on link "View Property" at bounding box center [165, 597] width 280 height 36
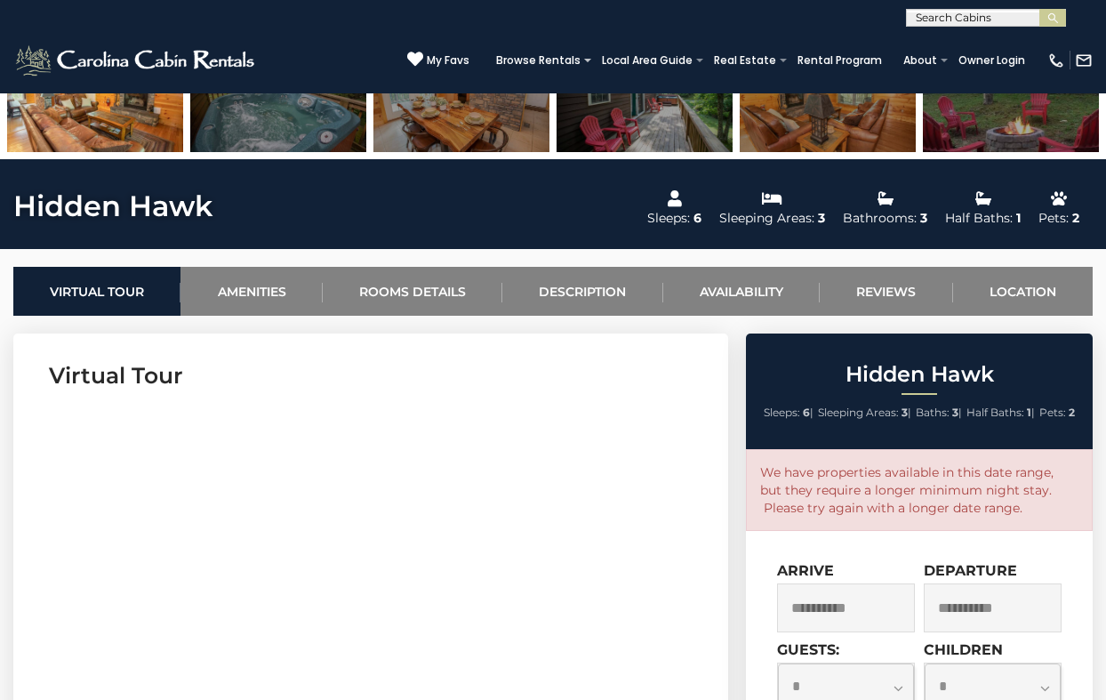
scroll to position [529, 0]
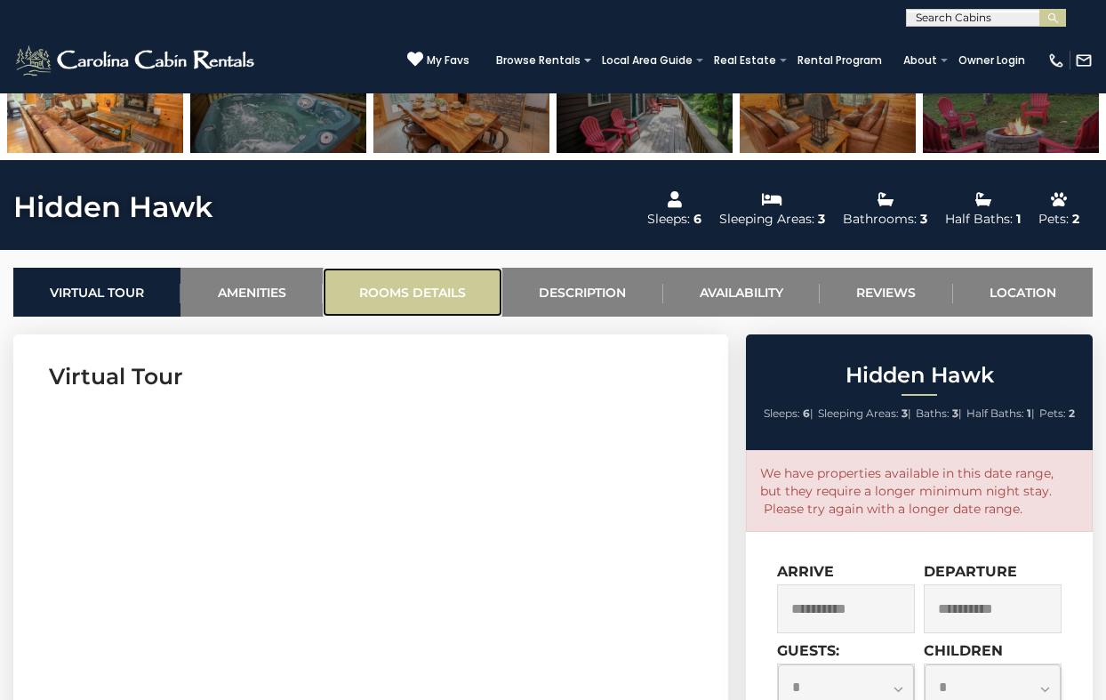
click at [414, 287] on link "Rooms Details" at bounding box center [413, 292] width 180 height 49
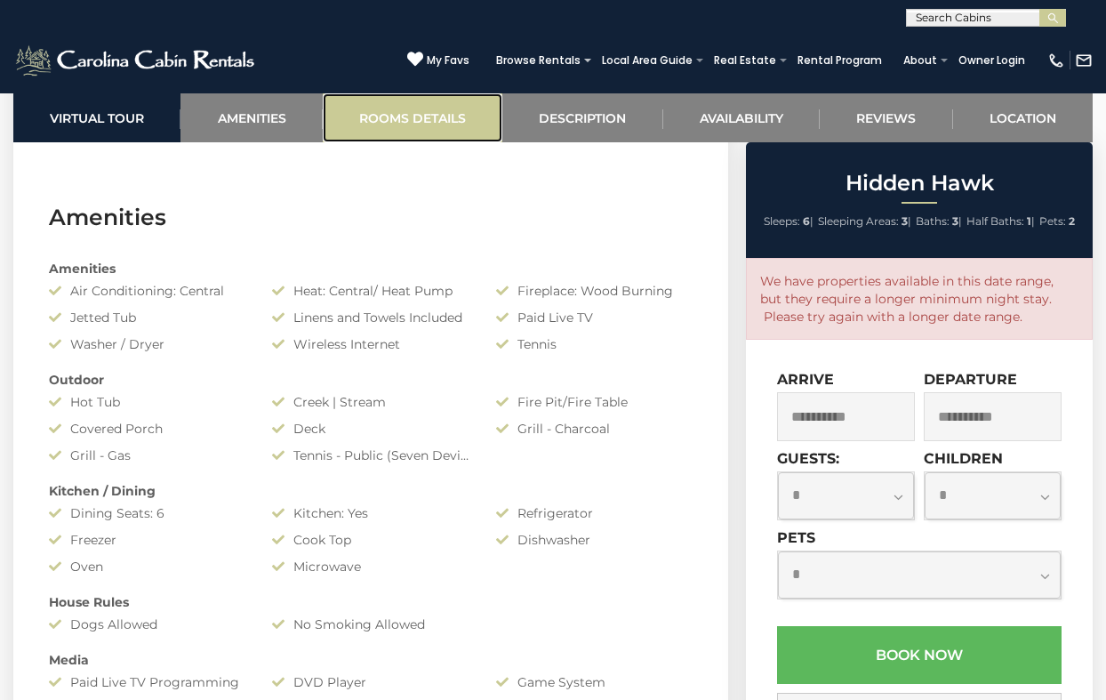
scroll to position [1177, 0]
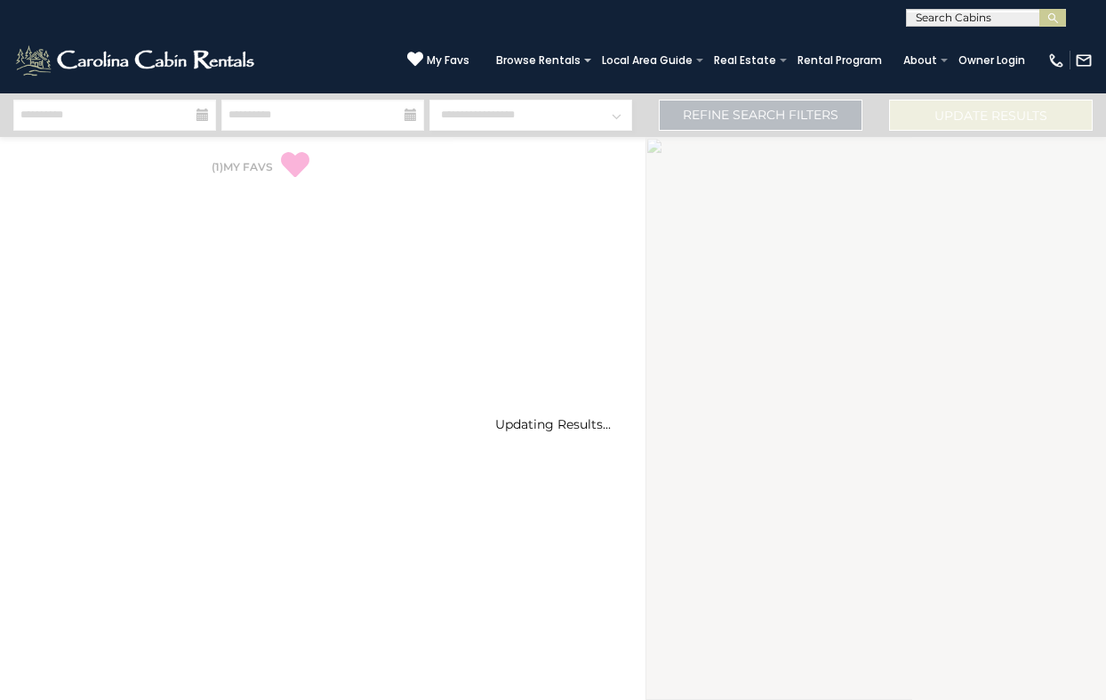
select select "*"
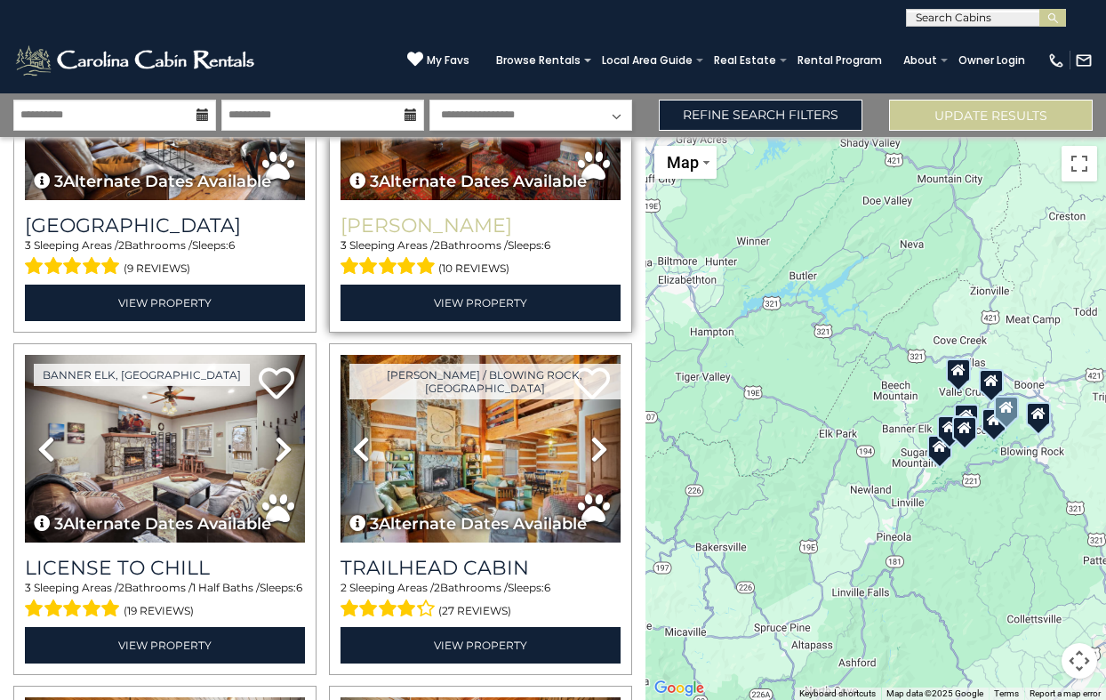
scroll to position [246, 0]
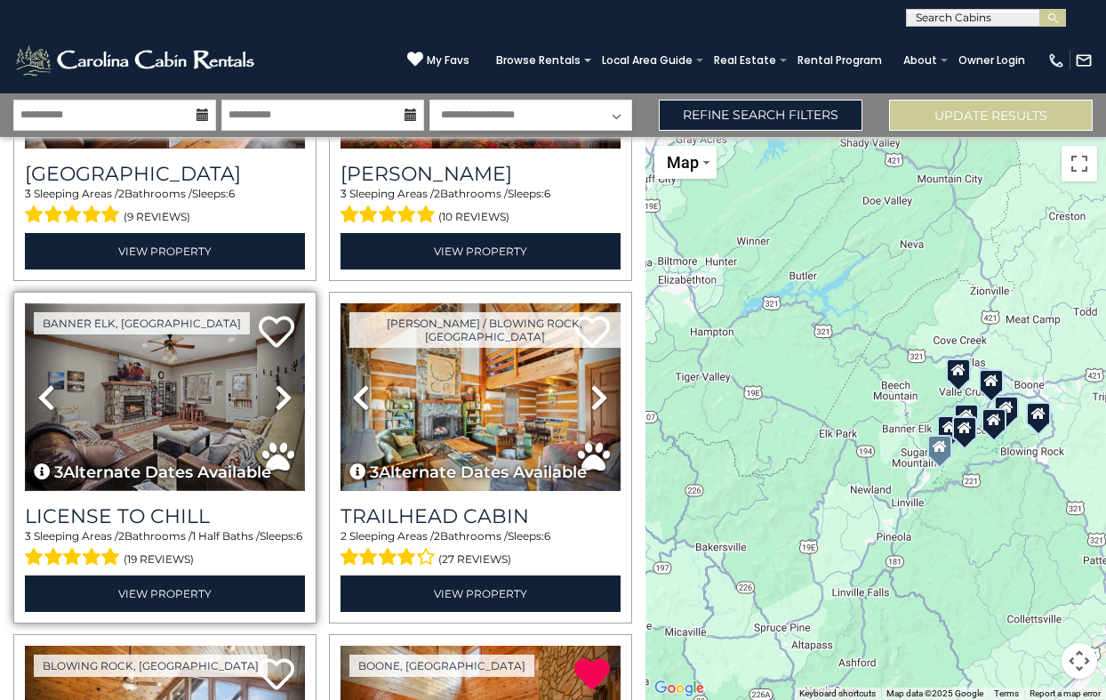
click at [182, 398] on img at bounding box center [165, 397] width 280 height 188
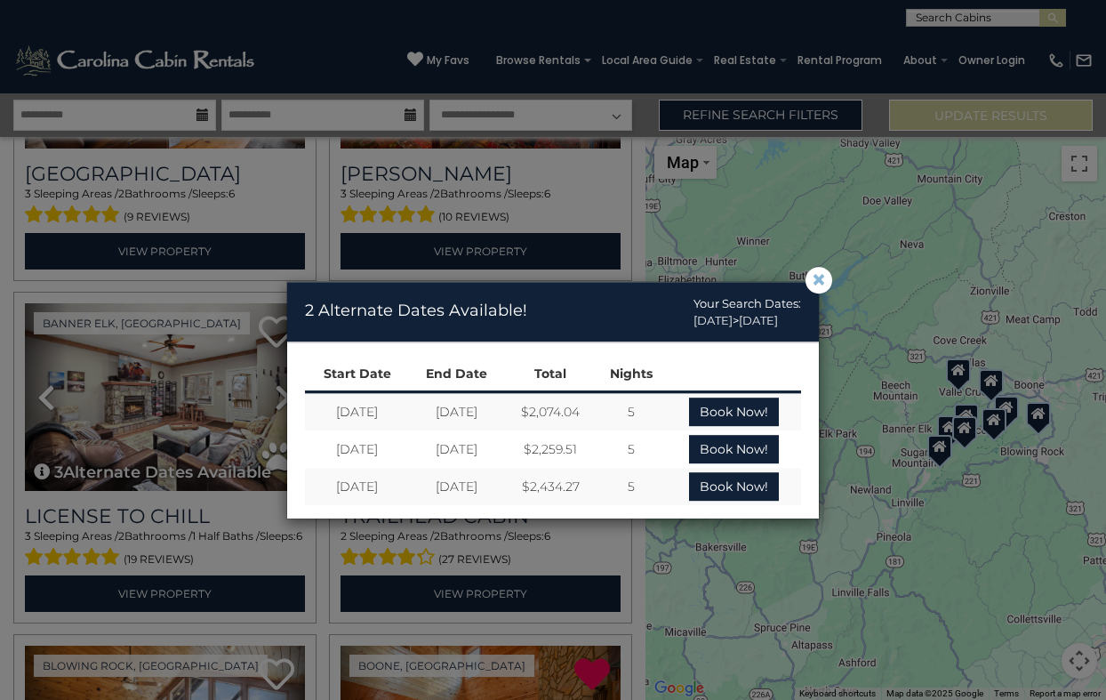
click at [819, 280] on span "×" at bounding box center [819, 280] width 16 height 0
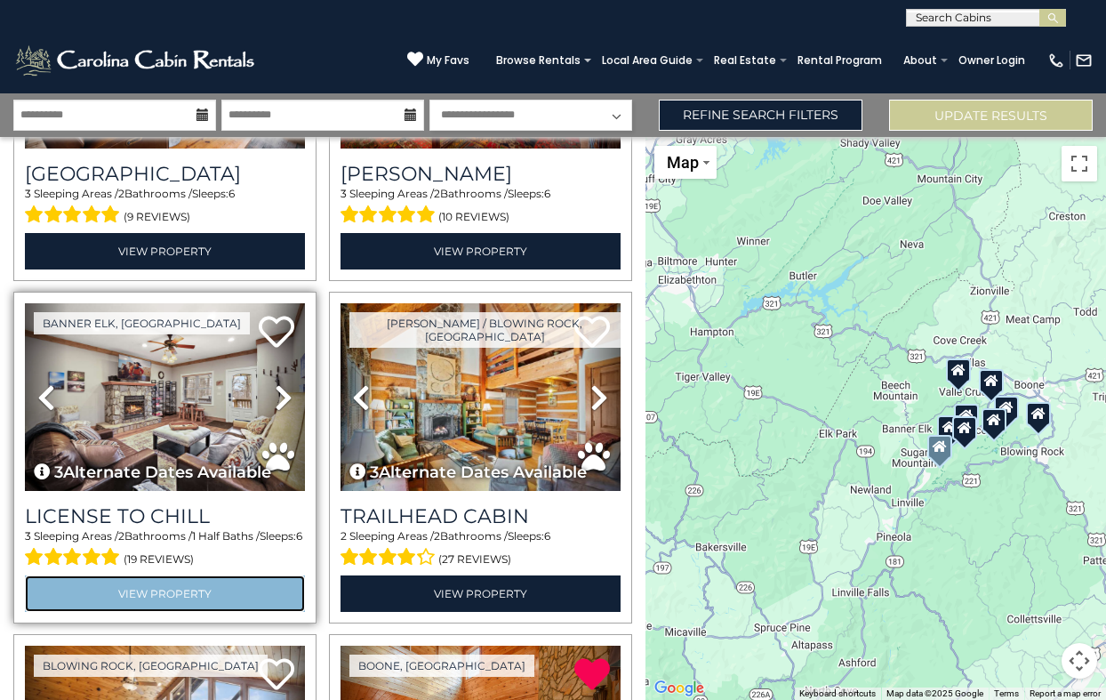
click at [189, 589] on link "View Property" at bounding box center [165, 593] width 280 height 36
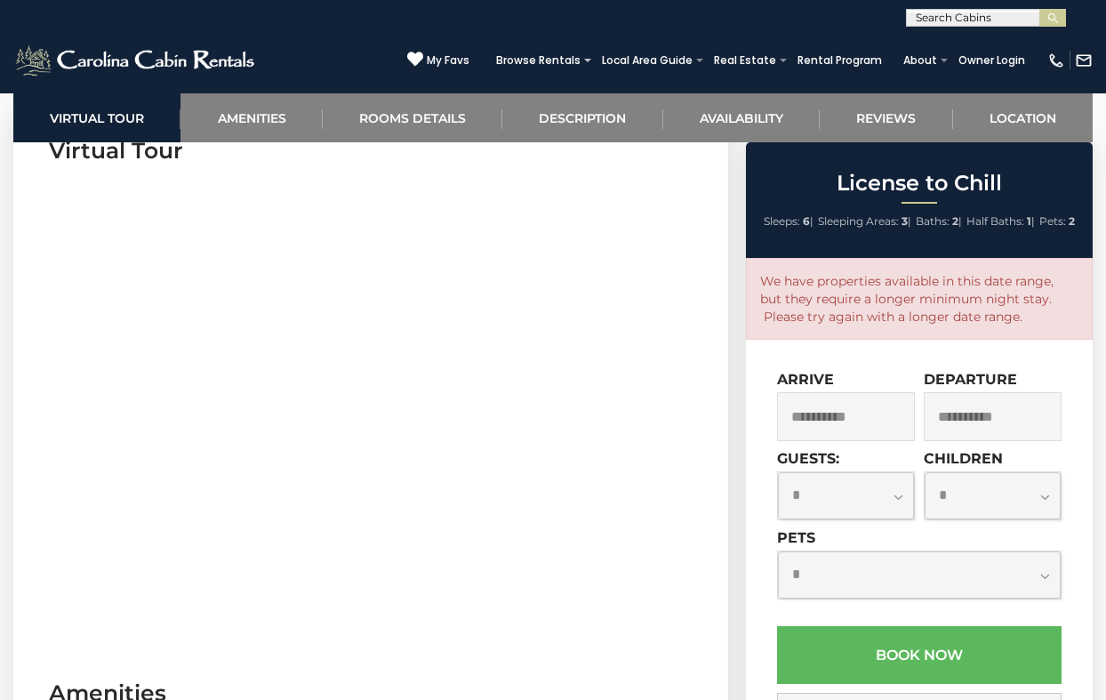
scroll to position [756, 0]
click at [423, 116] on link "Rooms Details" at bounding box center [413, 117] width 180 height 49
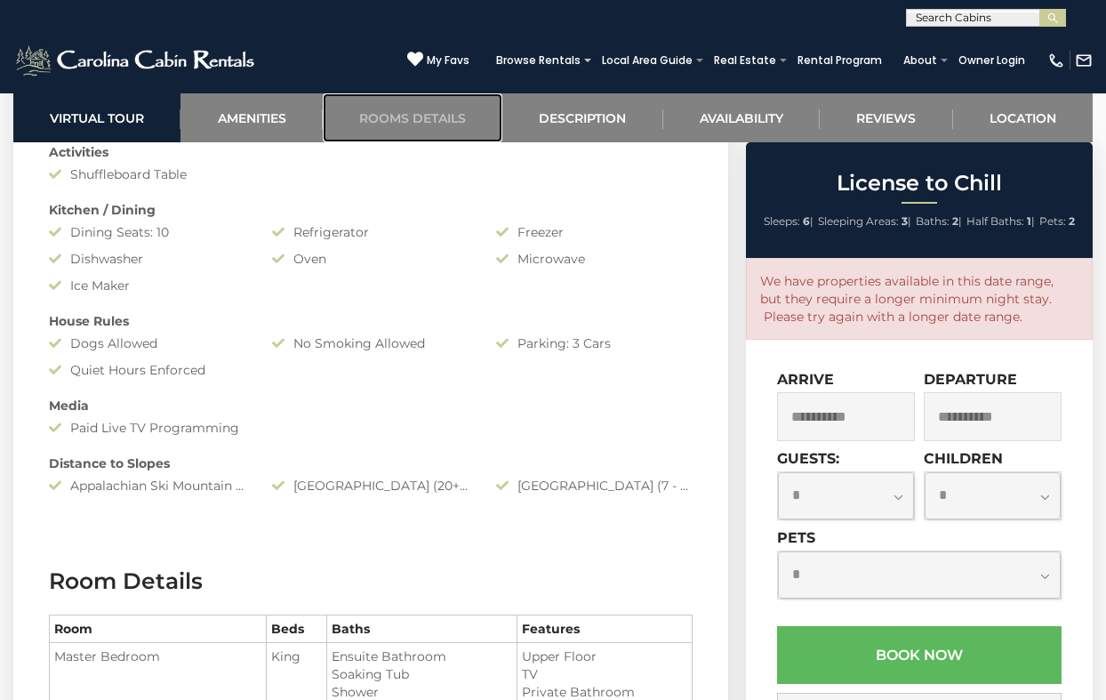
scroll to position [1524, 0]
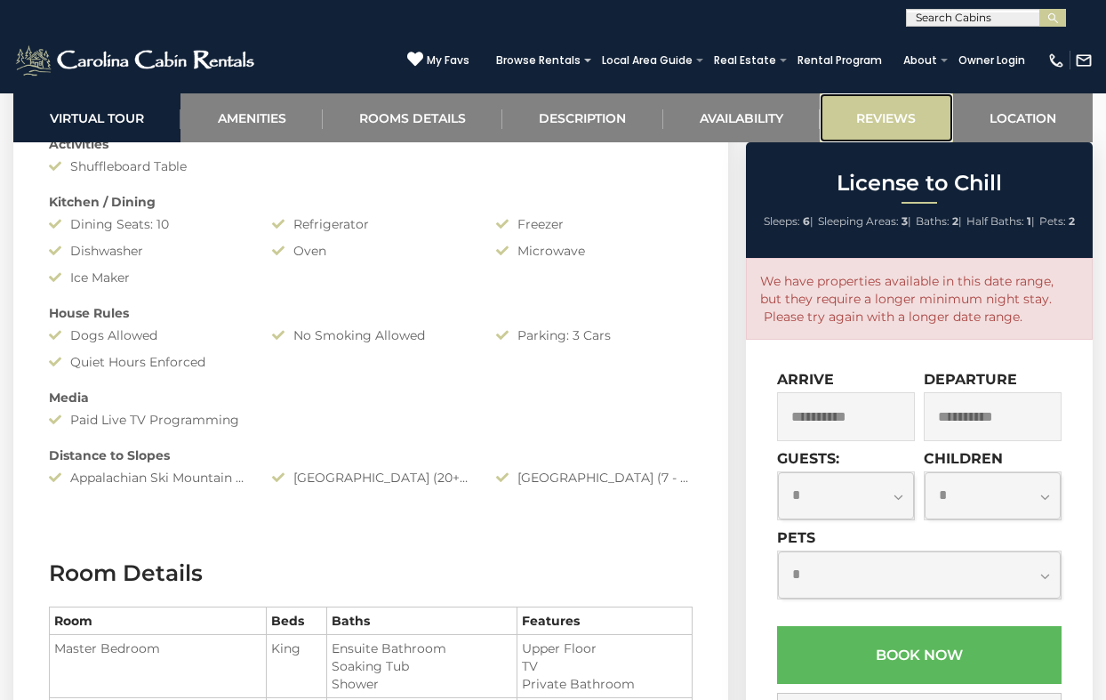
click at [891, 112] on link "Reviews" at bounding box center [886, 117] width 133 height 49
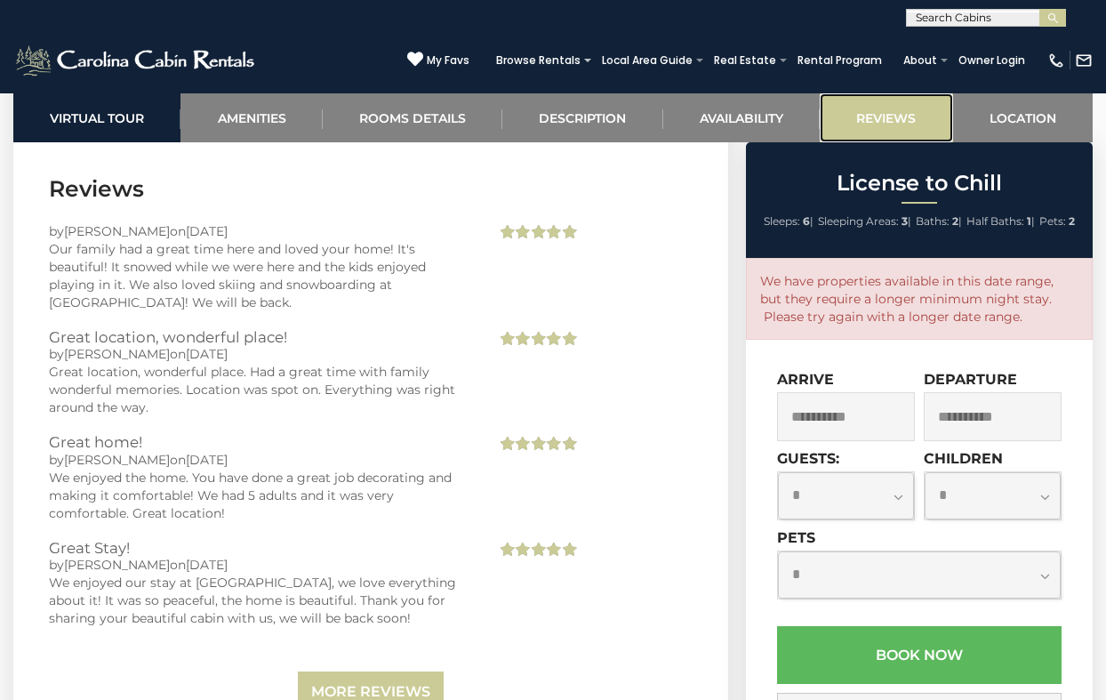
scroll to position [3911, 0]
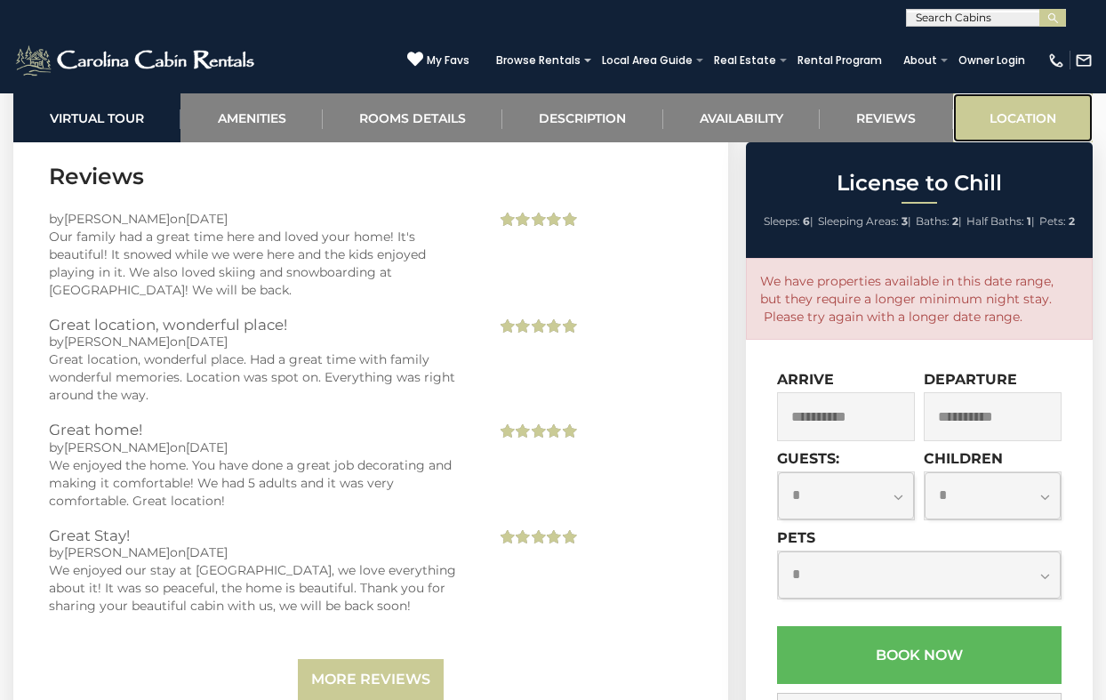
click at [1037, 120] on link "Location" at bounding box center [1023, 117] width 140 height 49
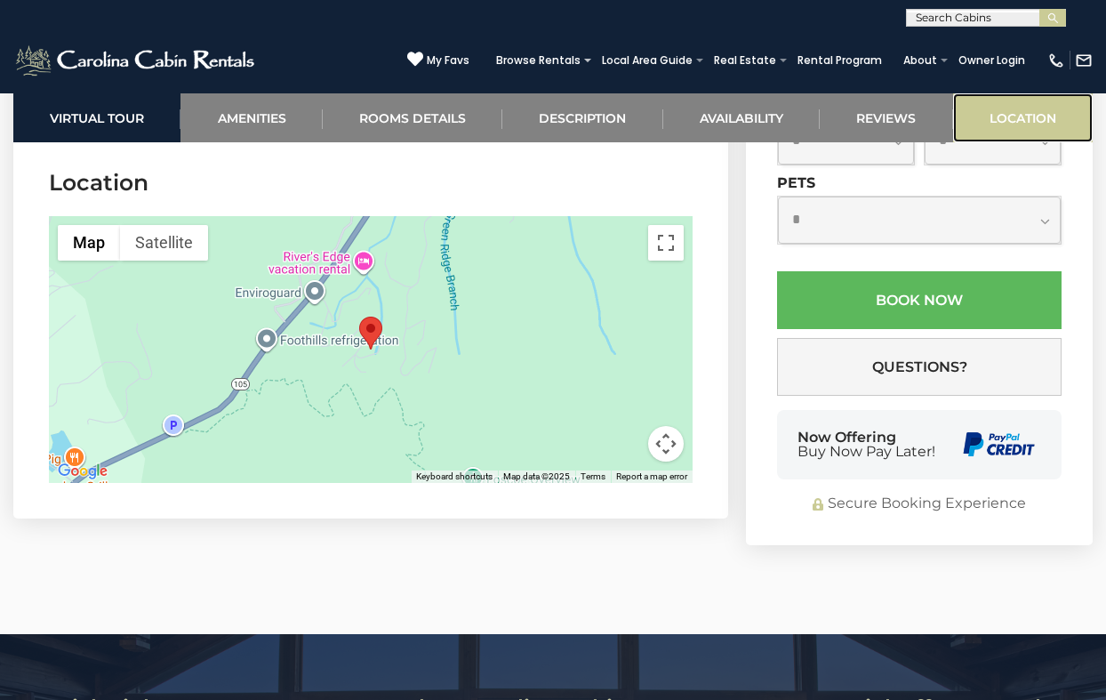
scroll to position [4513, 0]
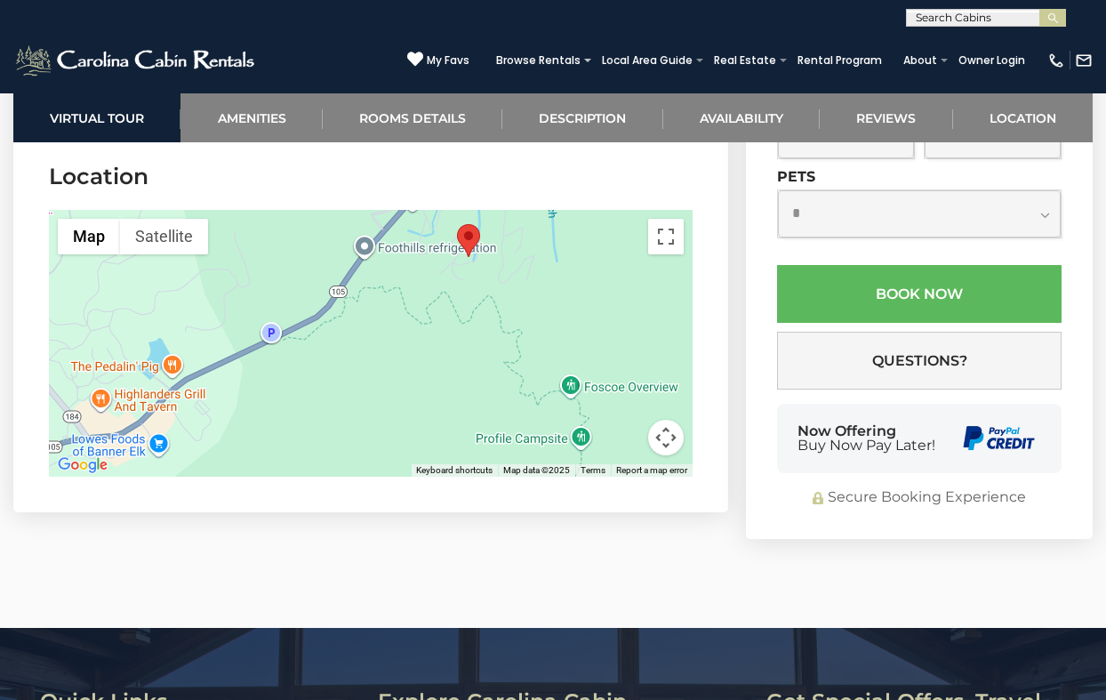
drag, startPoint x: 396, startPoint y: 369, endPoint x: 496, endPoint y: 283, distance: 132.4
click at [496, 283] on div at bounding box center [371, 343] width 644 height 267
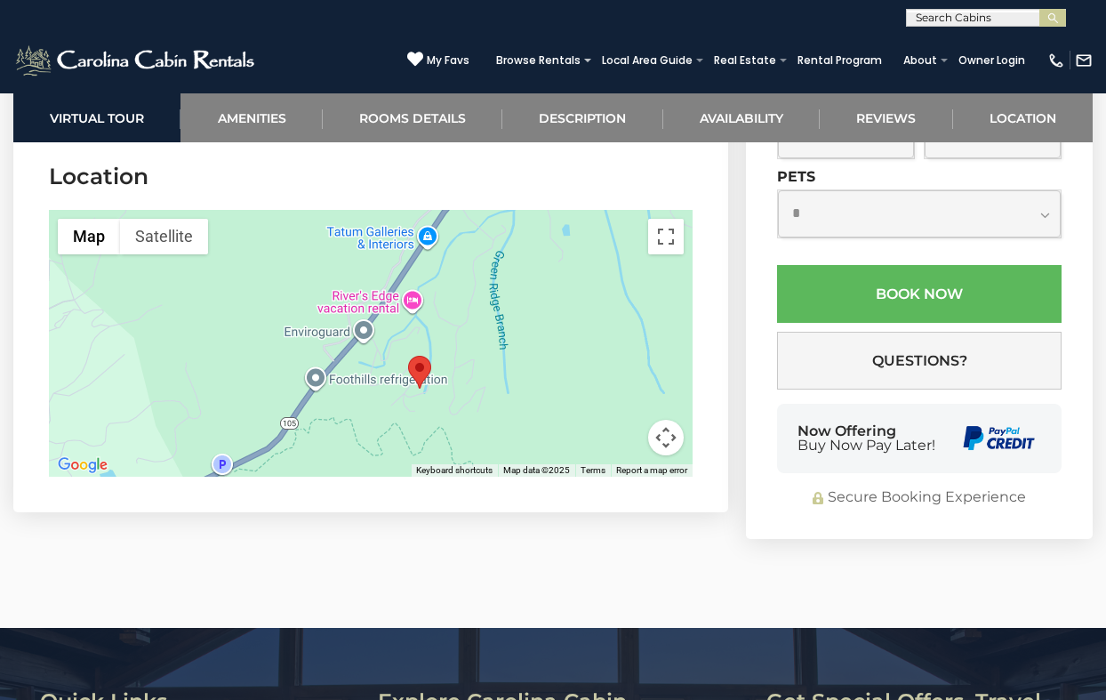
drag, startPoint x: 386, startPoint y: 385, endPoint x: 340, endPoint y: 517, distance: 139.5
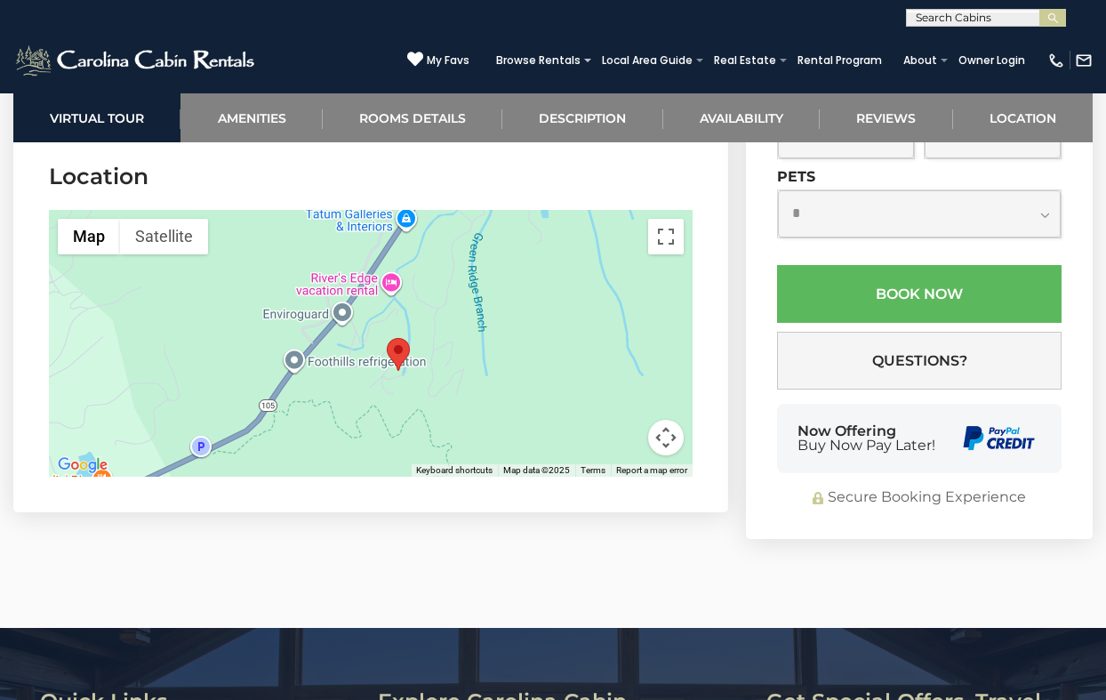
drag, startPoint x: 574, startPoint y: 276, endPoint x: 547, endPoint y: 259, distance: 31.6
click at [547, 259] on div at bounding box center [371, 343] width 644 height 267
click at [409, 389] on div at bounding box center [371, 343] width 644 height 267
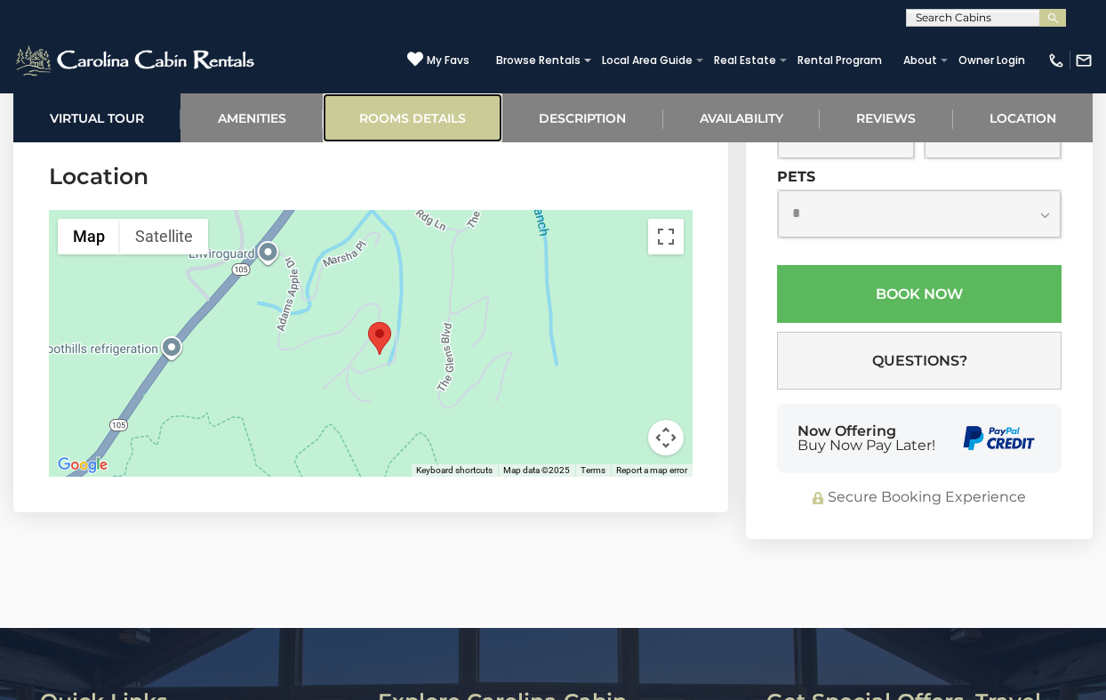
click at [437, 116] on link "Rooms Details" at bounding box center [413, 117] width 180 height 49
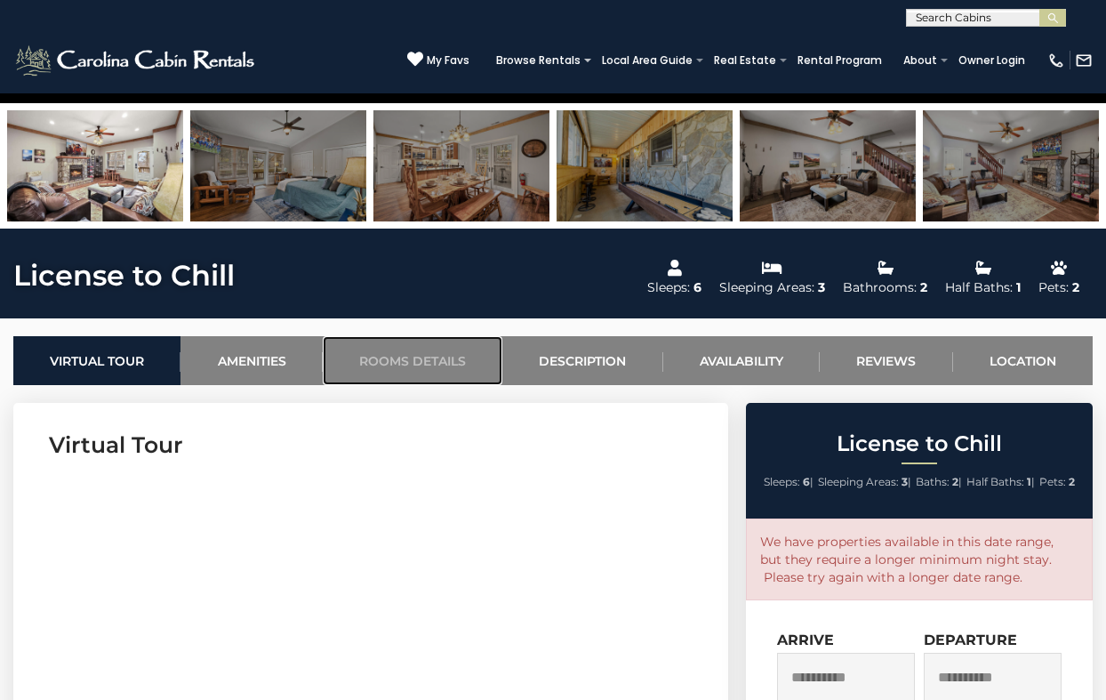
scroll to position [460, 0]
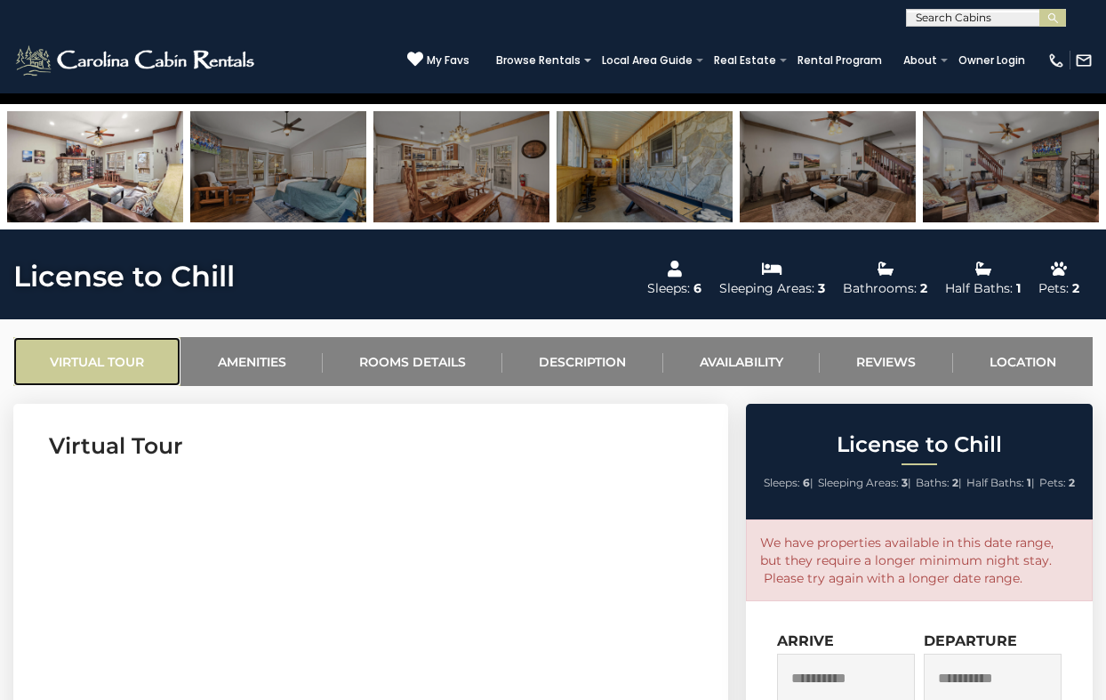
click at [132, 353] on link "Virtual Tour" at bounding box center [96, 361] width 167 height 49
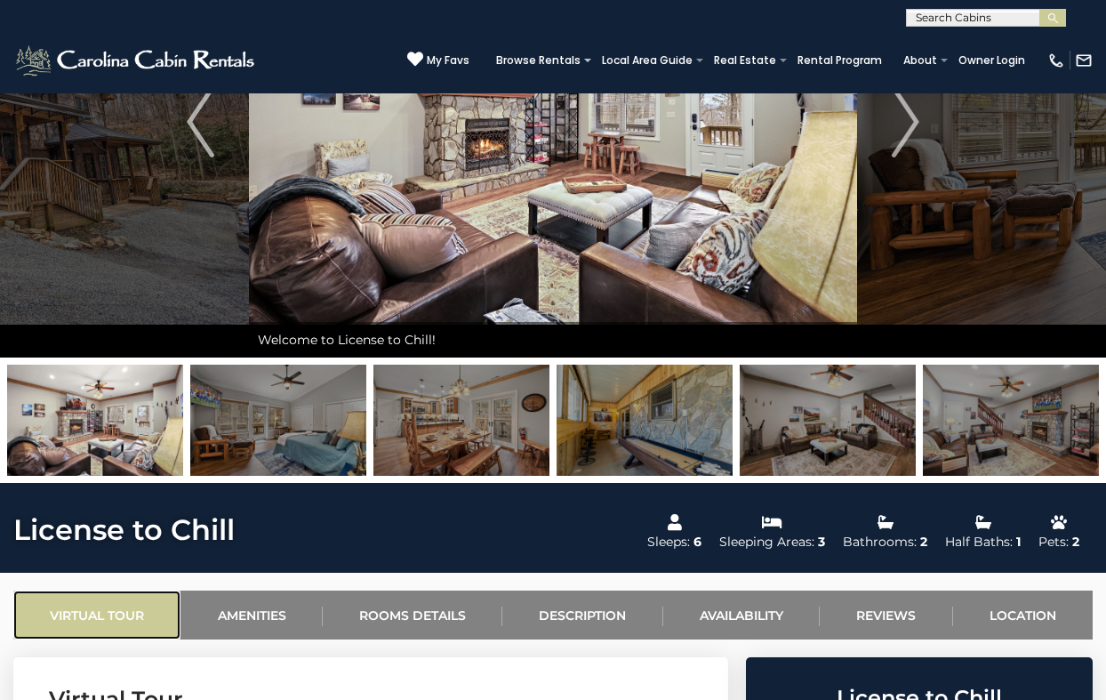
scroll to position [176, 0]
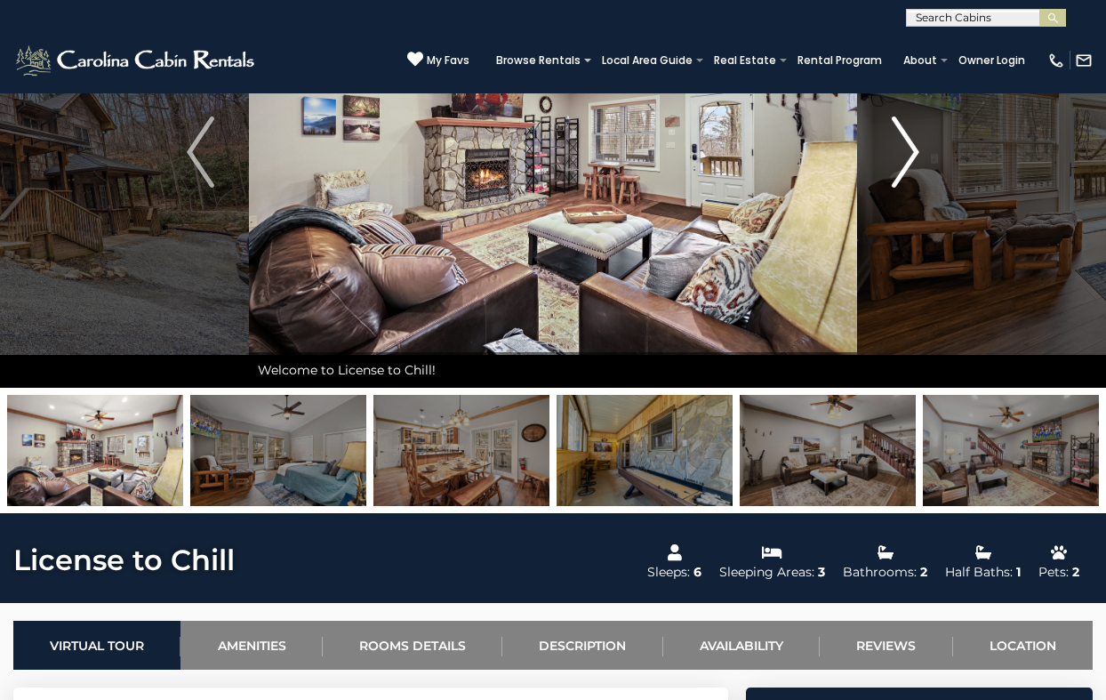
click at [907, 149] on img "Next" at bounding box center [905, 151] width 27 height 71
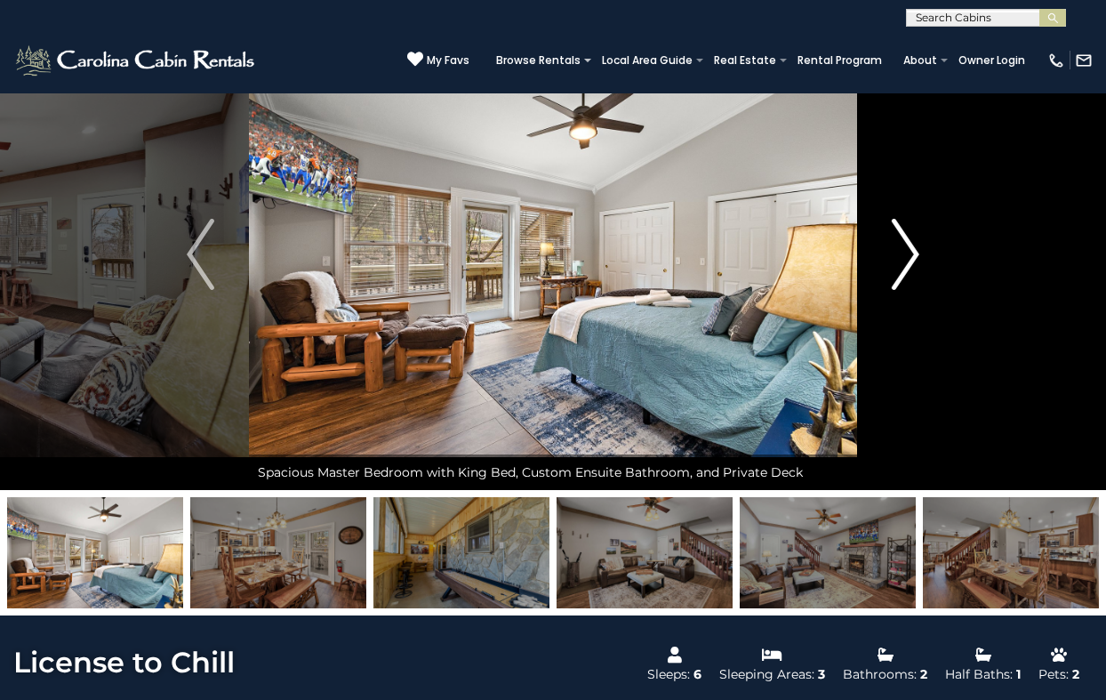
scroll to position [55, 0]
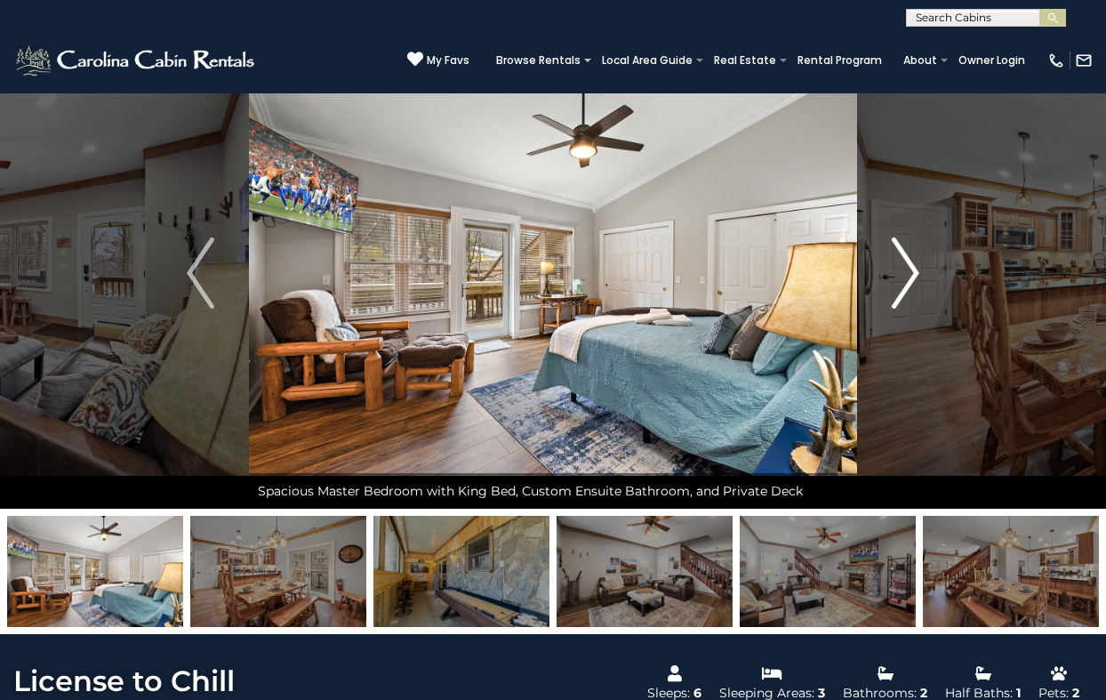
click at [910, 263] on img "Next" at bounding box center [905, 272] width 27 height 71
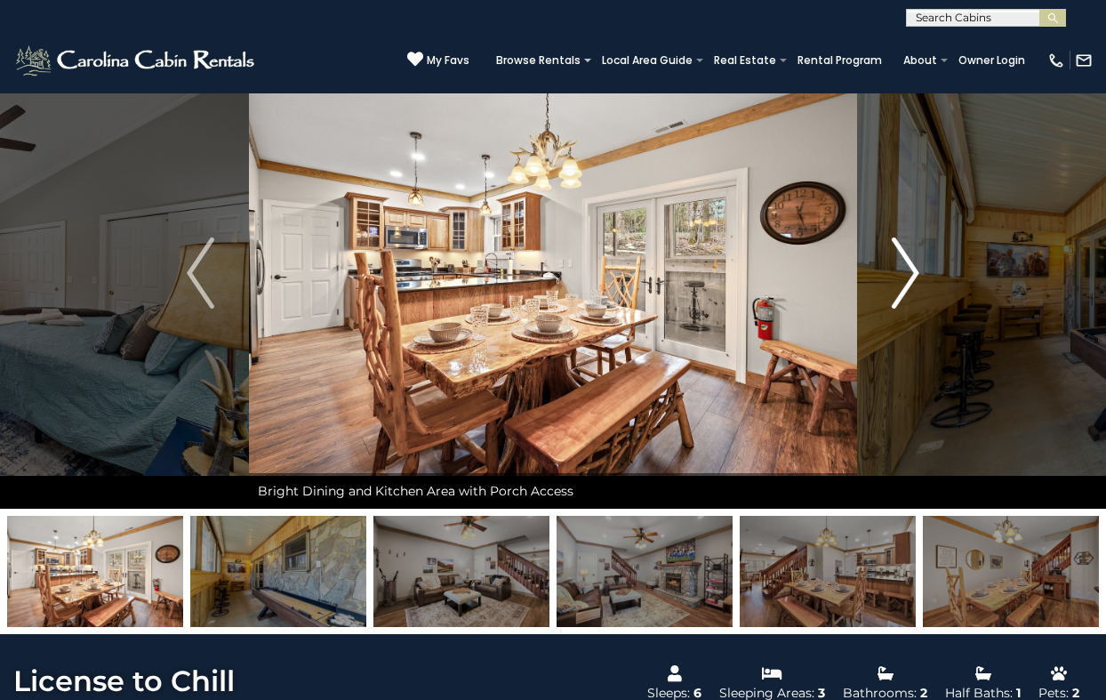
click at [910, 263] on img "Next" at bounding box center [905, 272] width 27 height 71
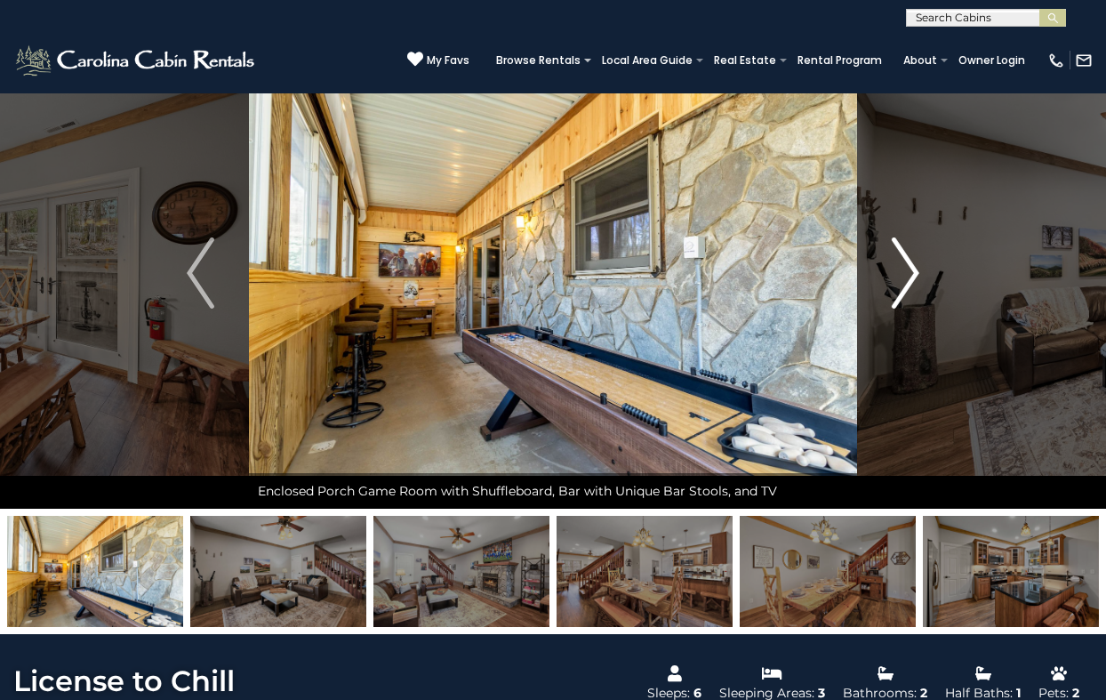
click at [910, 263] on img "Next" at bounding box center [905, 272] width 27 height 71
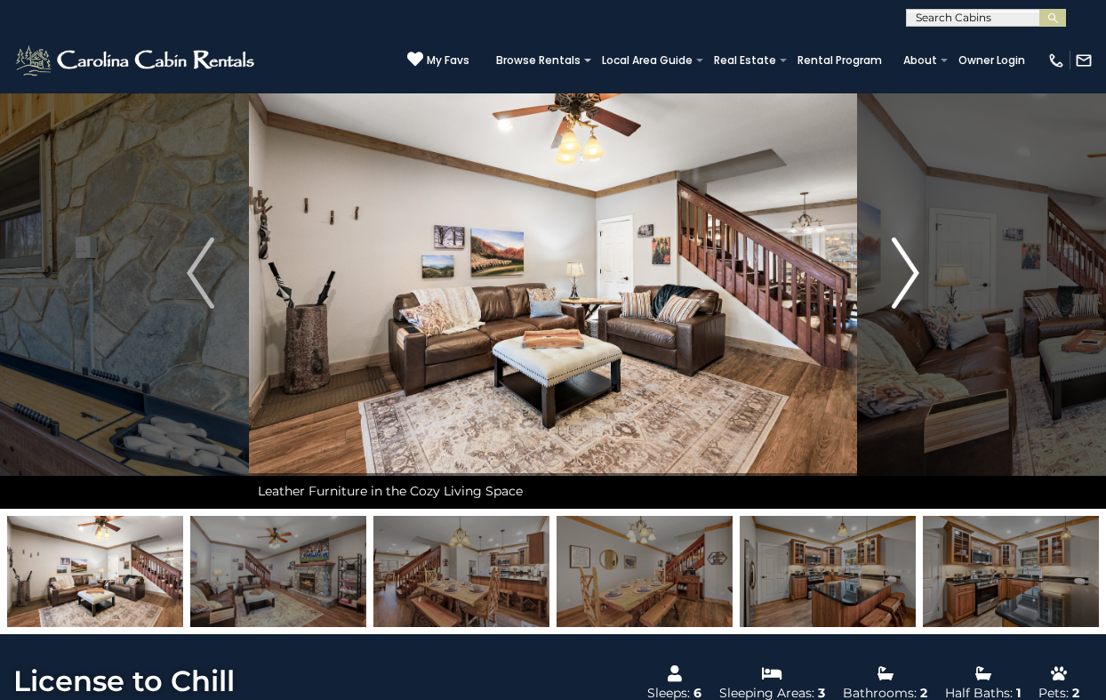
click at [910, 263] on img "Next" at bounding box center [905, 272] width 27 height 71
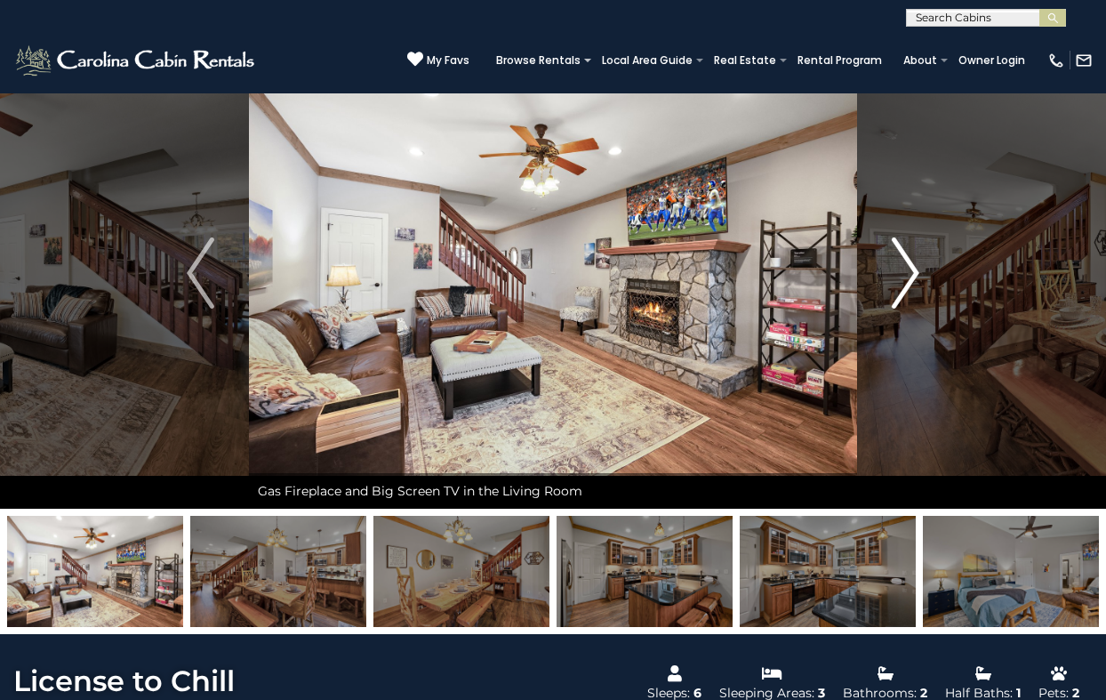
click at [910, 263] on img "Next" at bounding box center [905, 272] width 27 height 71
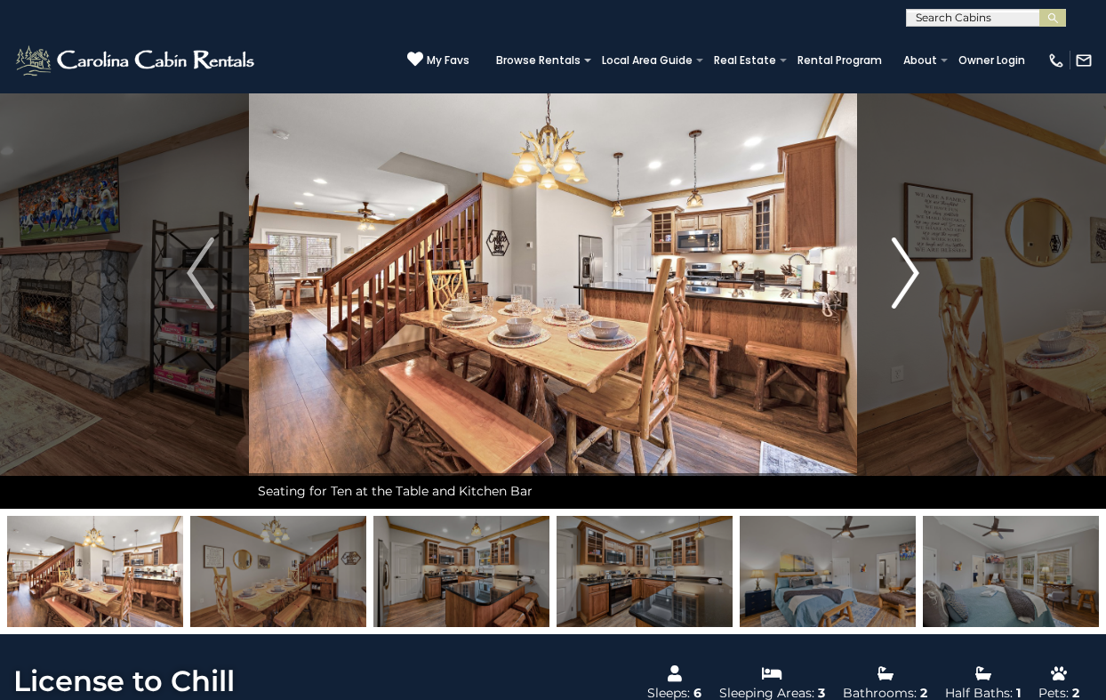
click at [910, 263] on img "Next" at bounding box center [905, 272] width 27 height 71
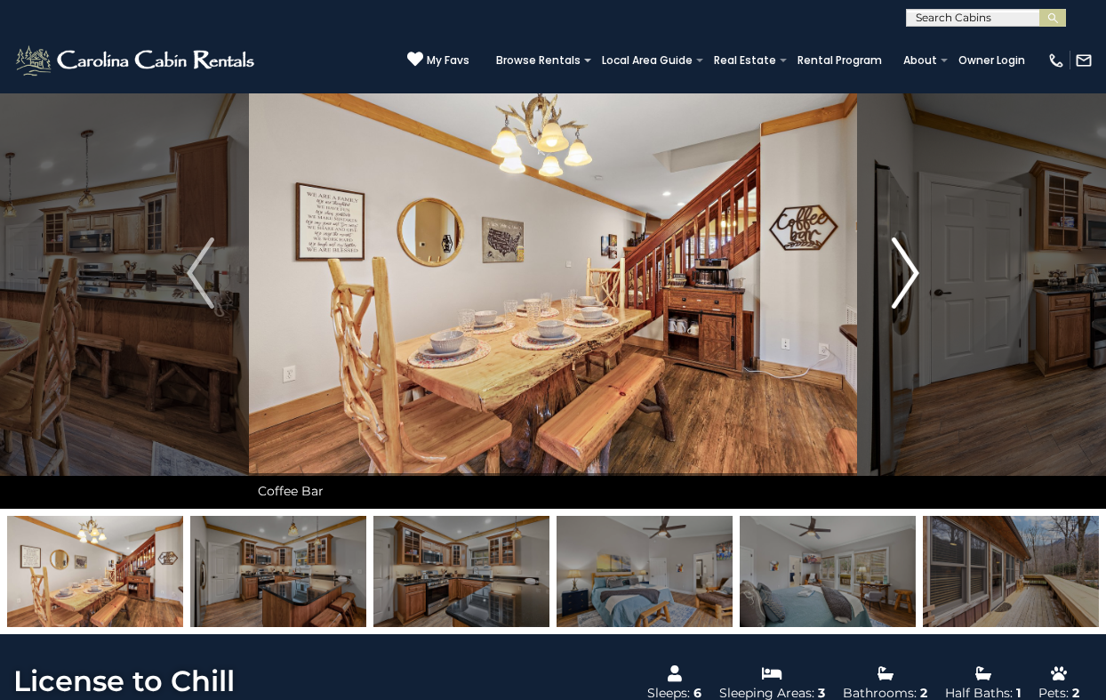
click at [910, 263] on img "Next" at bounding box center [905, 272] width 27 height 71
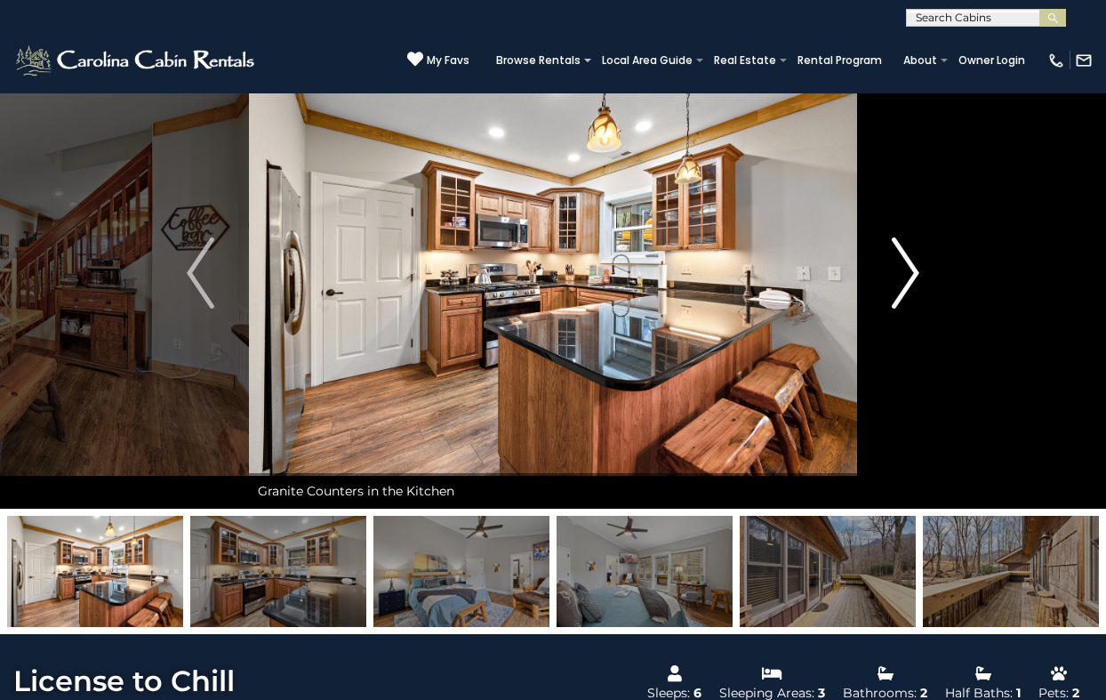
click at [910, 263] on img "Next" at bounding box center [905, 272] width 27 height 71
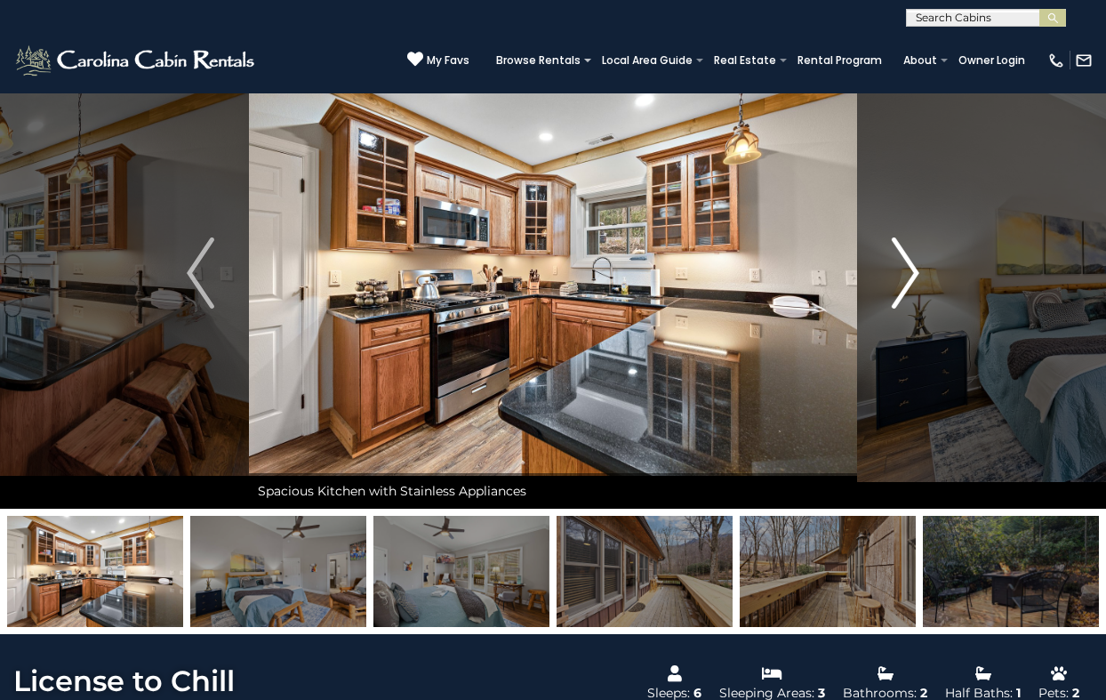
click at [910, 263] on img "Next" at bounding box center [905, 272] width 27 height 71
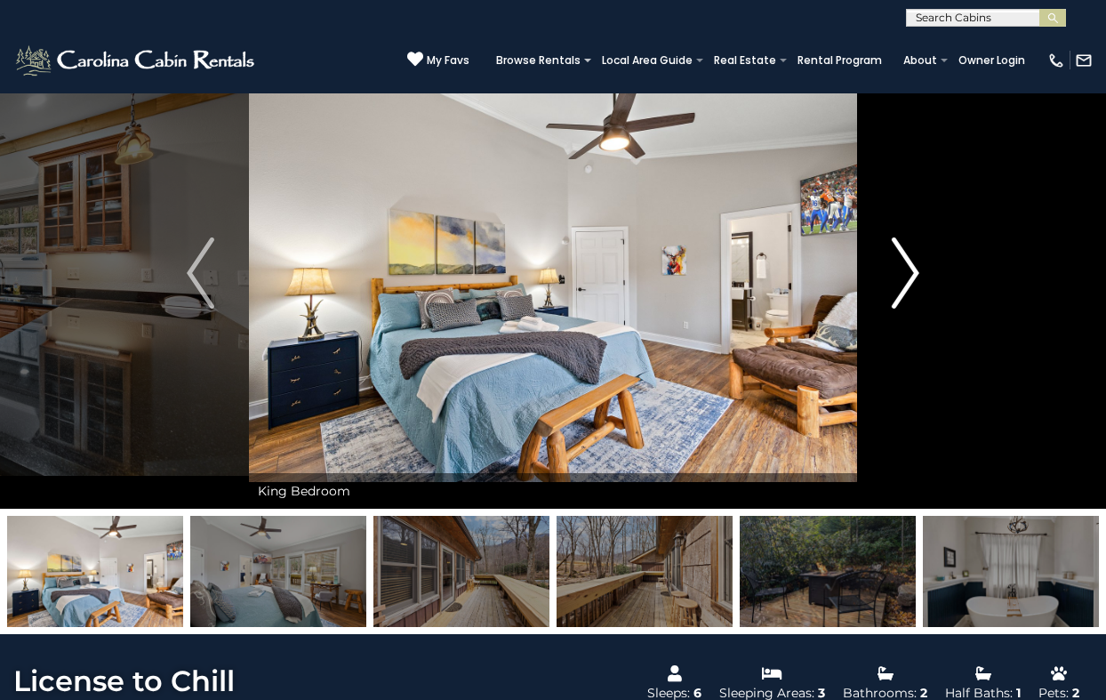
click at [910, 263] on img "Next" at bounding box center [905, 272] width 27 height 71
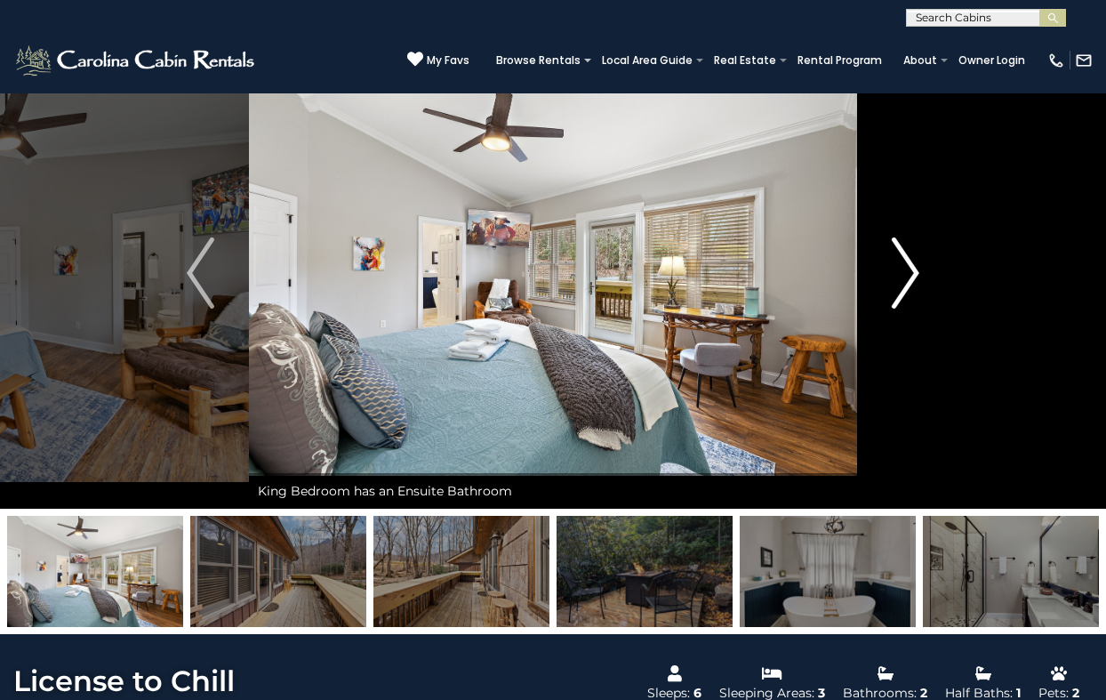
click at [910, 263] on img "Next" at bounding box center [905, 272] width 27 height 71
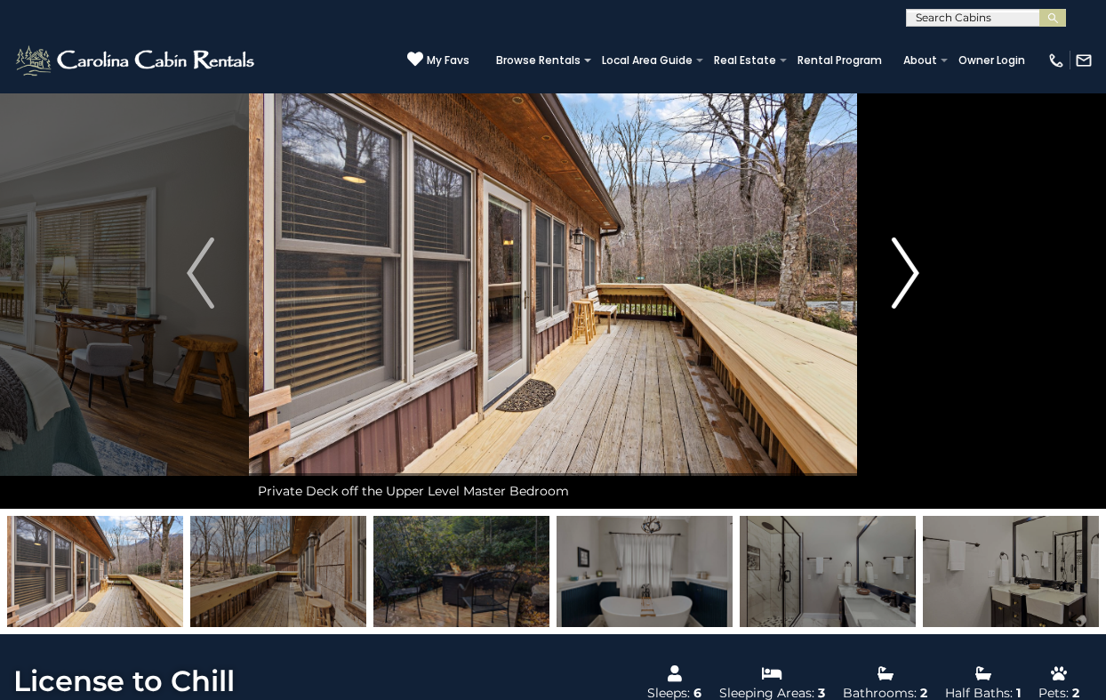
click at [910, 263] on img "Next" at bounding box center [905, 272] width 27 height 71
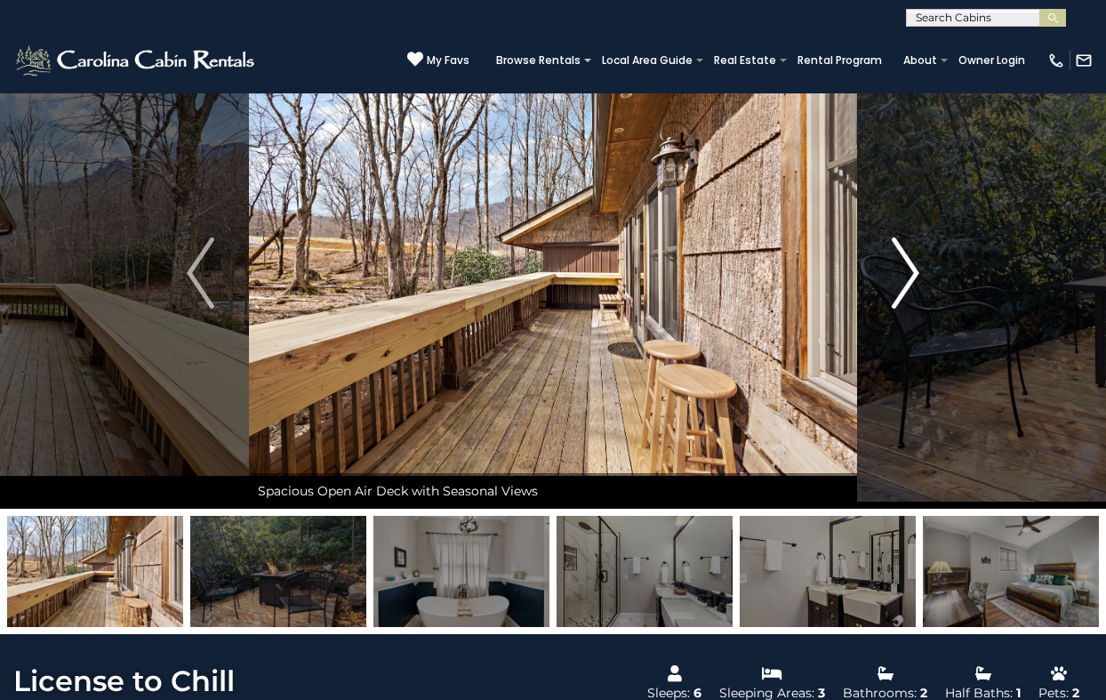
click at [910, 263] on img "Next" at bounding box center [905, 272] width 27 height 71
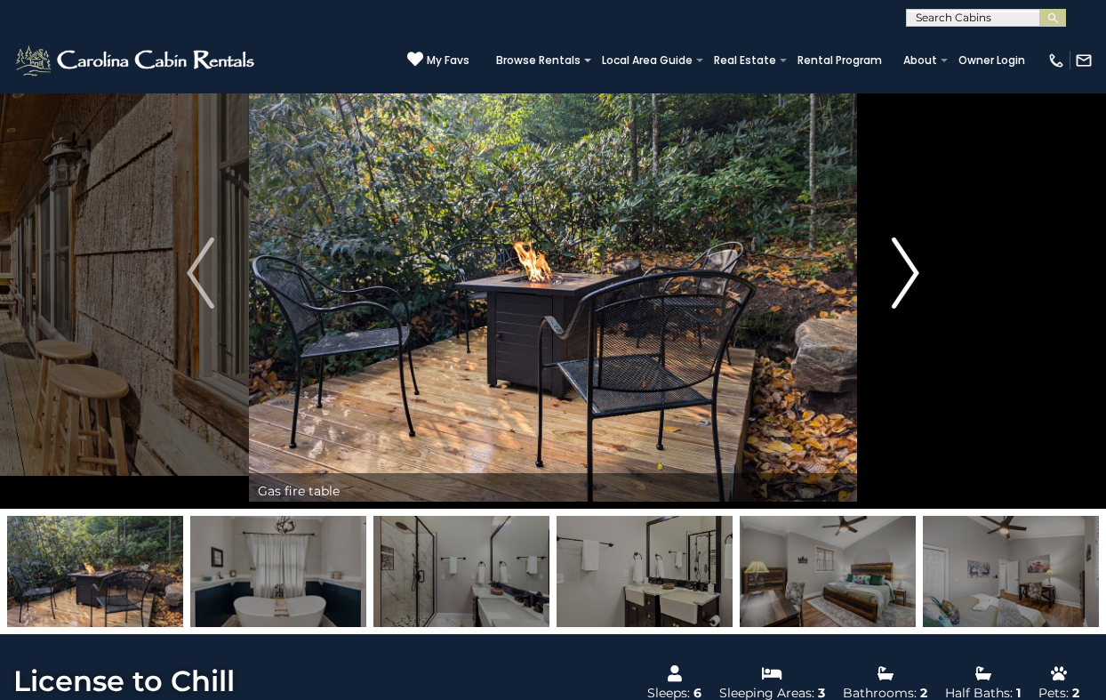
click at [910, 263] on img "Next" at bounding box center [905, 272] width 27 height 71
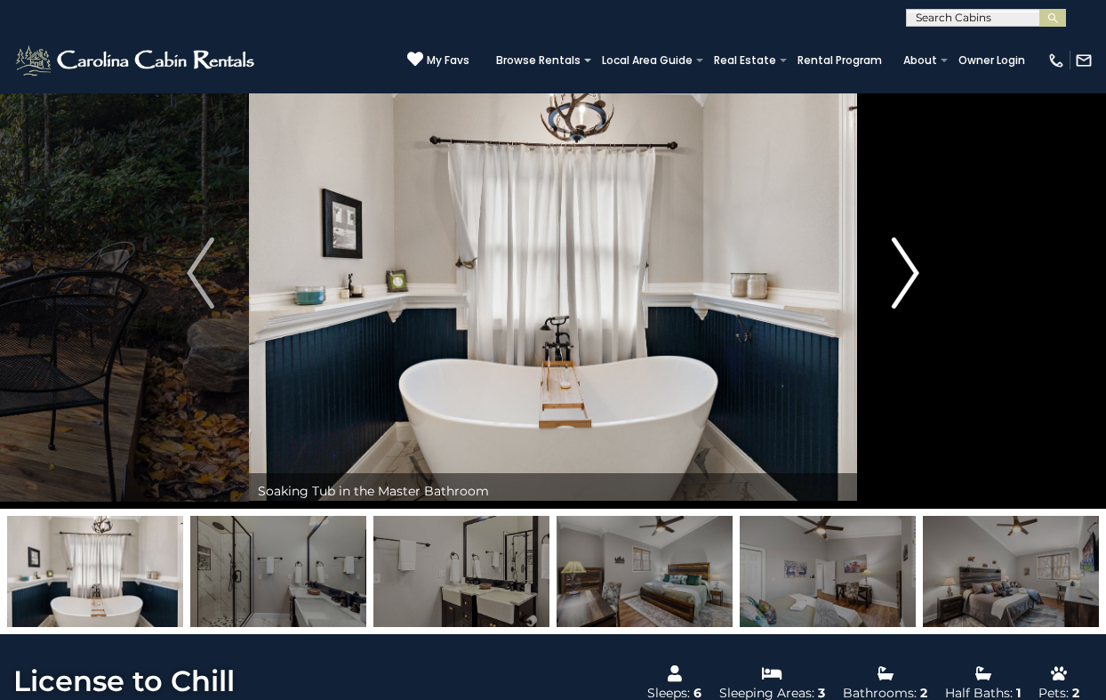
click at [910, 263] on img "Next" at bounding box center [905, 272] width 27 height 71
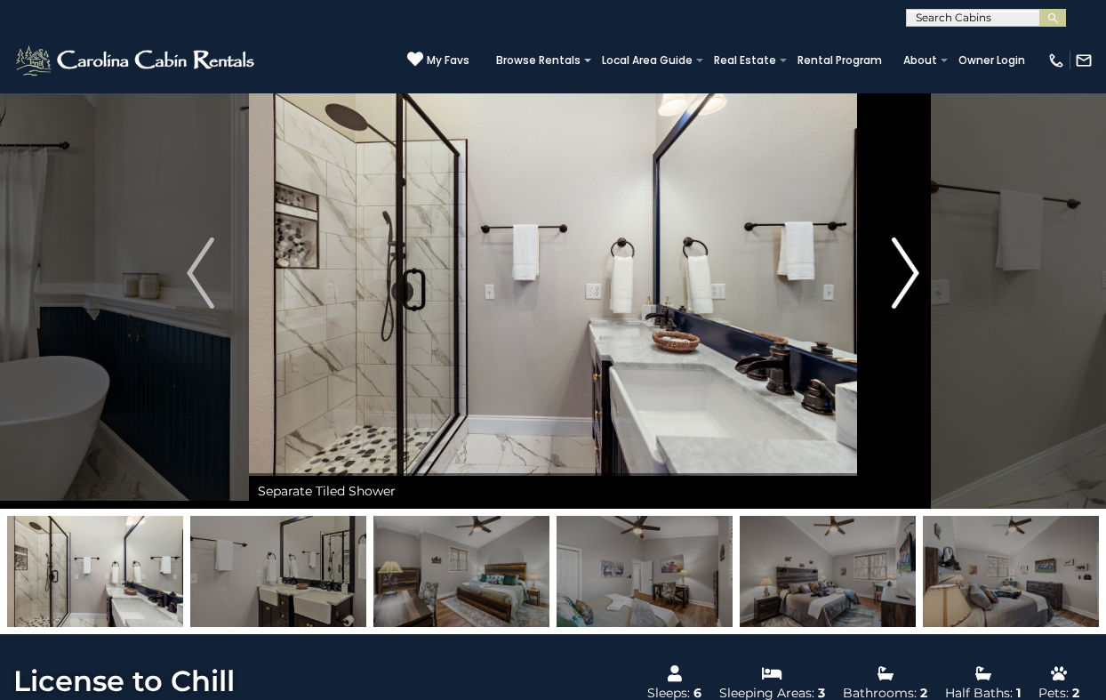
click at [910, 263] on img "Next" at bounding box center [905, 272] width 27 height 71
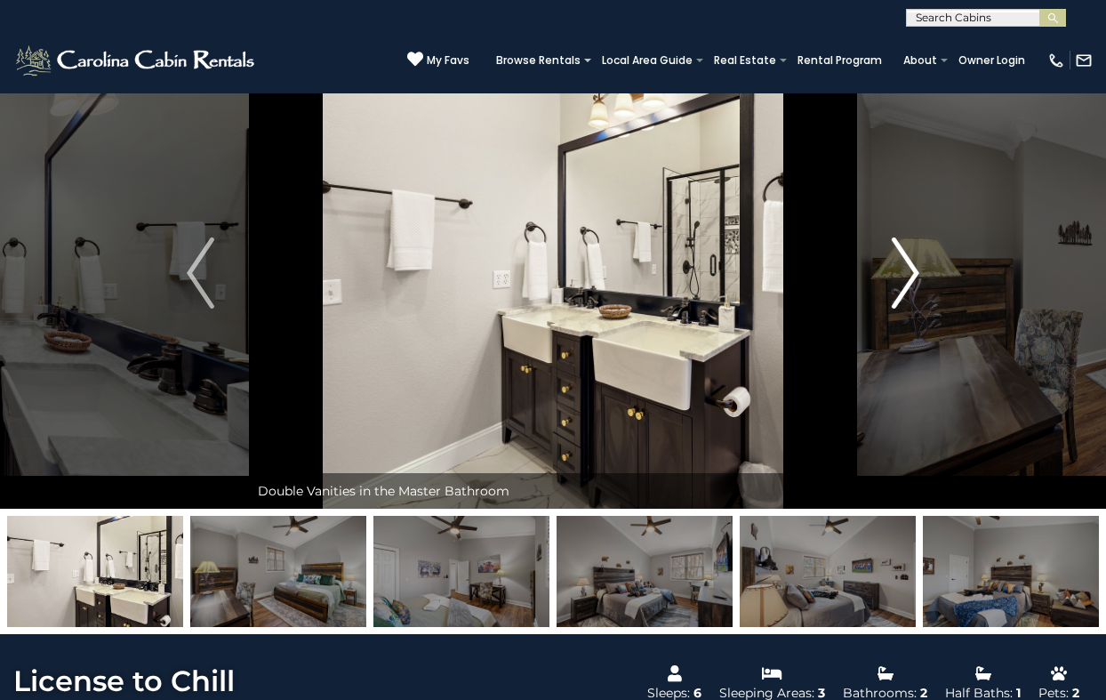
click at [910, 263] on img "Next" at bounding box center [905, 272] width 27 height 71
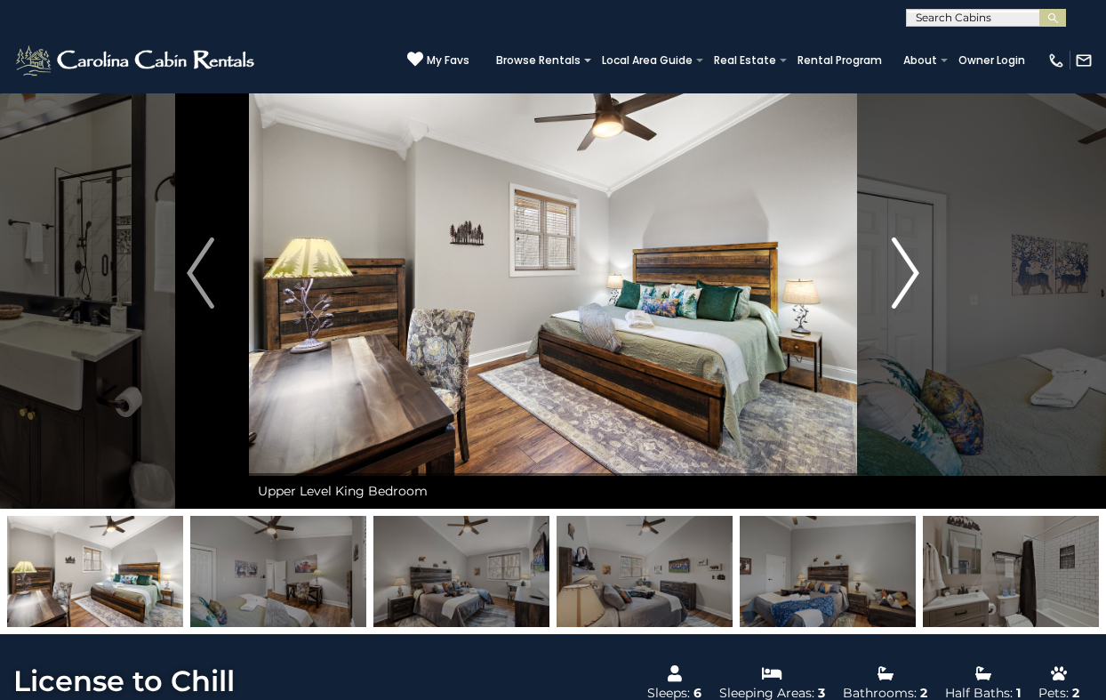
click at [910, 263] on img "Next" at bounding box center [905, 272] width 27 height 71
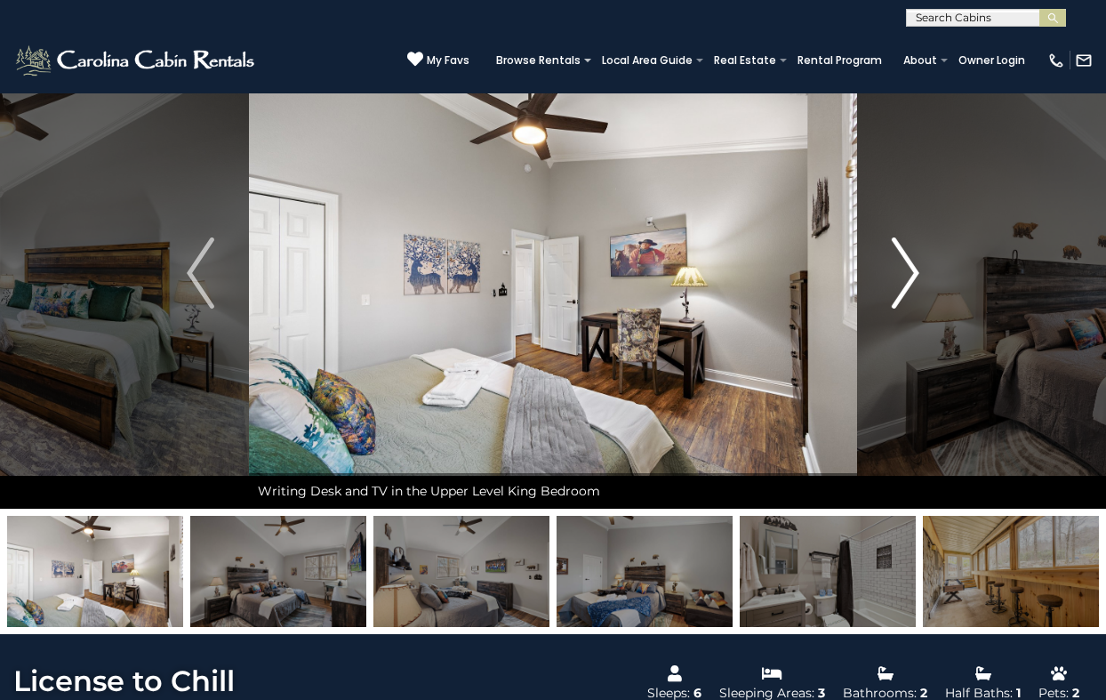
click at [910, 263] on img "Next" at bounding box center [905, 272] width 27 height 71
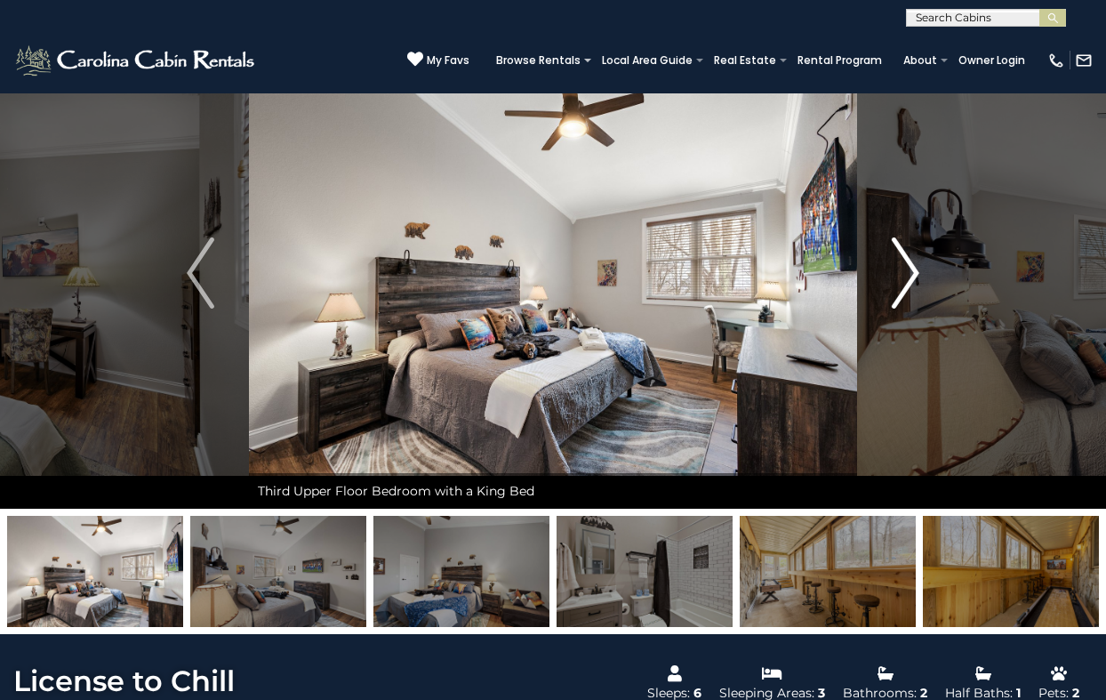
click at [910, 263] on img "Next" at bounding box center [905, 272] width 27 height 71
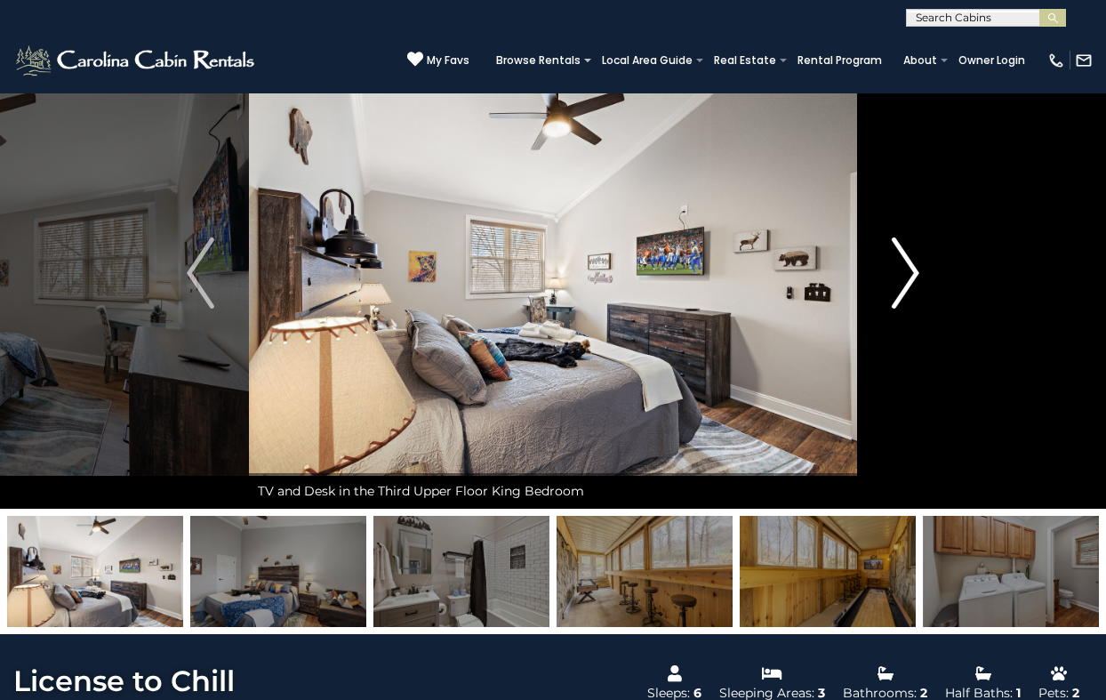
click at [910, 263] on img "Next" at bounding box center [905, 272] width 27 height 71
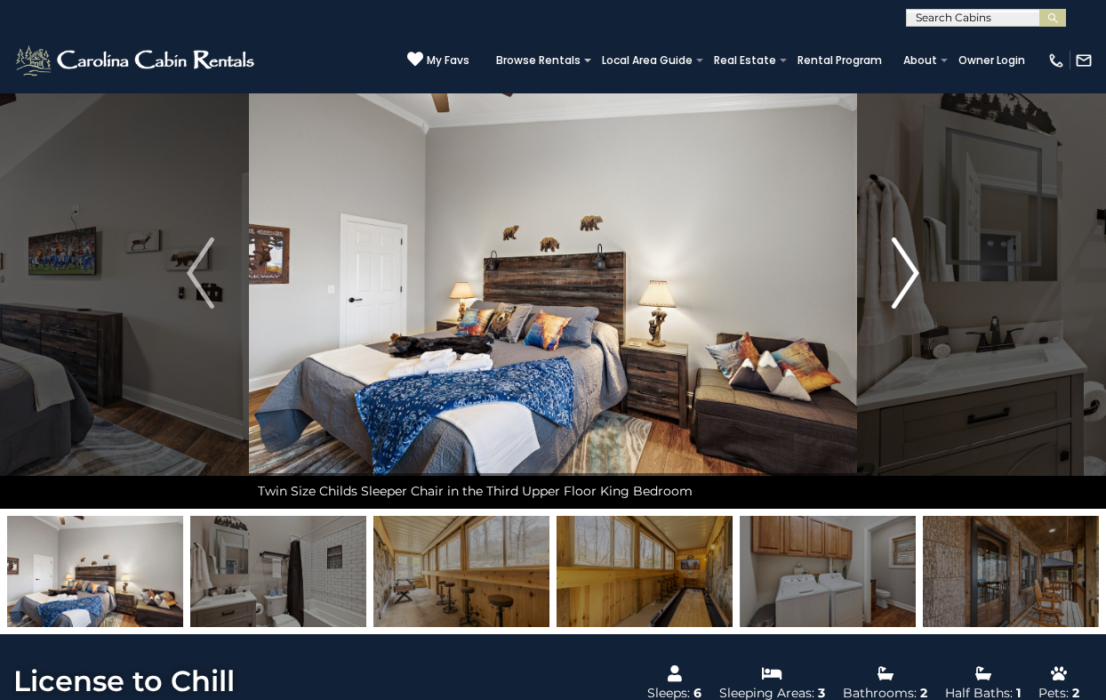
click at [910, 263] on img "Next" at bounding box center [905, 272] width 27 height 71
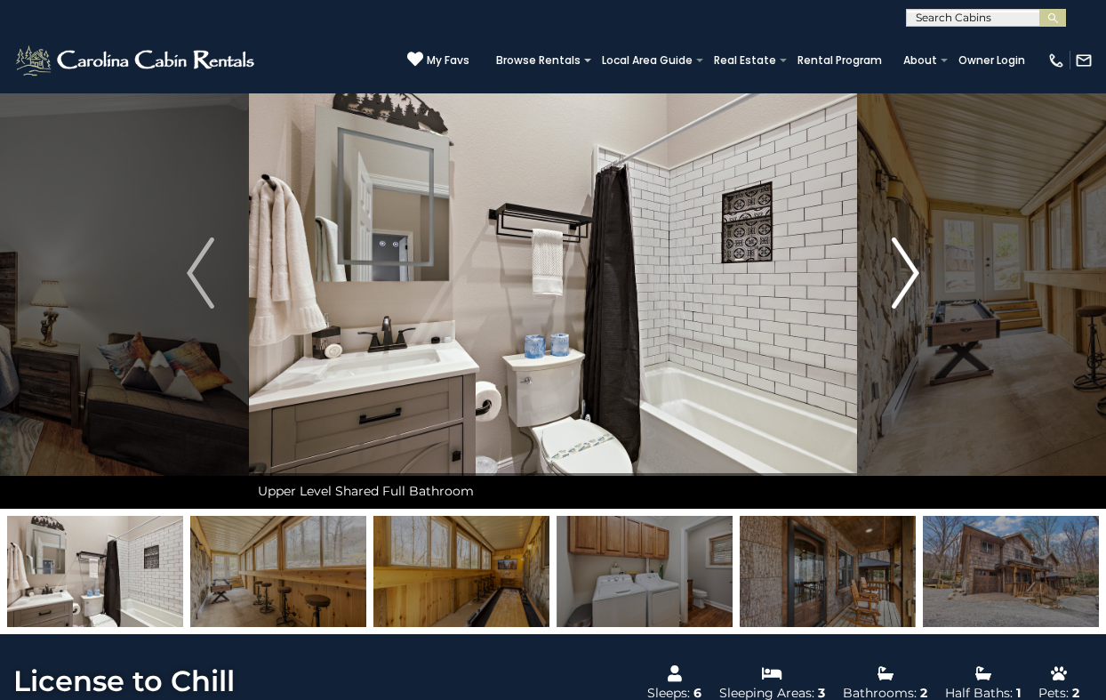
click at [910, 263] on img "Next" at bounding box center [905, 272] width 27 height 71
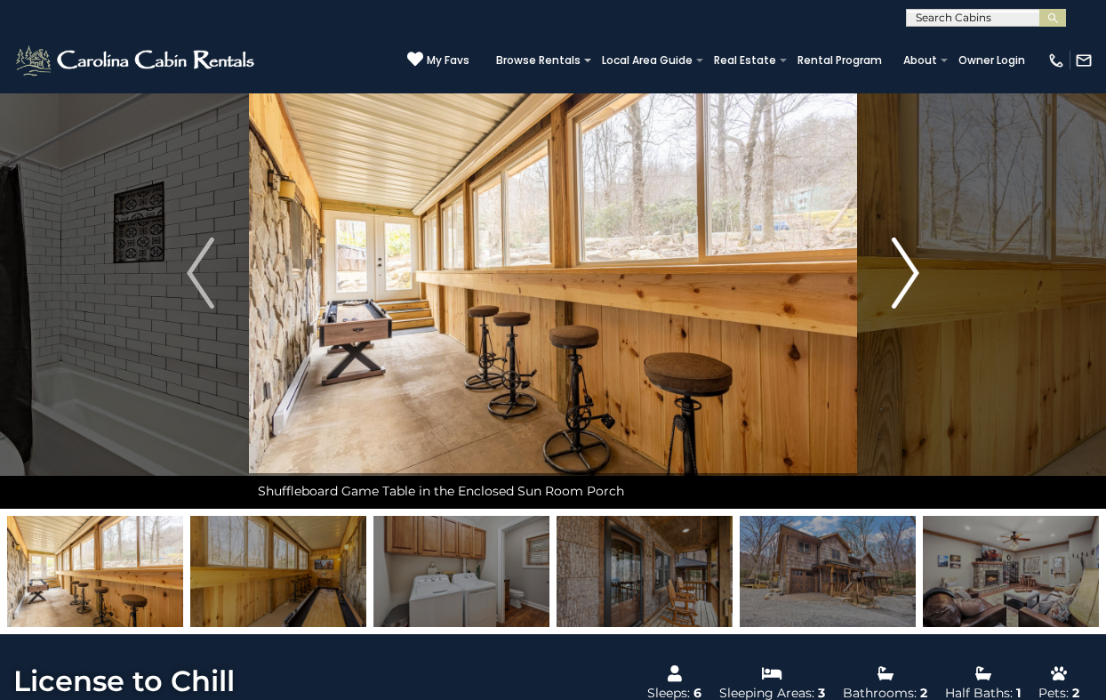
click at [910, 263] on img "Next" at bounding box center [905, 272] width 27 height 71
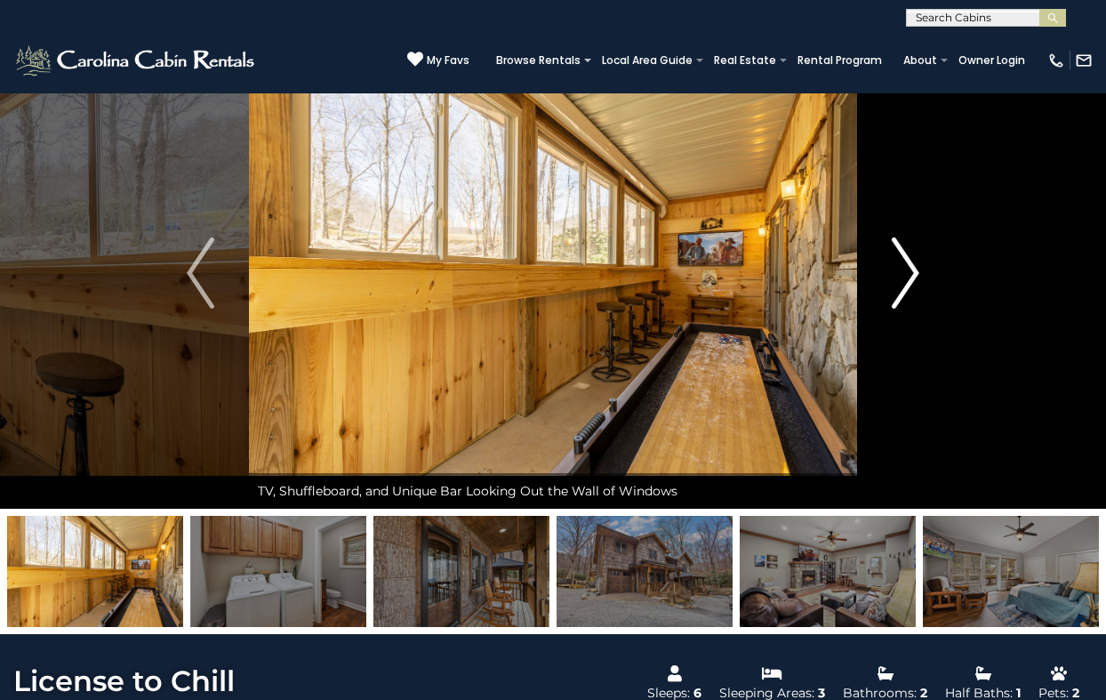
click at [910, 263] on img "Next" at bounding box center [905, 272] width 27 height 71
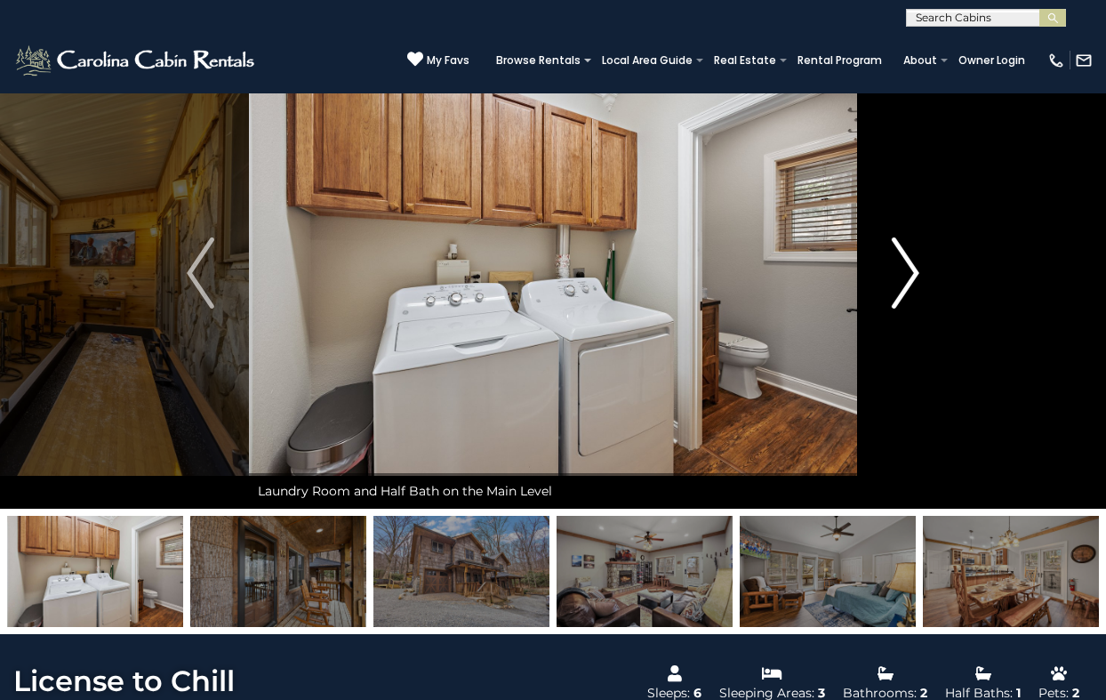
click at [910, 263] on img "Next" at bounding box center [905, 272] width 27 height 71
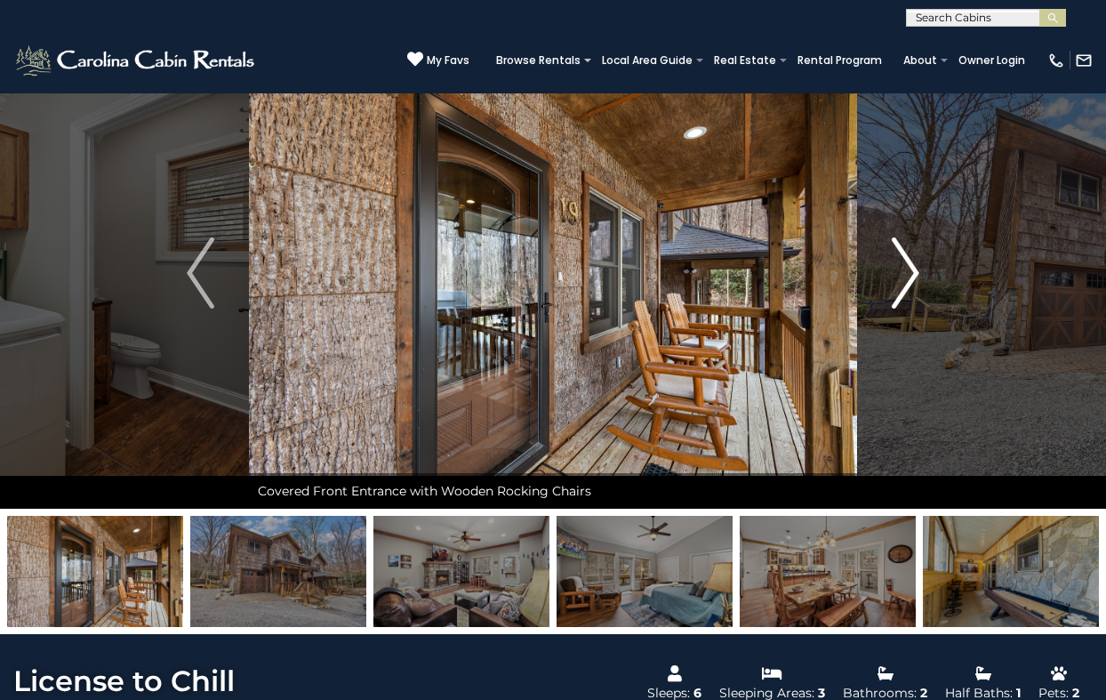
click at [910, 263] on img "Next" at bounding box center [905, 272] width 27 height 71
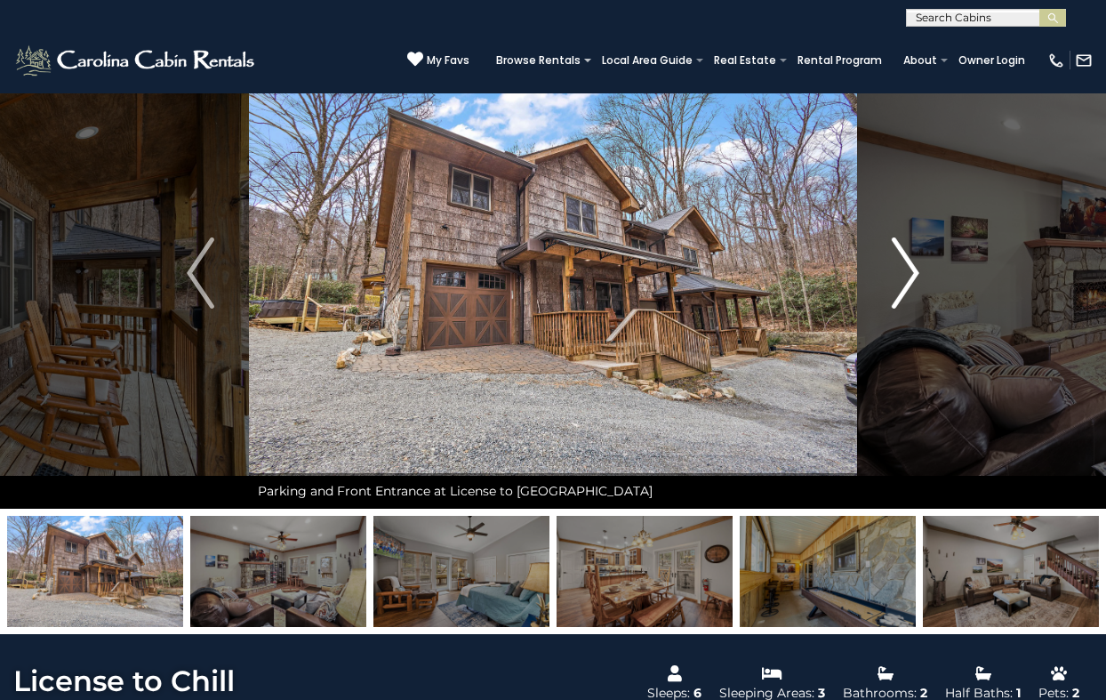
click at [910, 263] on img "Next" at bounding box center [905, 272] width 27 height 71
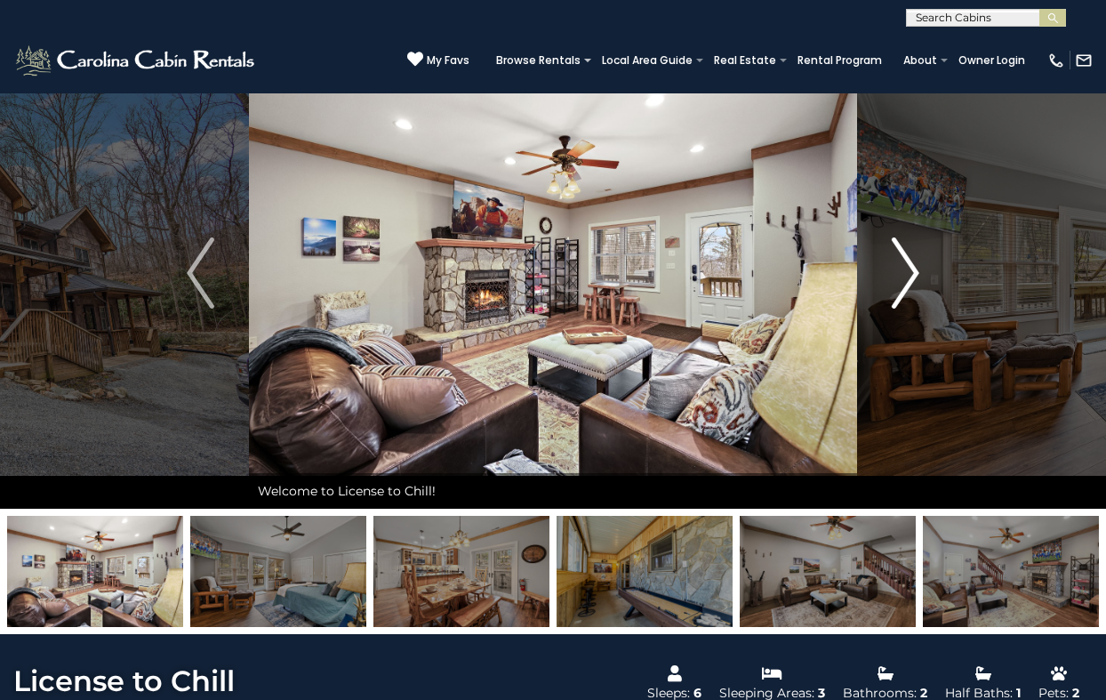
click at [910, 263] on img "Next" at bounding box center [905, 272] width 27 height 71
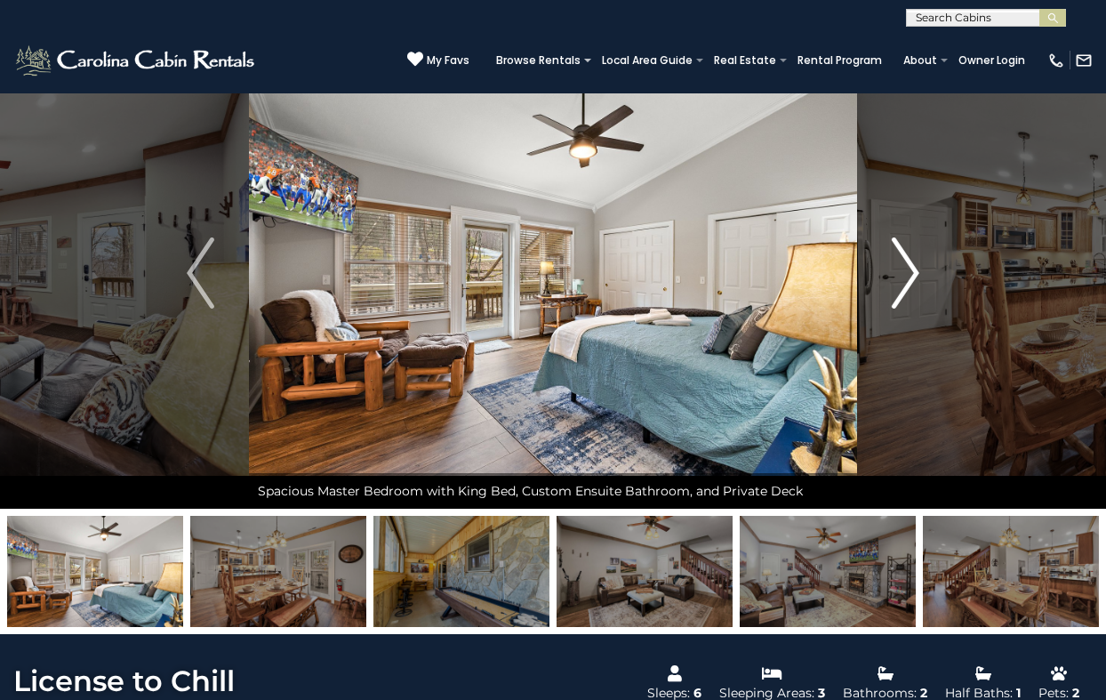
click at [910, 263] on img "Next" at bounding box center [905, 272] width 27 height 71
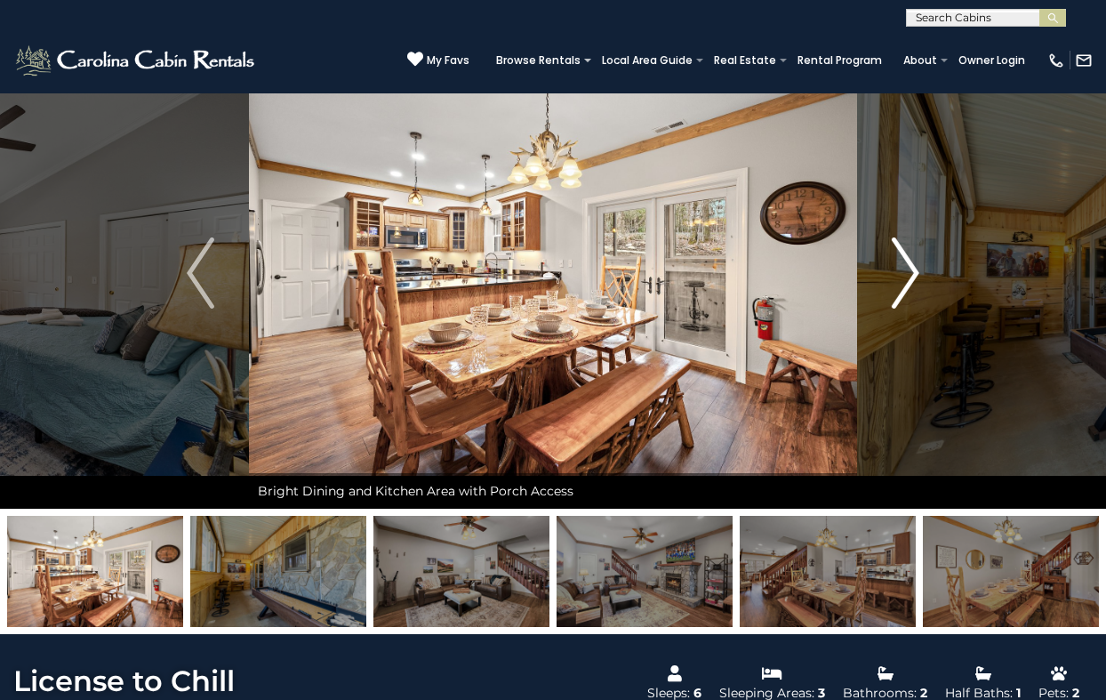
click at [910, 263] on img "Next" at bounding box center [905, 272] width 27 height 71
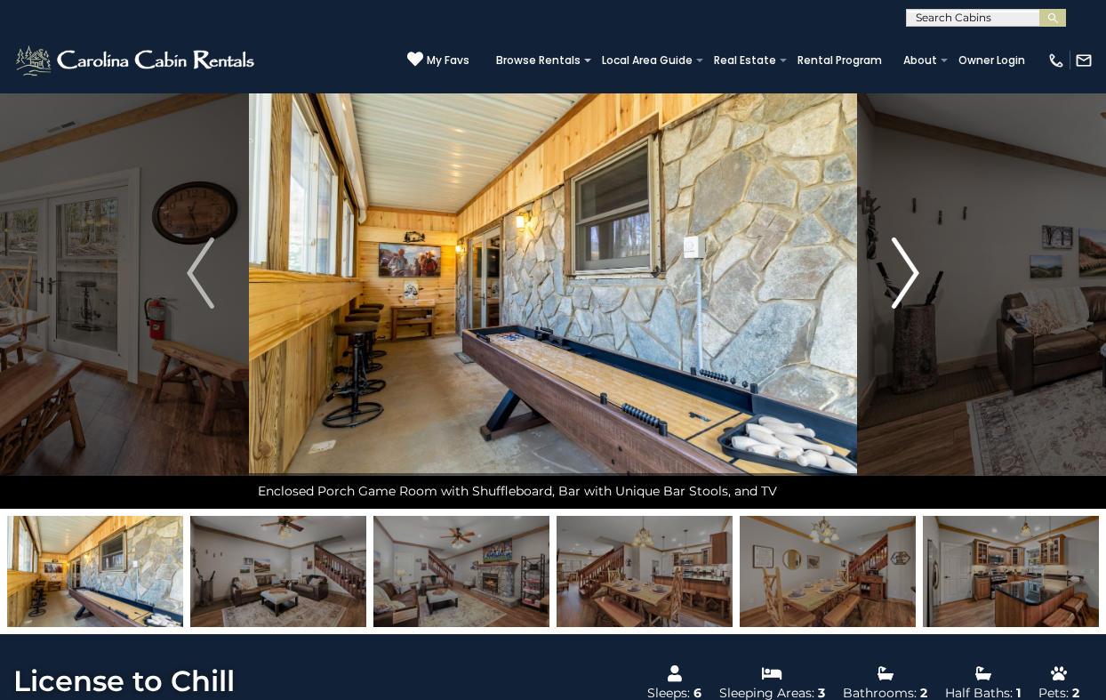
click at [910, 263] on img "Next" at bounding box center [905, 272] width 27 height 71
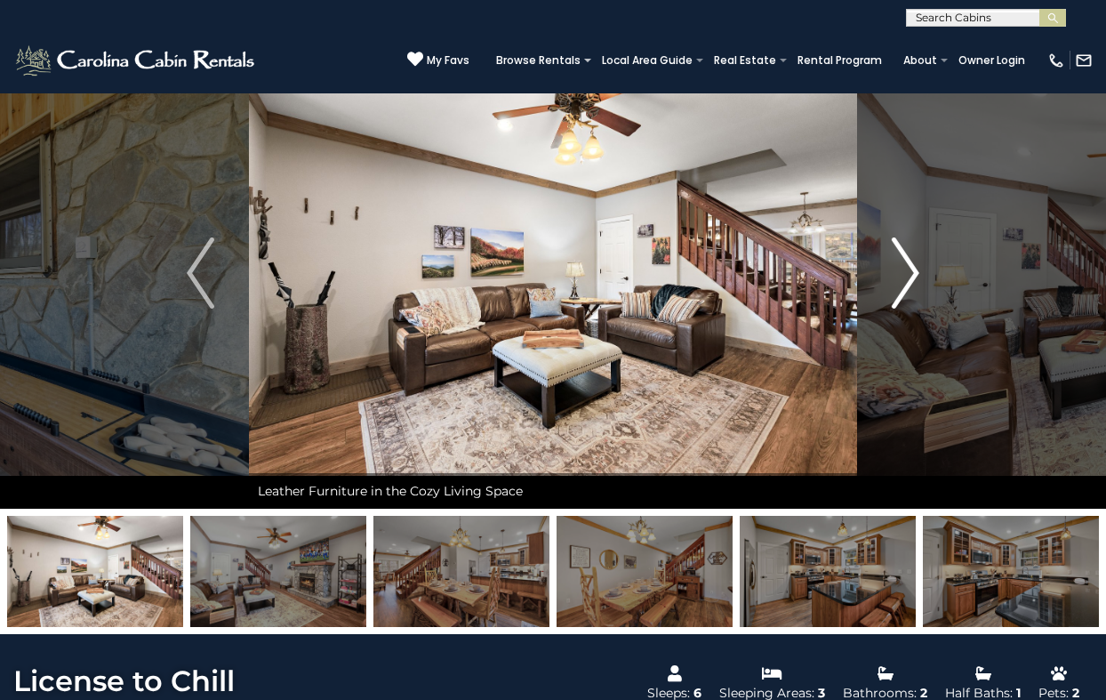
click at [910, 263] on img "Next" at bounding box center [905, 272] width 27 height 71
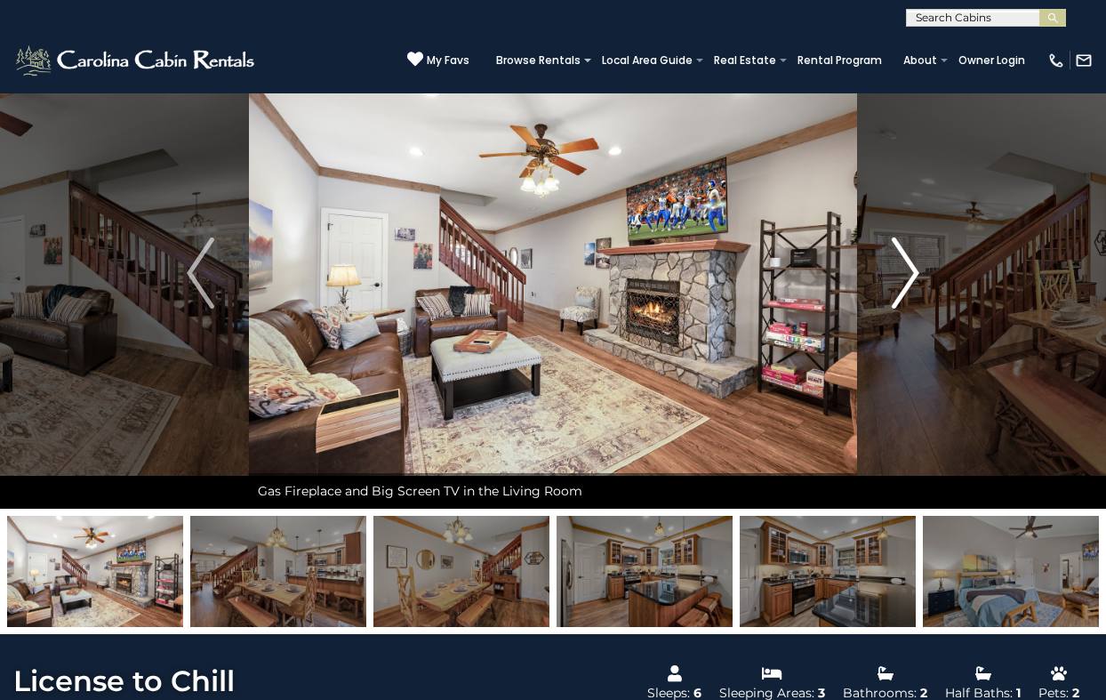
click at [910, 263] on img "Next" at bounding box center [905, 272] width 27 height 71
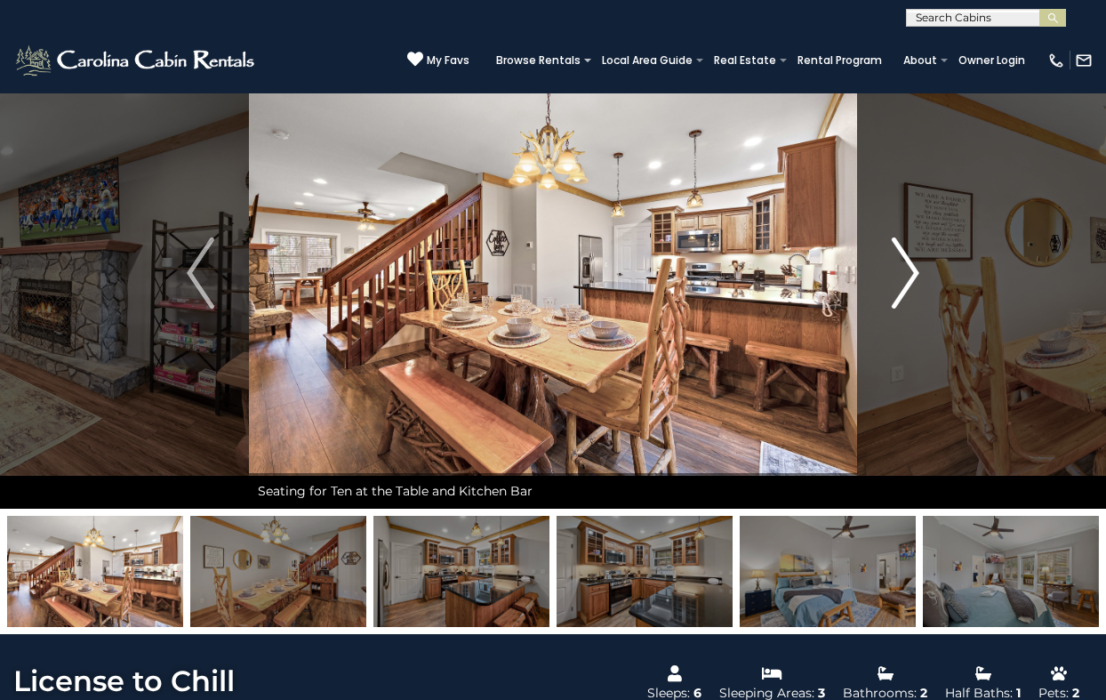
click at [910, 263] on img "Next" at bounding box center [905, 272] width 27 height 71
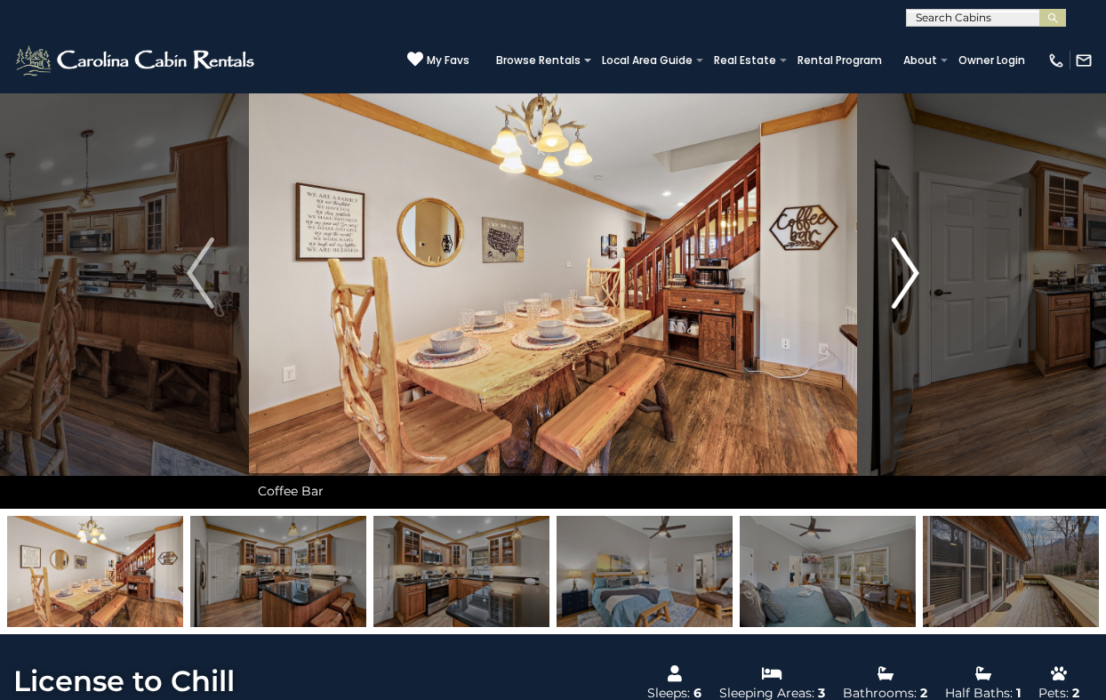
click at [910, 263] on img "Next" at bounding box center [905, 272] width 27 height 71
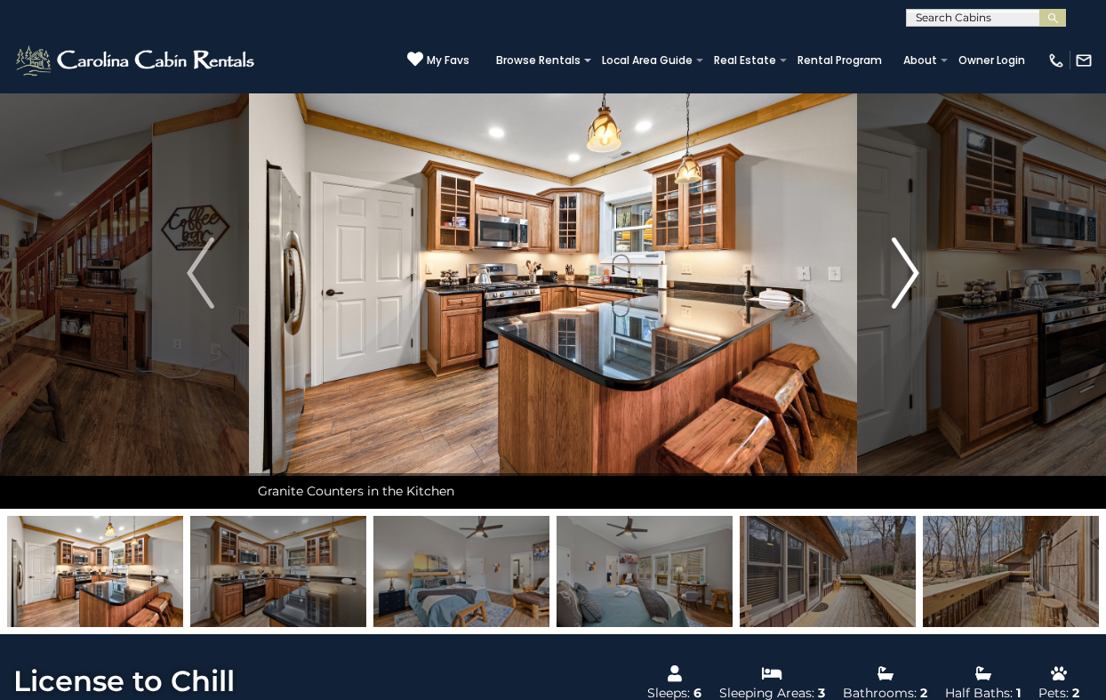
click at [910, 263] on img "Next" at bounding box center [905, 272] width 27 height 71
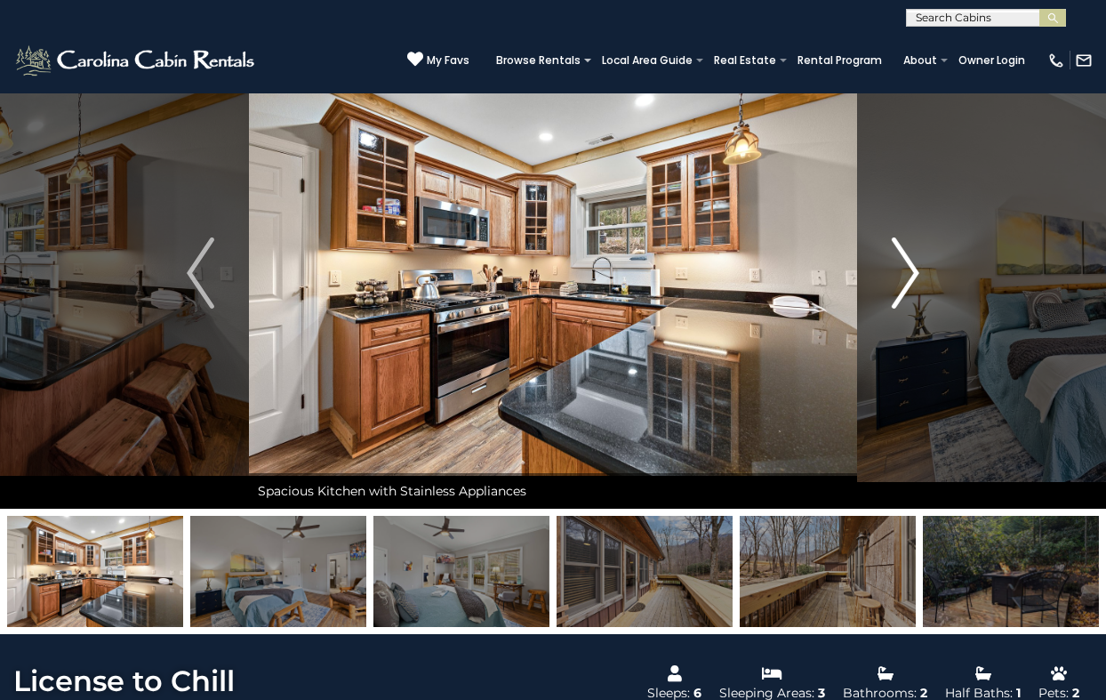
click at [910, 263] on img "Next" at bounding box center [905, 272] width 27 height 71
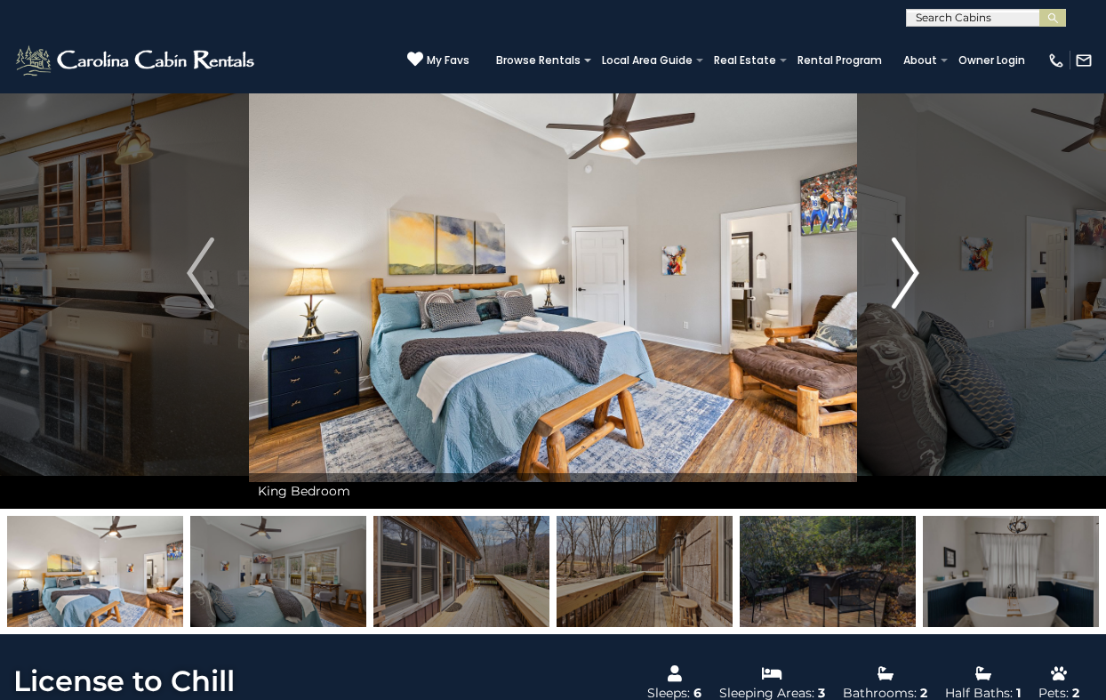
click at [910, 263] on img "Next" at bounding box center [905, 272] width 27 height 71
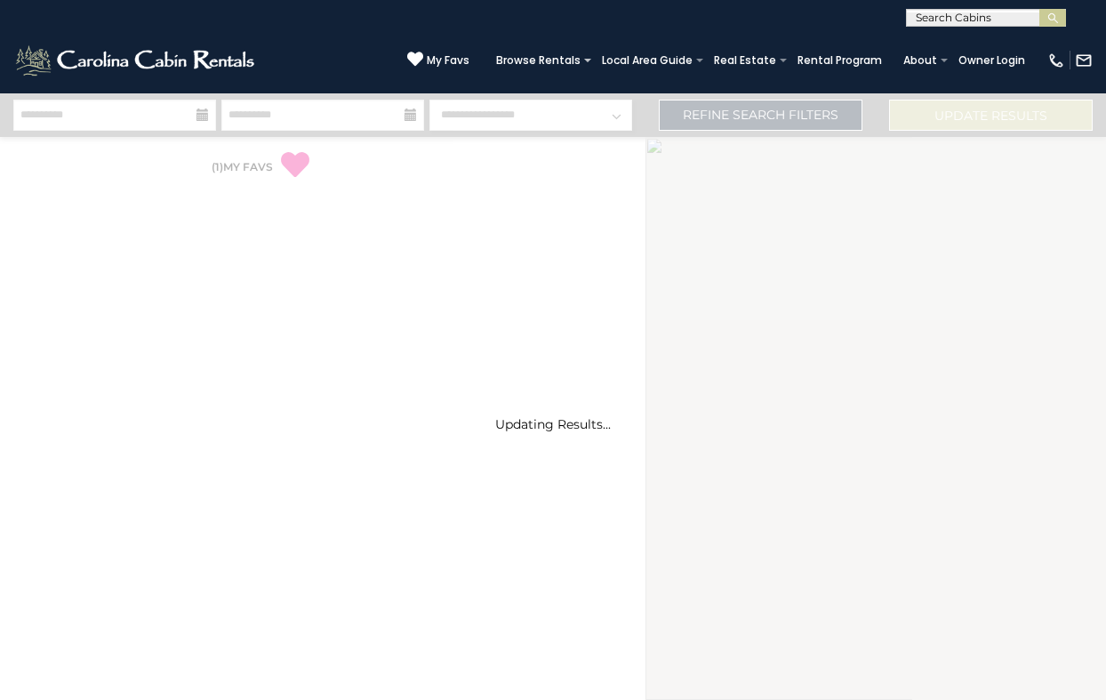
select select "*"
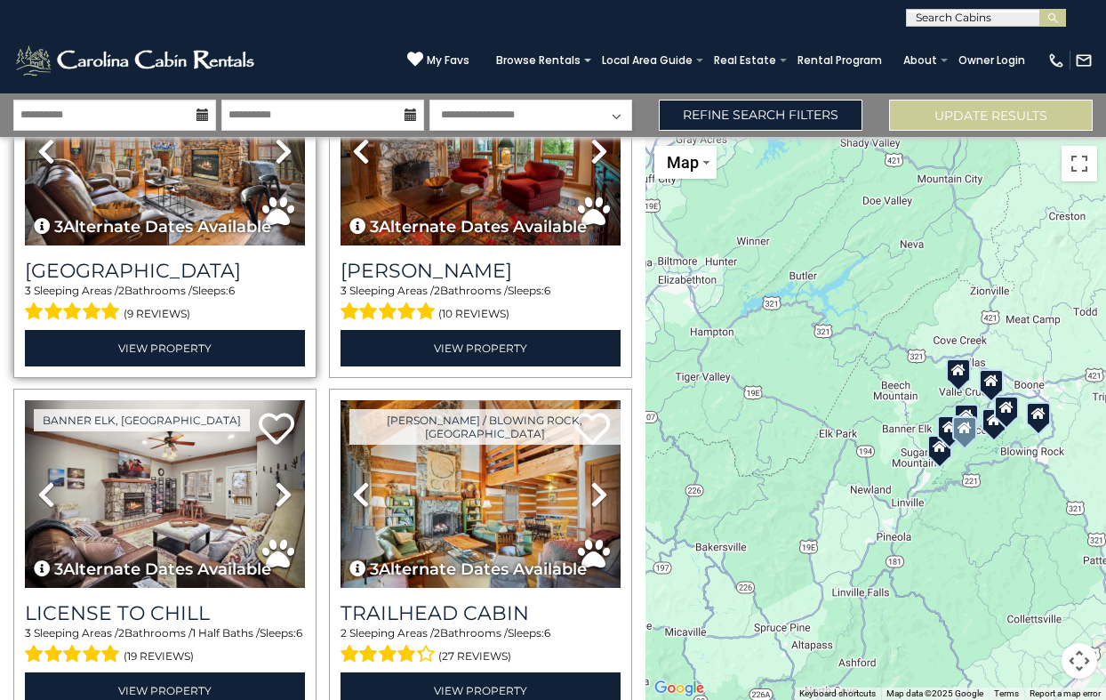
scroll to position [184, 0]
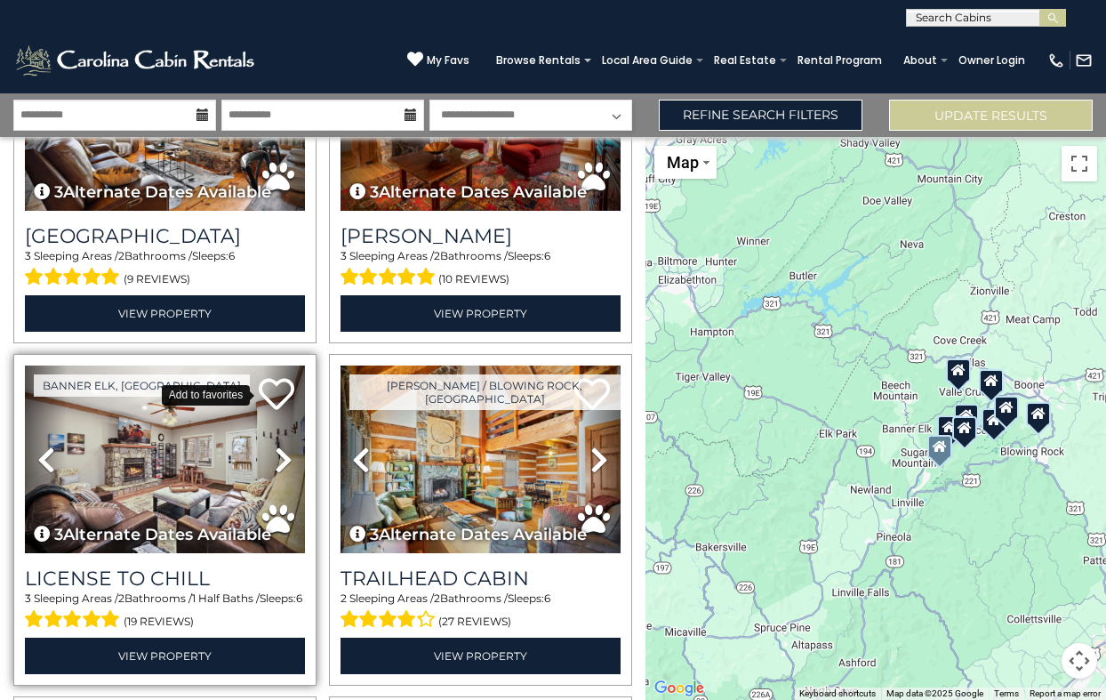
click at [277, 391] on icon at bounding box center [277, 394] width 36 height 36
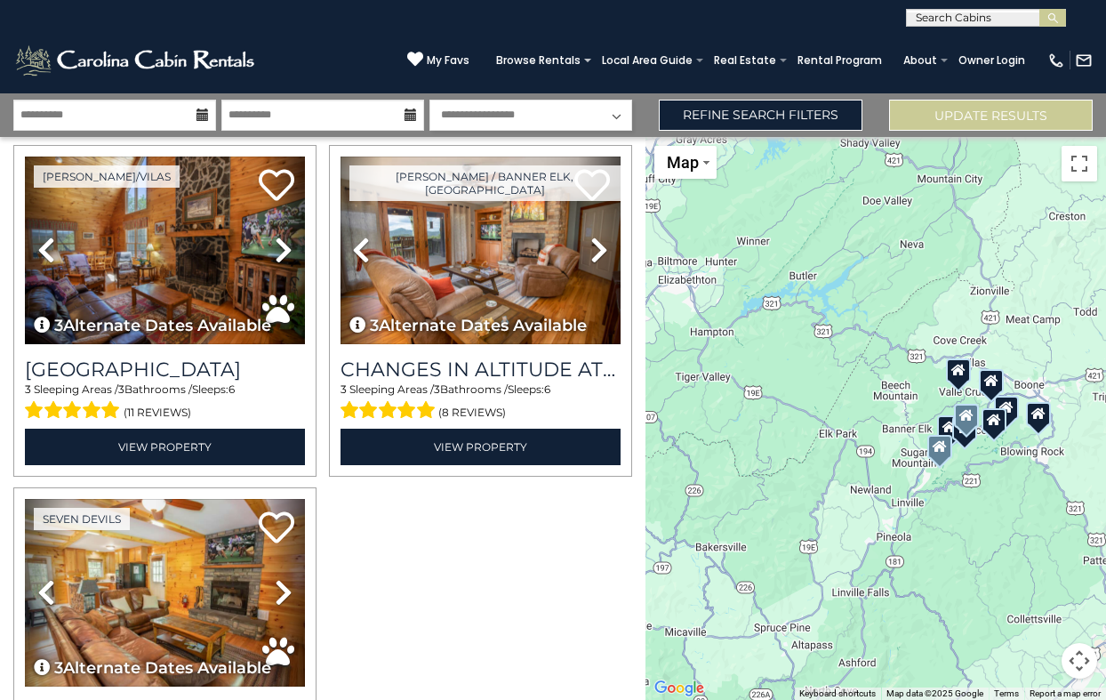
scroll to position [1094, 0]
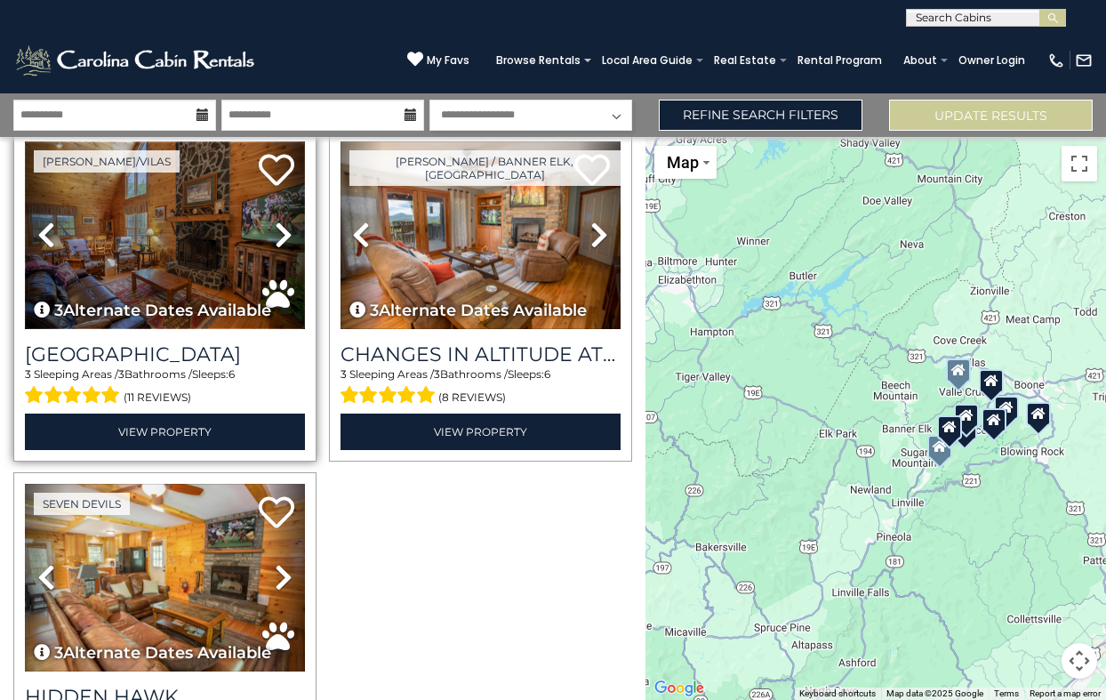
click at [164, 244] on img at bounding box center [165, 235] width 280 height 188
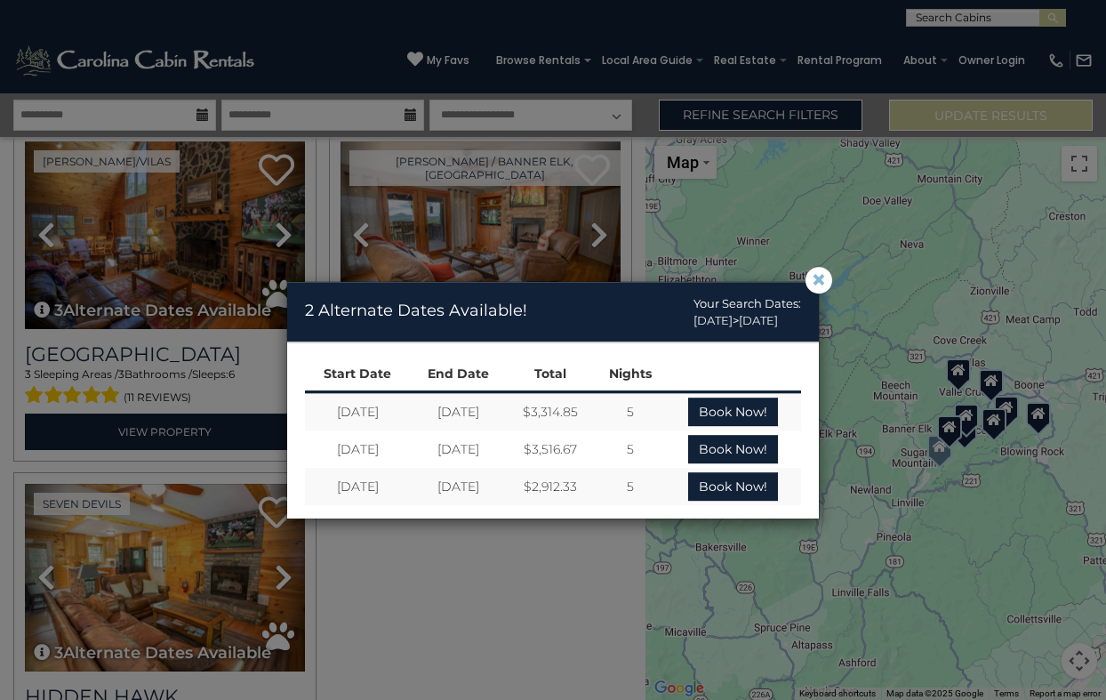
click at [822, 280] on span "×" at bounding box center [819, 280] width 16 height 0
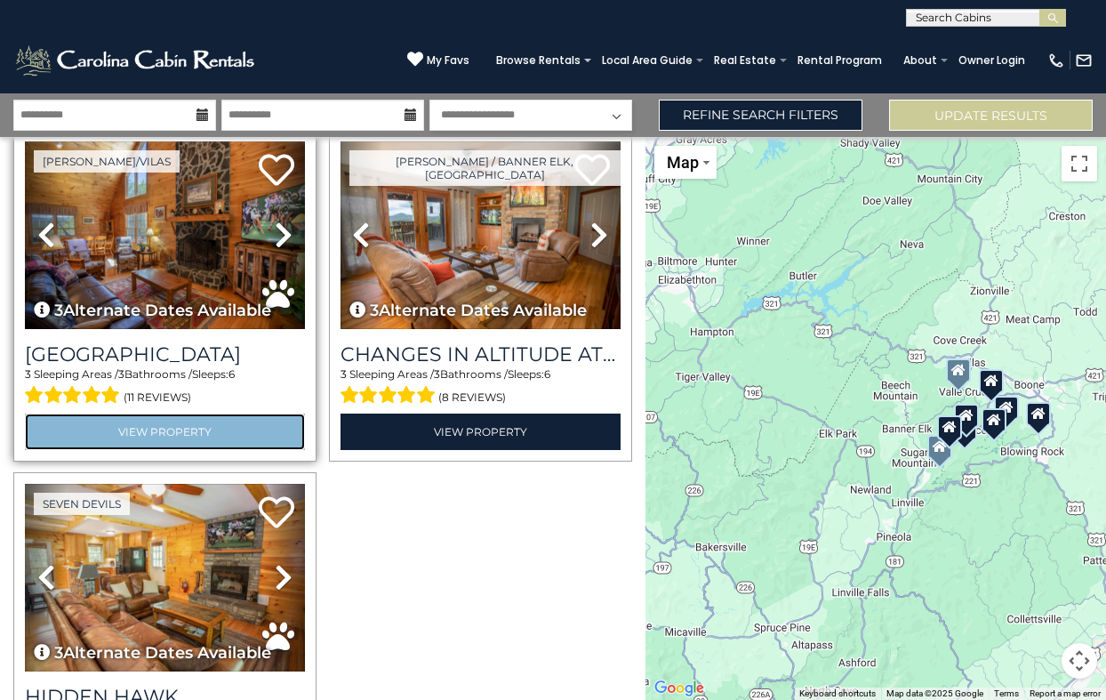
click at [224, 427] on link "View Property" at bounding box center [165, 432] width 280 height 36
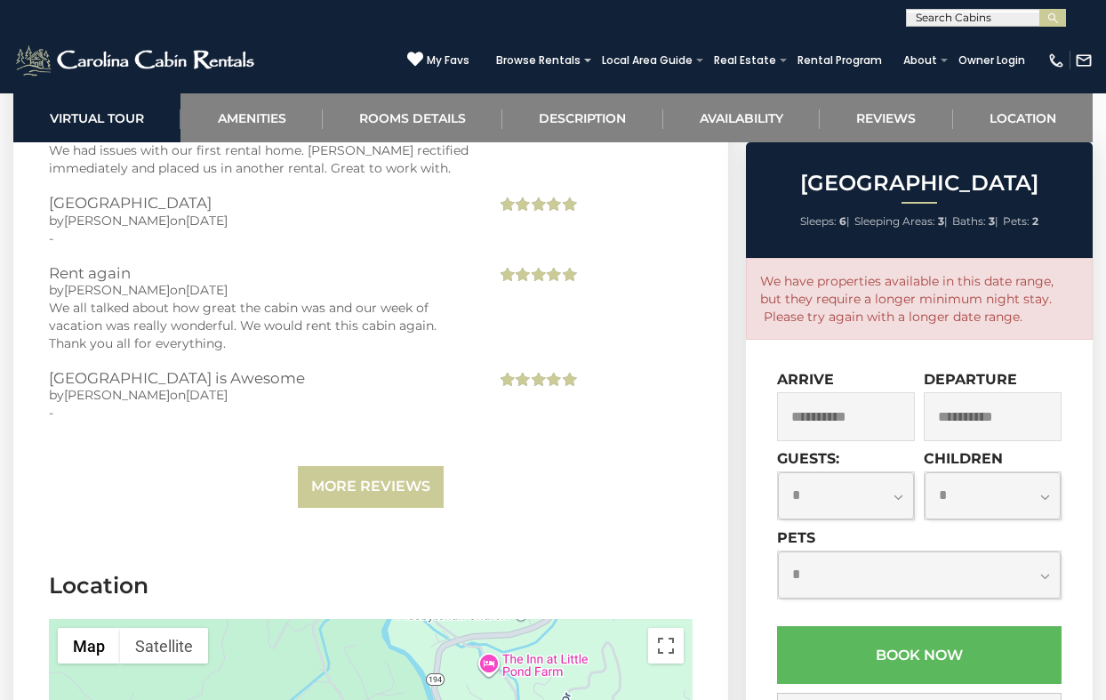
scroll to position [3919, 0]
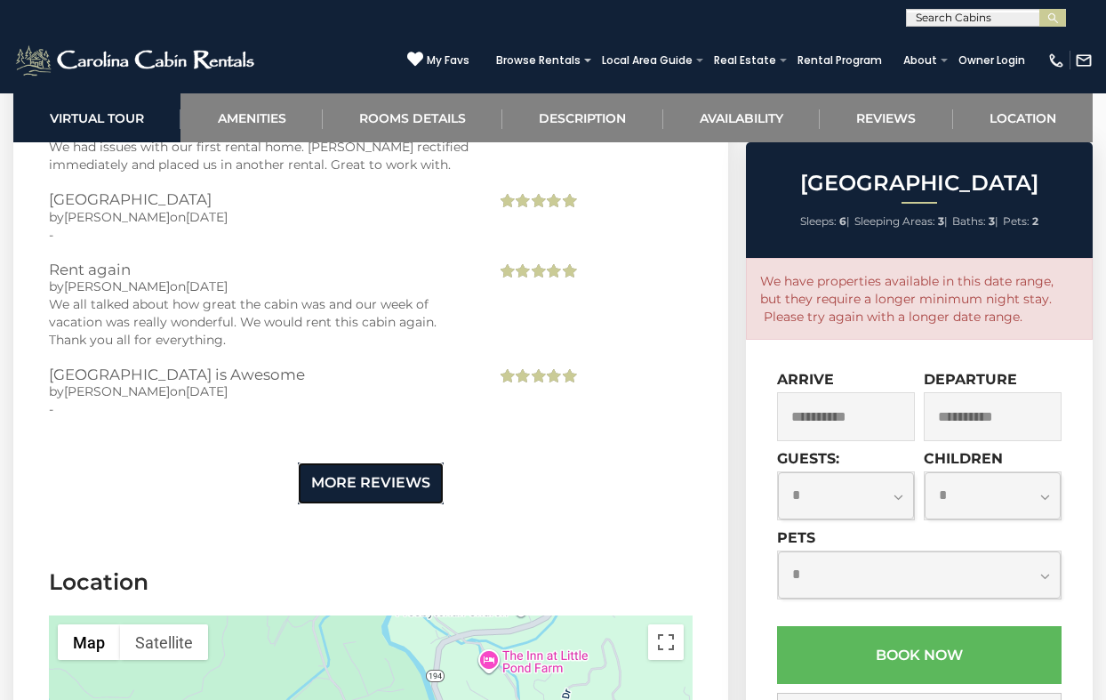
click at [408, 462] on link "More Reviews" at bounding box center [371, 483] width 146 height 42
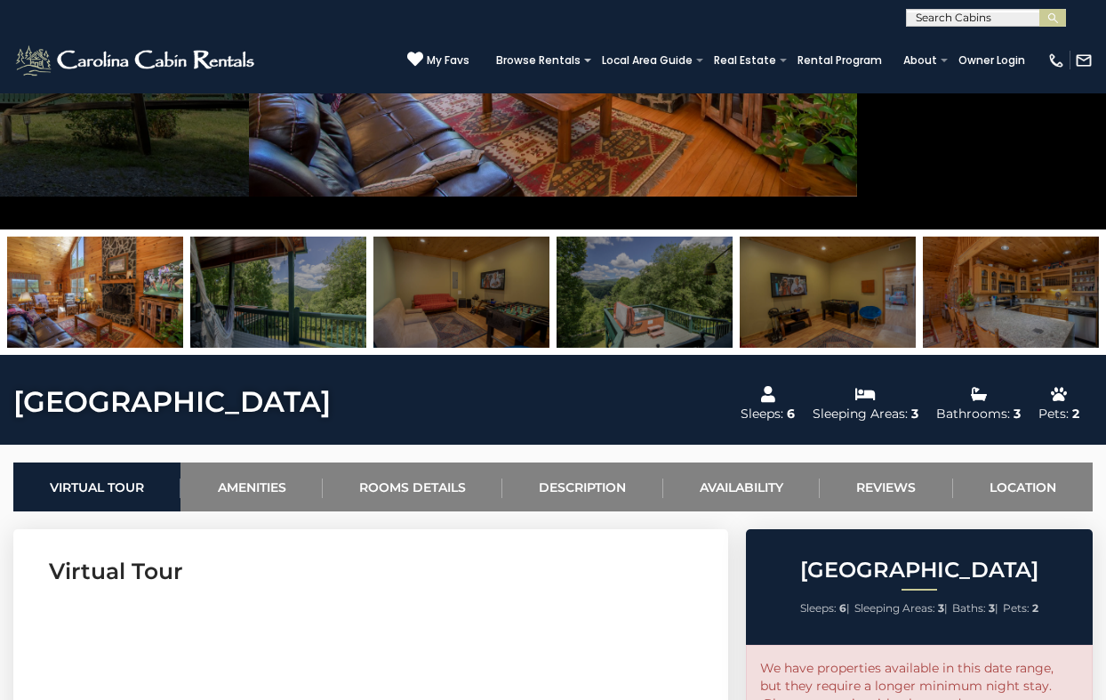
scroll to position [328, 0]
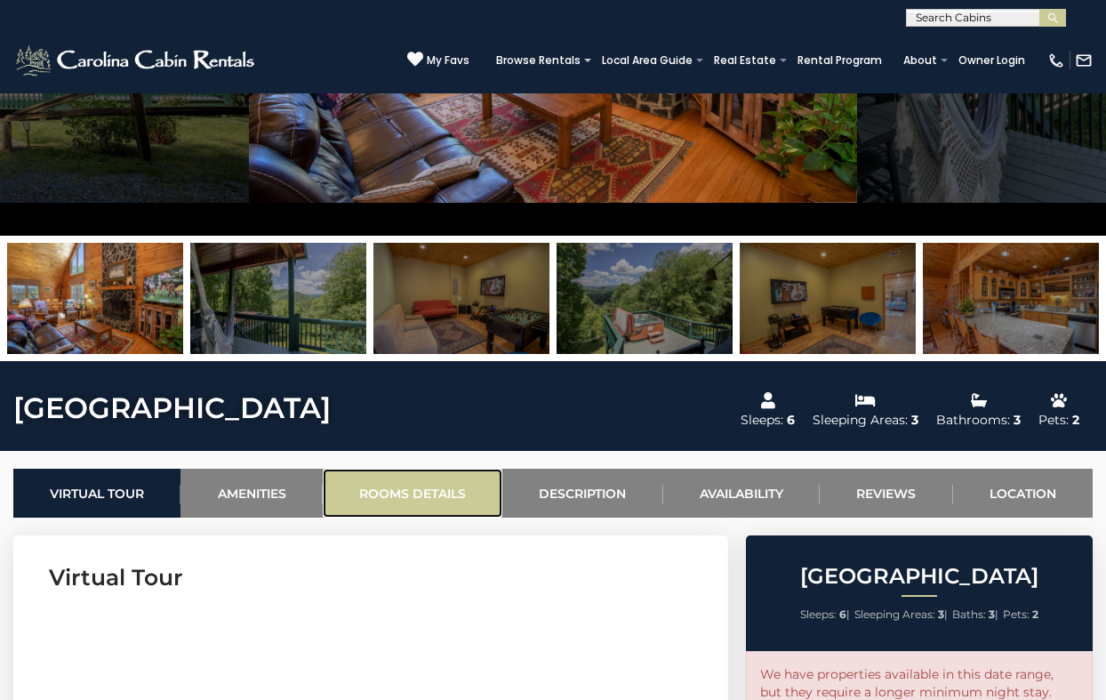
click at [419, 492] on link "Rooms Details" at bounding box center [413, 493] width 180 height 49
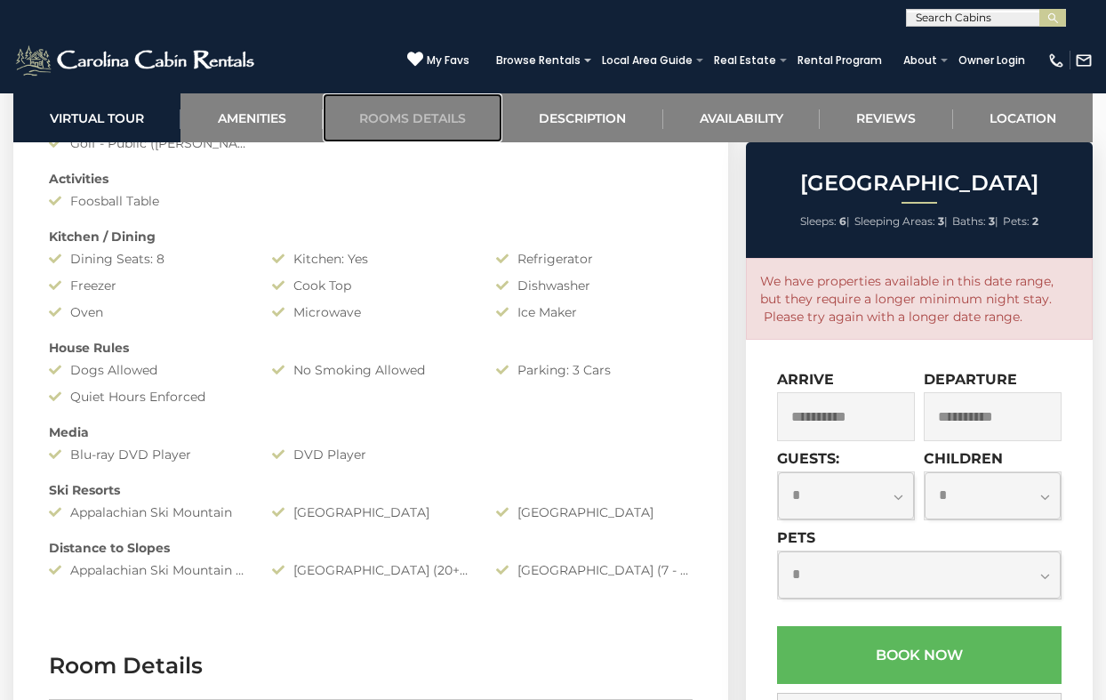
scroll to position [1591, 0]
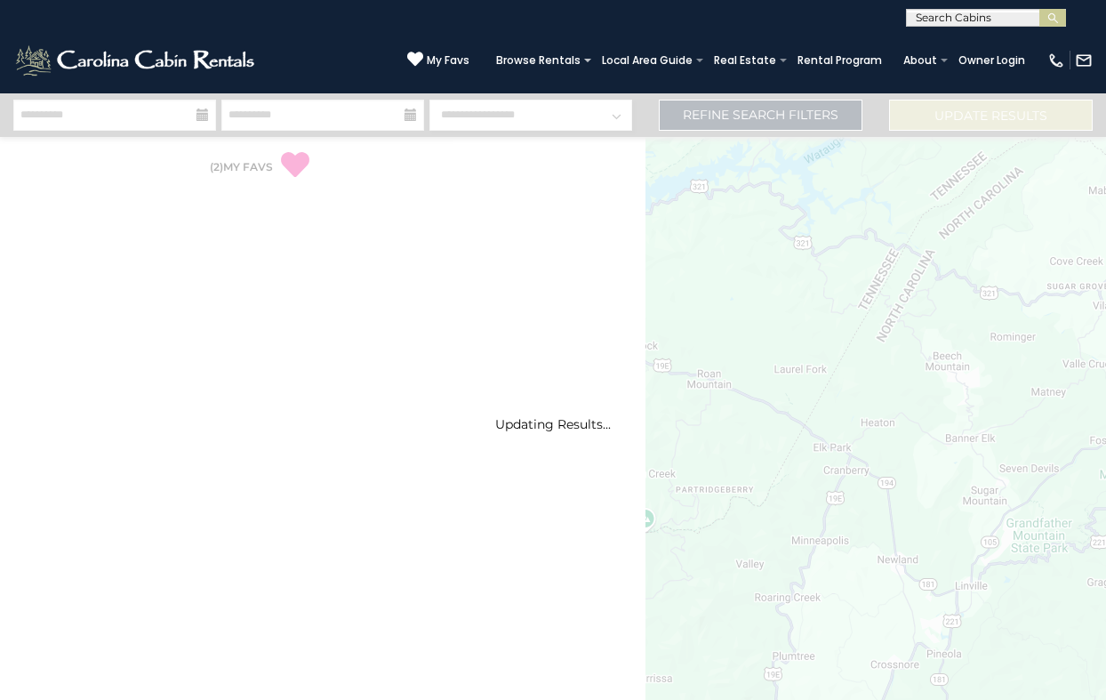
select select "*"
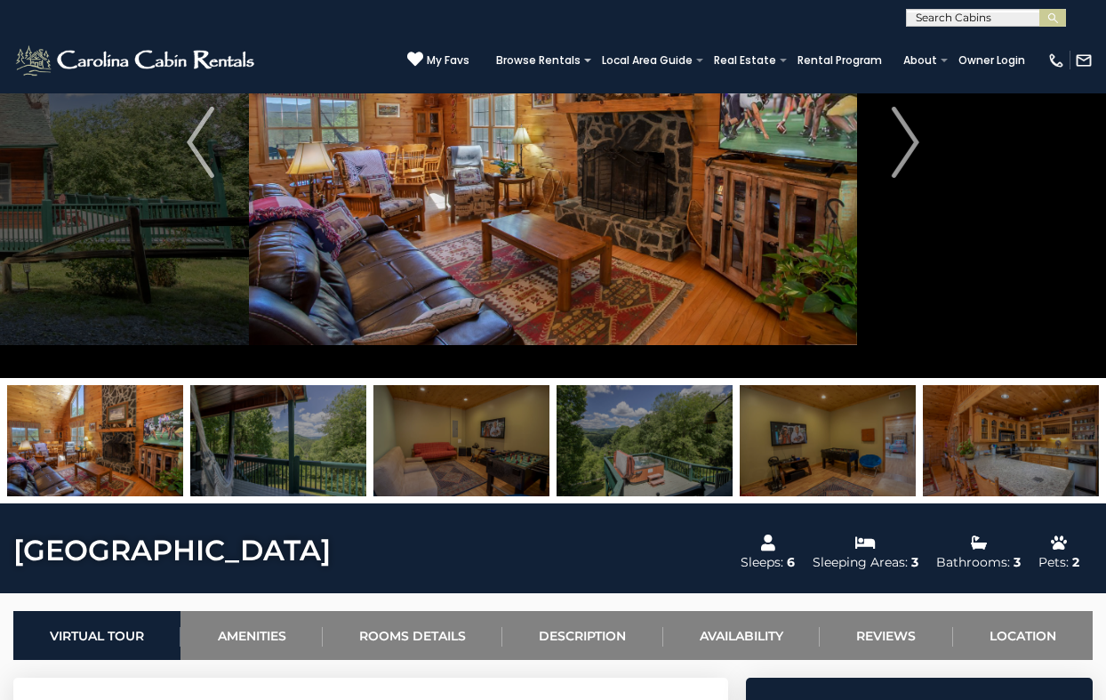
scroll to position [192, 0]
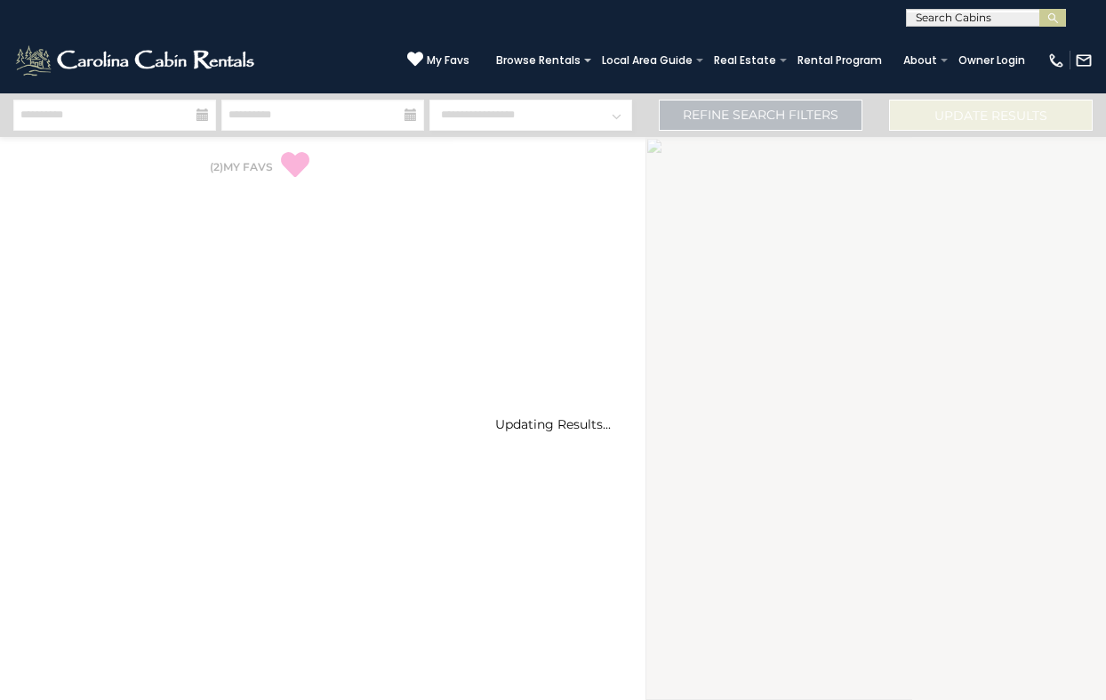
select select "*"
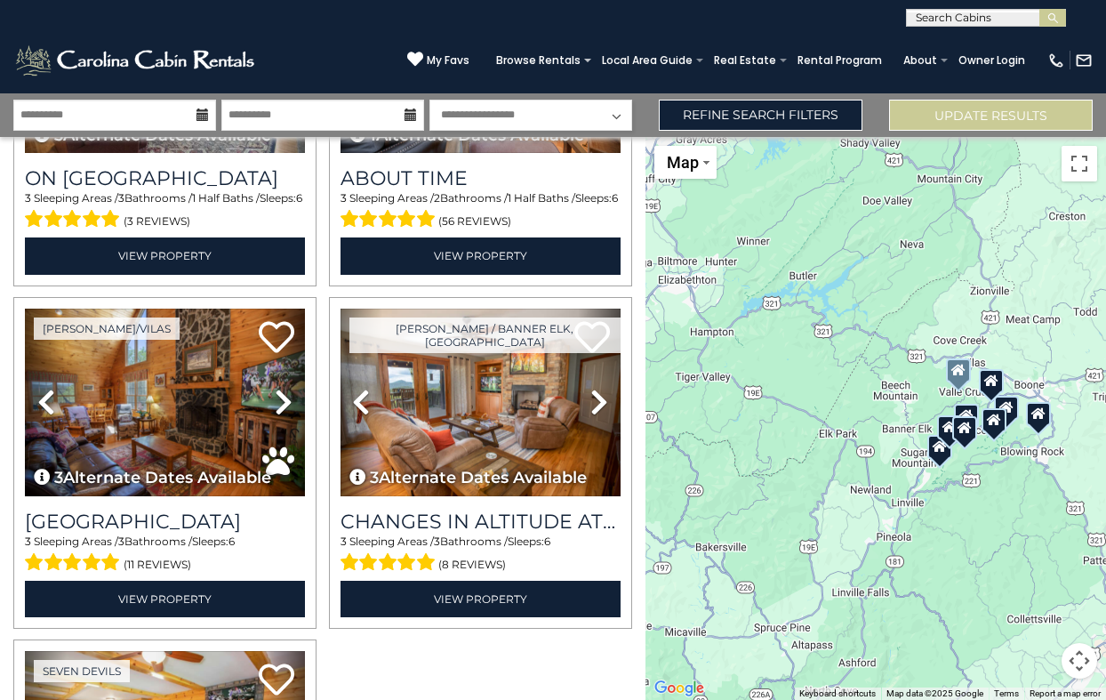
scroll to position [928, 0]
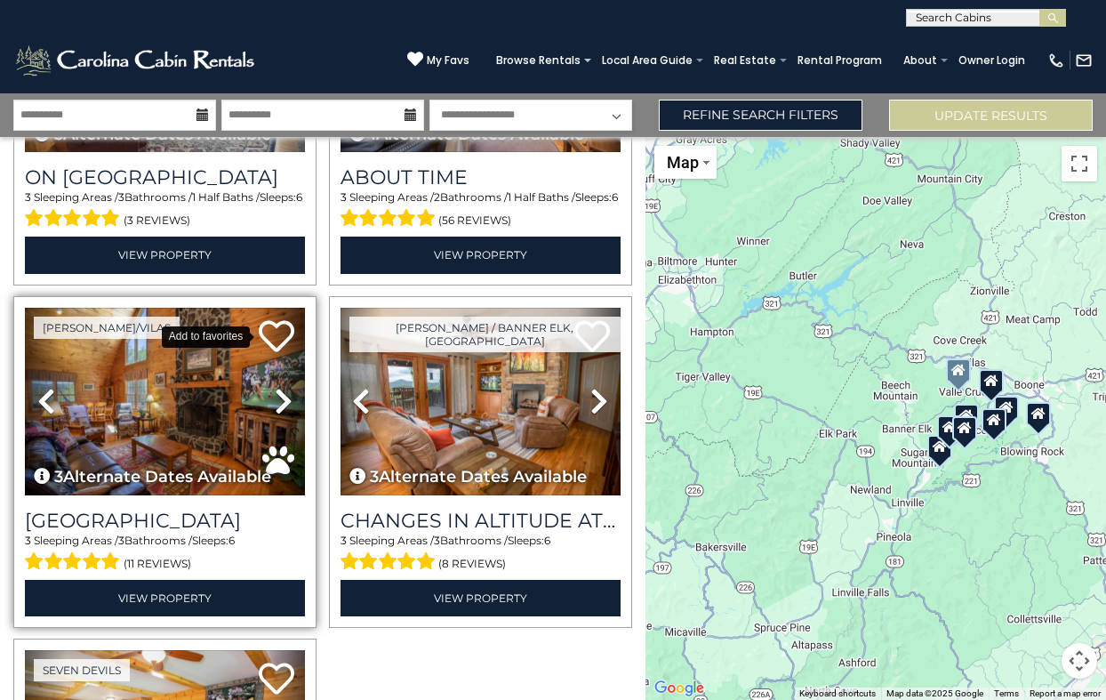
click at [278, 338] on icon at bounding box center [277, 336] width 36 height 36
